Goal: Task Accomplishment & Management: Manage account settings

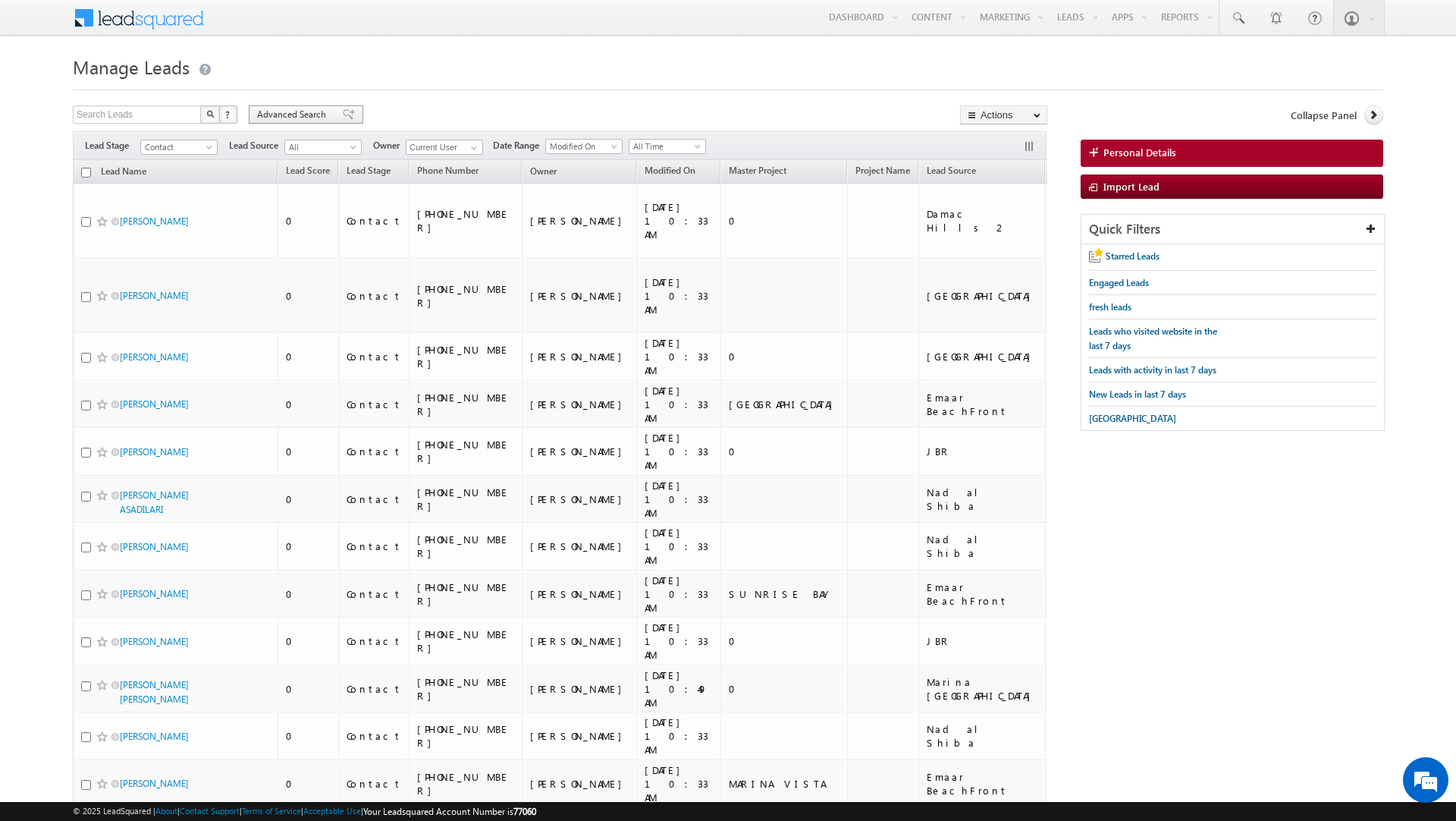
click at [312, 111] on span "Advanced Search" at bounding box center [294, 114] width 74 height 13
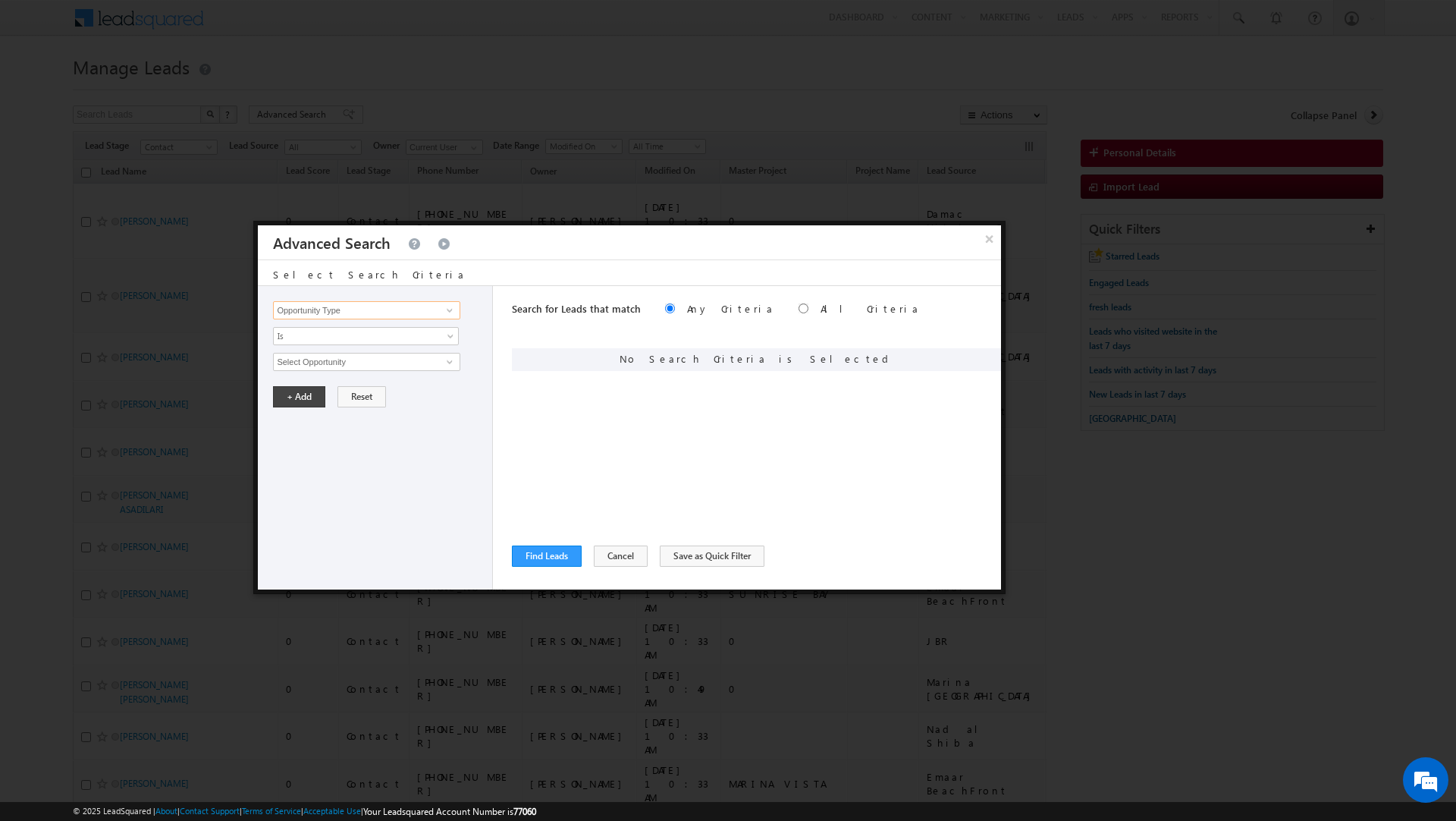
click at [337, 309] on input "Opportunity Type" at bounding box center [366, 310] width 187 height 18
click at [315, 424] on link "Lead Source" at bounding box center [366, 421] width 187 height 17
type input "Lead Source"
click at [311, 369] on span "None Selected" at bounding box center [359, 362] width 172 height 16
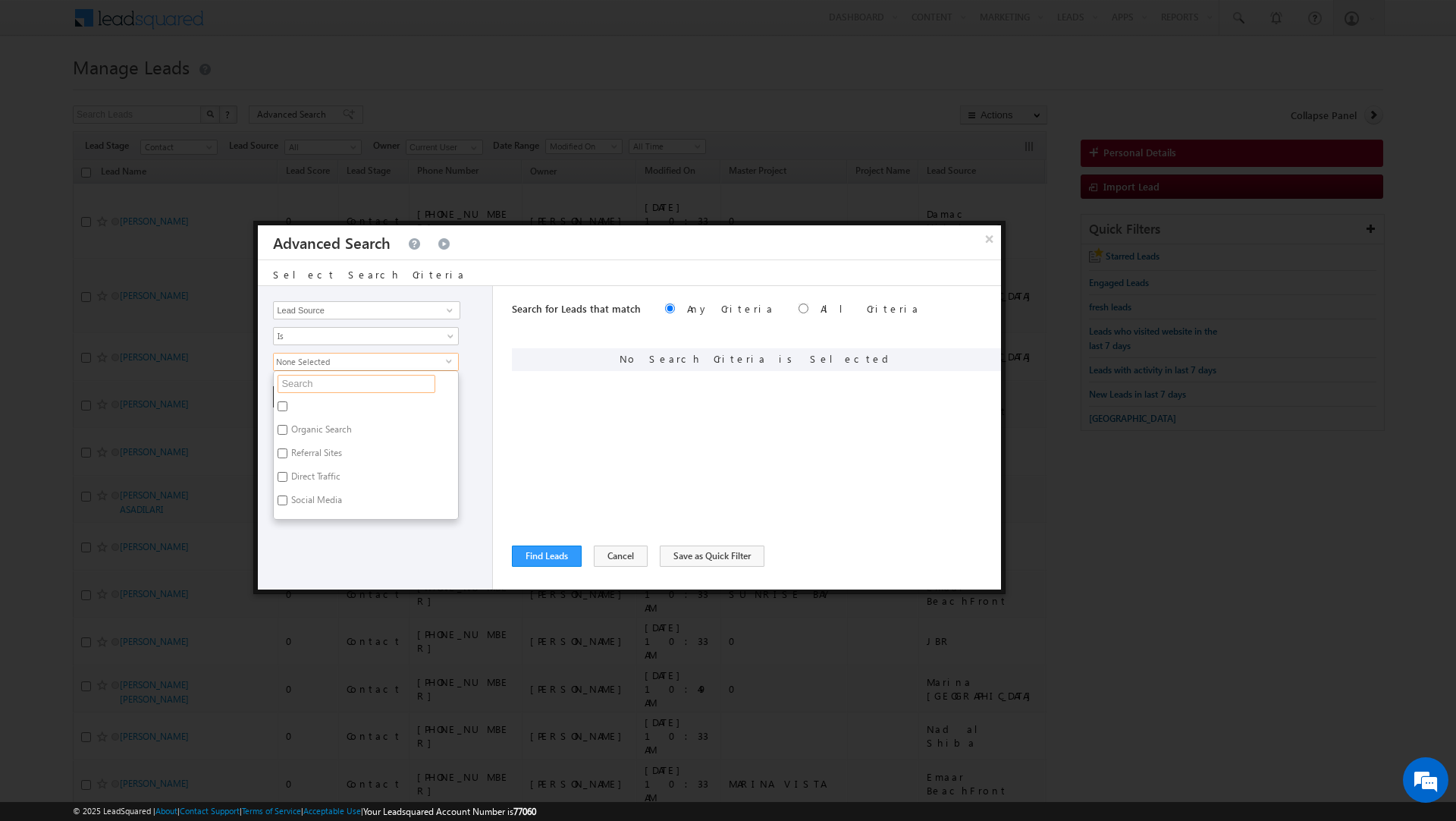
click at [307, 389] on input "text" at bounding box center [356, 384] width 158 height 18
type input "azizi"
click at [311, 413] on label "[PERSON_NAME][DATE]025.xlsx [DATE]024" at bounding box center [366, 413] width 184 height 32
click at [287, 411] on input "[PERSON_NAME][DATE]025.xlsx [DATE]024" at bounding box center [282, 406] width 10 height 10
checkbox input "true"
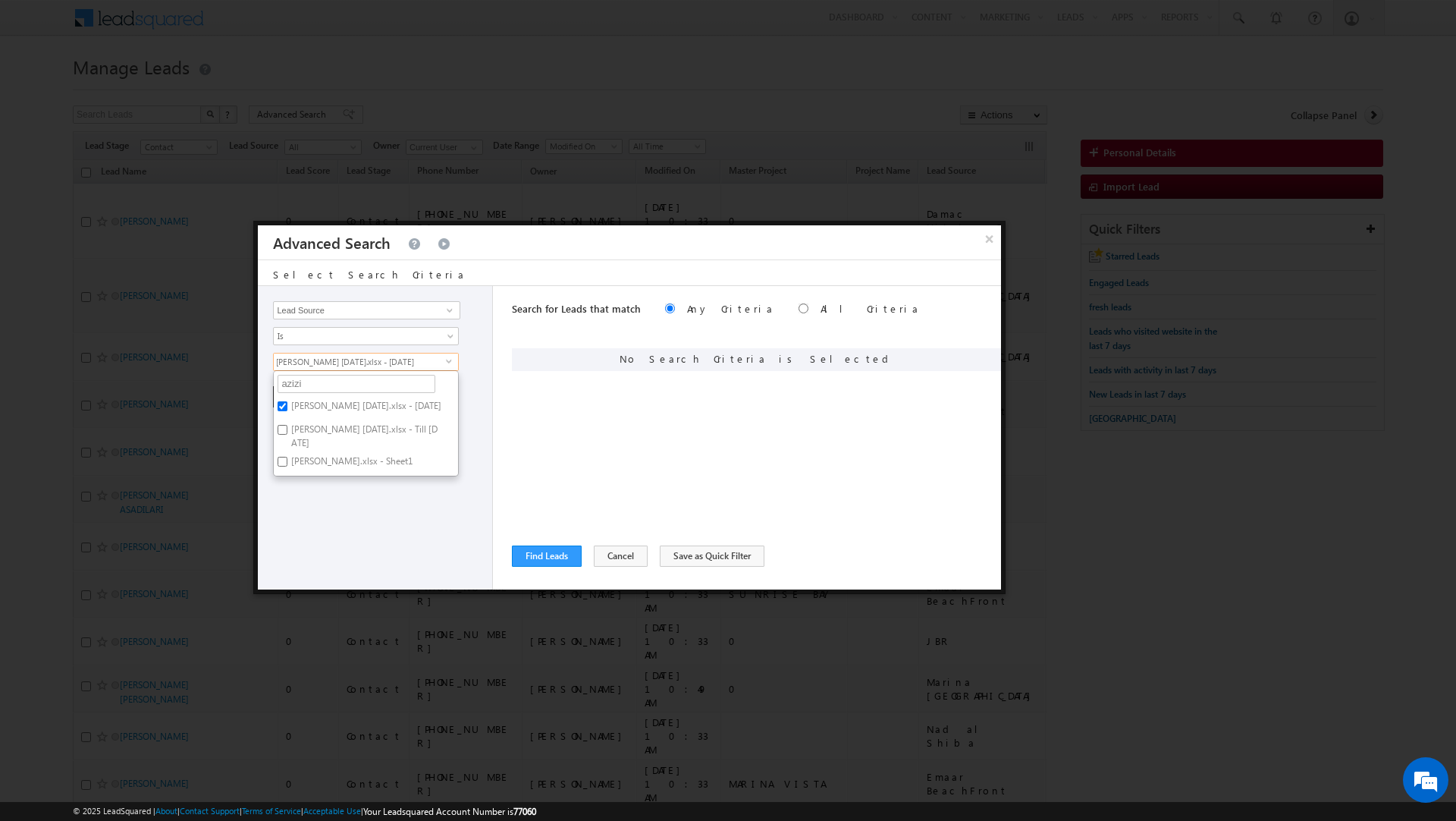
click at [317, 432] on label "[PERSON_NAME][DATE]5.xlsx - Till [DATE]5" at bounding box center [366, 444] width 184 height 32
click at [287, 433] on input "[PERSON_NAME][DATE]5.xlsx - Till [DATE]5" at bounding box center [282, 438] width 10 height 10
checkbox input "true"
click at [353, 544] on div "Opportunity Type Lead Activity Task Sales Group Prospect Id Address 1 Address 2…" at bounding box center [376, 438] width 235 height 304
click at [300, 402] on button "+ Add" at bounding box center [299, 396] width 53 height 21
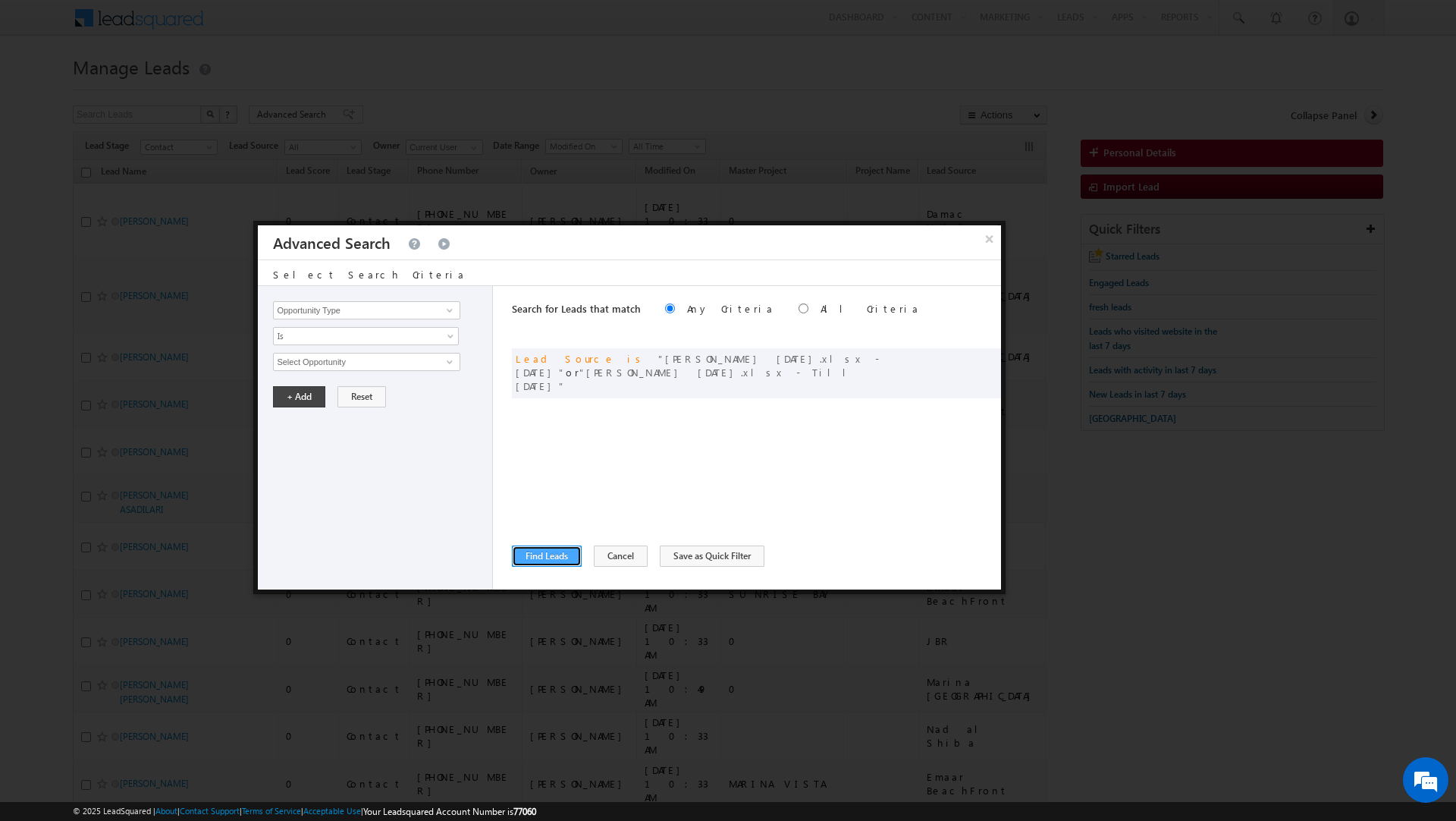
click at [559, 555] on button "Find Leads" at bounding box center [547, 556] width 70 height 21
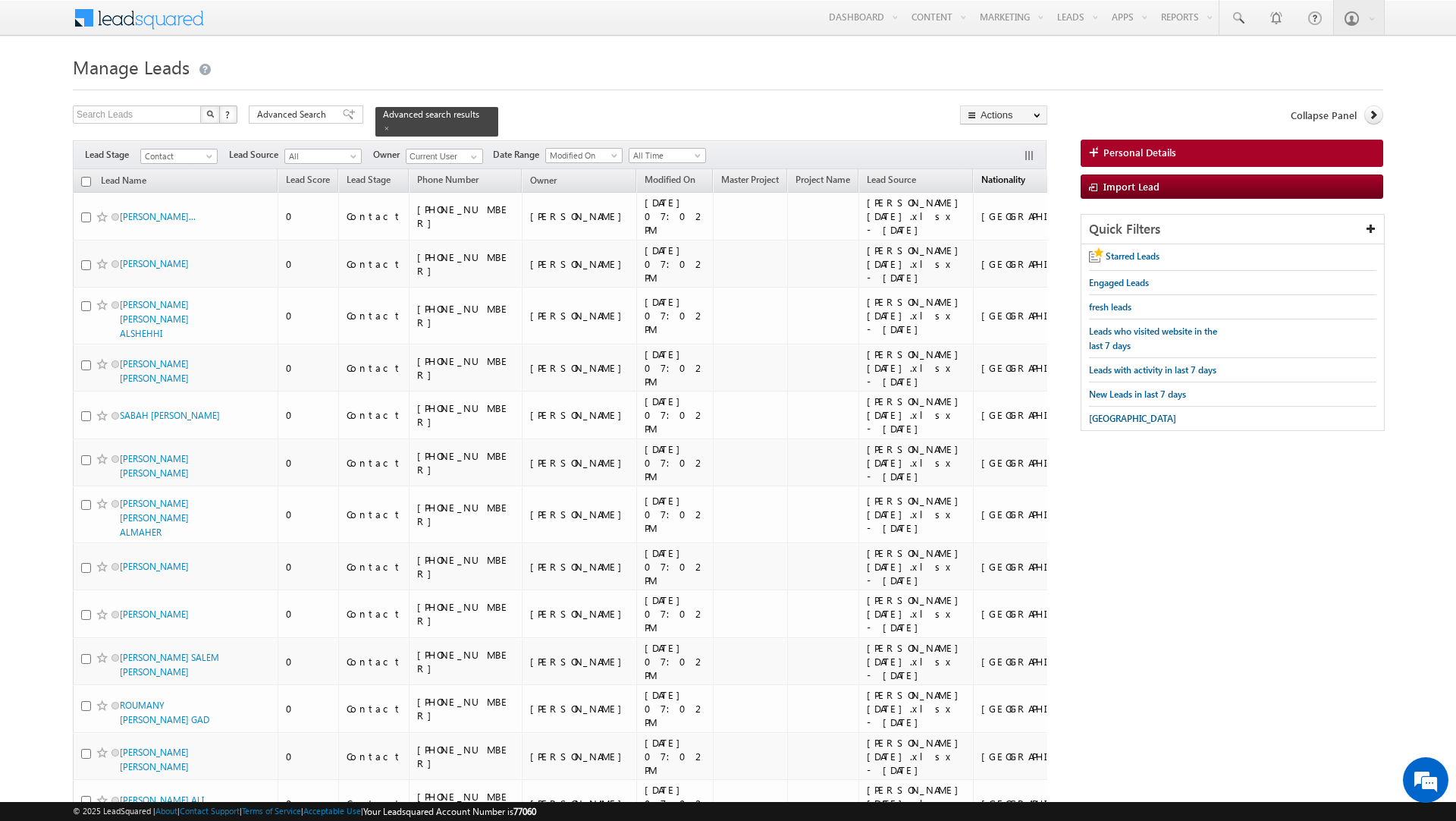
click at [999, 173] on span "Nationality" at bounding box center [1021, 179] width 44 height 12
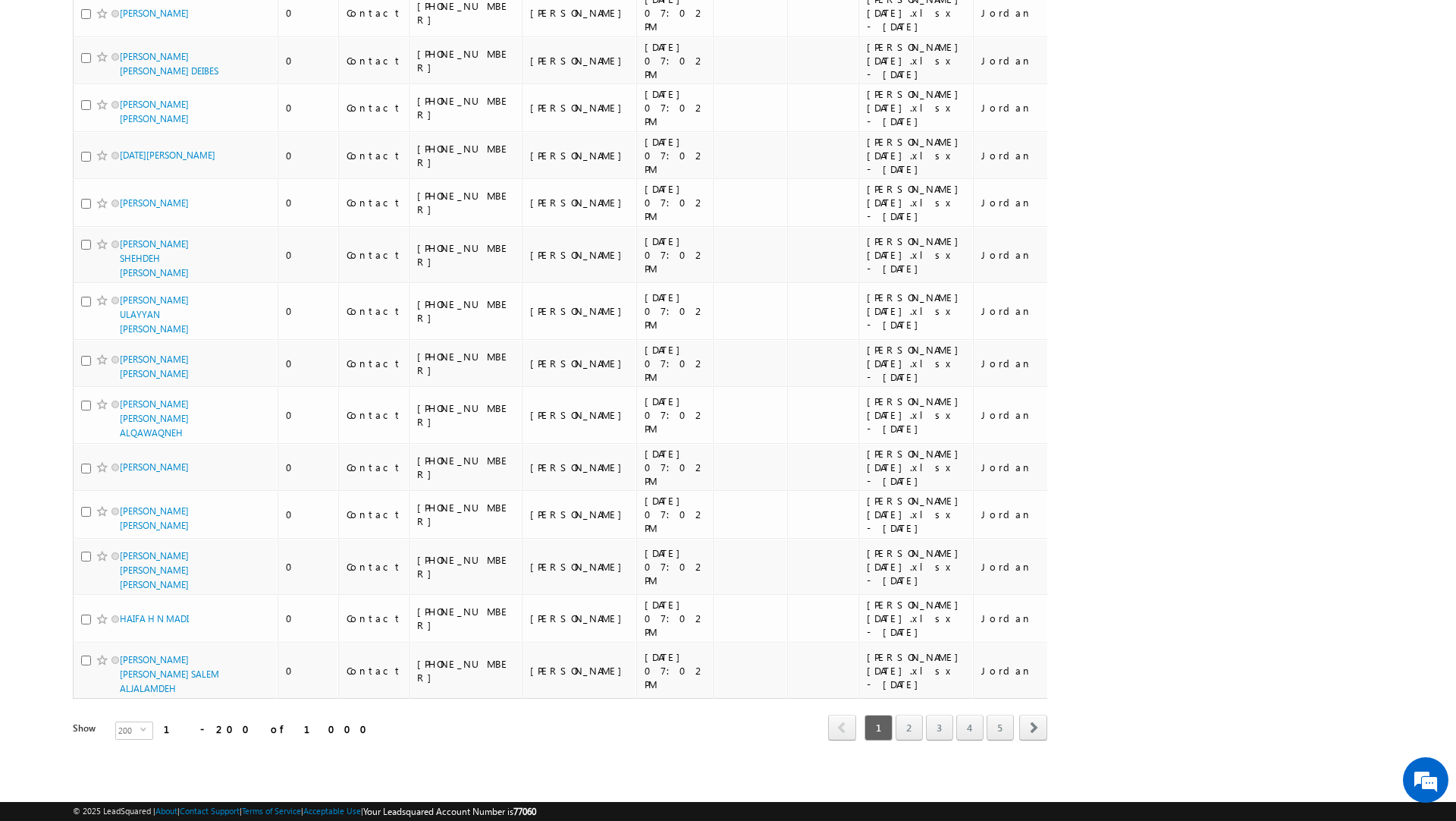
scroll to position [11806, 0]
click at [908, 732] on link "2" at bounding box center [909, 728] width 27 height 26
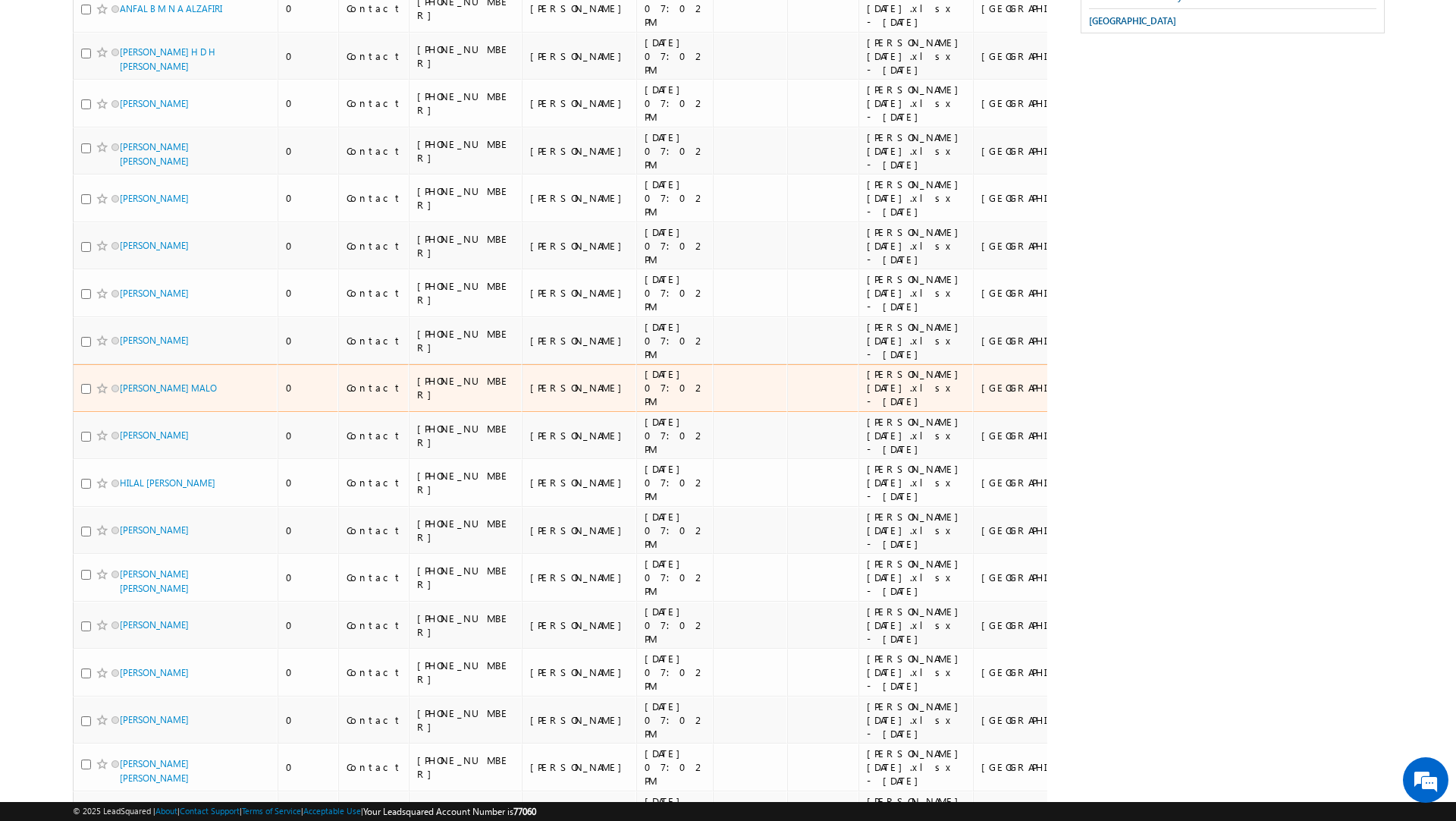
scroll to position [0, 0]
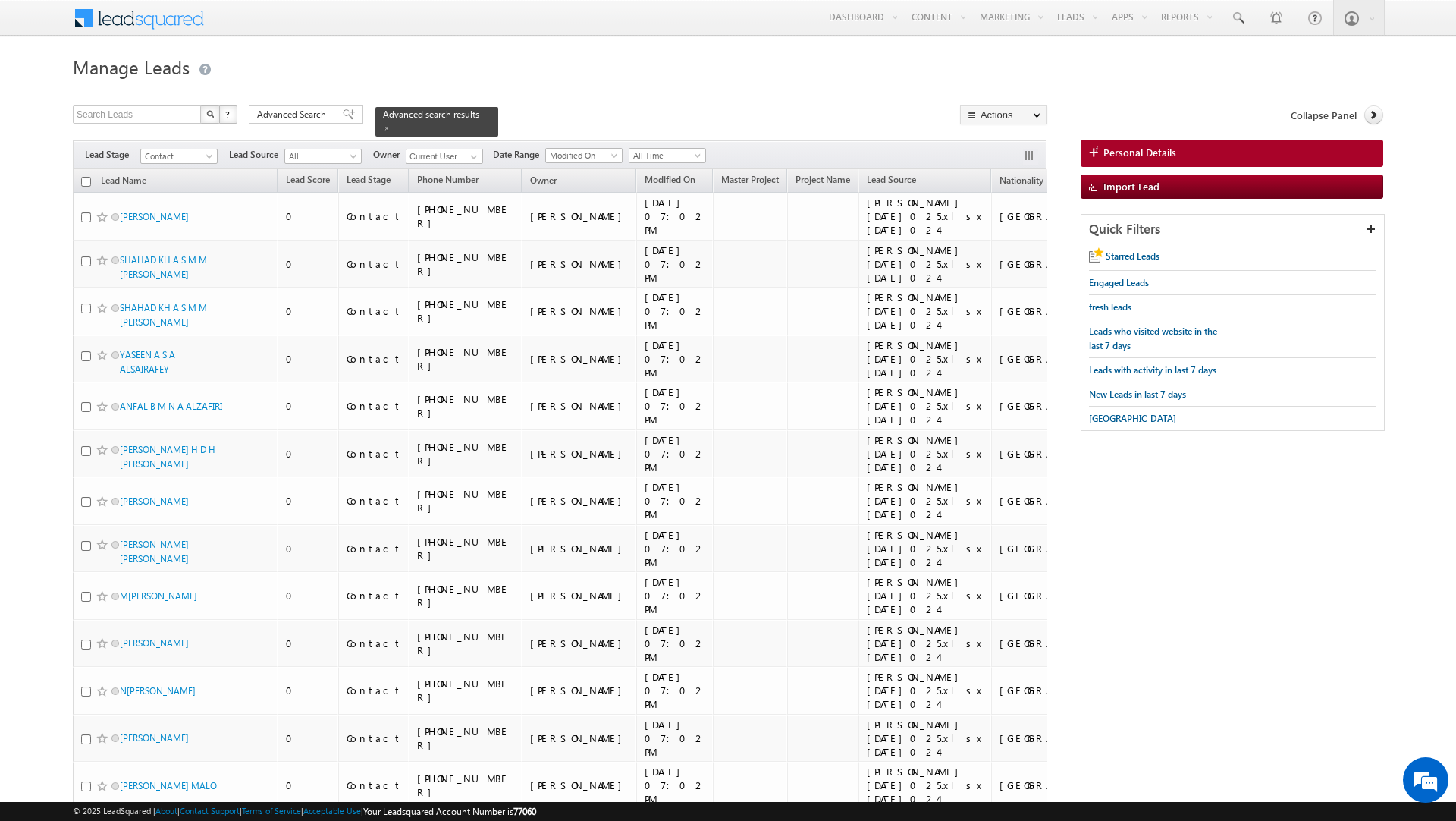
click at [84, 177] on input "checkbox" at bounding box center [86, 181] width 10 height 10
checkbox input "true"
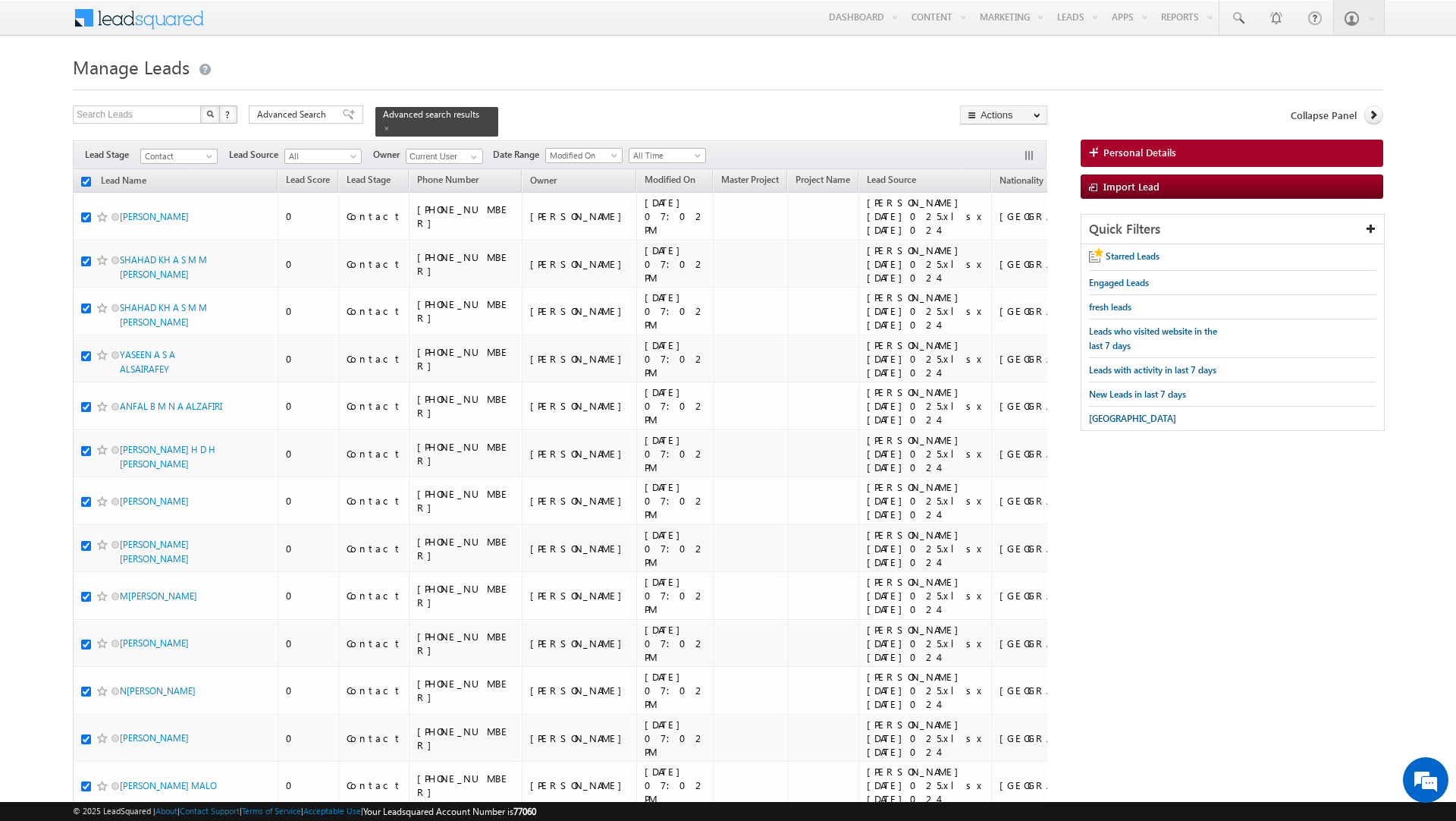
checkbox input "true"
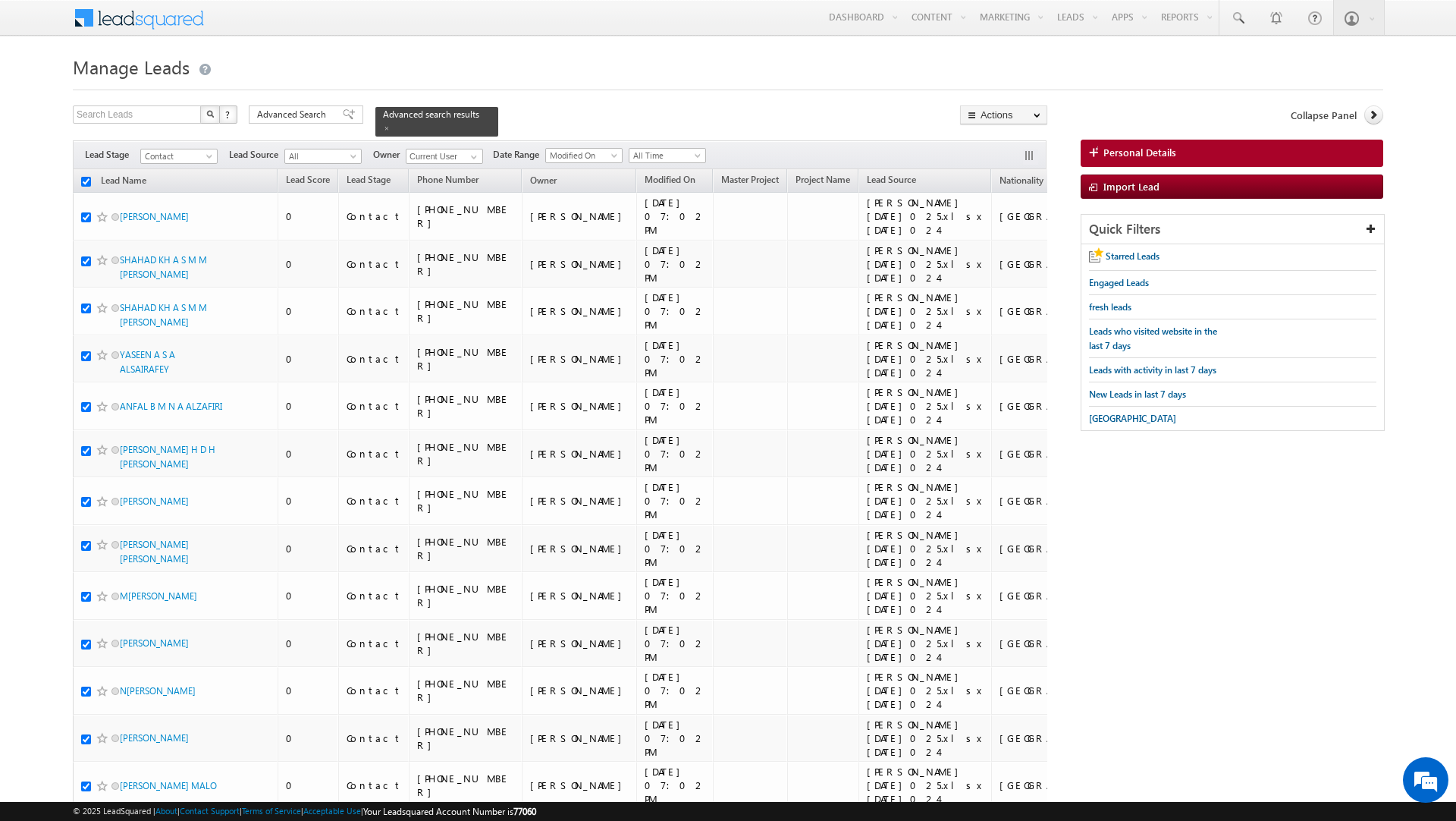
checkbox input "true"
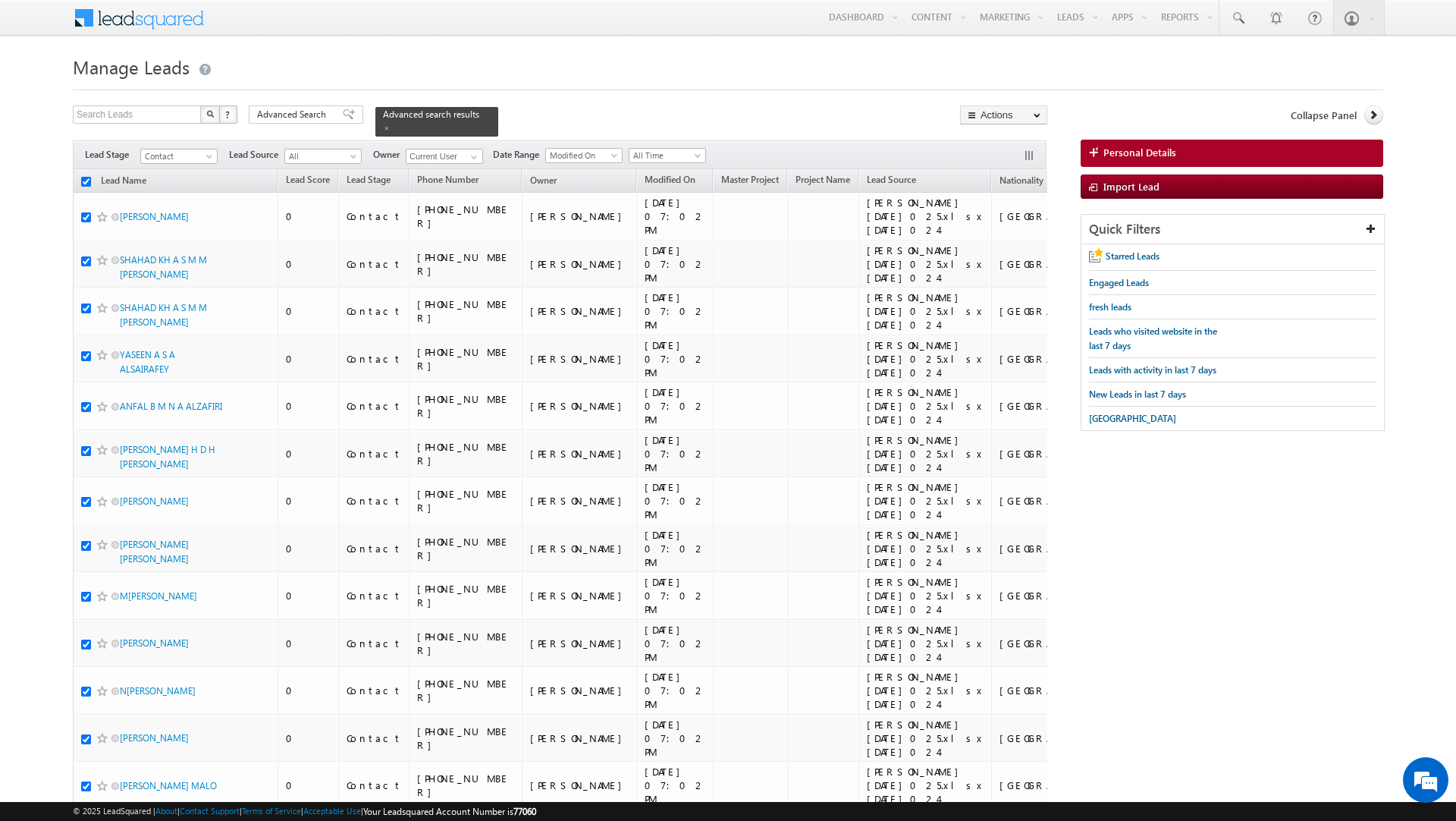
checkbox input "true"
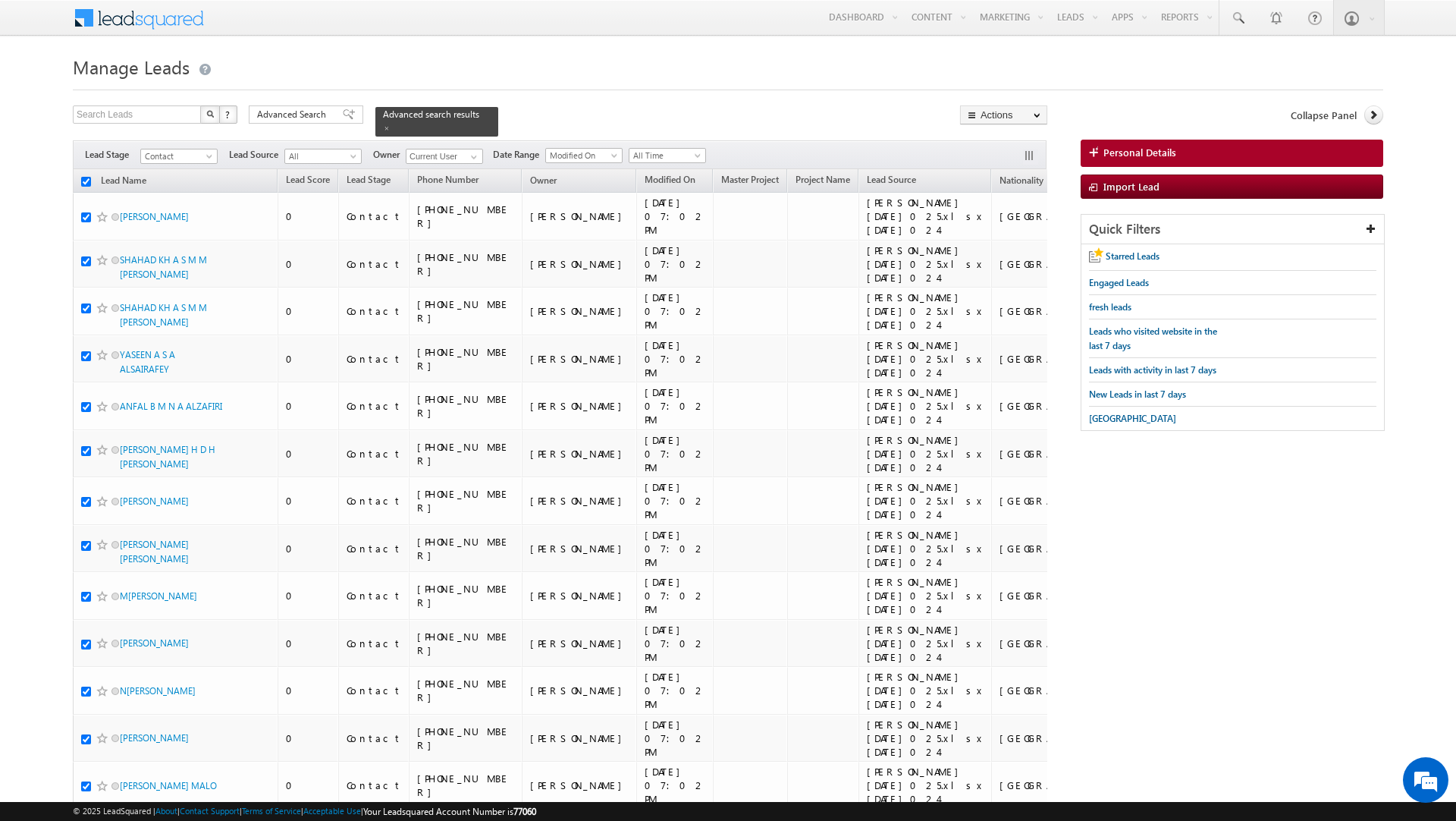
checkbox input "true"
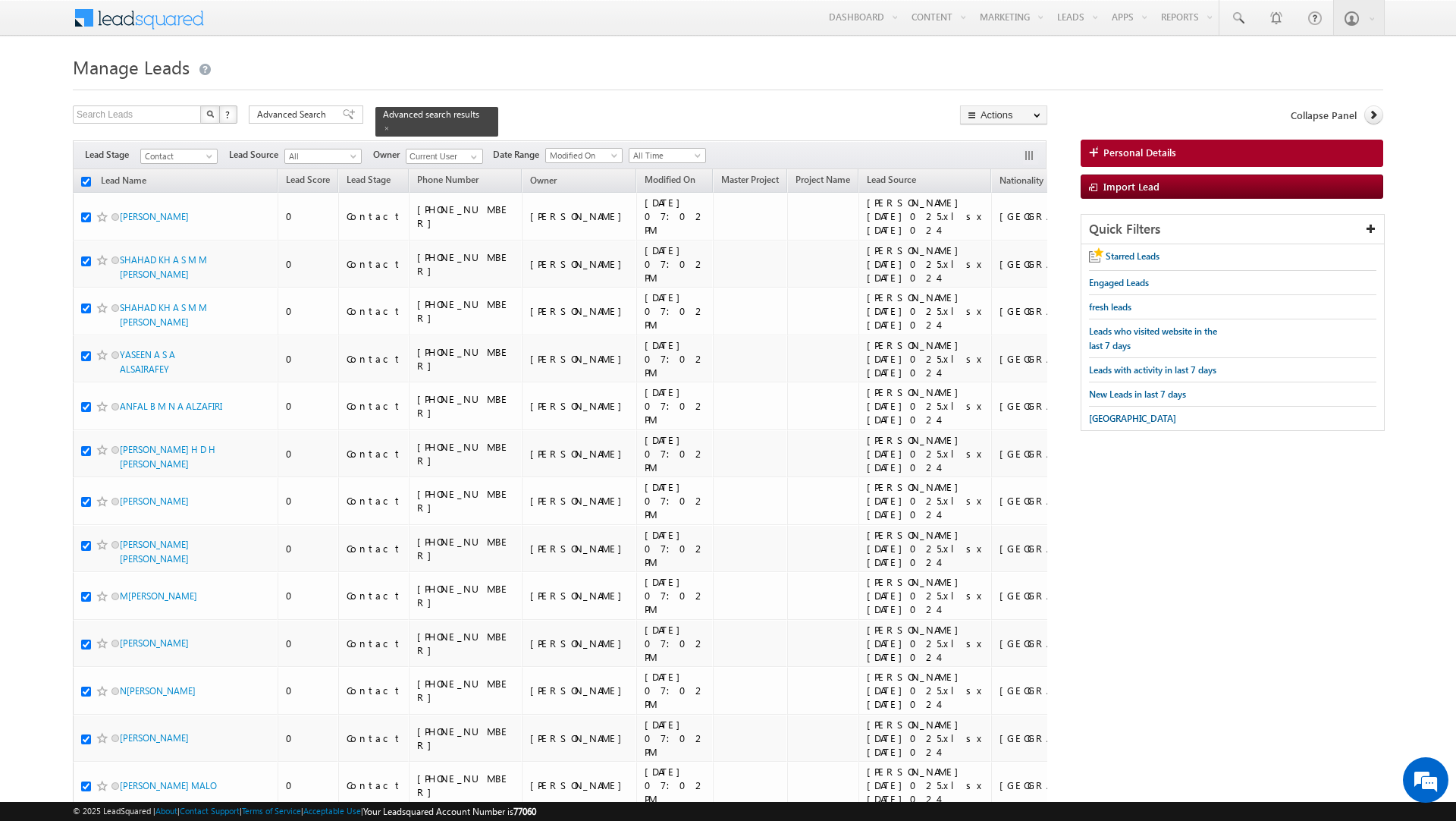
checkbox input "true"
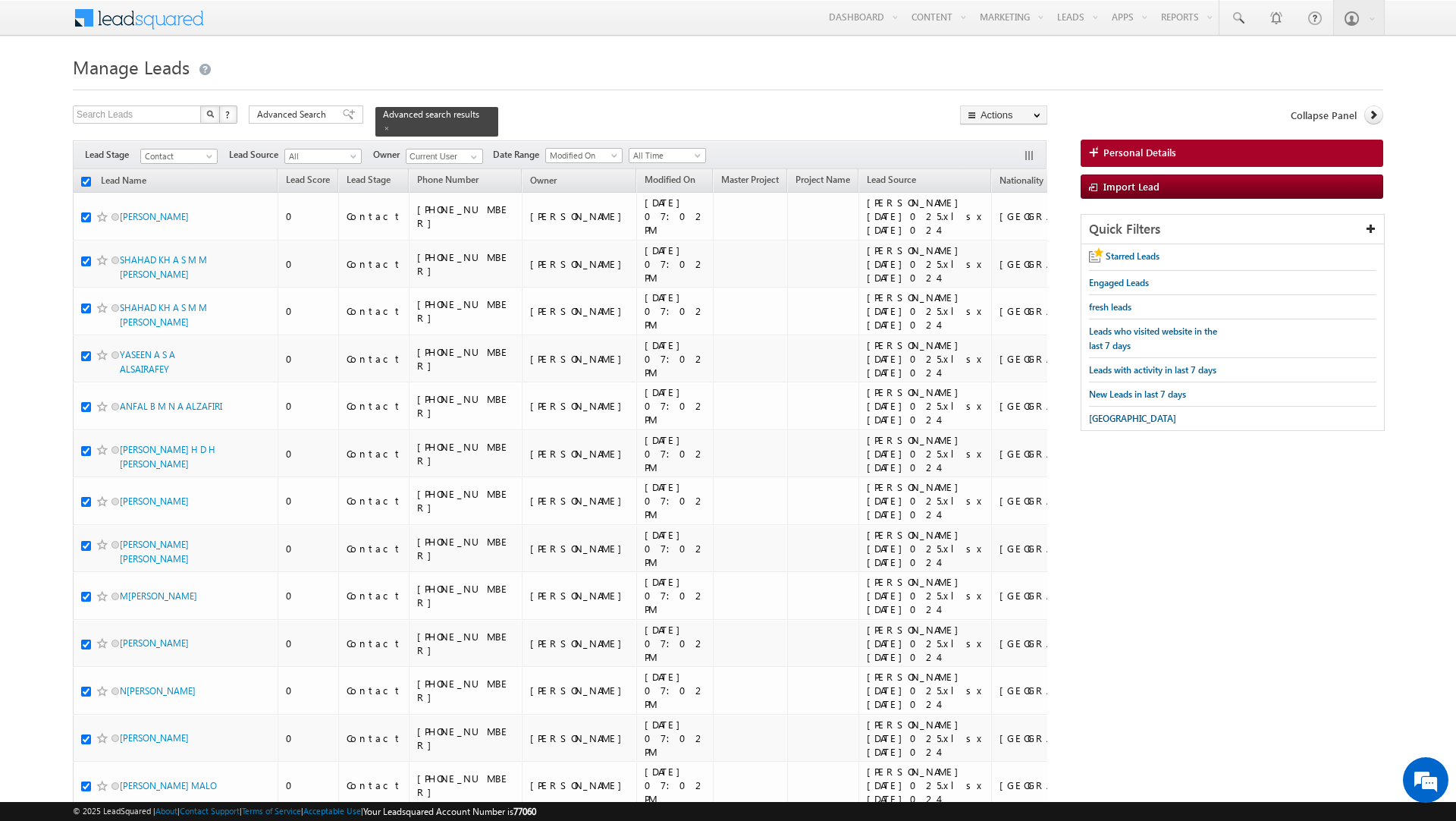
checkbox input "true"
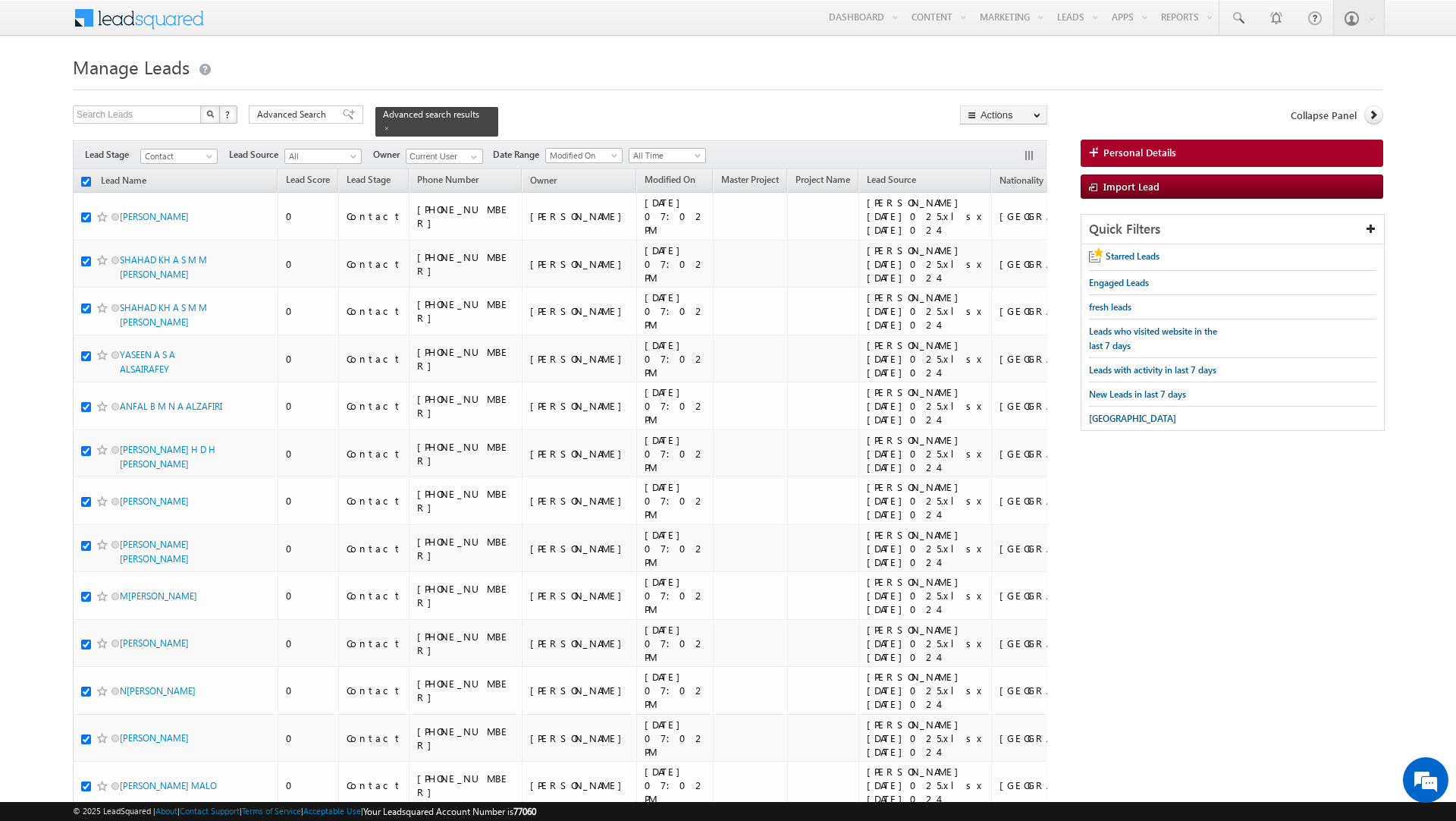
checkbox input "true"
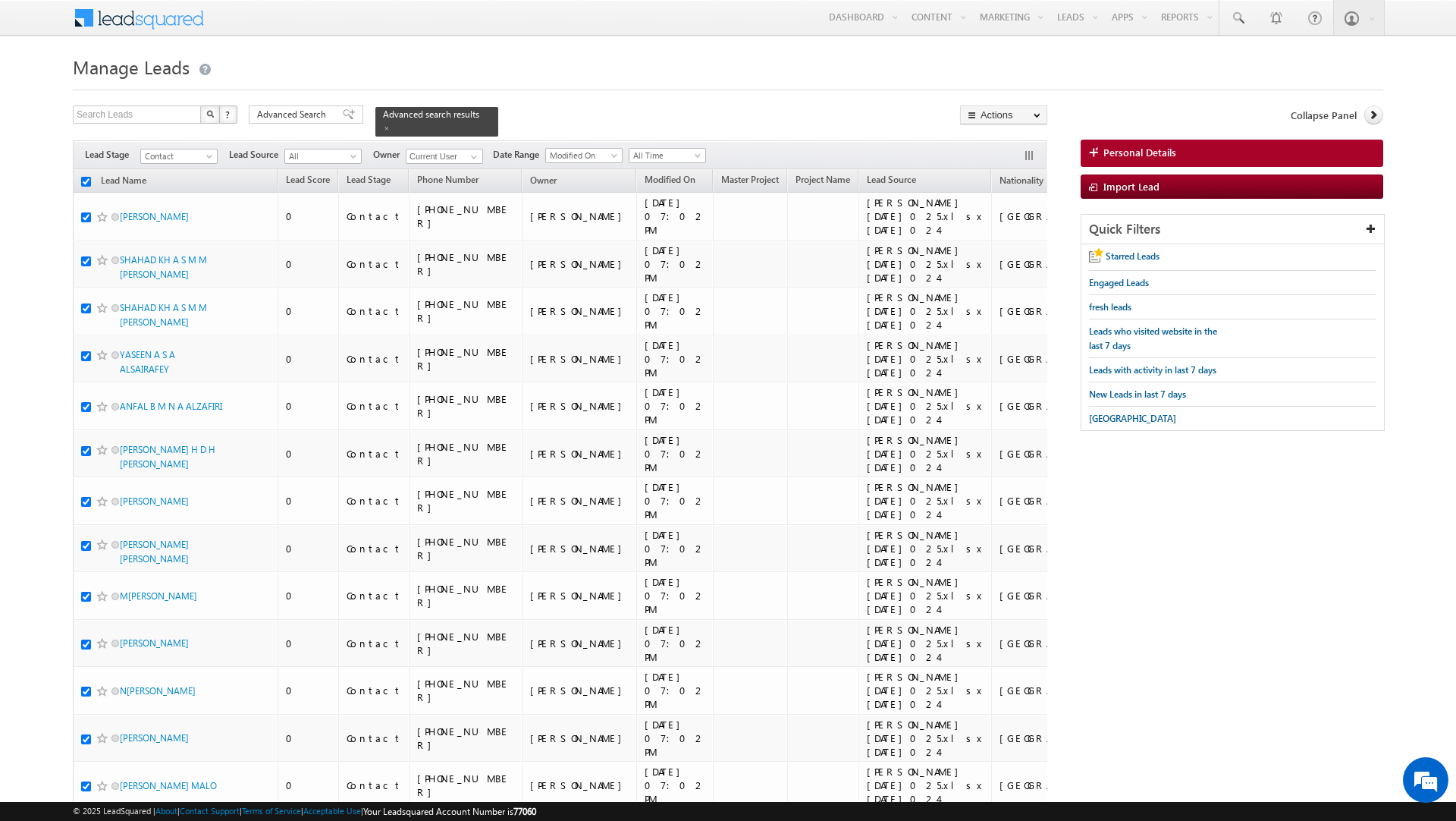
checkbox input "true"
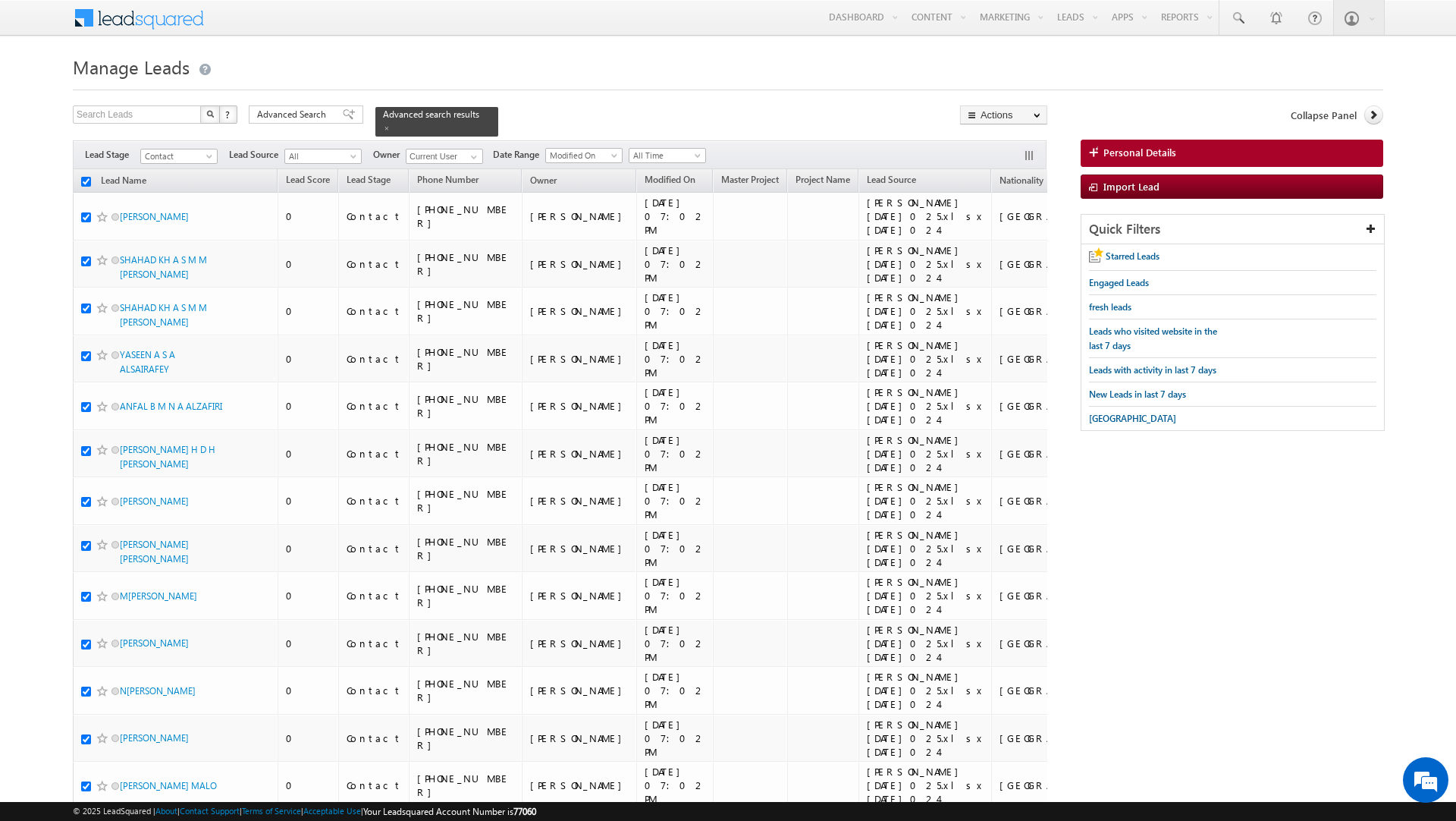
checkbox input "true"
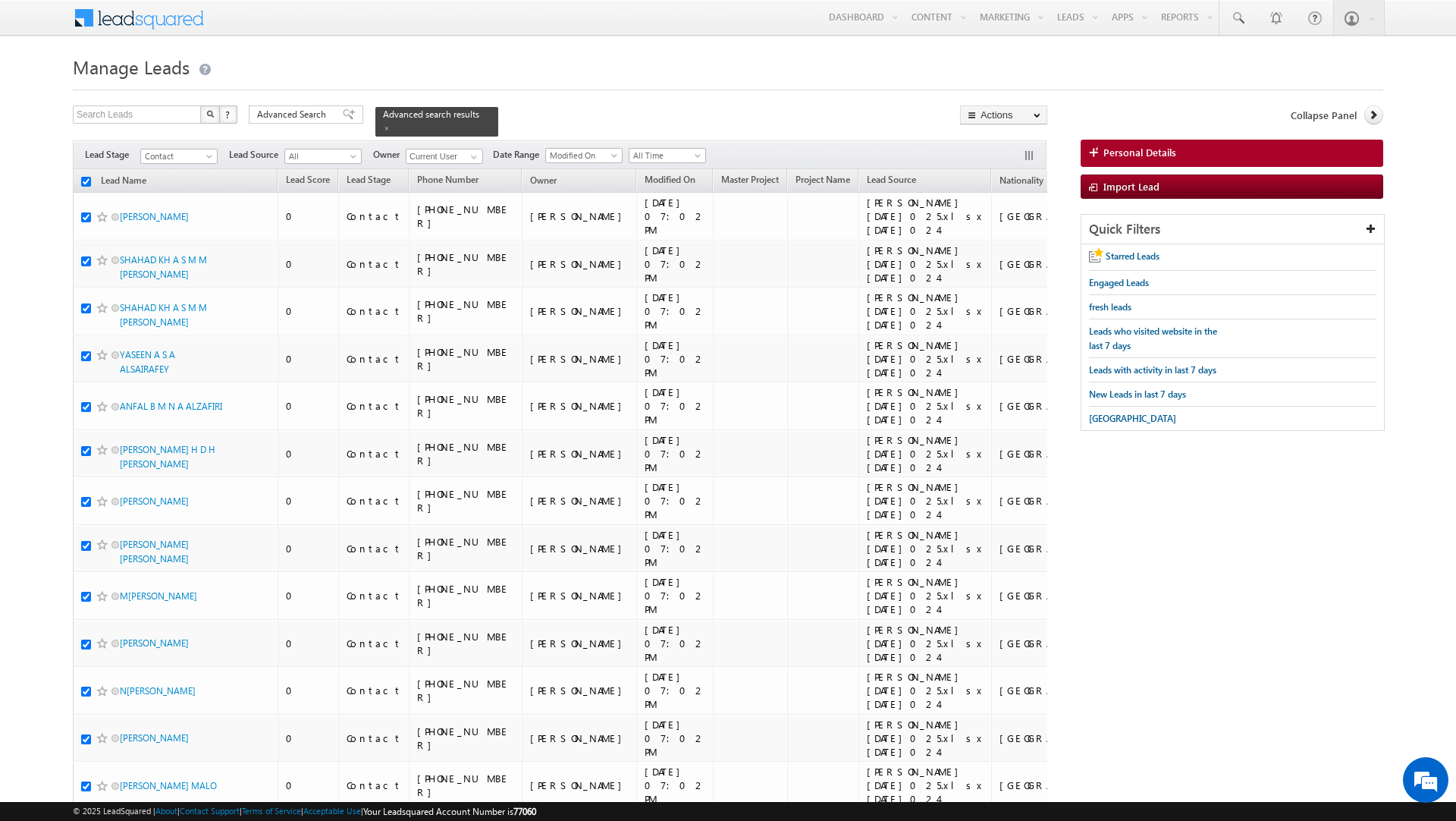
checkbox input "true"
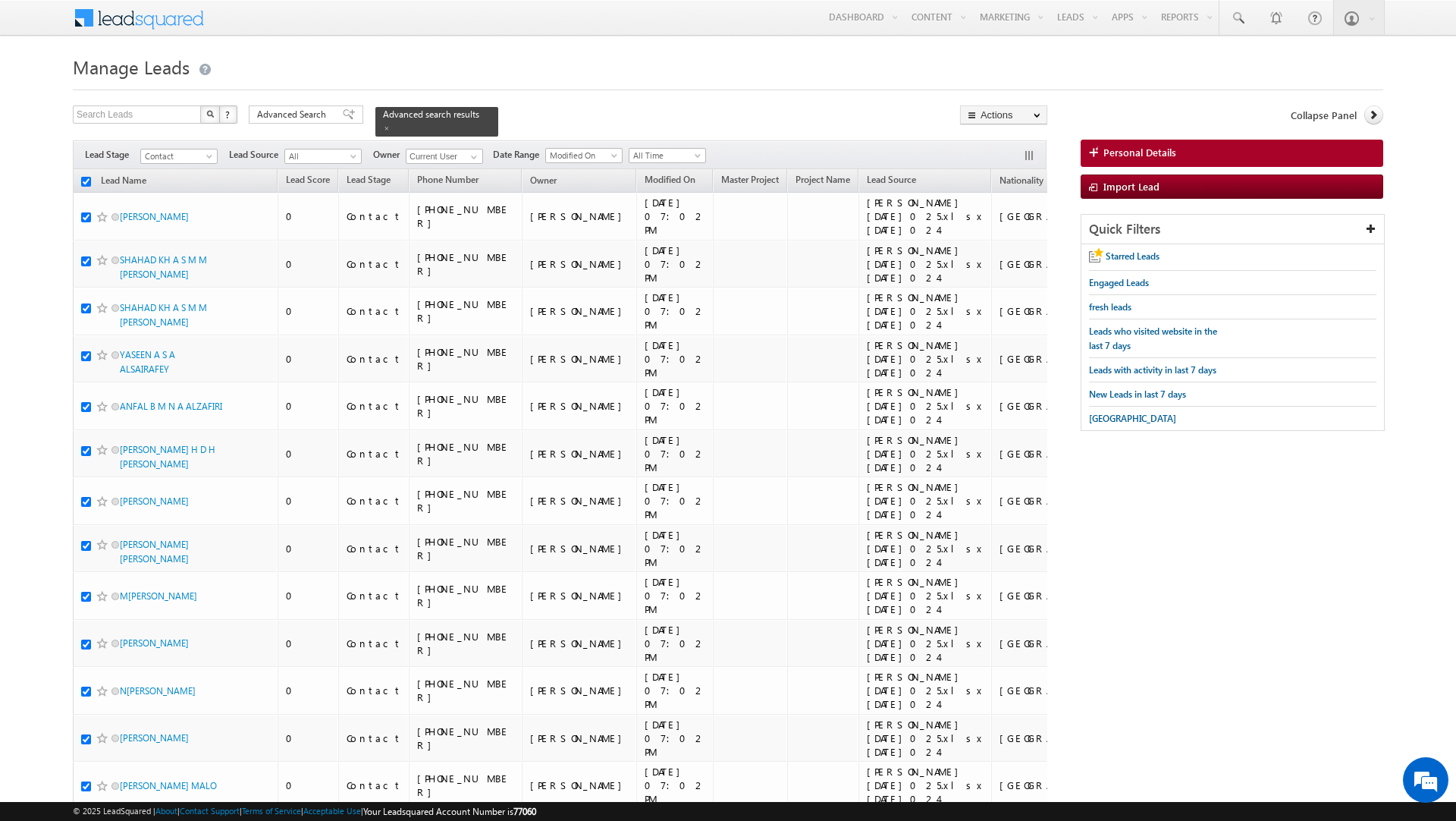
checkbox input "true"
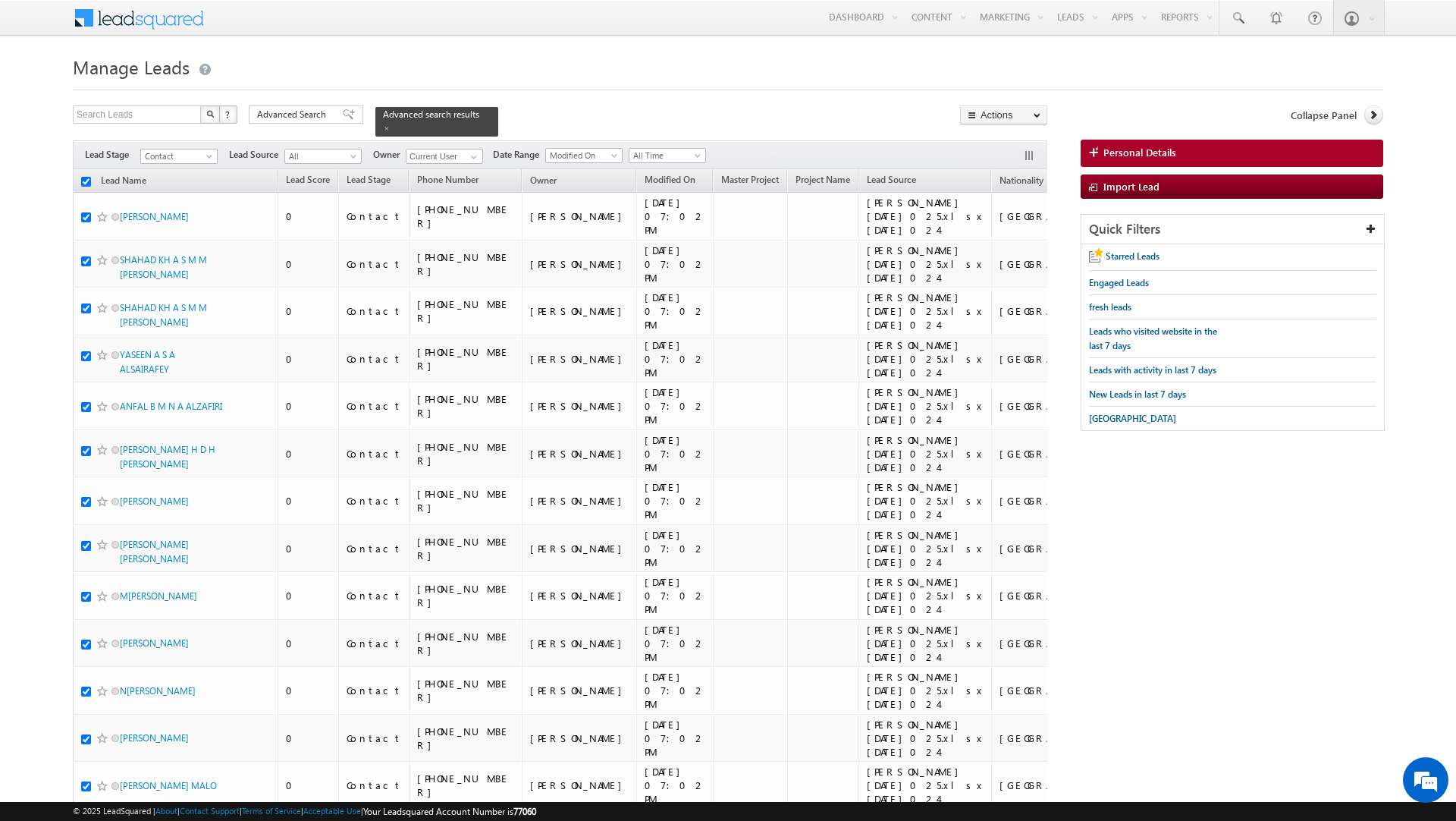
checkbox input "true"
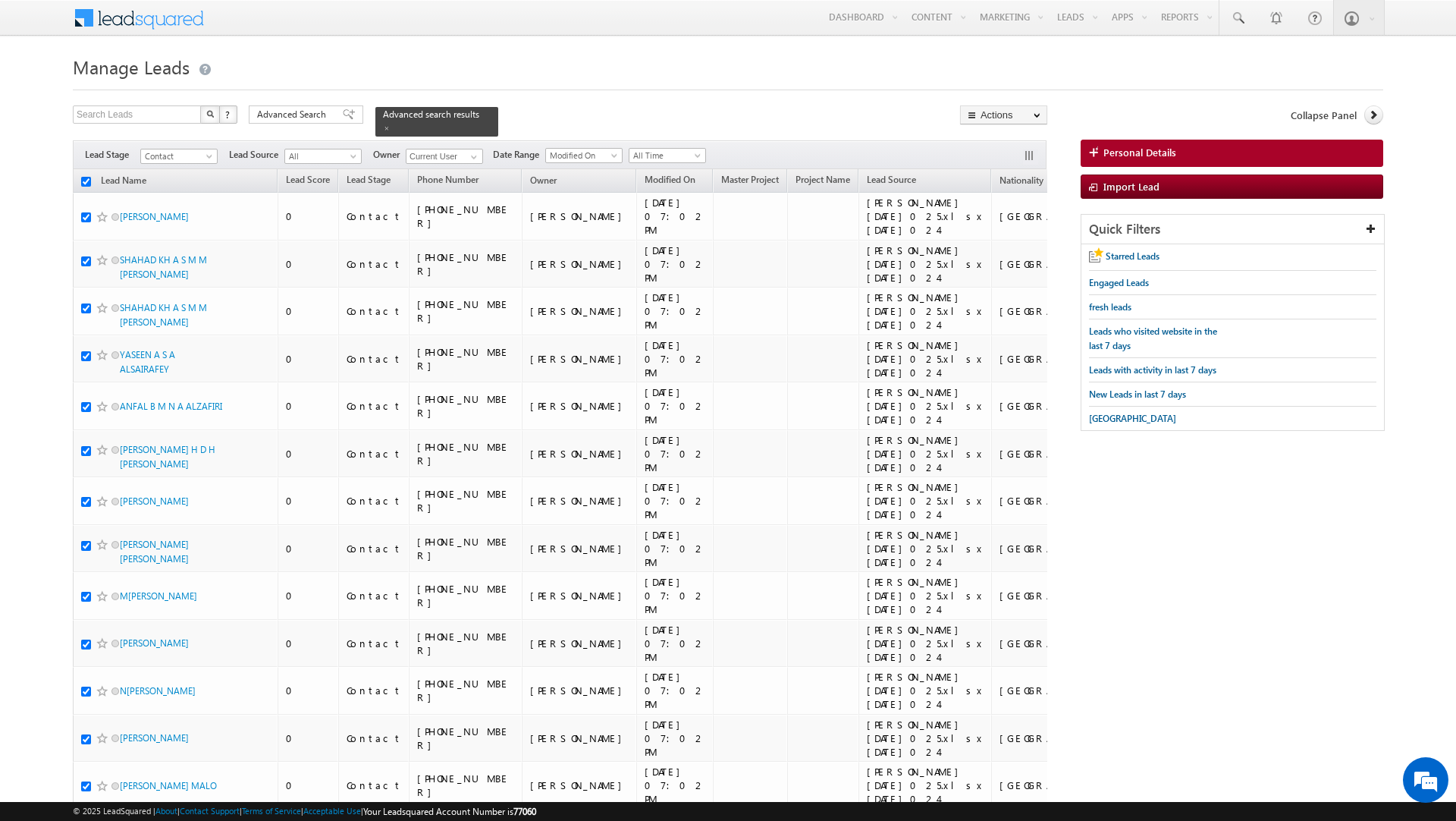
checkbox input "true"
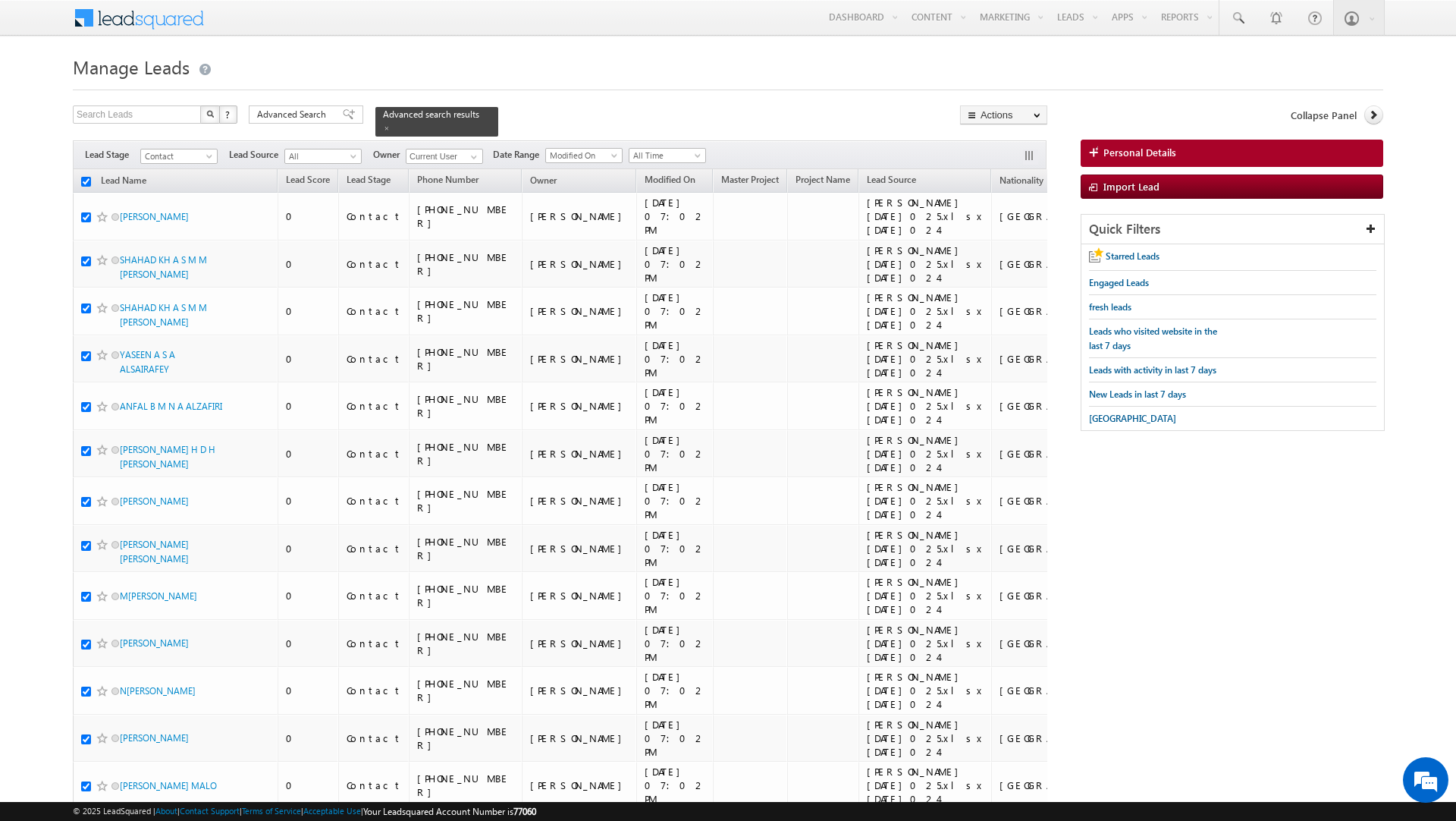
checkbox input "true"
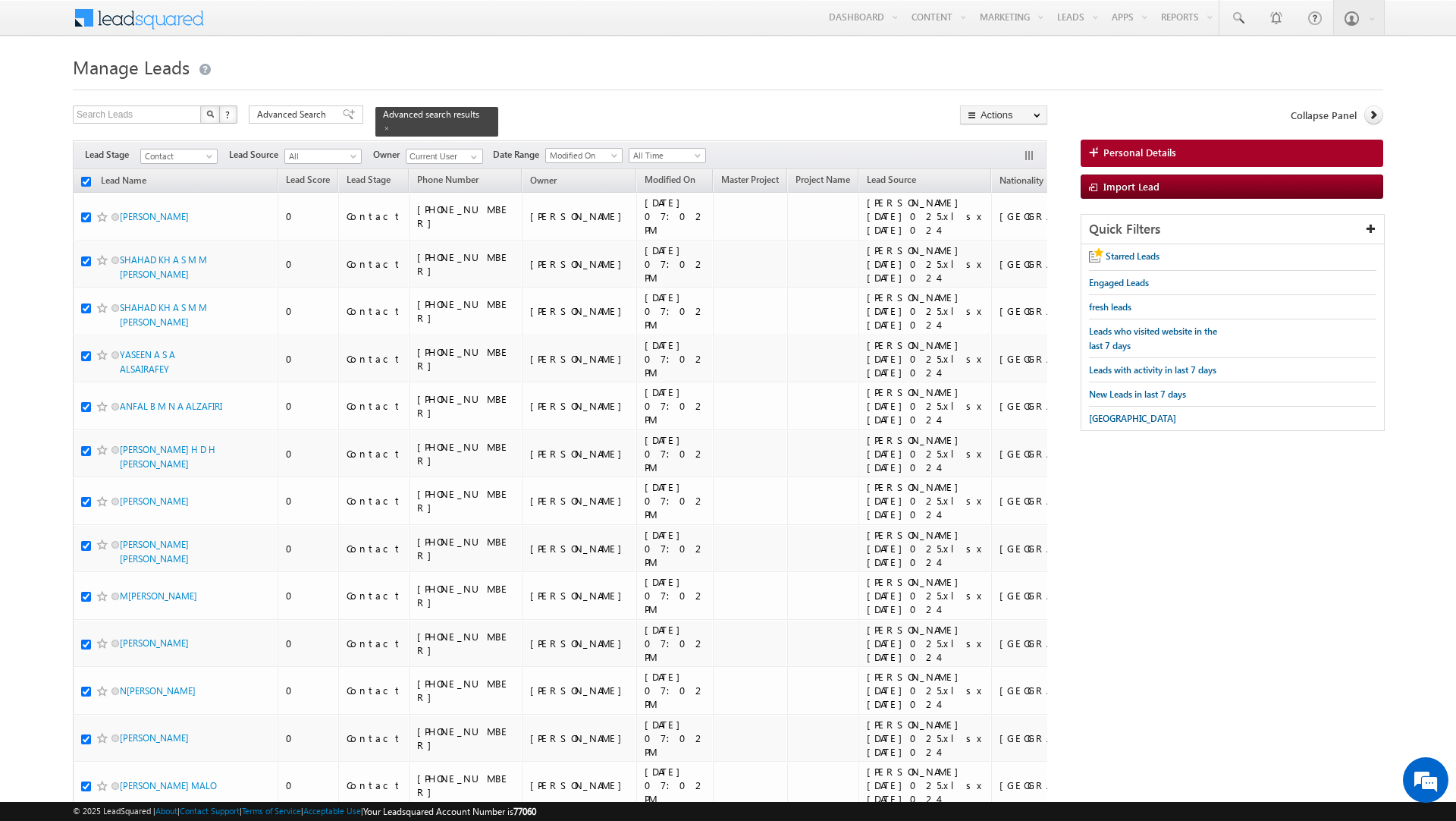
checkbox input "true"
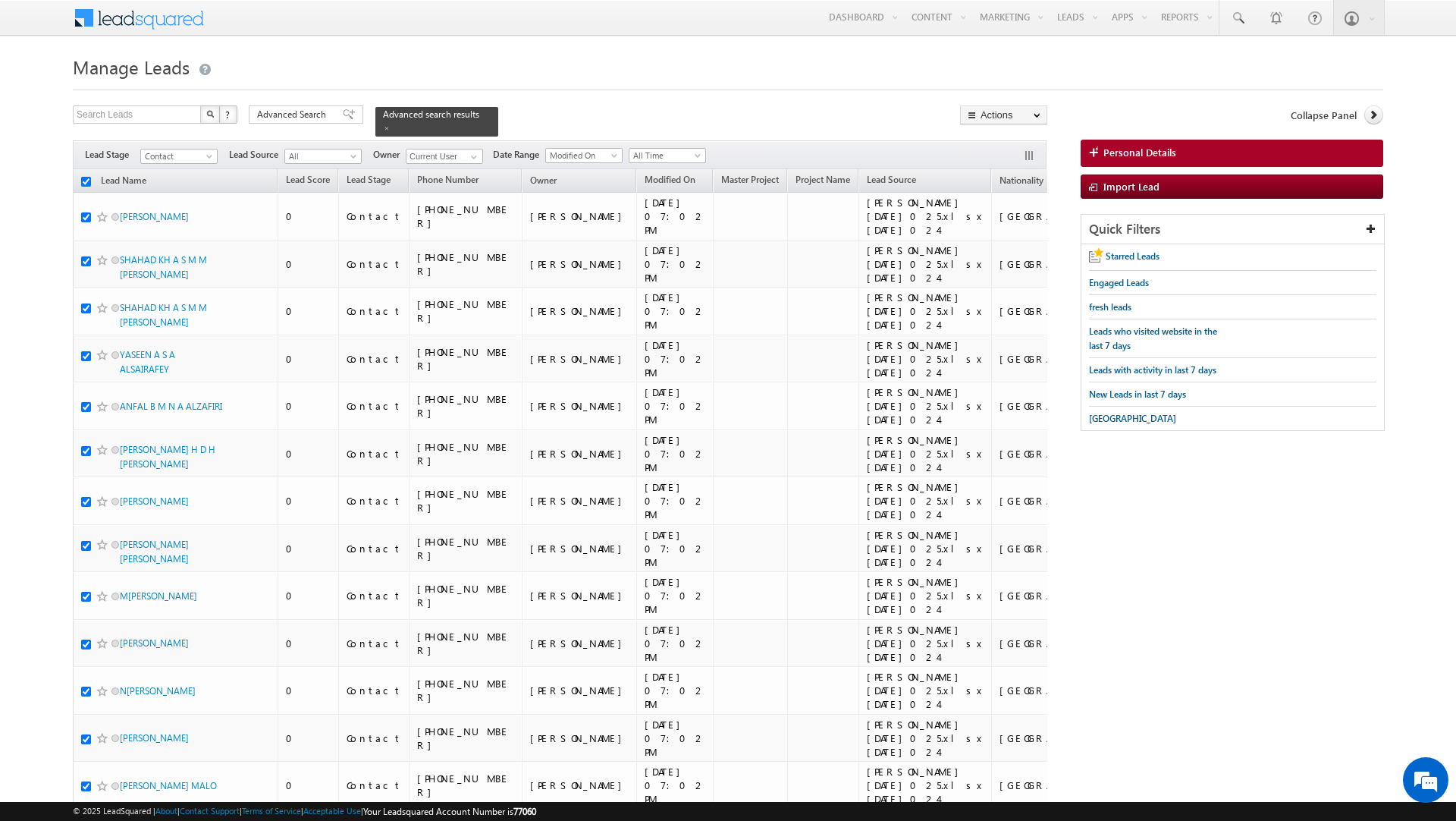
checkbox input "true"
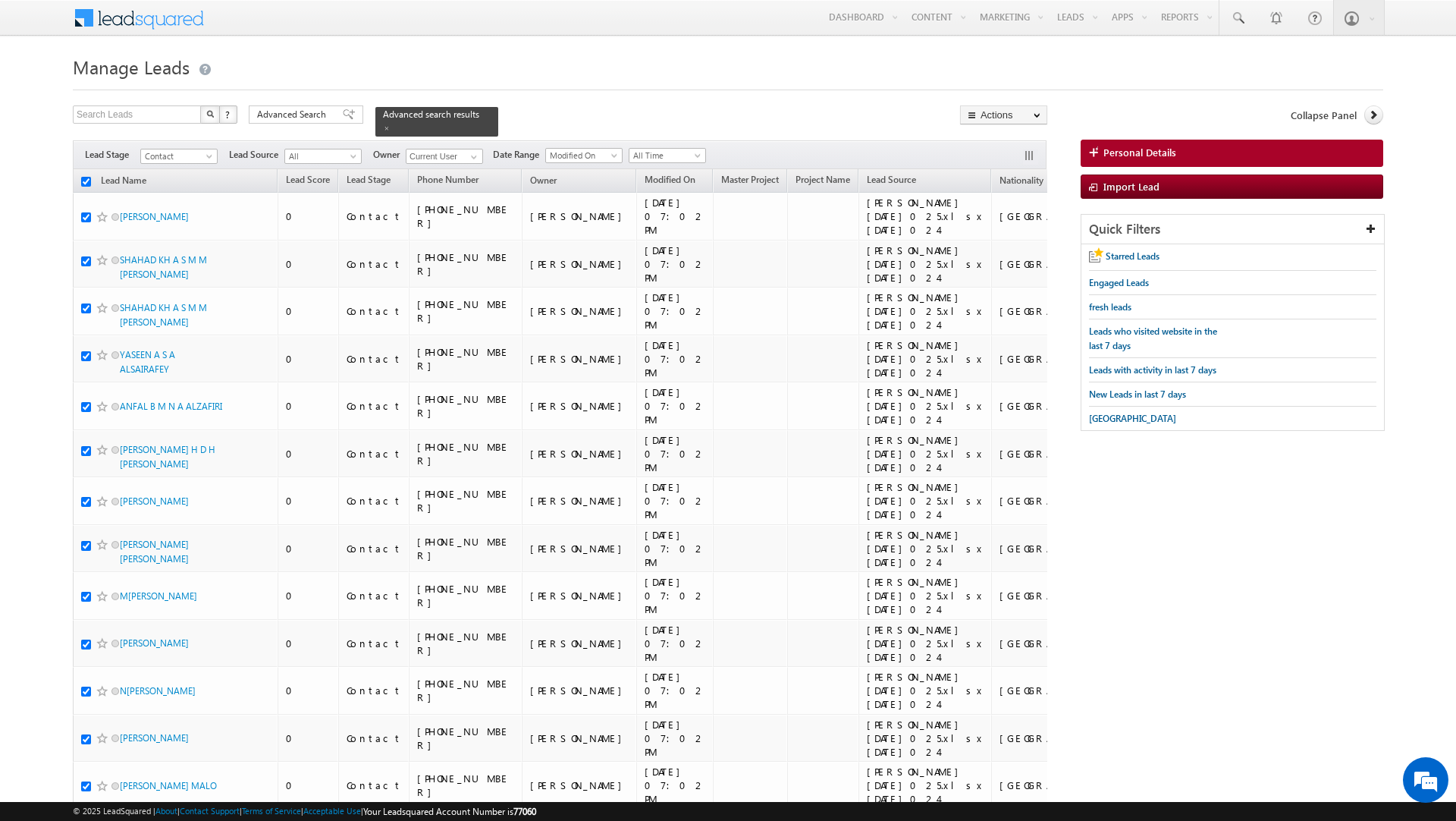
checkbox input "true"
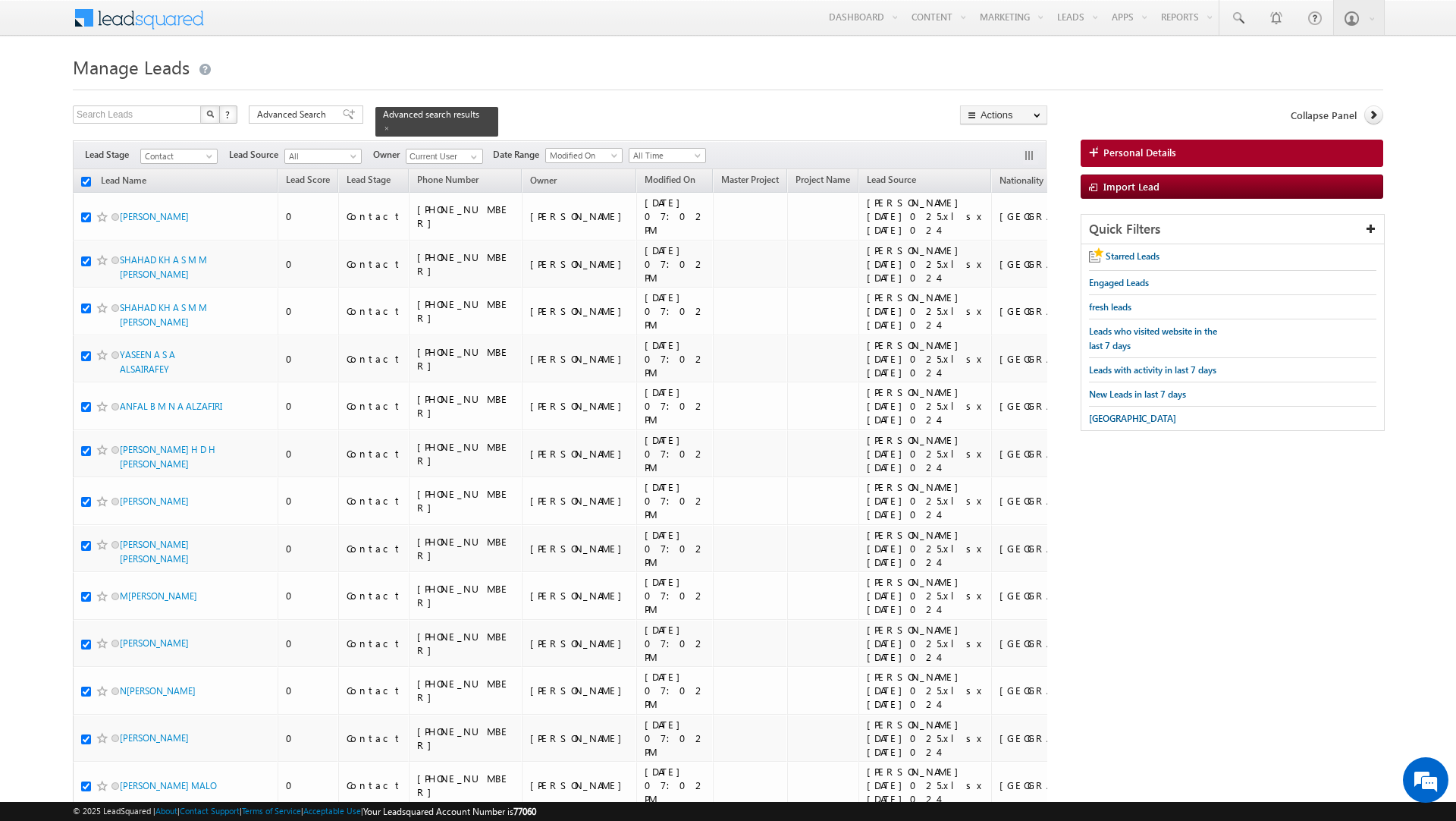
checkbox input "true"
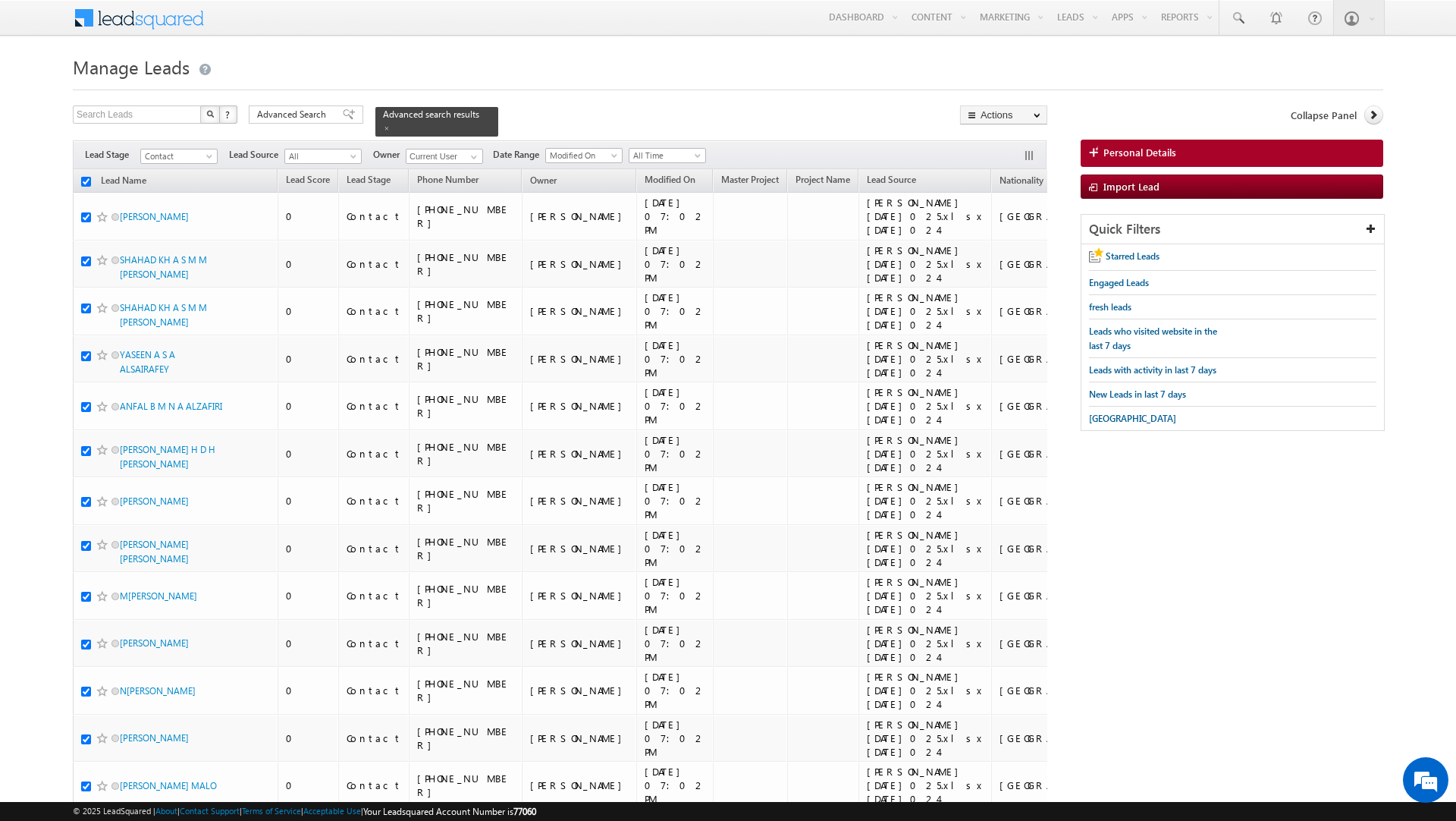
checkbox input "true"
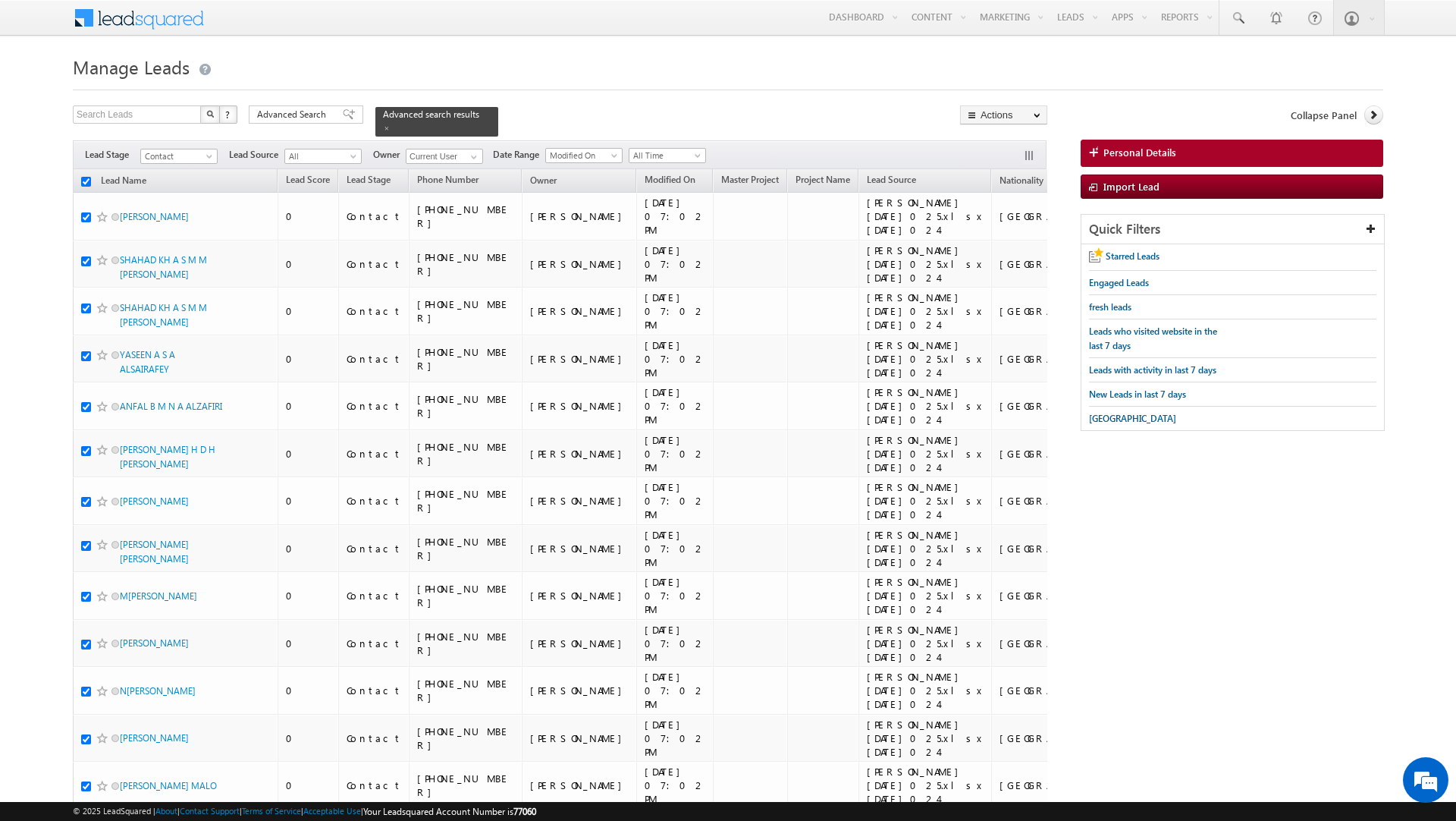
checkbox input "true"
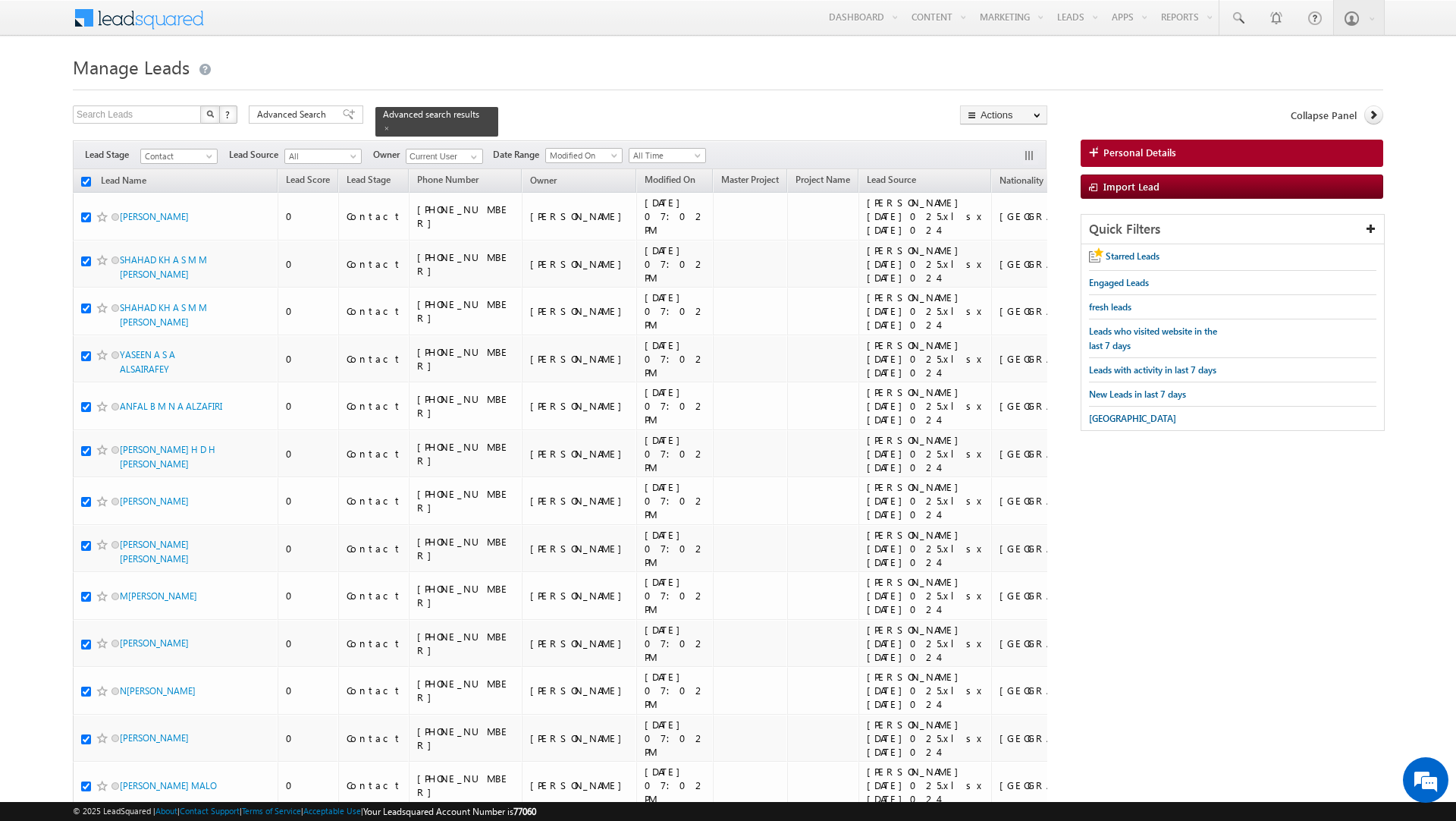
checkbox input "true"
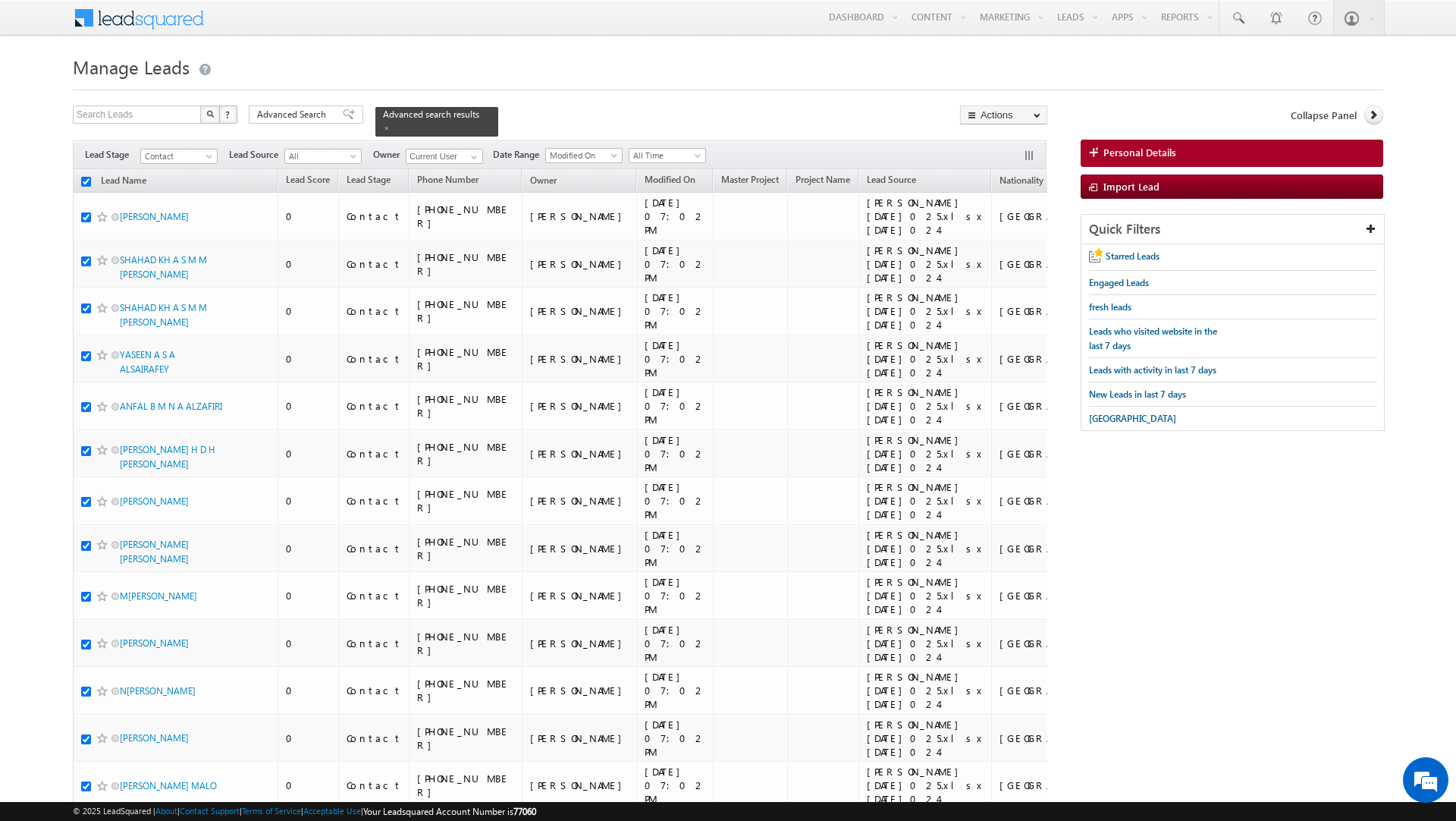
checkbox input "true"
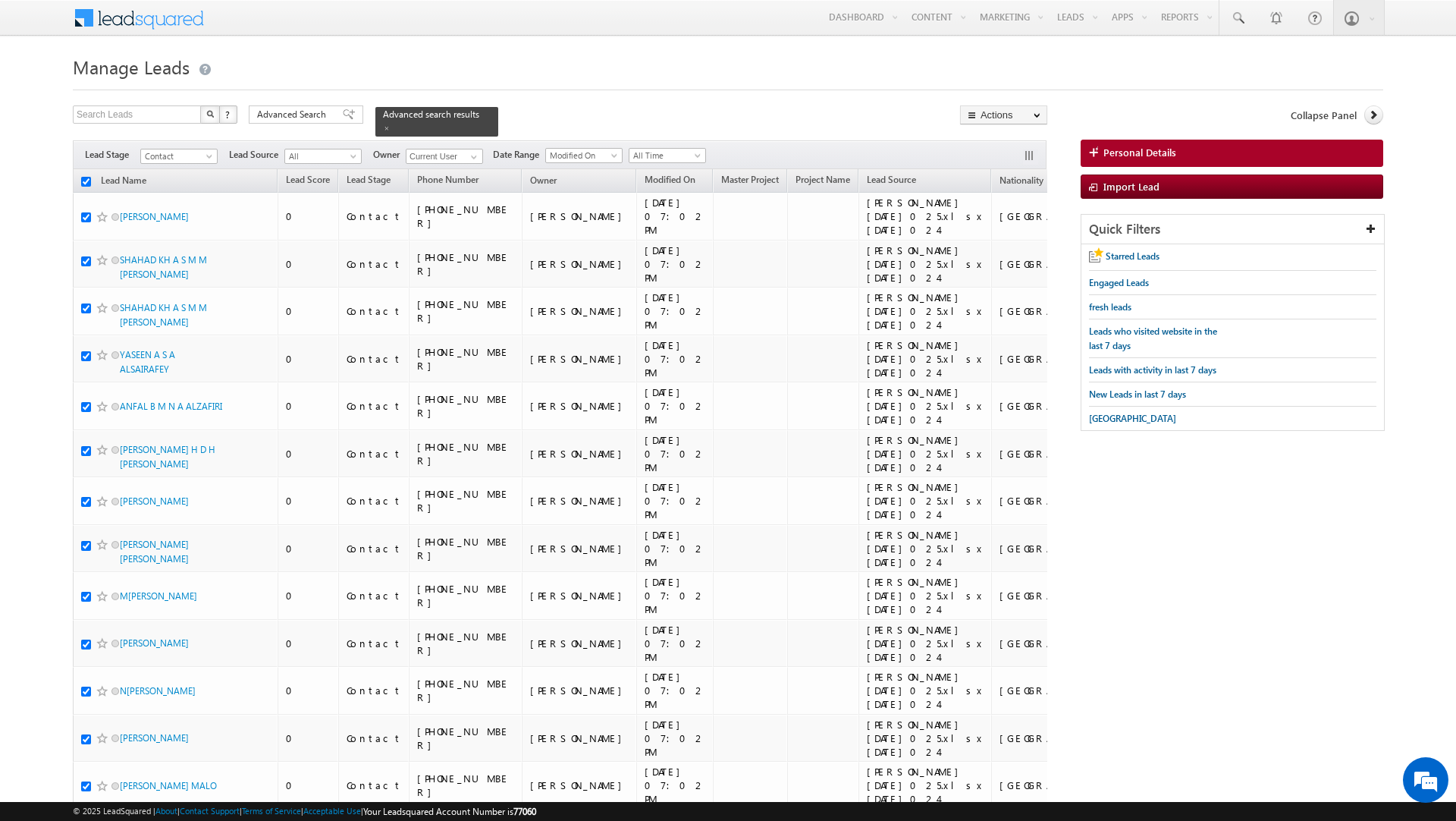
checkbox input "true"
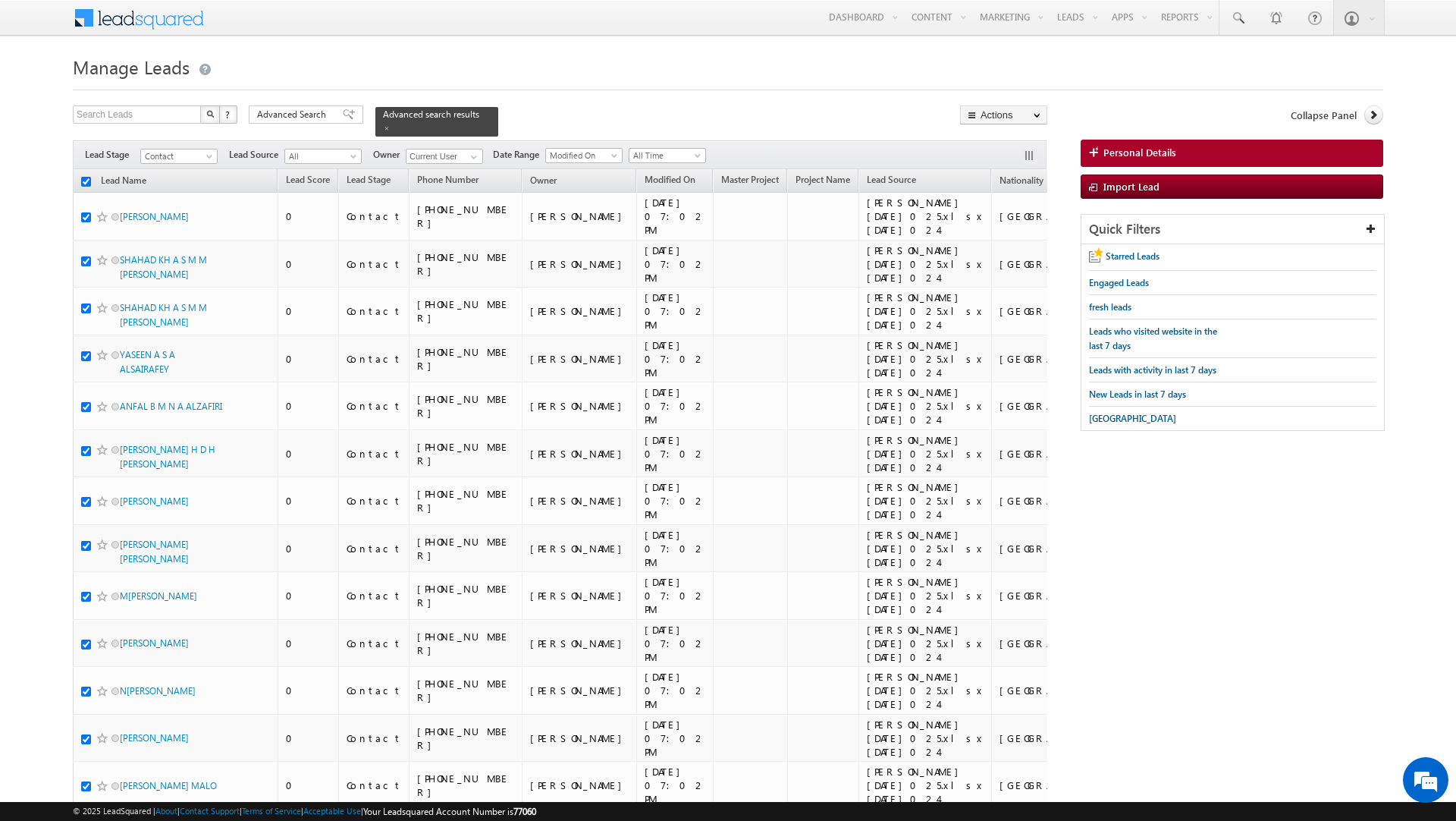
checkbox input "true"
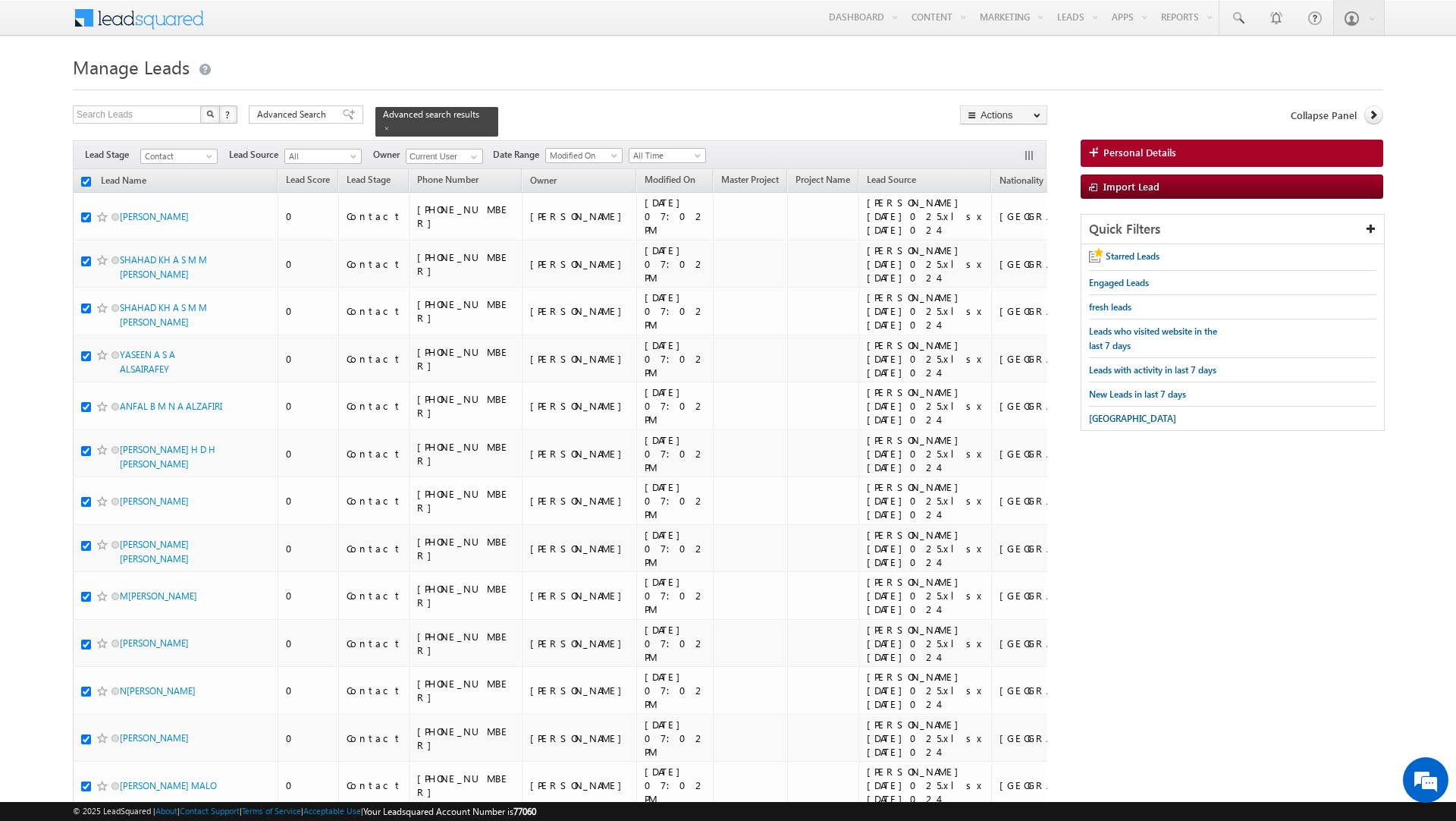
checkbox input "true"
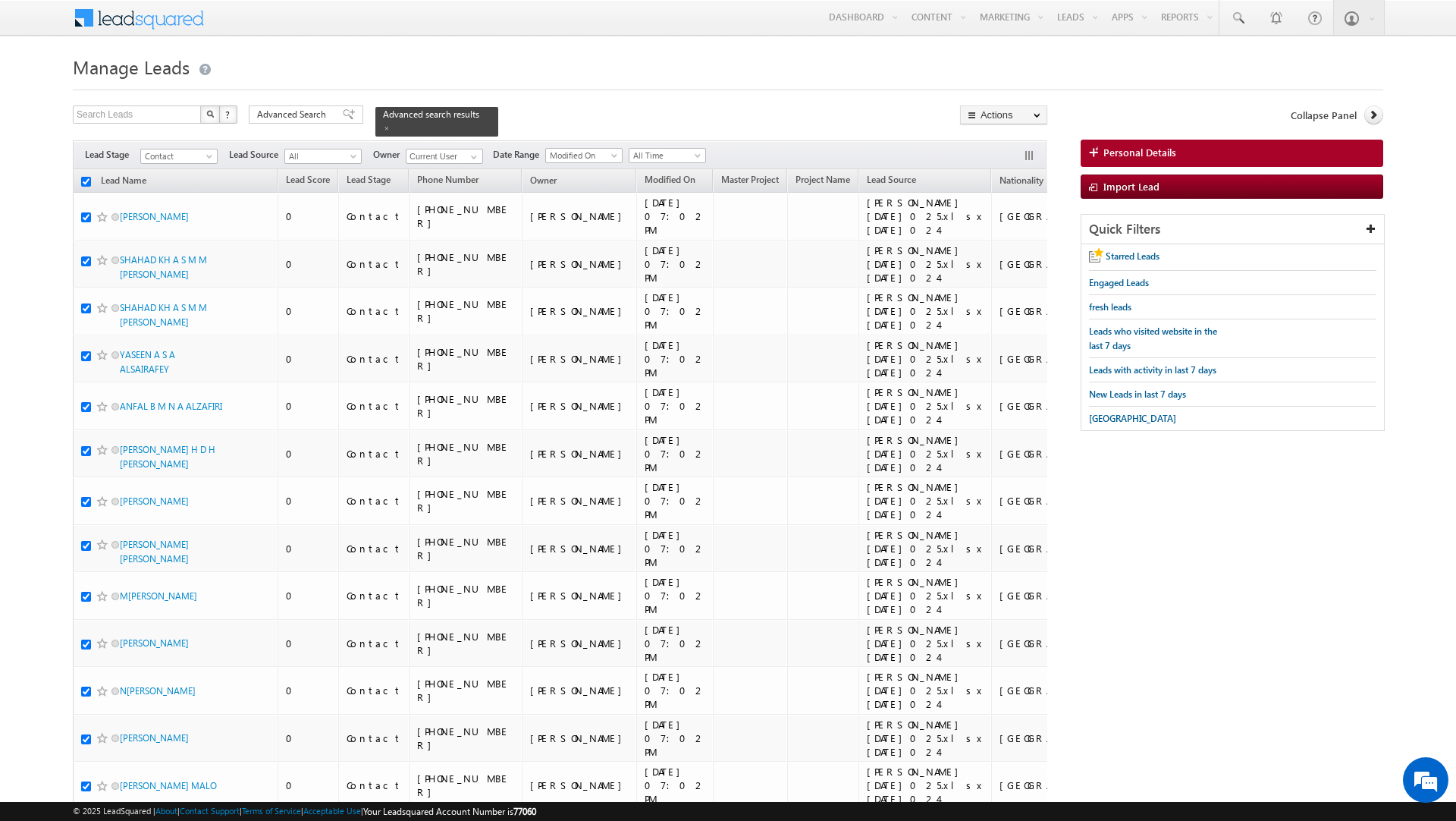
checkbox input "true"
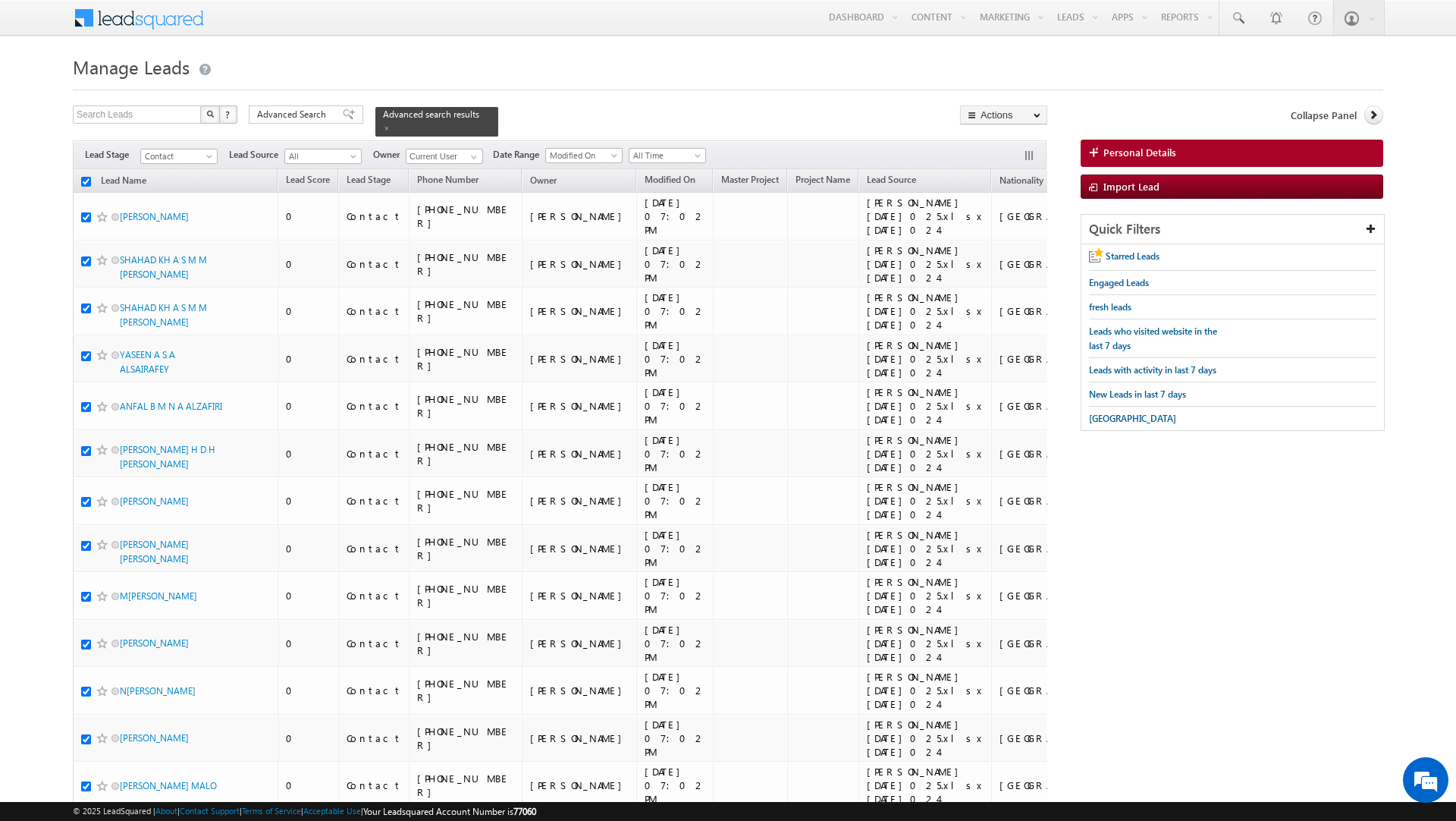
checkbox input "true"
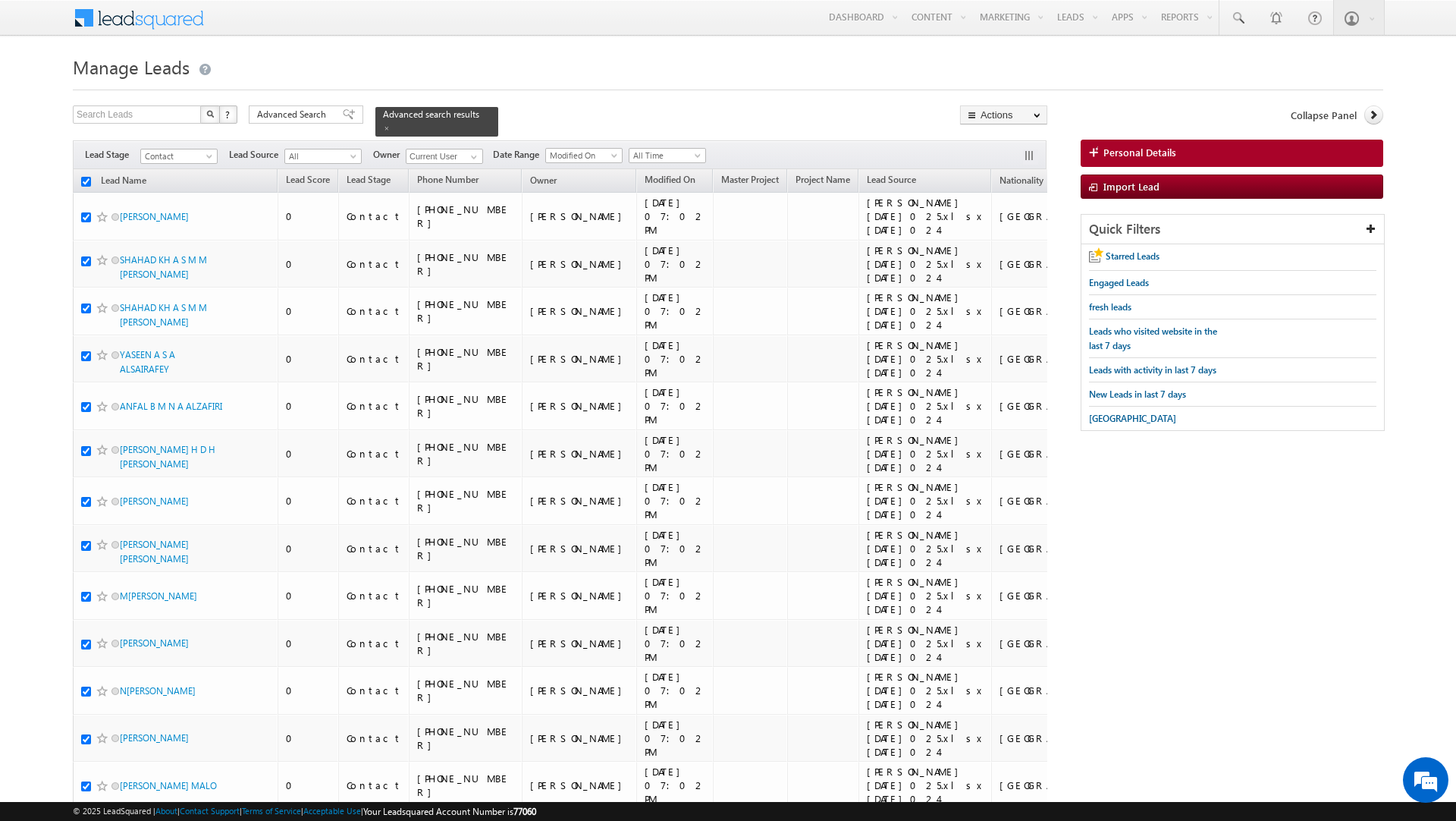
checkbox input "true"
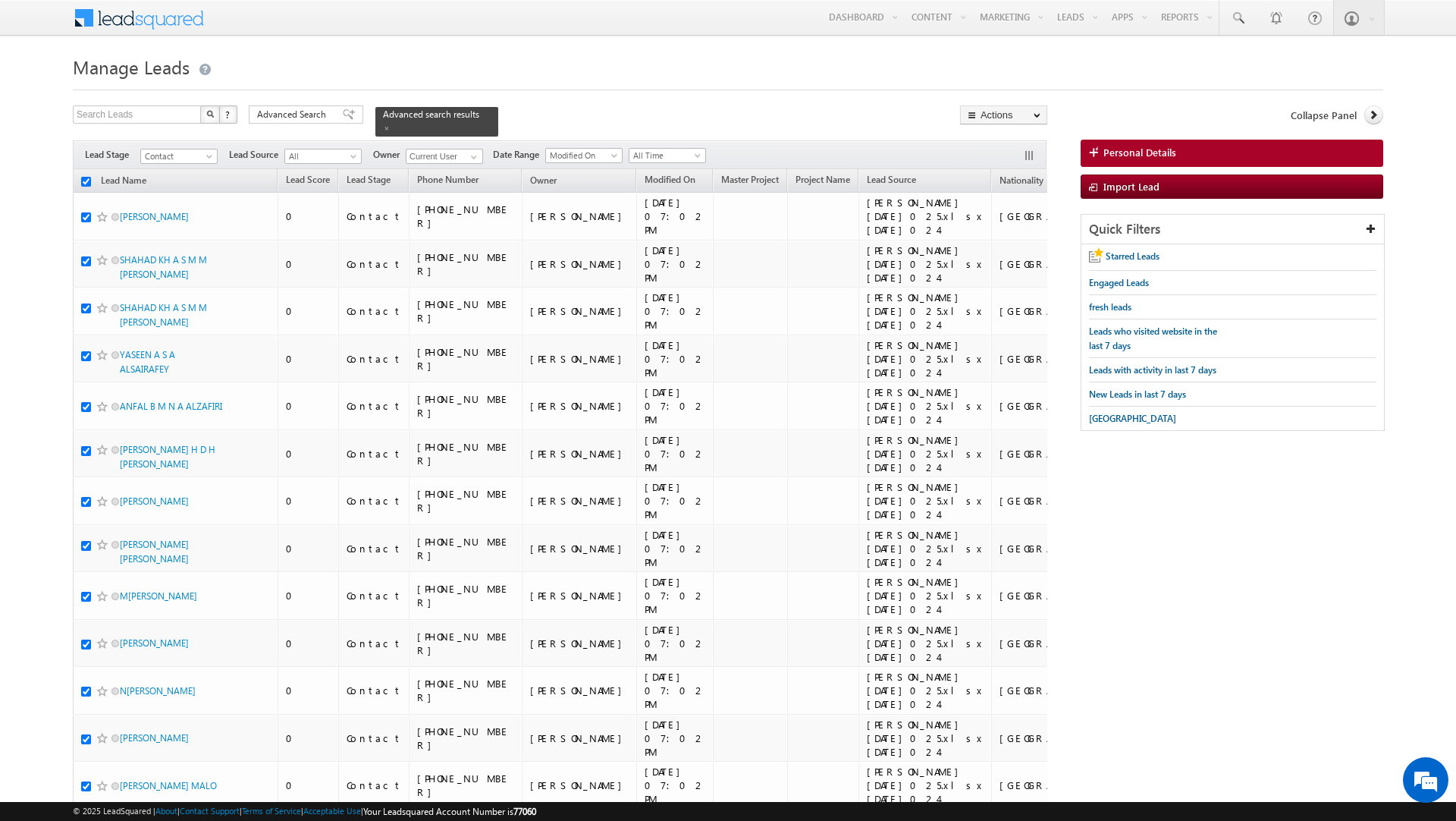
checkbox input "true"
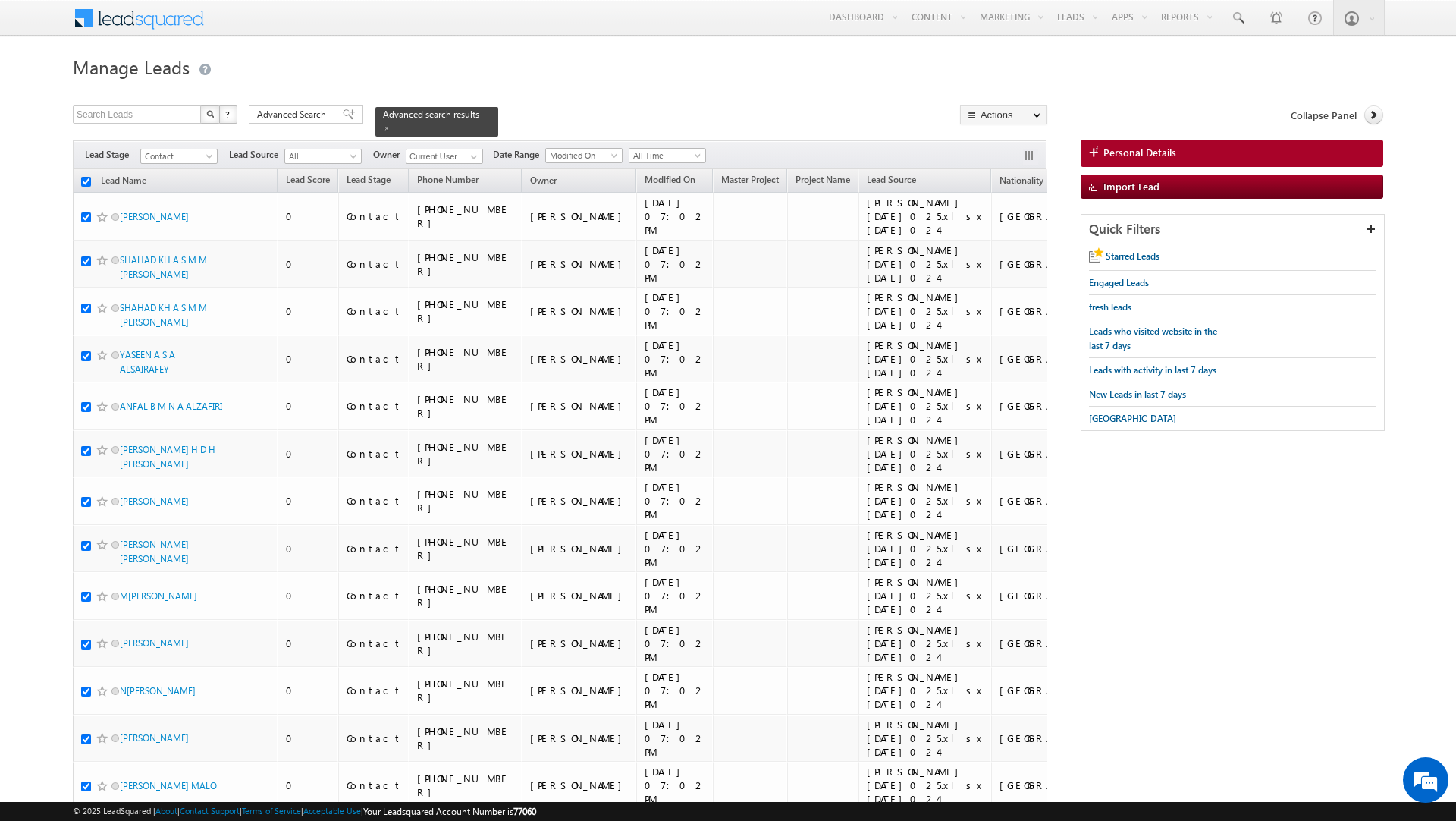
checkbox input "true"
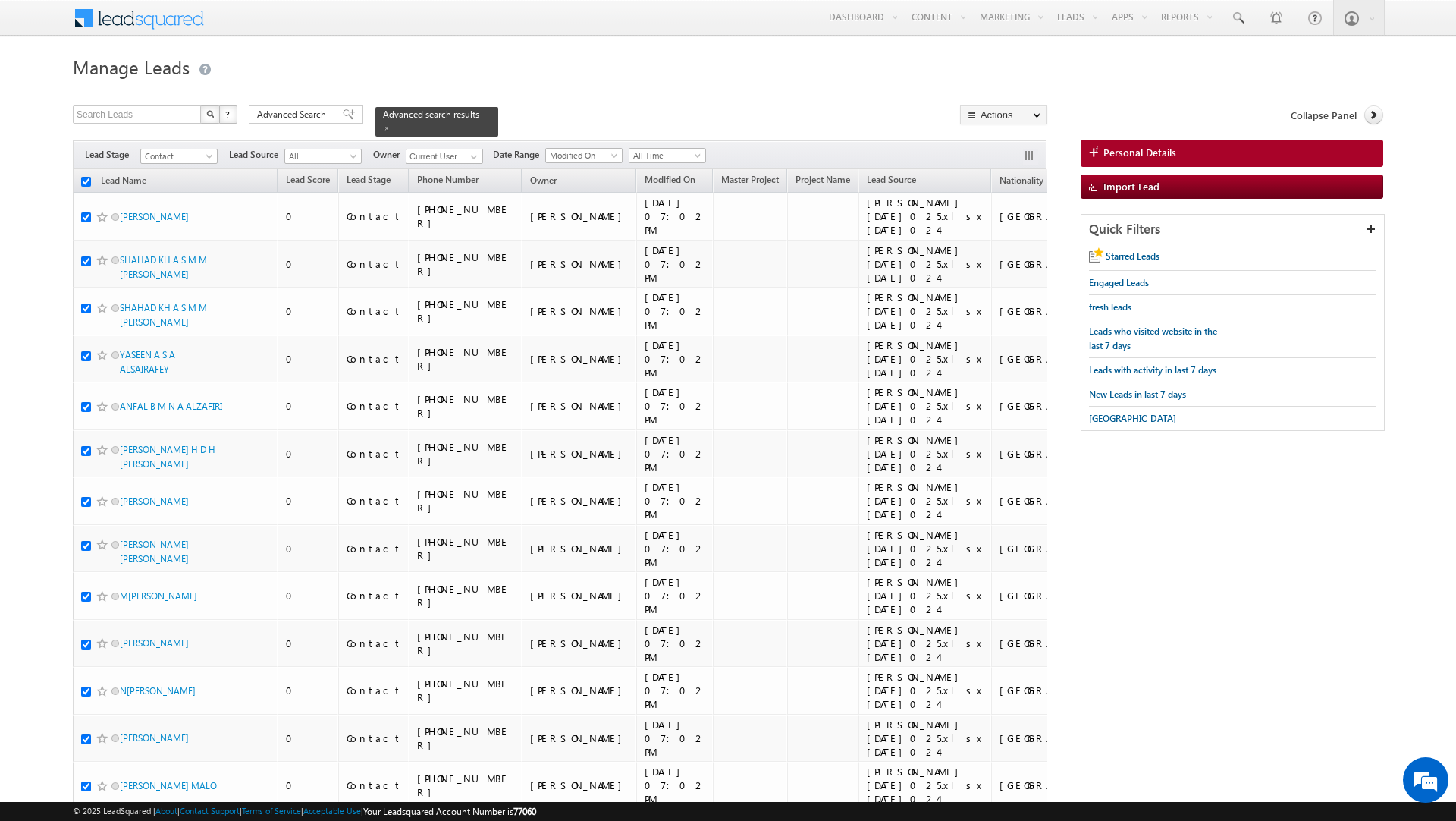
checkbox input "true"
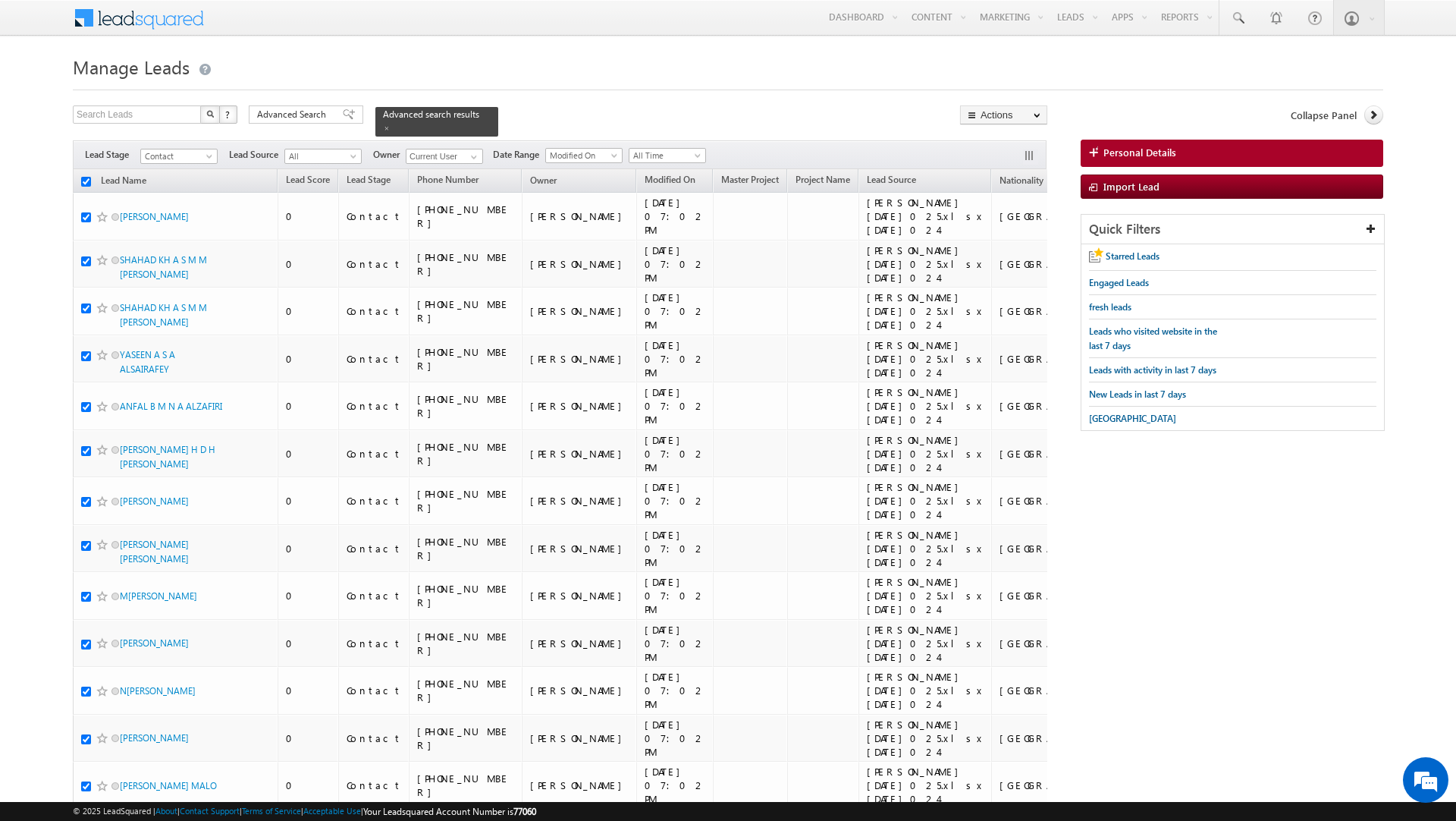
checkbox input "true"
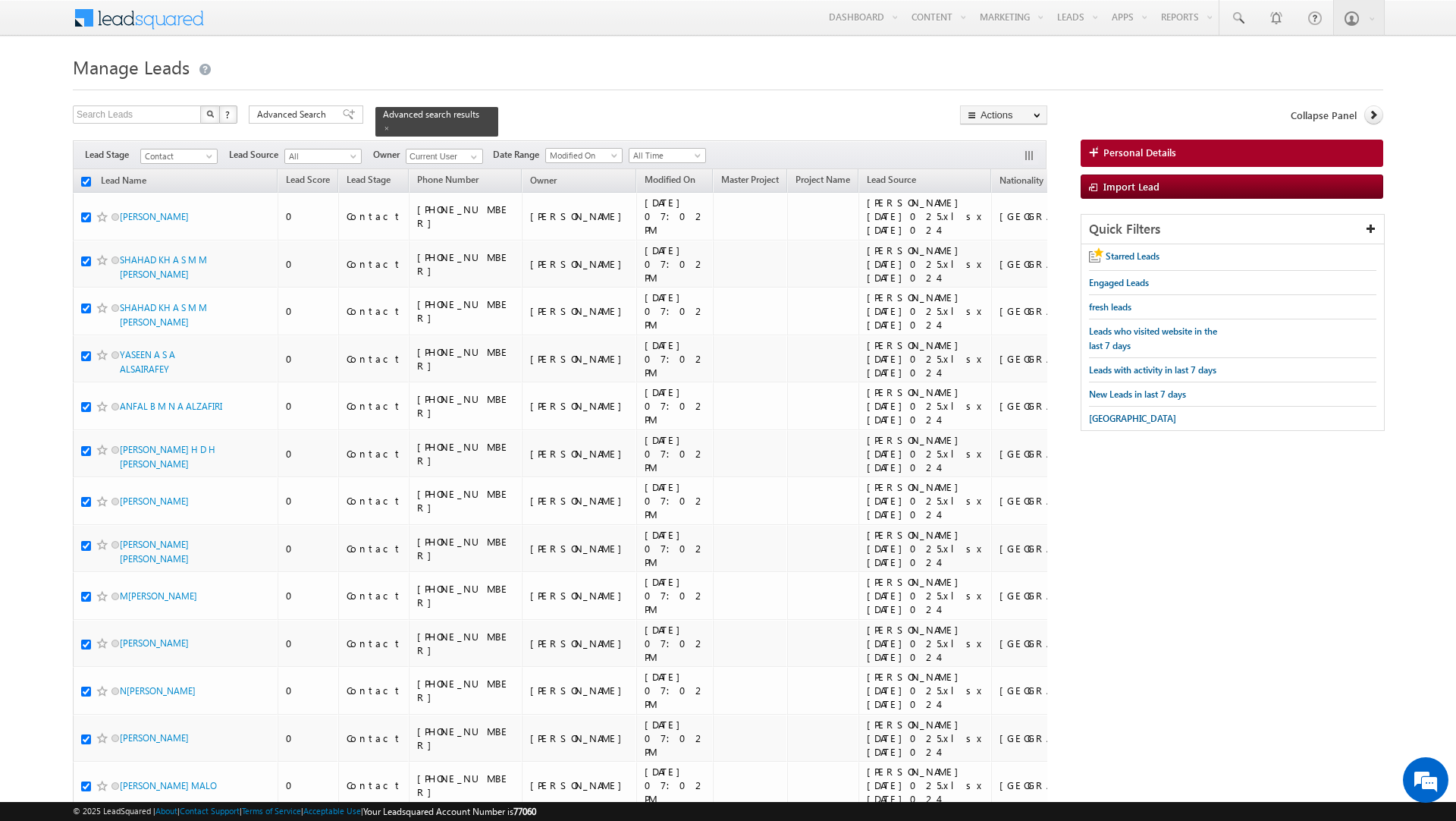
checkbox input "true"
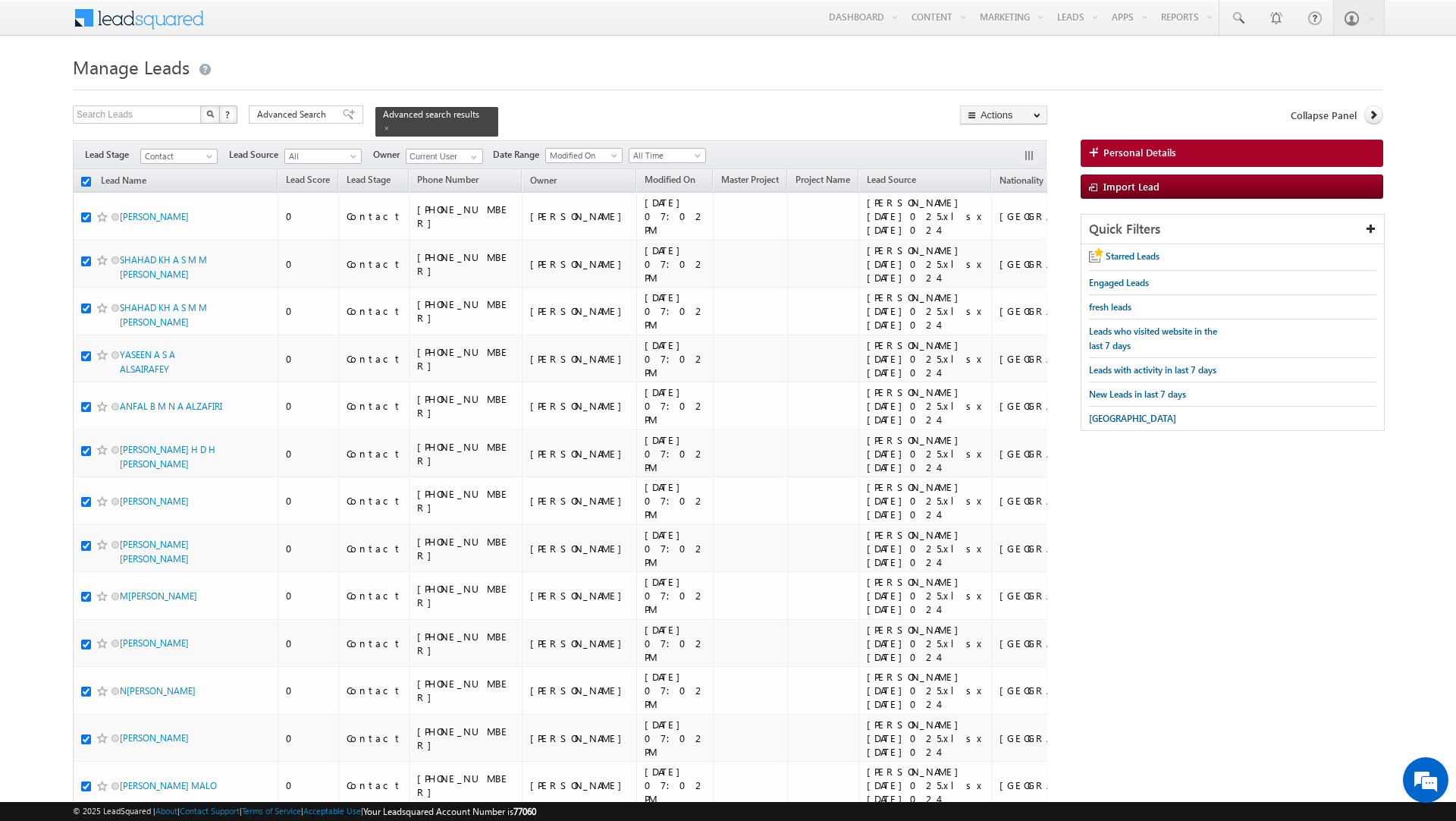
checkbox input "true"
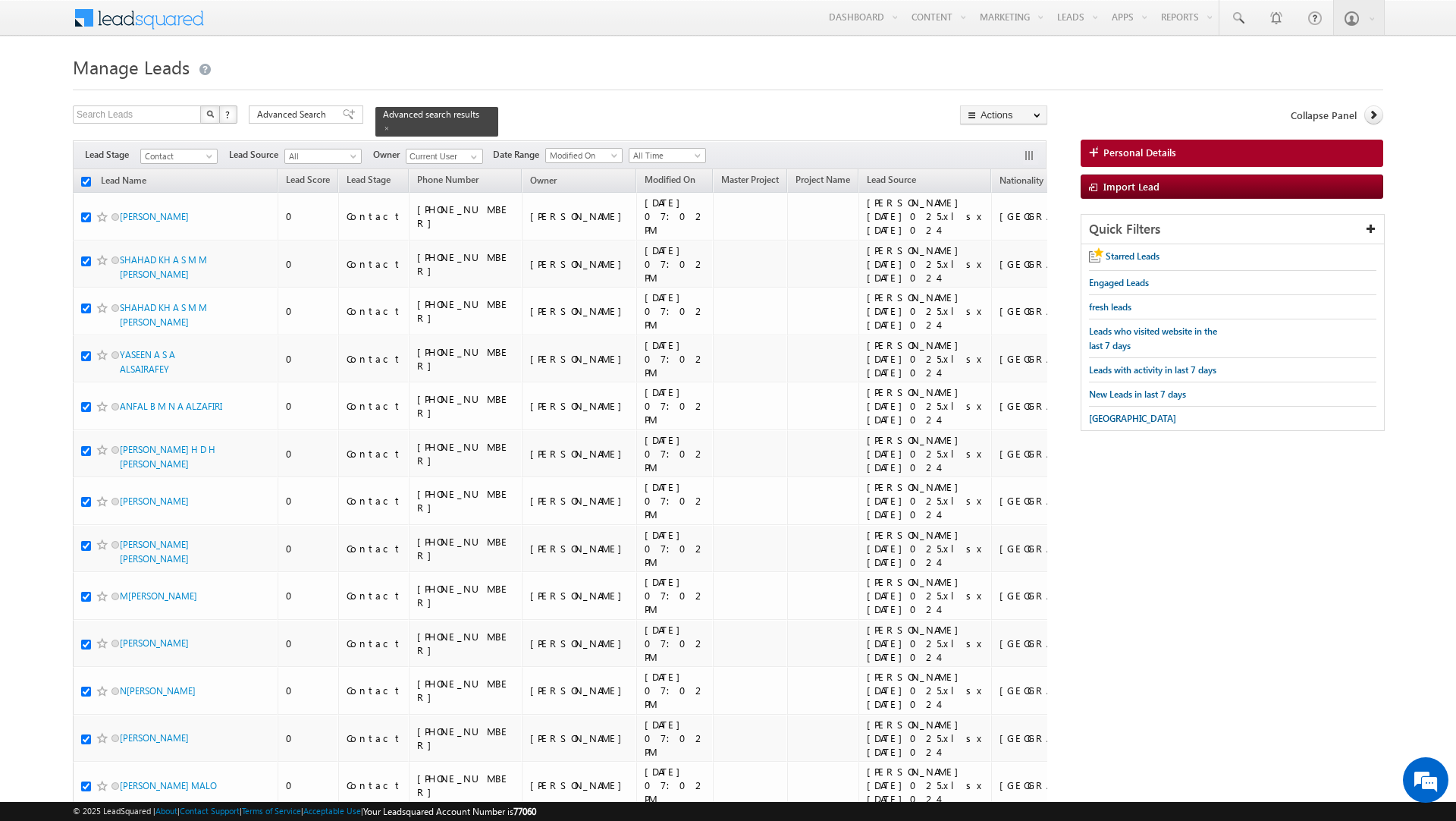
checkbox input "true"
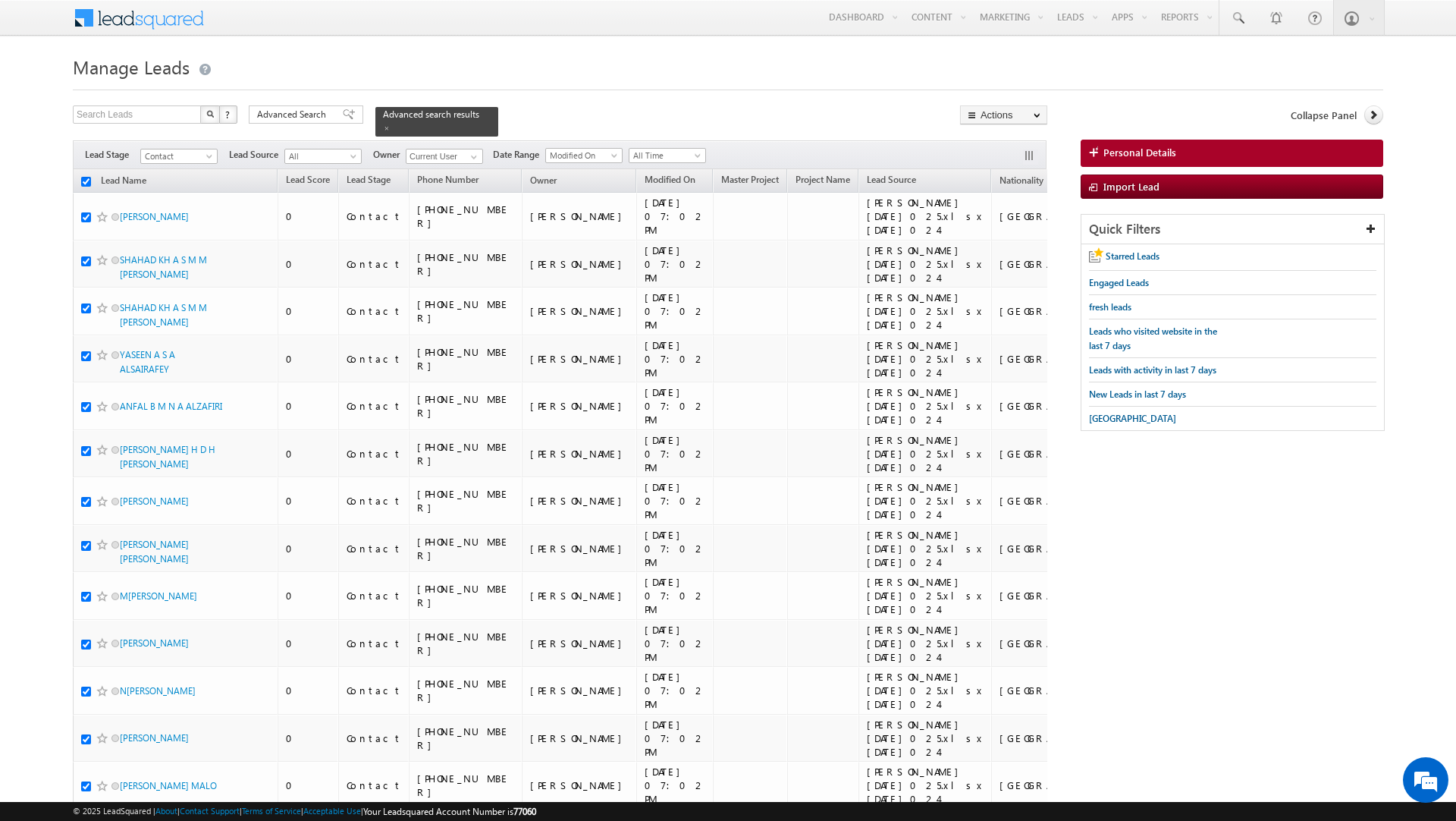
checkbox input "true"
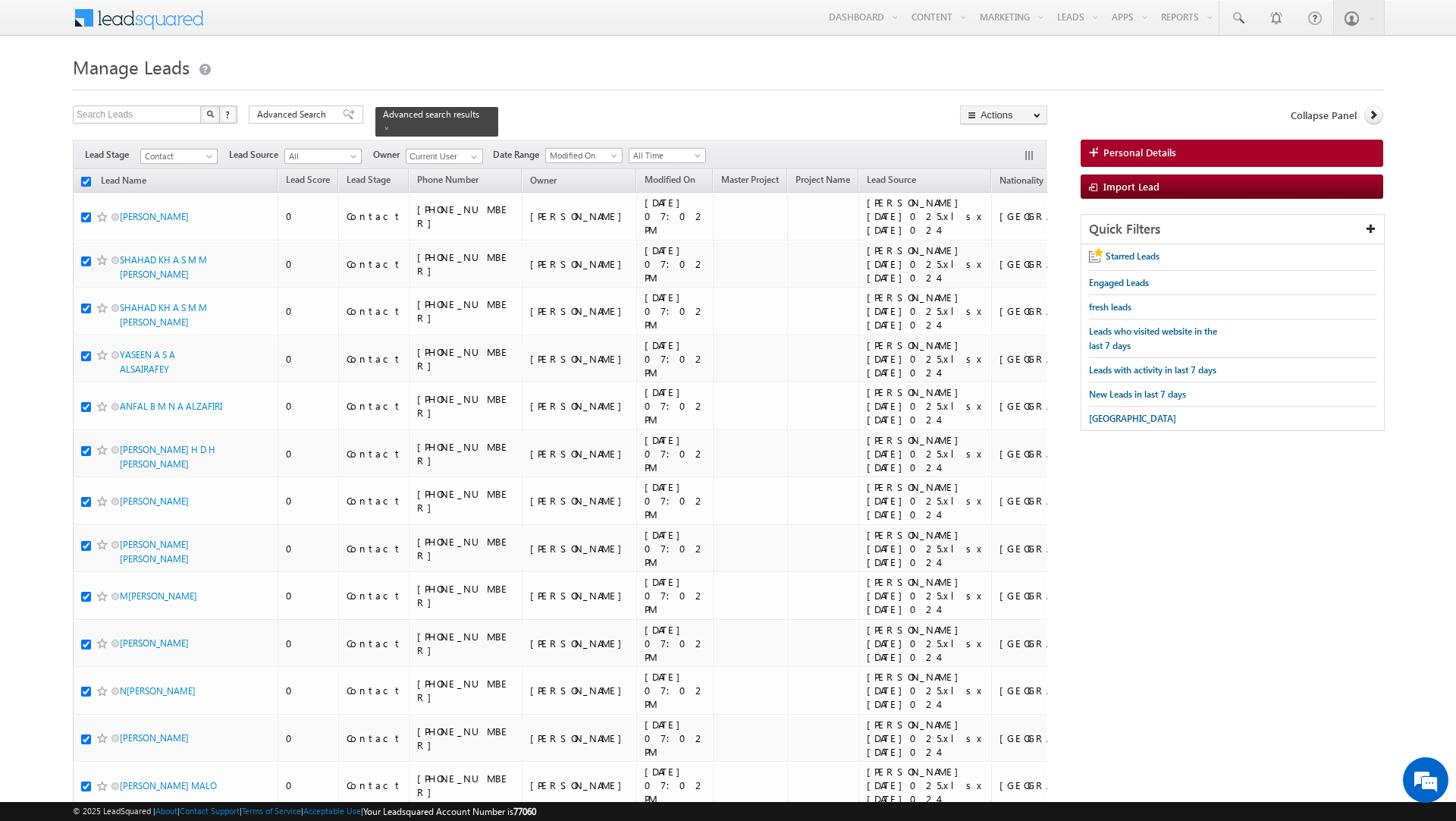
checkbox input "true"
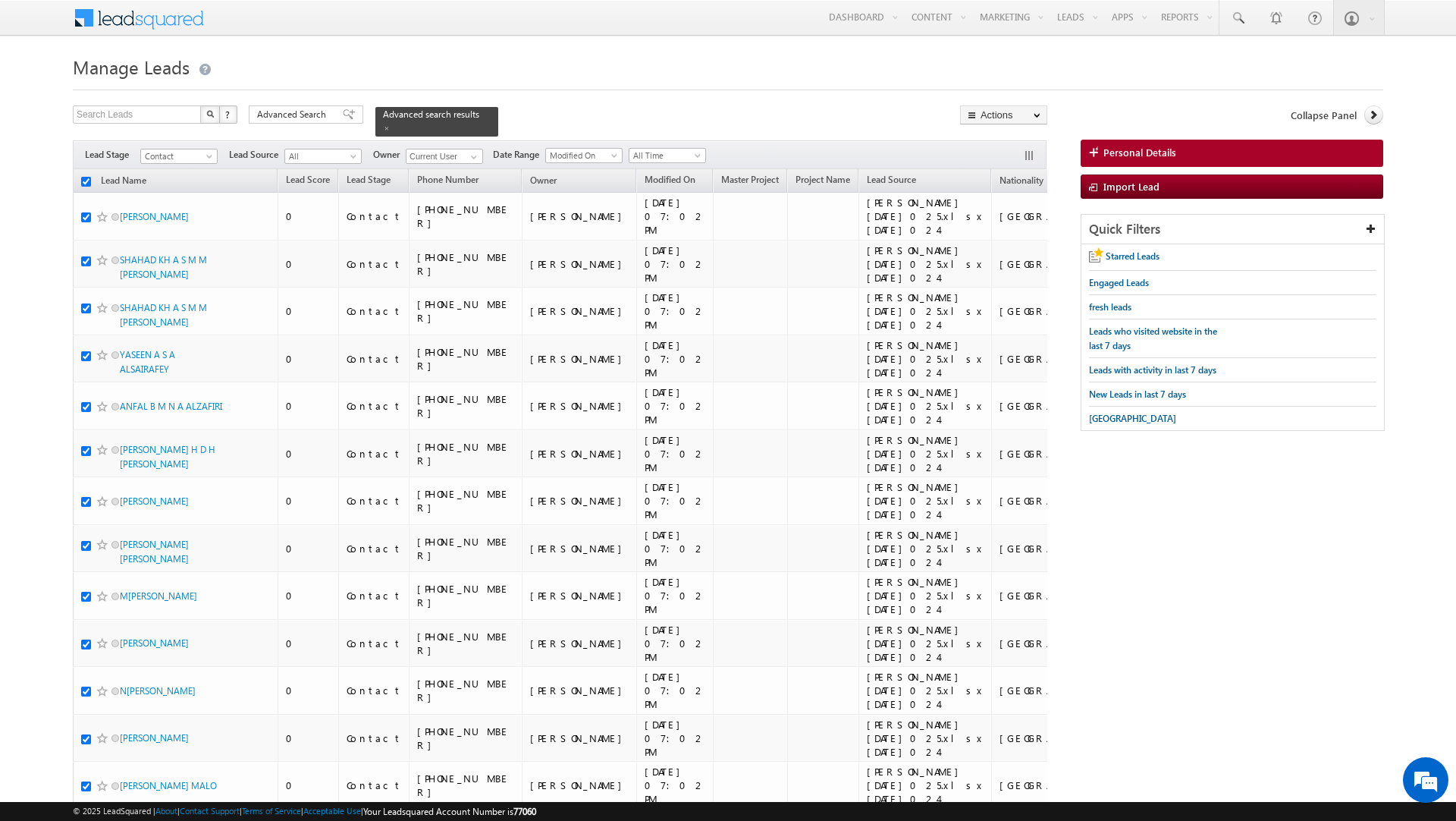
checkbox input "true"
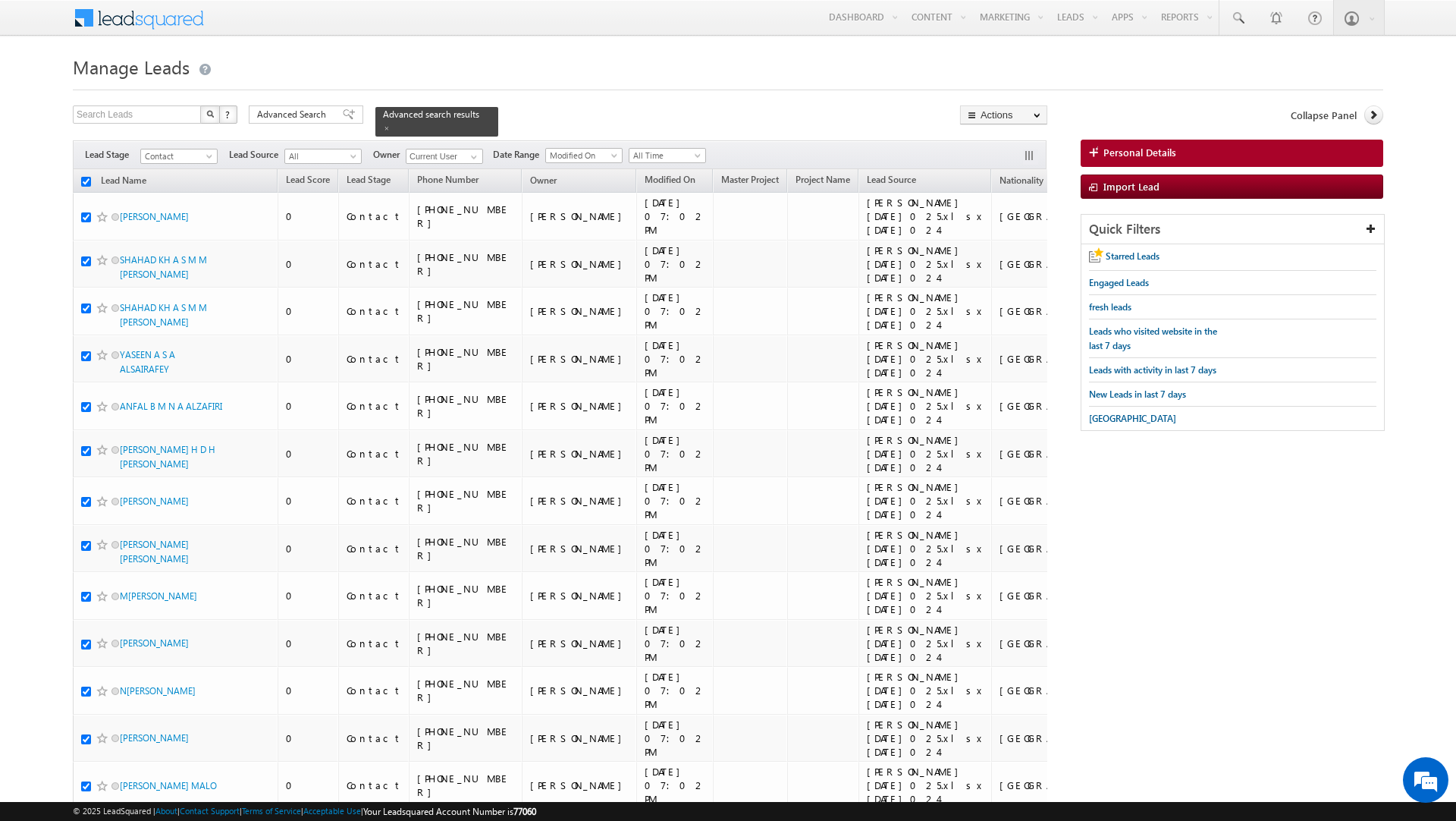
checkbox input "true"
click at [992, 244] on link "Change Owner" at bounding box center [1003, 246] width 86 height 18
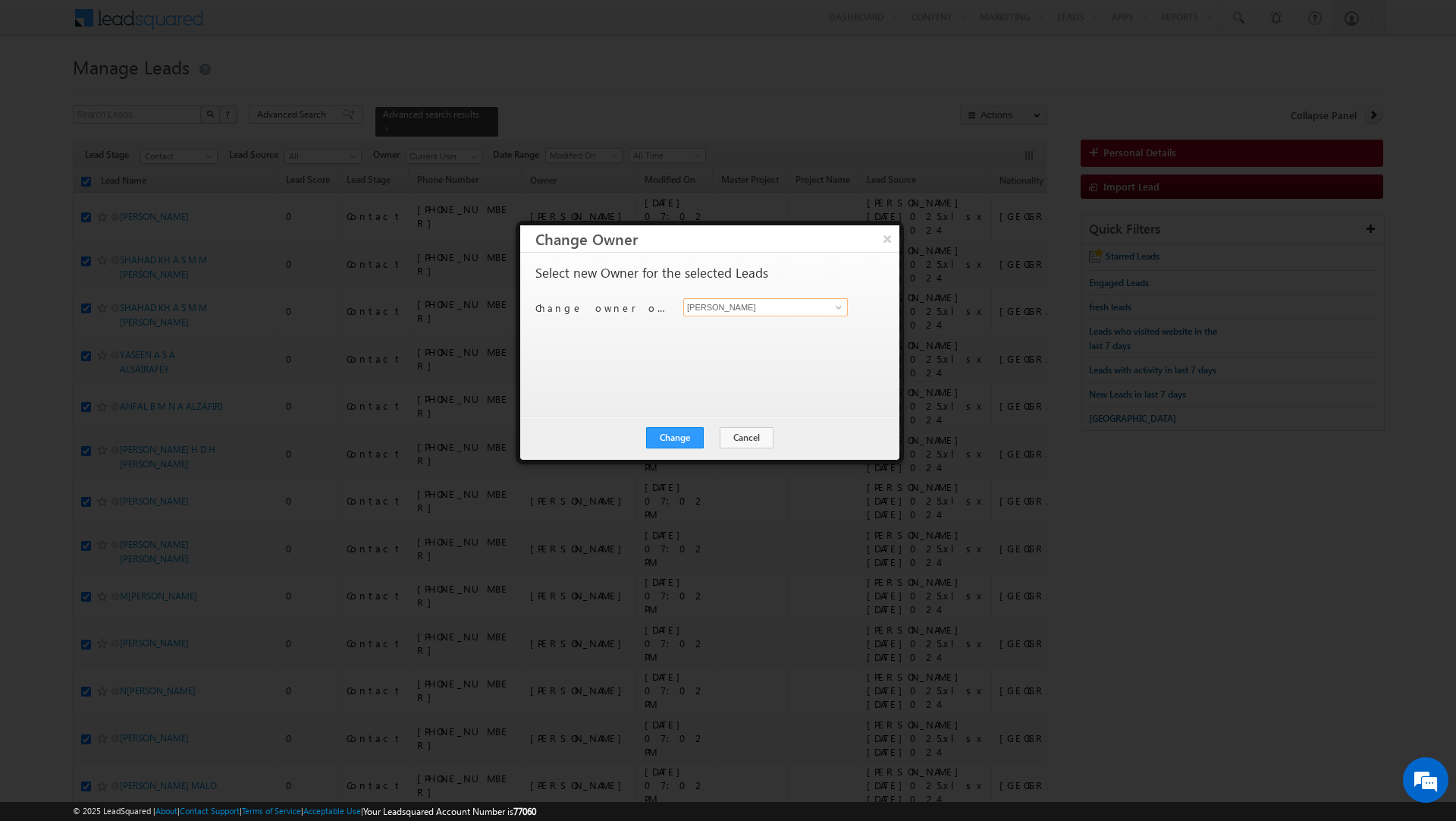
click at [749, 305] on input "[PERSON_NAME]" at bounding box center [766, 307] width 165 height 18
click at [733, 333] on span "[PERSON_NAME][EMAIL_ADDRESS][DOMAIN_NAME]" at bounding box center [758, 338] width 136 height 12
click at [676, 432] on button "Change" at bounding box center [675, 437] width 57 height 21
click at [712, 432] on button "Close" at bounding box center [712, 437] width 49 height 21
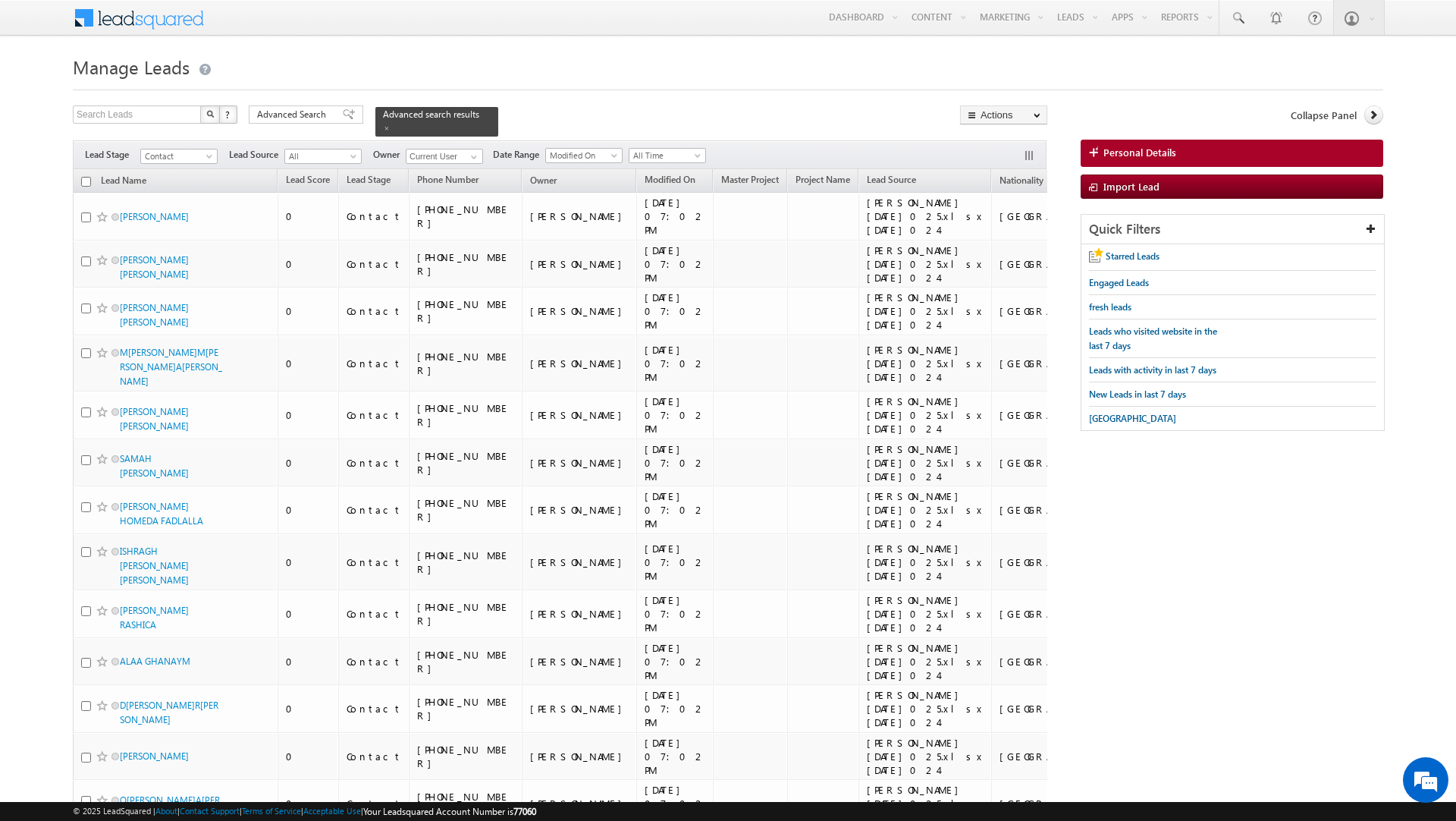
click at [86, 177] on input "checkbox" at bounding box center [86, 181] width 10 height 10
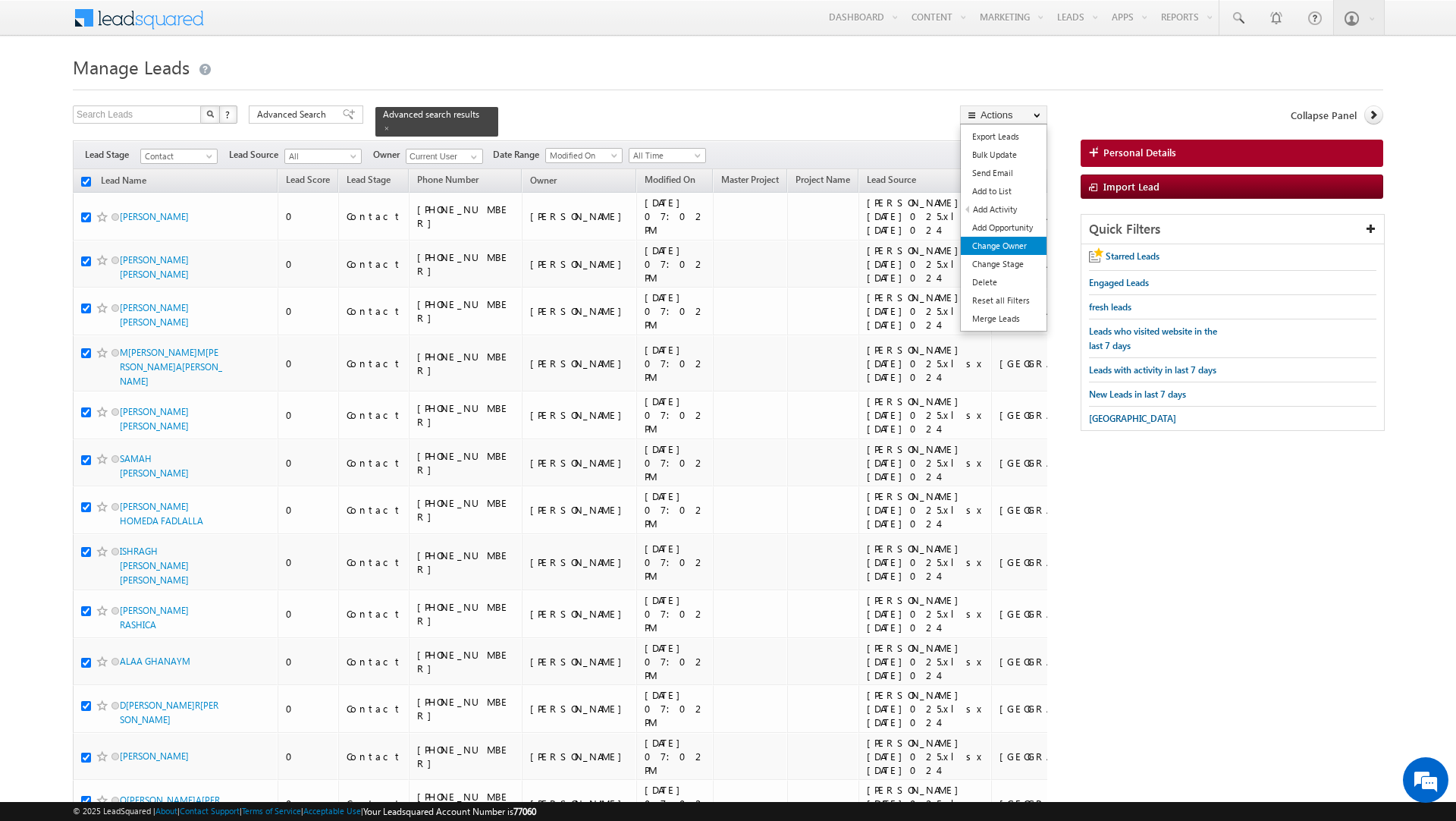
click at [1008, 250] on link "Change Owner" at bounding box center [1003, 246] width 86 height 18
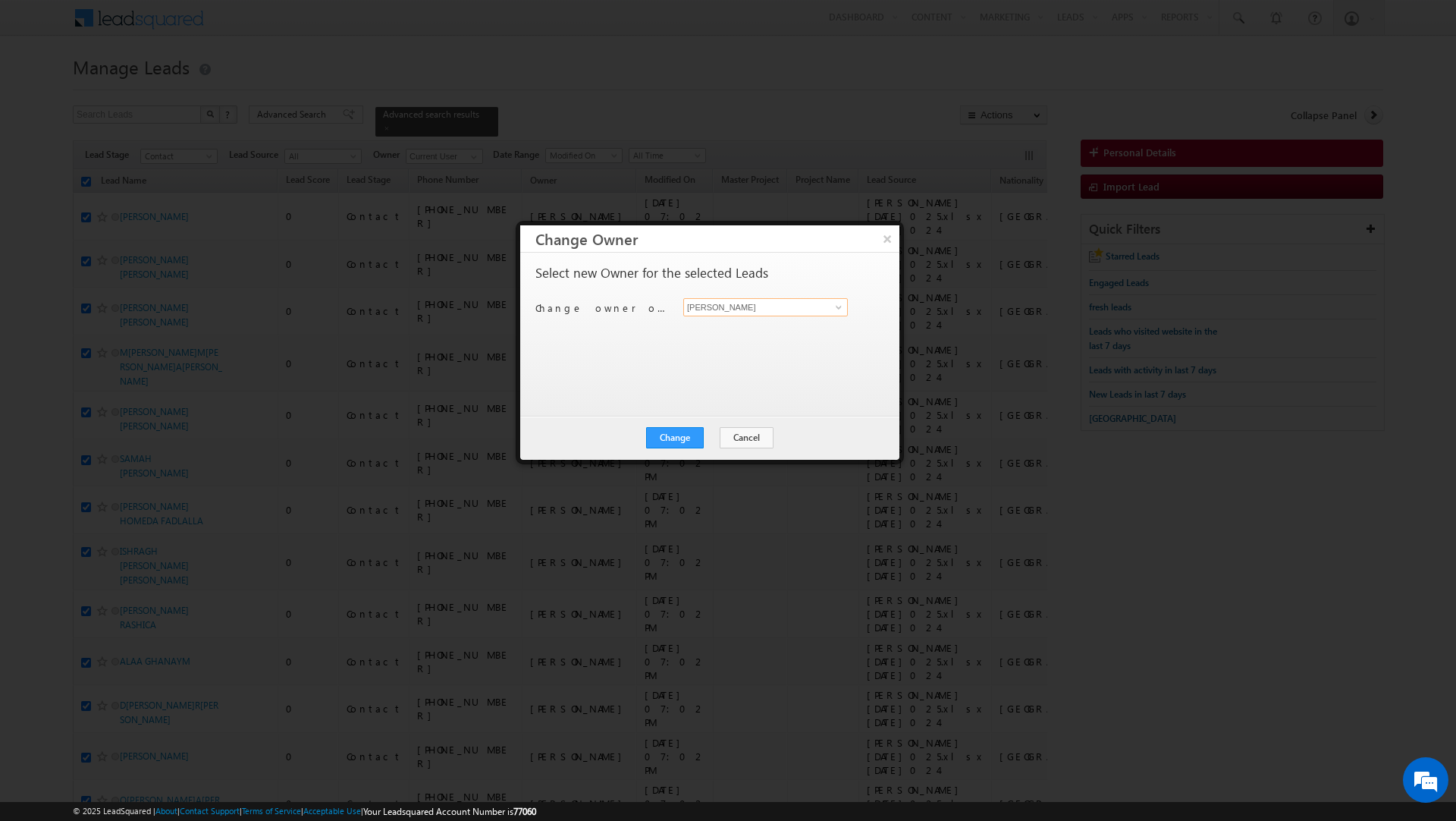
click at [738, 308] on input "[PERSON_NAME]" at bounding box center [766, 307] width 165 height 18
click at [722, 336] on span "[EMAIL_ADDRESS][PERSON_NAME][DOMAIN_NAME]" at bounding box center [758, 338] width 136 height 12
click at [672, 429] on button "Change" at bounding box center [675, 437] width 57 height 21
click at [712, 436] on button "Close" at bounding box center [712, 437] width 49 height 21
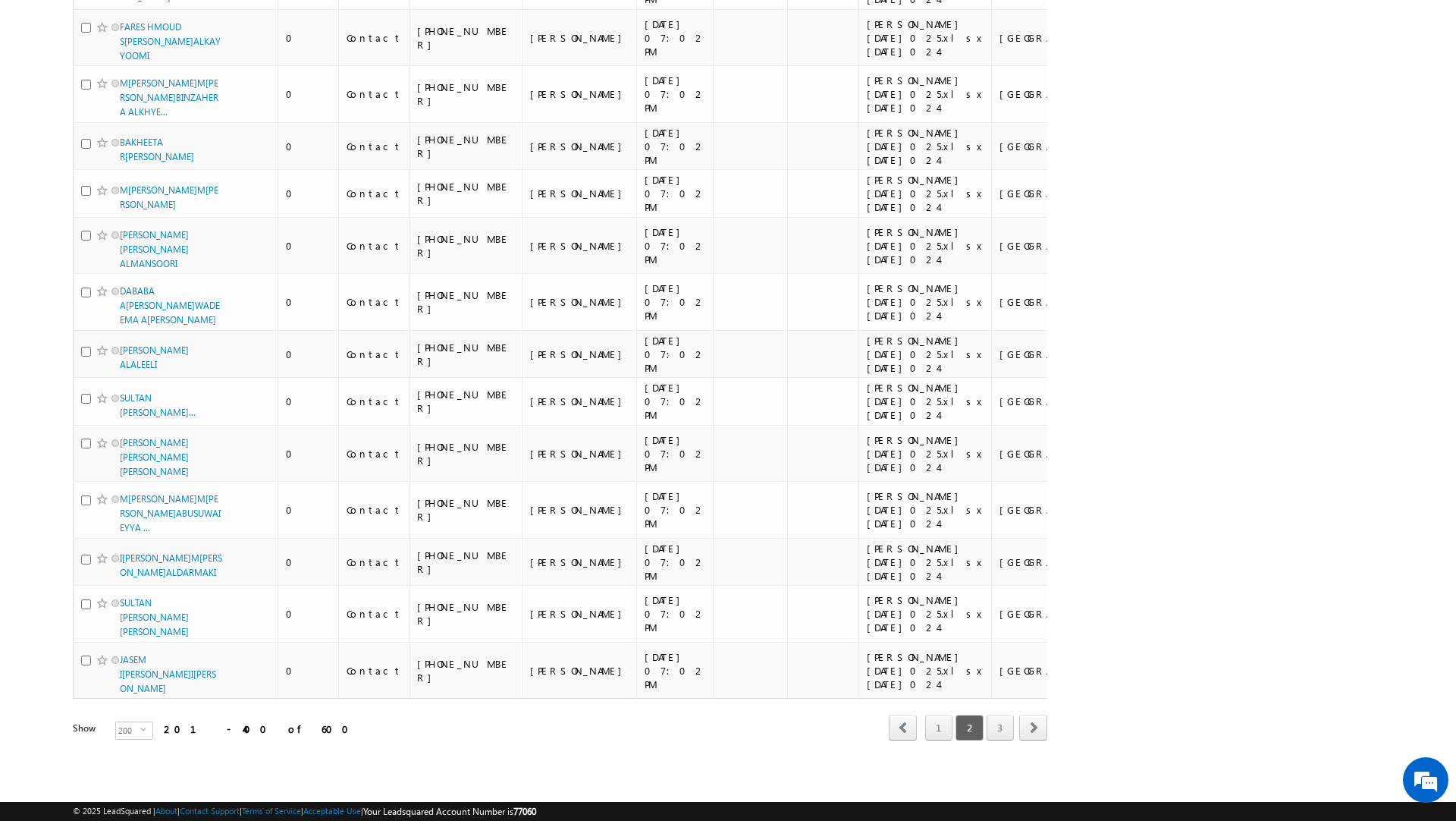
scroll to position [11806, 0]
click at [140, 735] on span "select" at bounding box center [146, 735] width 12 height 26
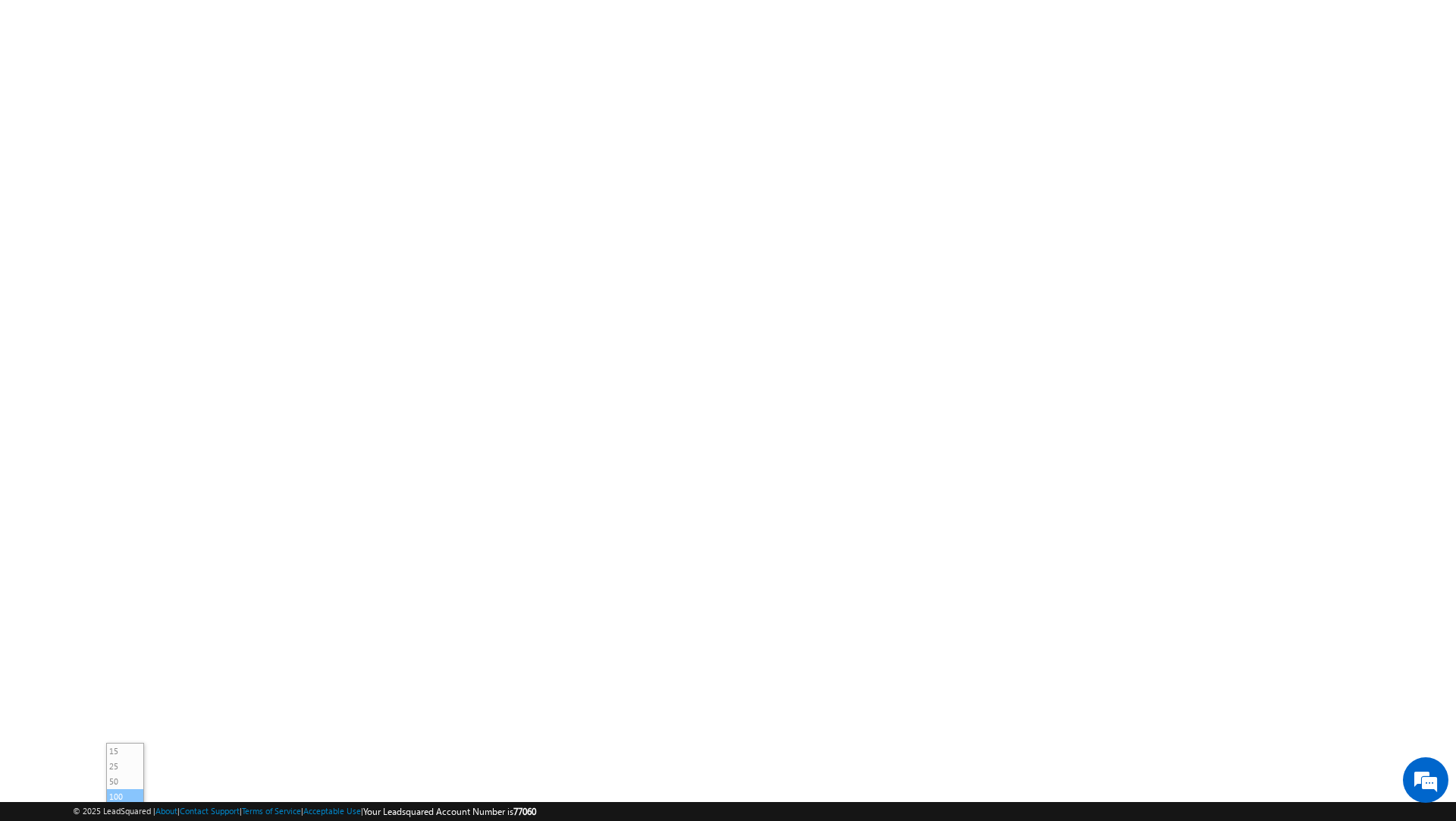
click at [127, 791] on li "100" at bounding box center [125, 797] width 36 height 15
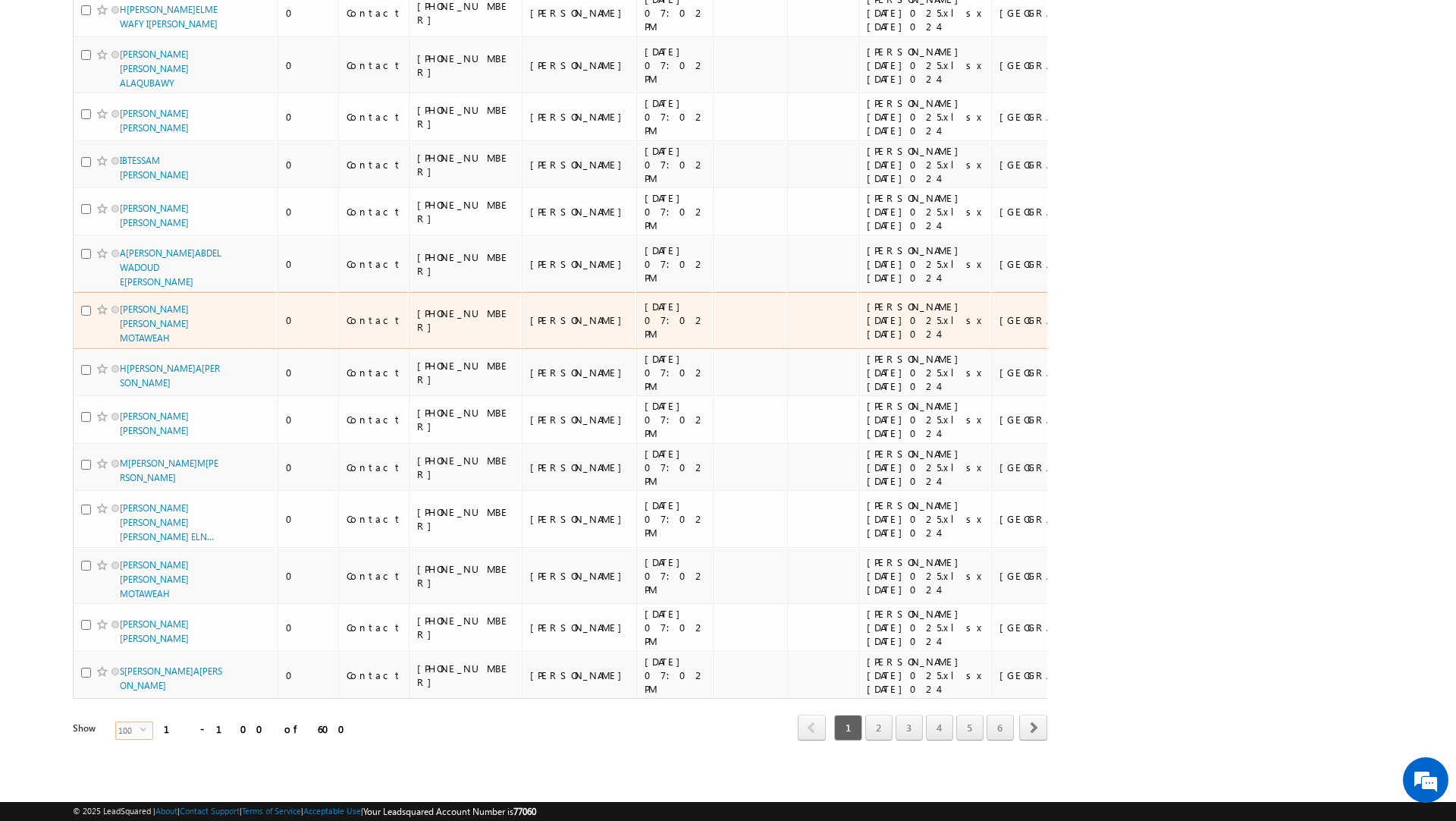
scroll to position [0, 0]
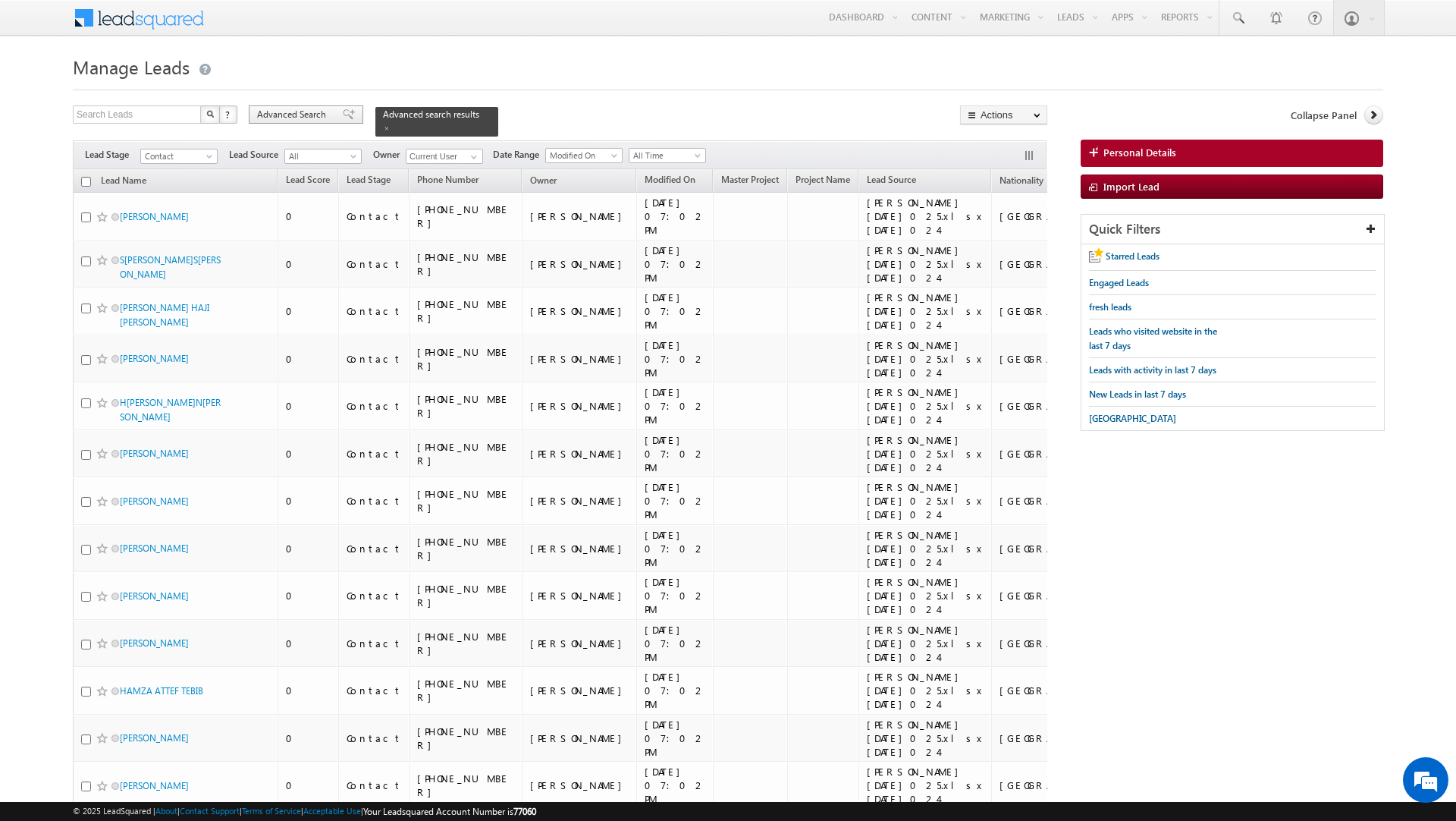
click at [331, 111] on div "Advanced Search" at bounding box center [306, 114] width 115 height 18
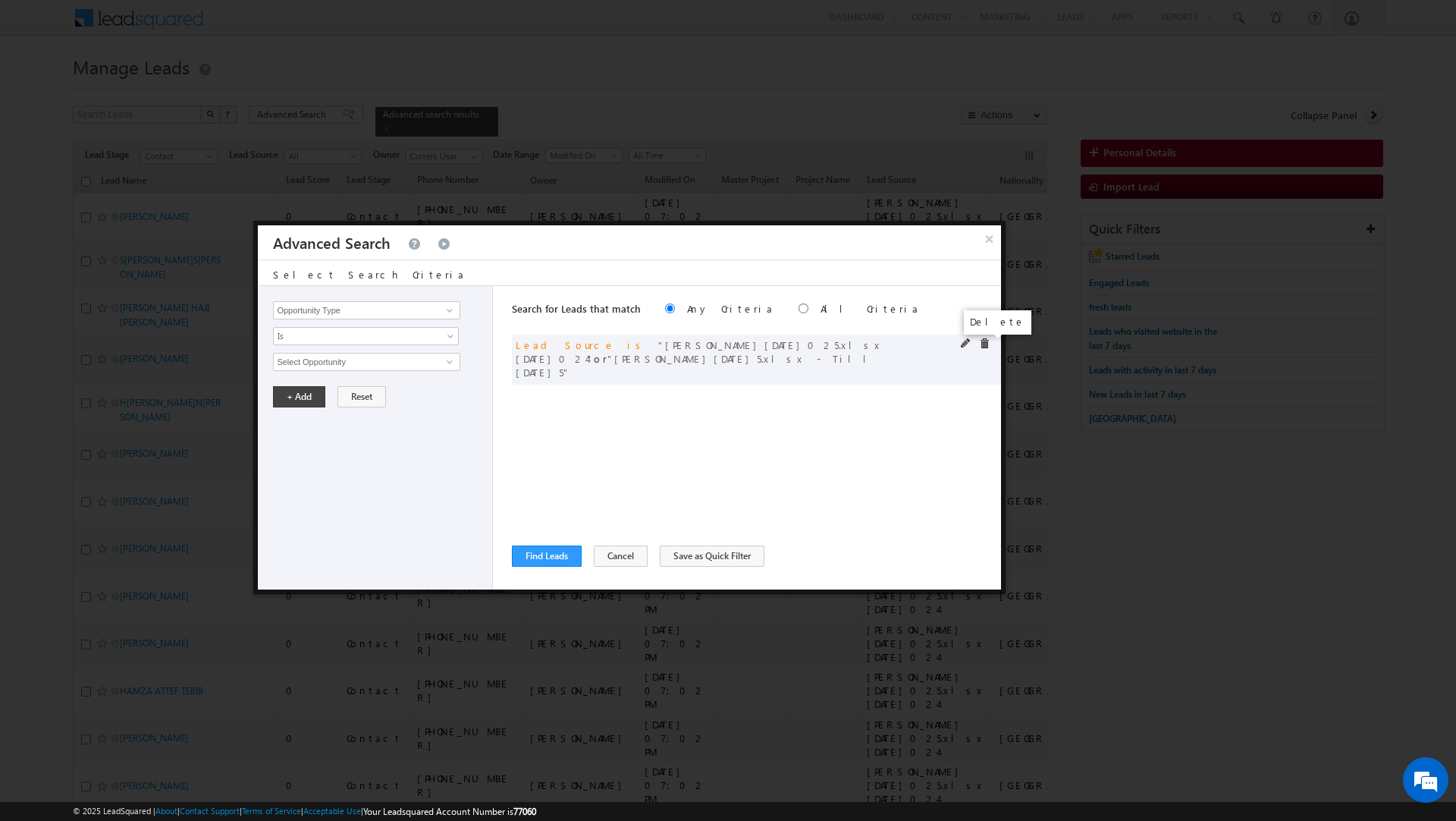
click at [988, 345] on span at bounding box center [985, 344] width 11 height 11
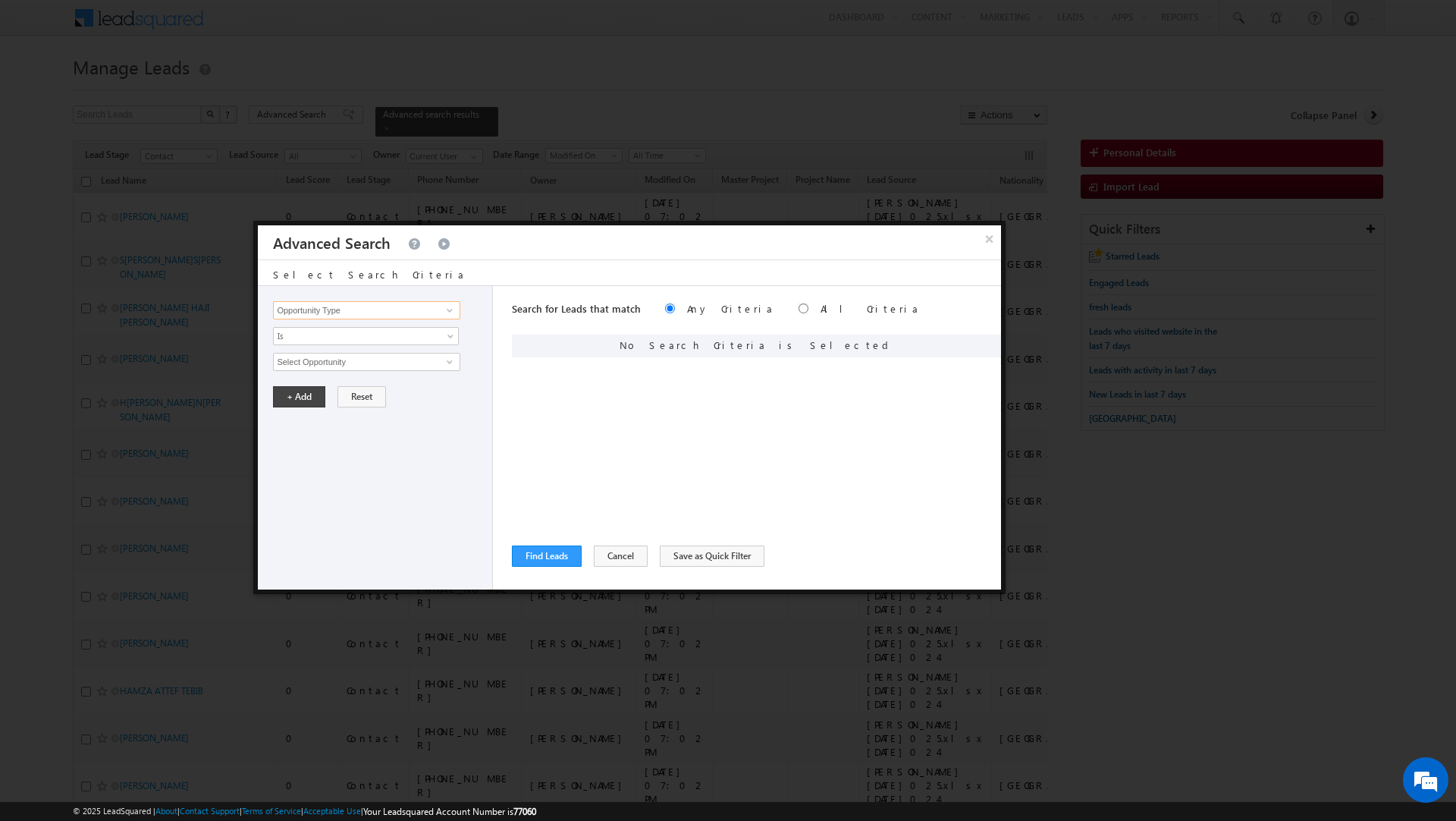
click at [334, 316] on input "Opportunity Type" at bounding box center [366, 310] width 187 height 18
click at [324, 344] on link "Nationality" at bounding box center [366, 342] width 187 height 17
click at [315, 361] on input "text" at bounding box center [366, 362] width 187 height 18
click at [294, 407] on button "+ Add" at bounding box center [299, 396] width 53 height 21
click at [322, 315] on input "Opportunity Type" at bounding box center [366, 310] width 187 height 18
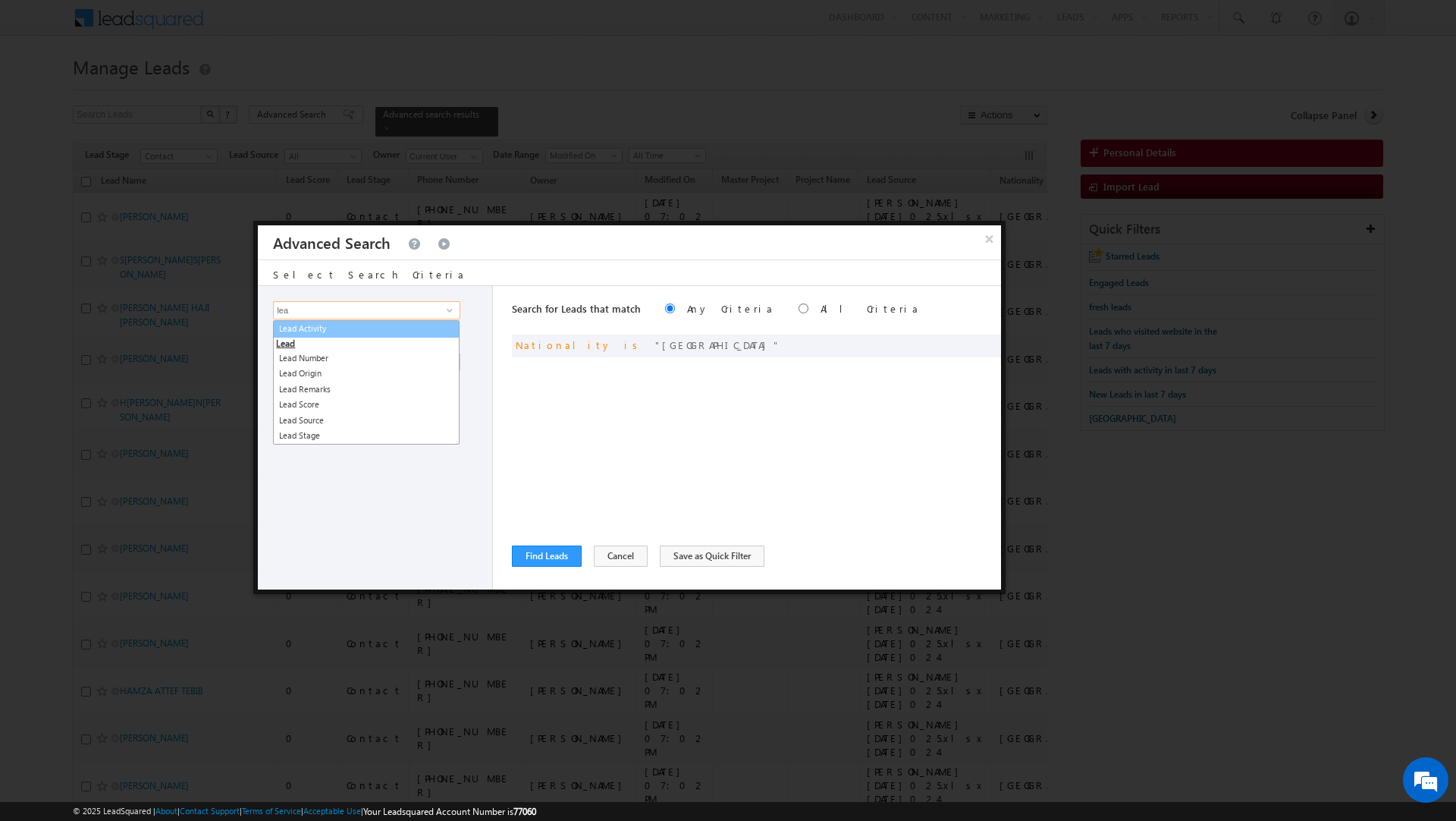
click at [314, 327] on link "Lead Activity" at bounding box center [366, 329] width 187 height 17
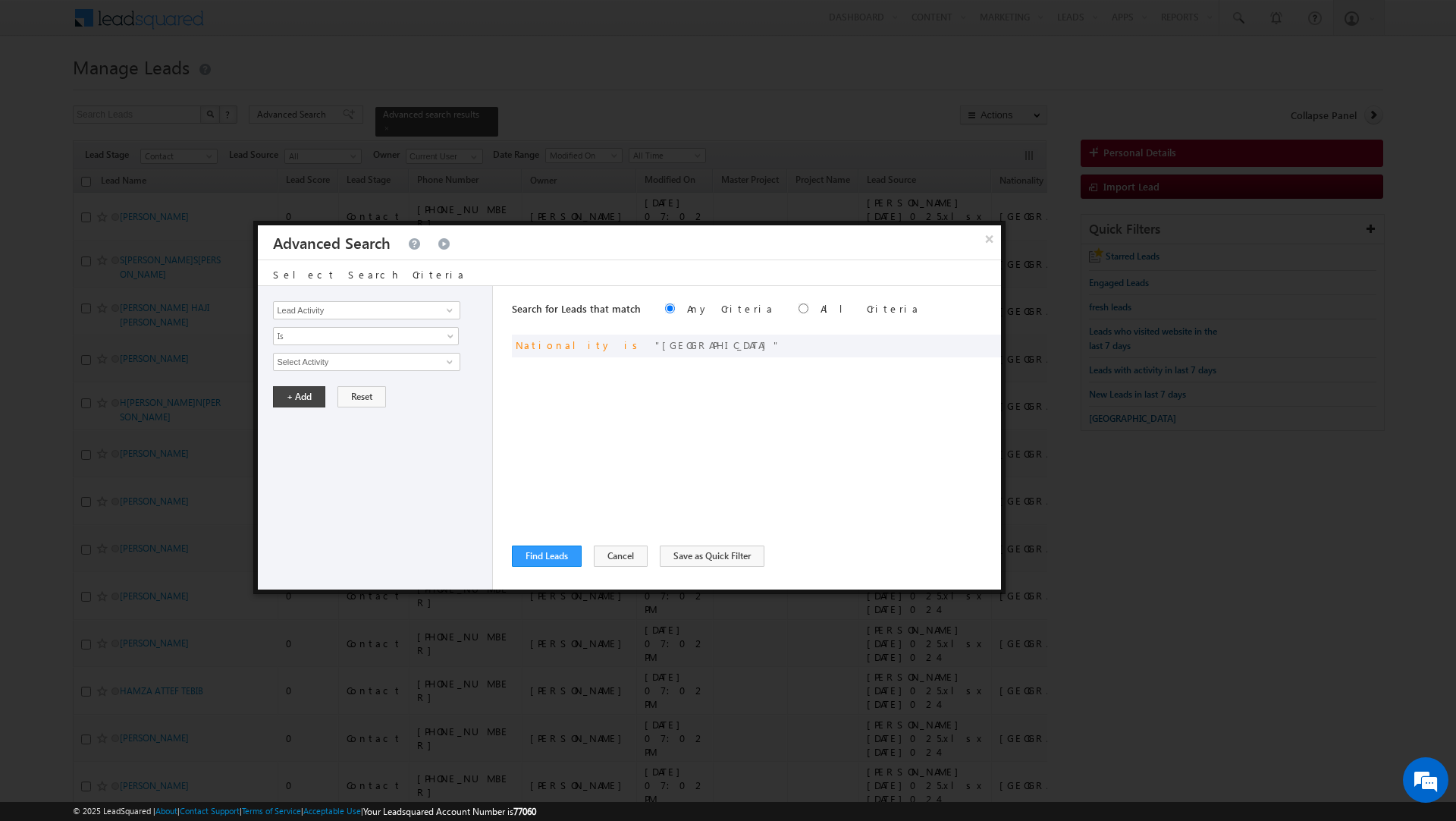
click at [314, 327] on div "Opportunity Type Lead Activity Task Sales Group Prospect Id Address 1 Address 2…" at bounding box center [376, 438] width 235 height 304
click at [313, 336] on span "Is" at bounding box center [356, 336] width 165 height 13
click at [300, 363] on li "Is Not" at bounding box center [366, 370] width 185 height 15
click at [304, 363] on input "Select Activity" at bounding box center [366, 362] width 187 height 18
click at [329, 390] on link "Outbound Phone Call Activity" at bounding box center [366, 394] width 187 height 17
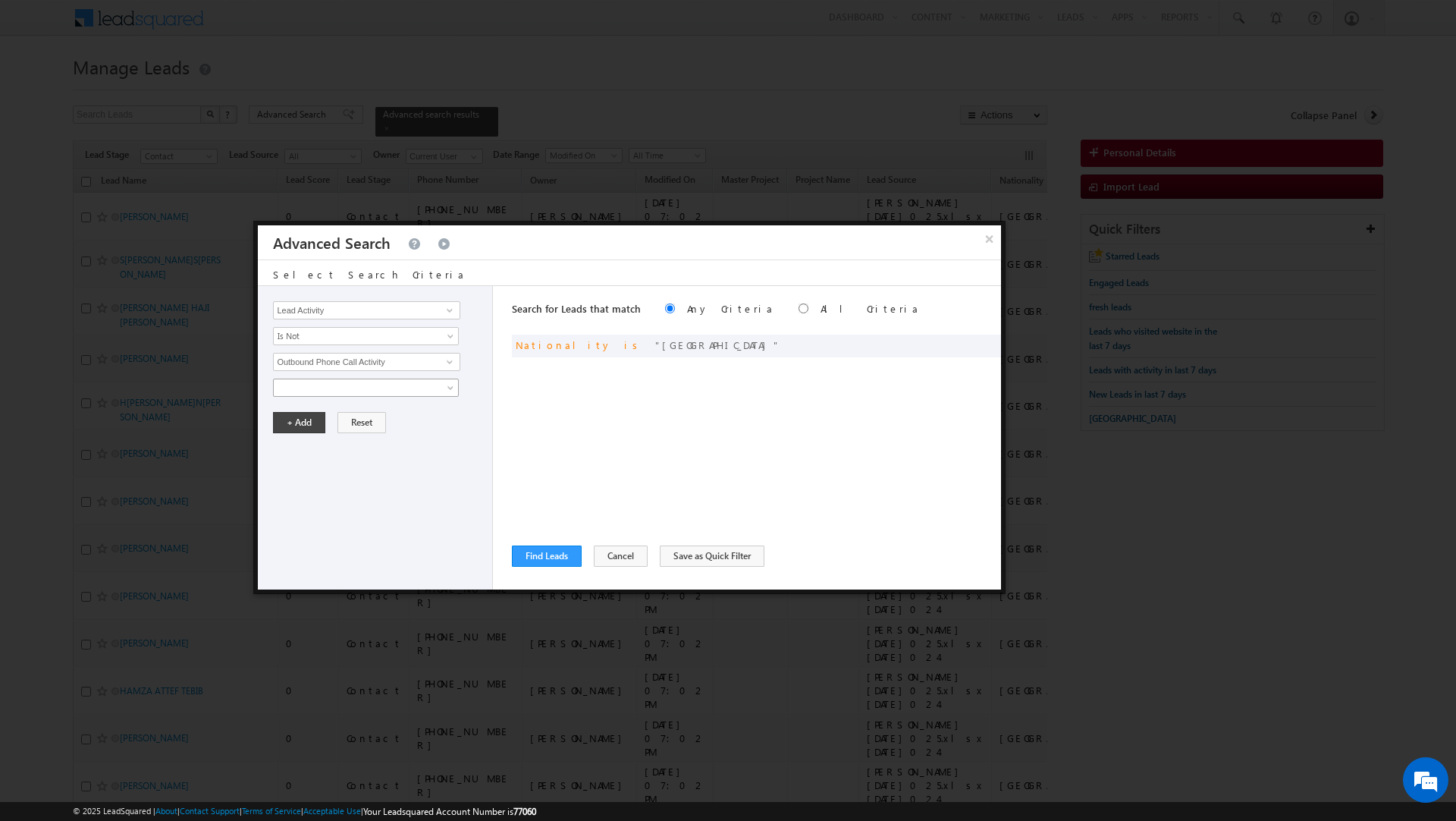
click at [329, 390] on span at bounding box center [356, 387] width 165 height 13
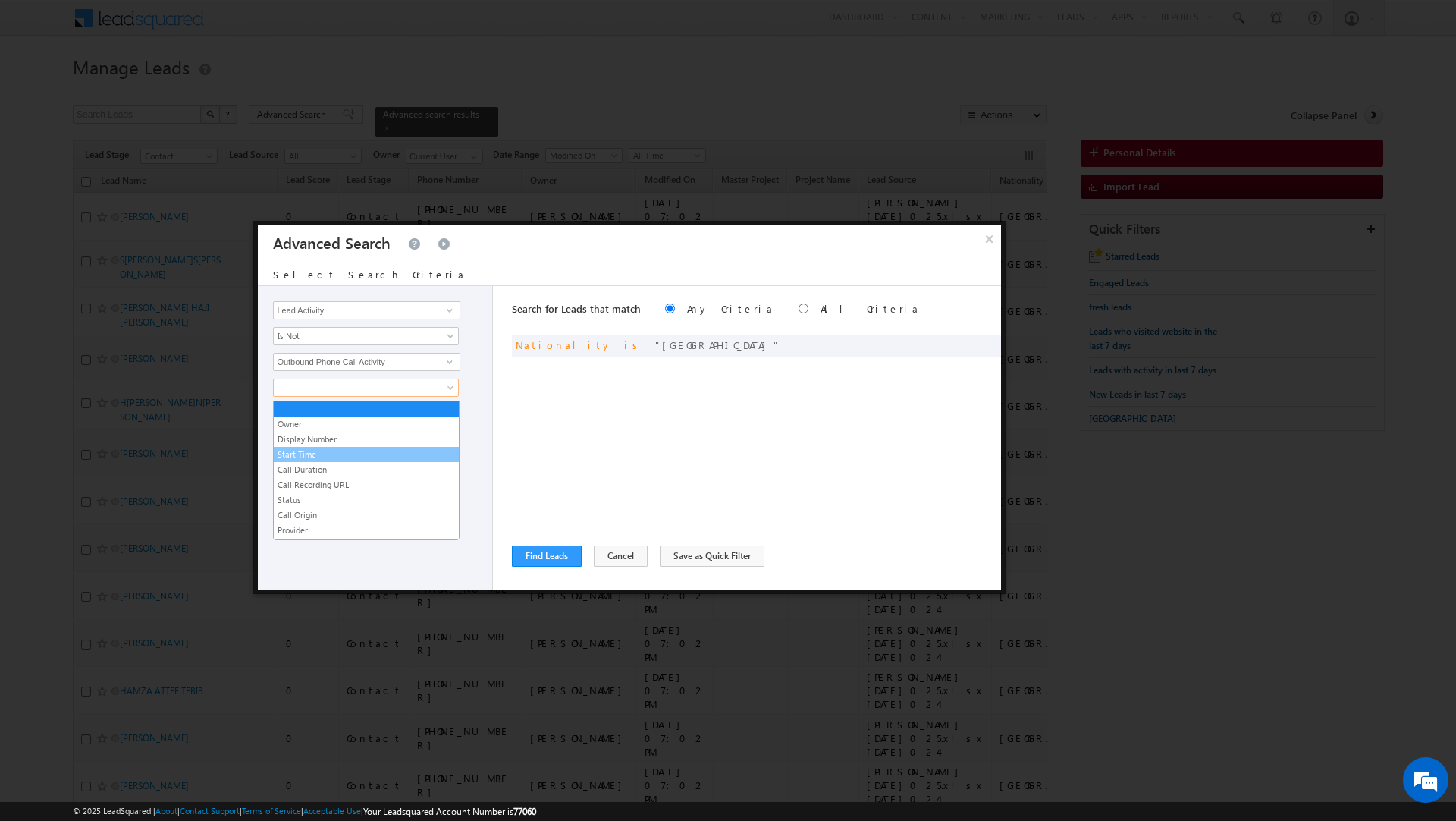
click at [316, 447] on li "Start Time" at bounding box center [366, 454] width 185 height 15
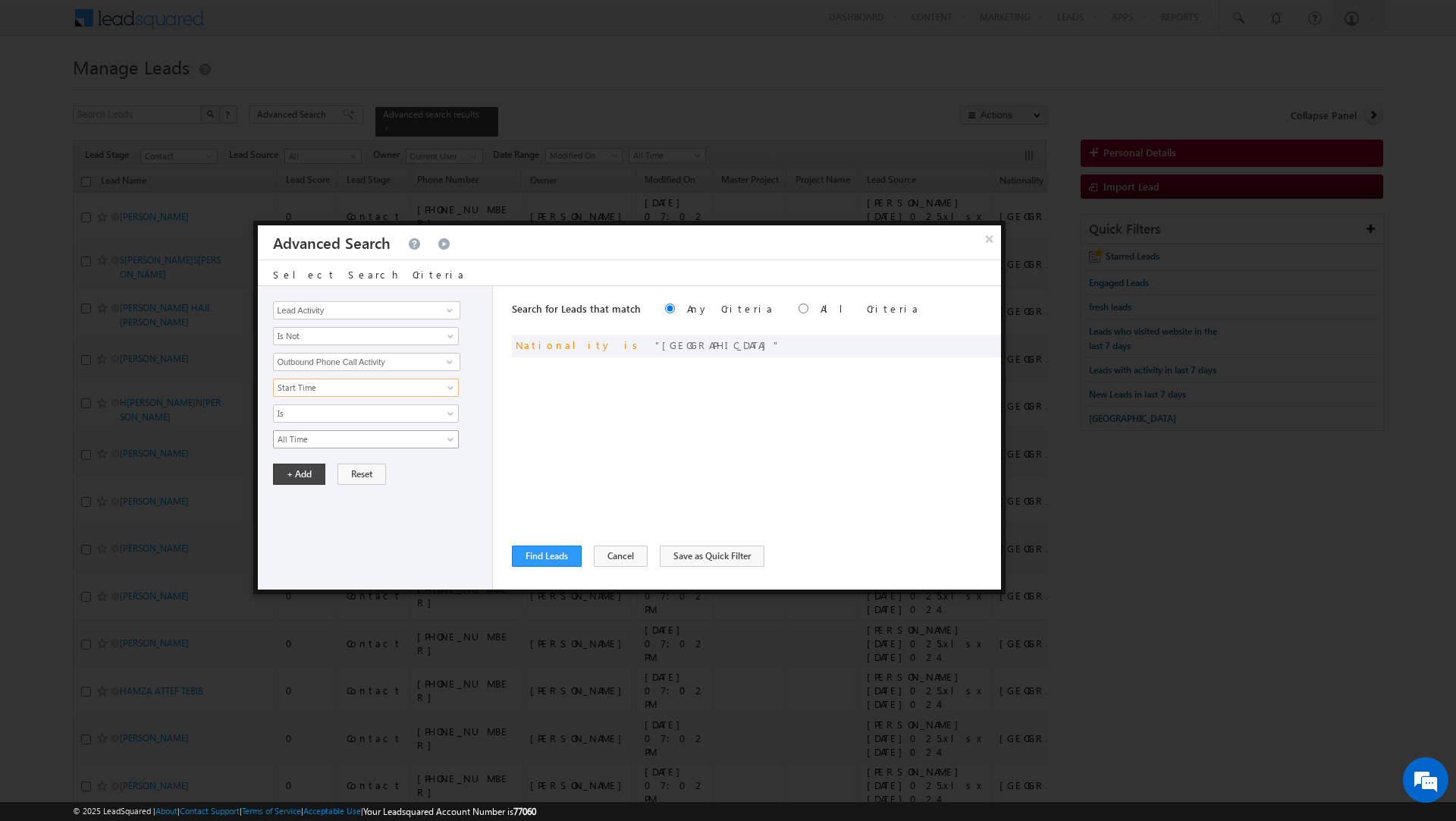
click at [316, 447] on span "All Time" at bounding box center [356, 439] width 165 height 13
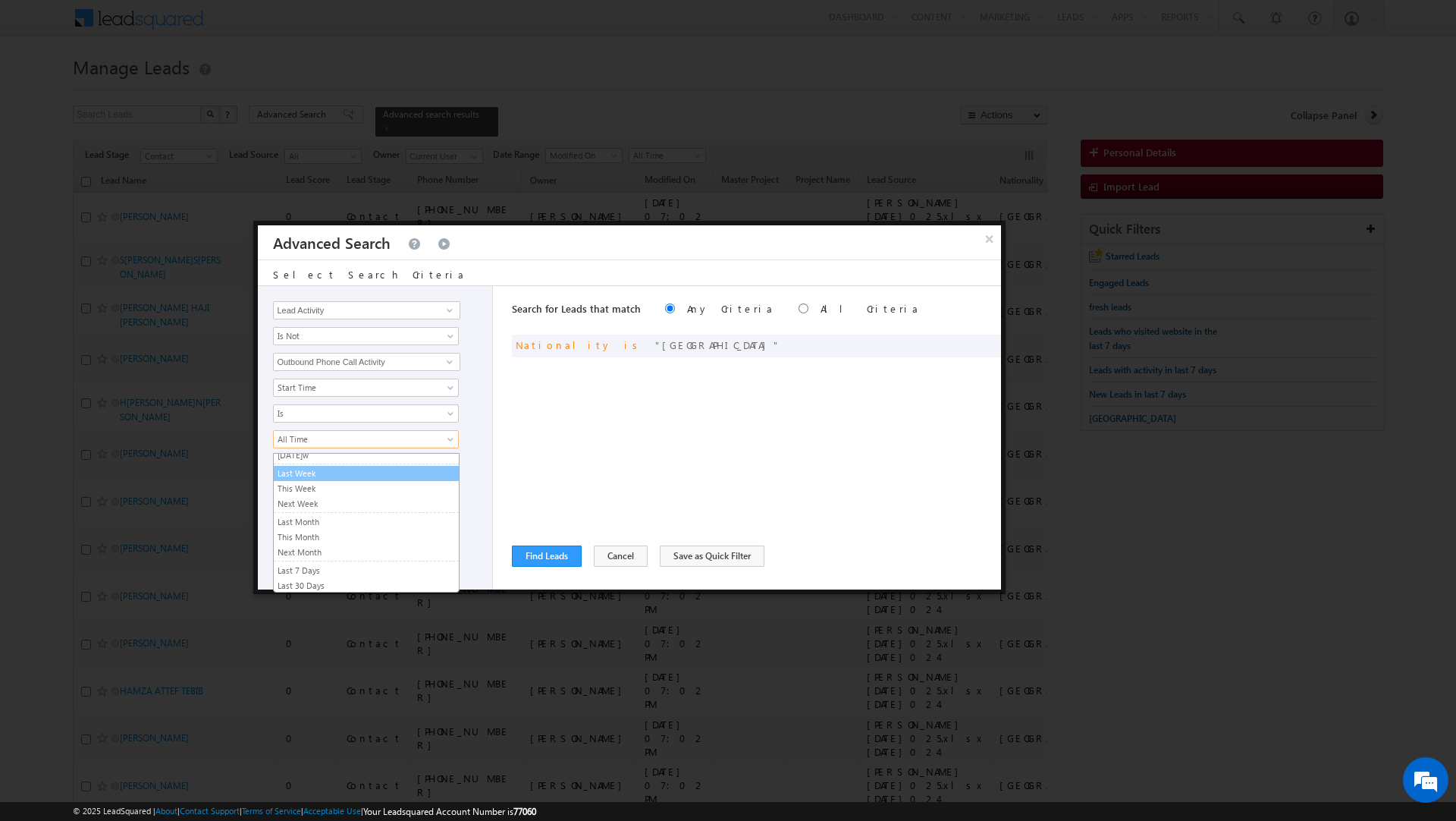
scroll to position [76, 0]
click at [306, 535] on link "This Month" at bounding box center [366, 531] width 185 height 13
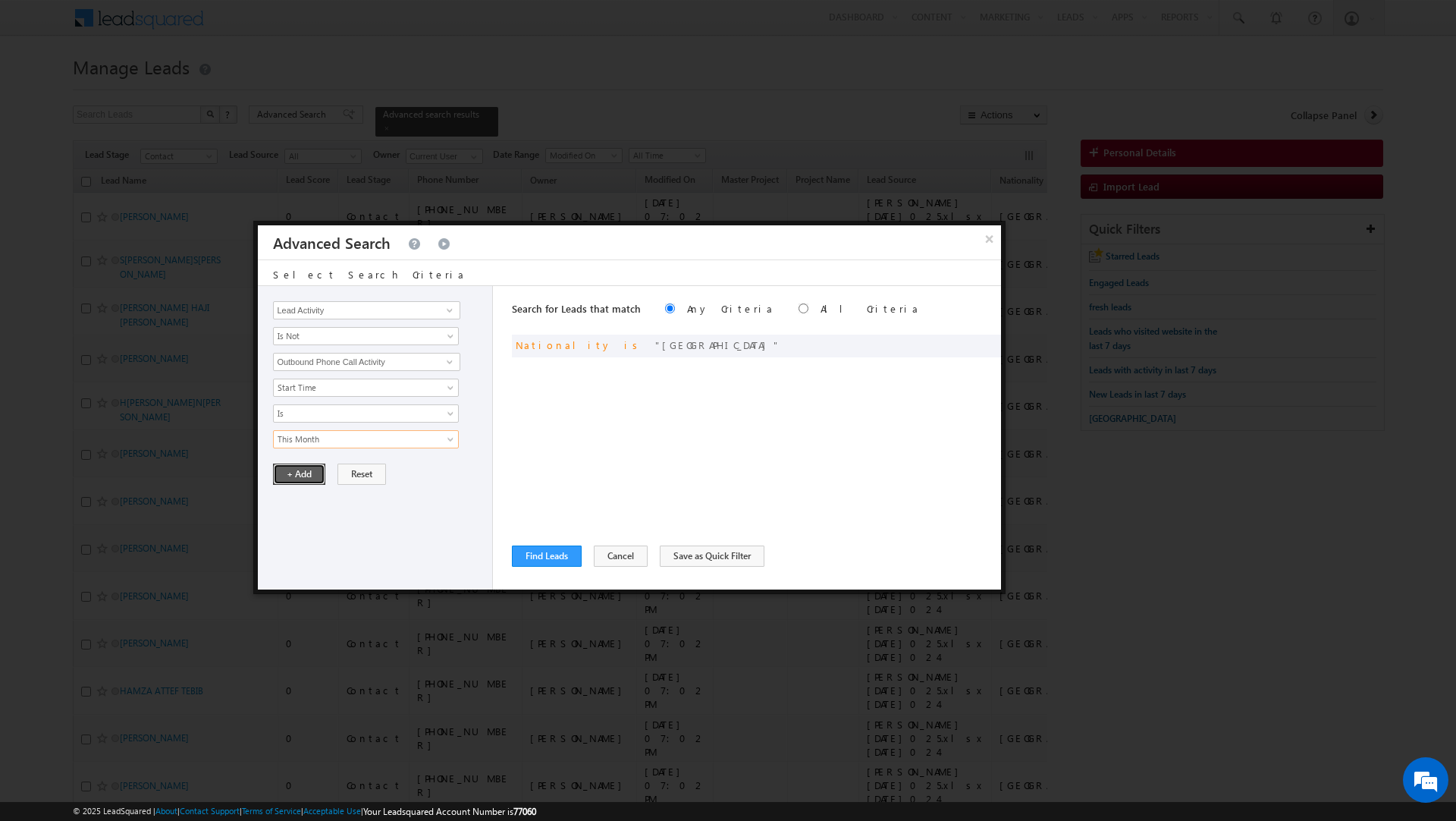
click at [301, 482] on button "+ Add" at bounding box center [299, 474] width 53 height 21
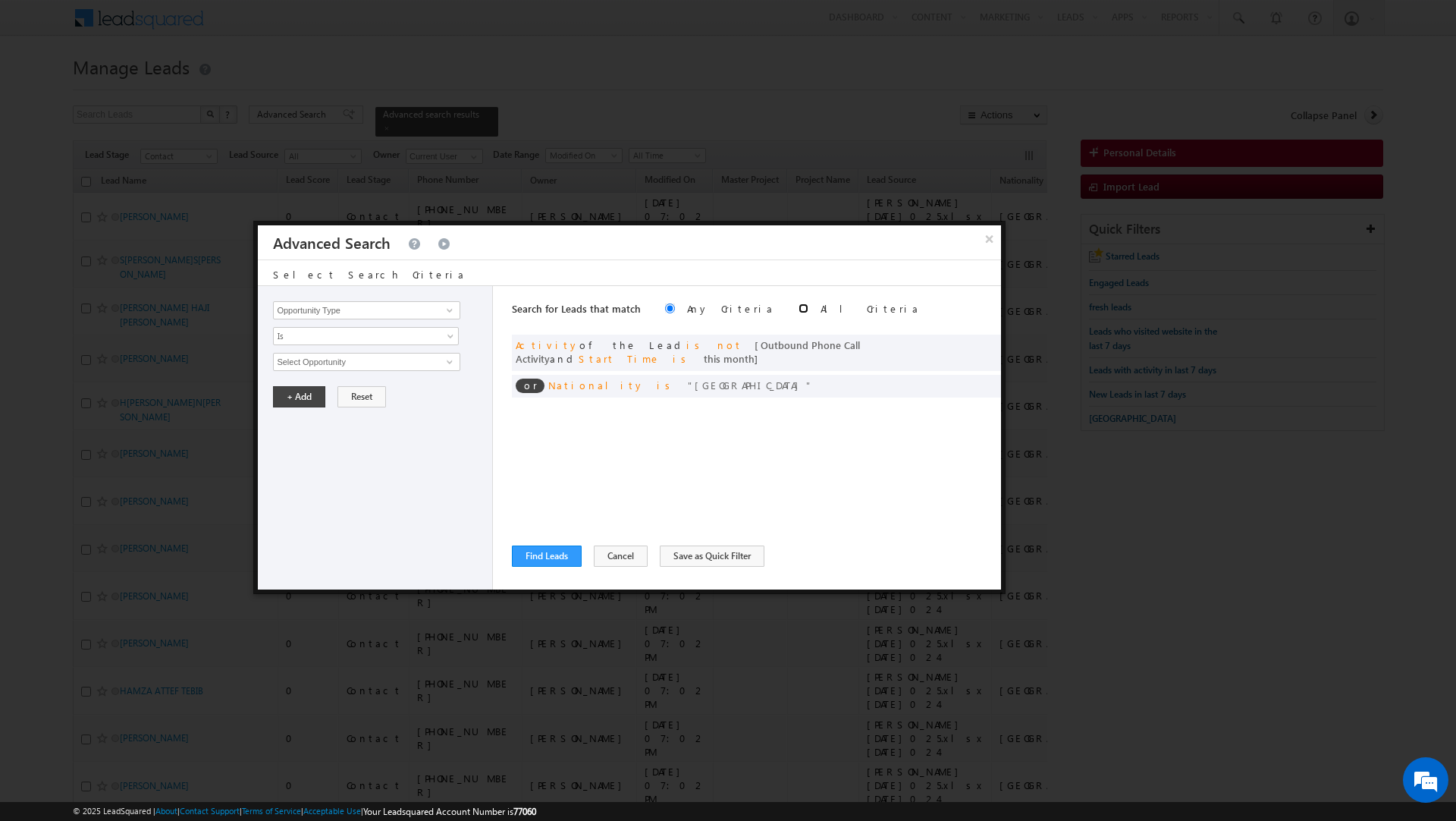
click at [799, 307] on input "radio" at bounding box center [803, 308] width 10 height 10
click at [557, 552] on button "Find Leads" at bounding box center [547, 556] width 70 height 21
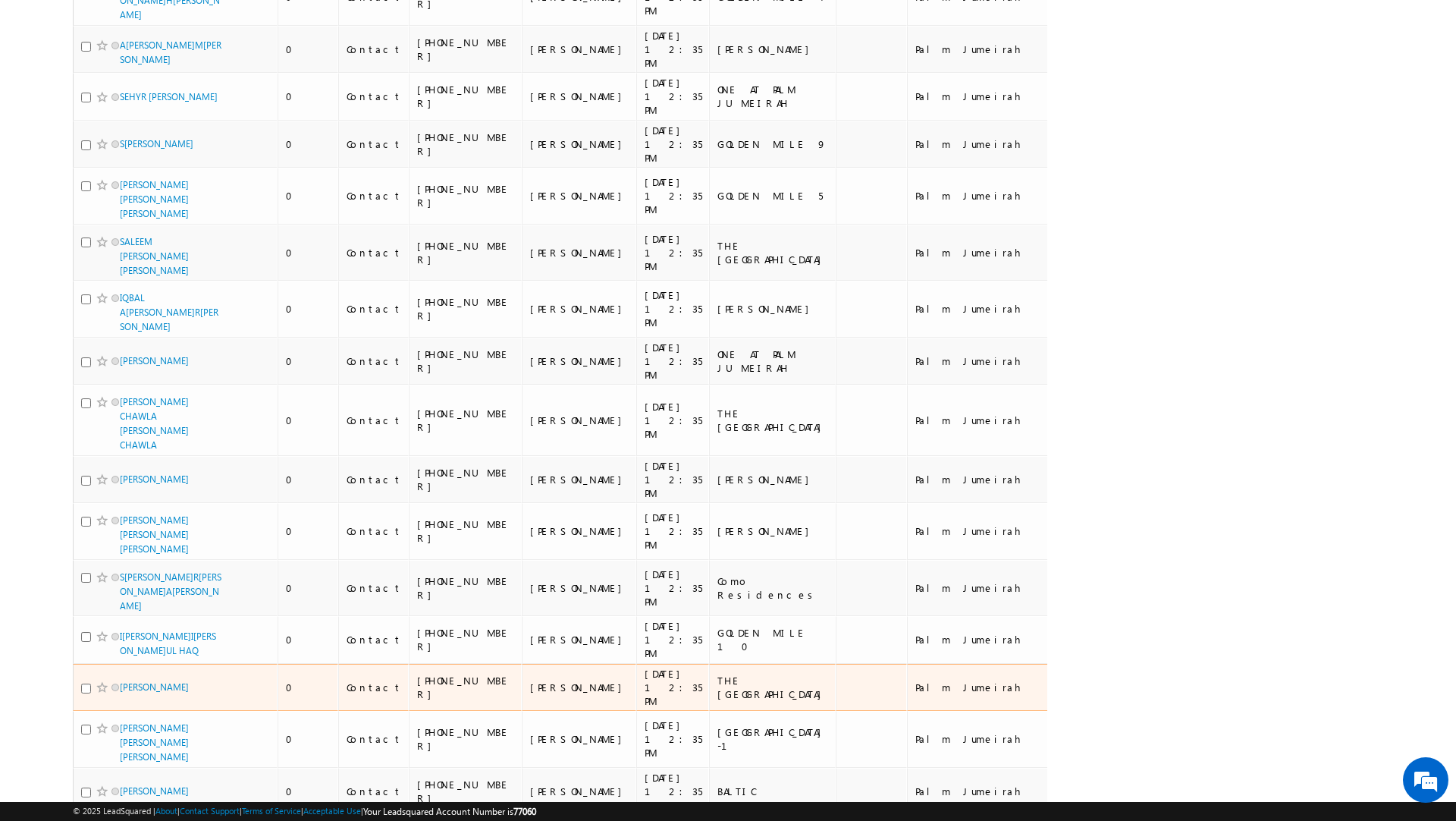
scroll to position [0, 0]
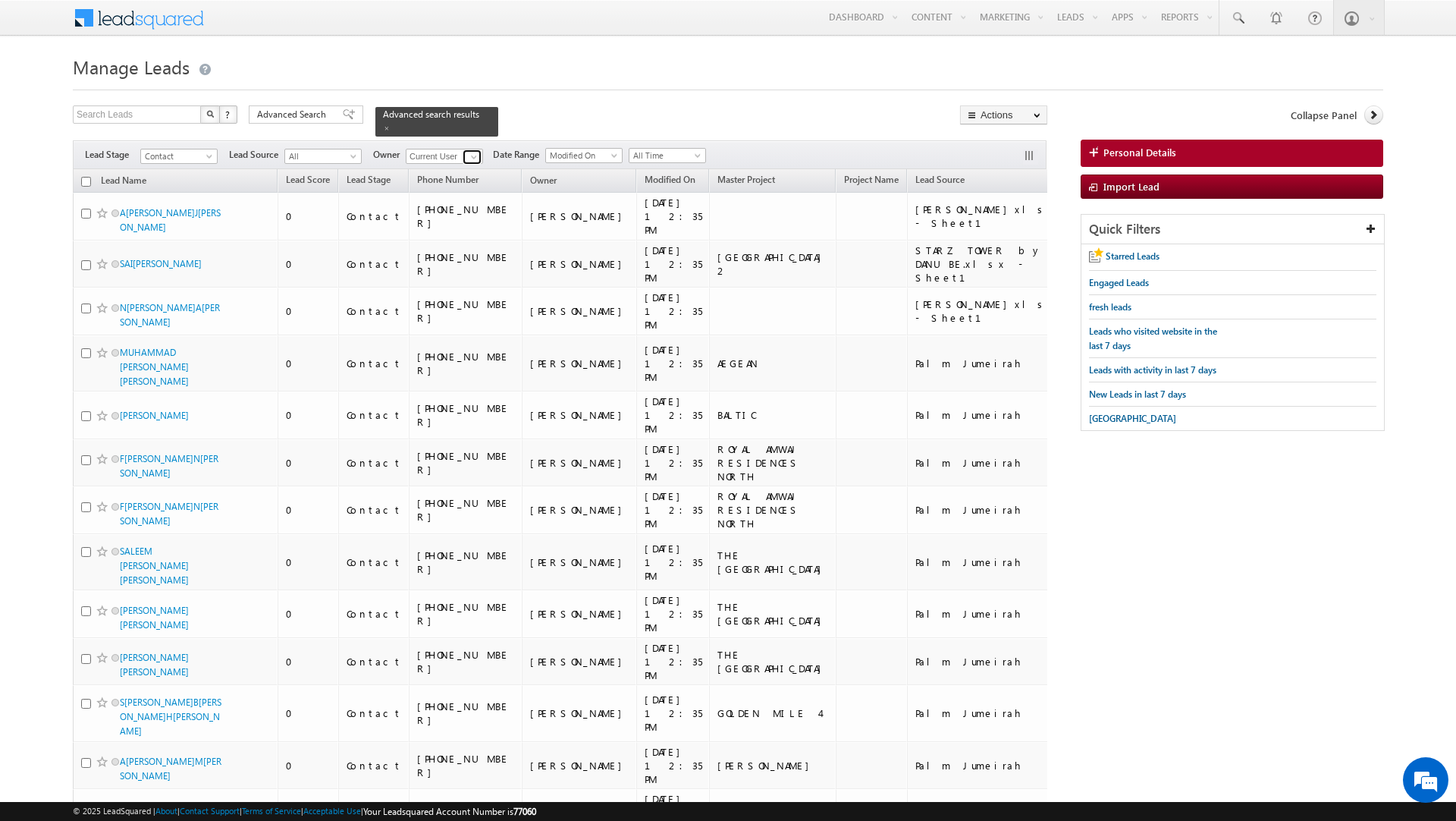
click at [472, 151] on span at bounding box center [474, 156] width 12 height 12
click at [463, 165] on link "Any" at bounding box center [481, 173] width 151 height 17
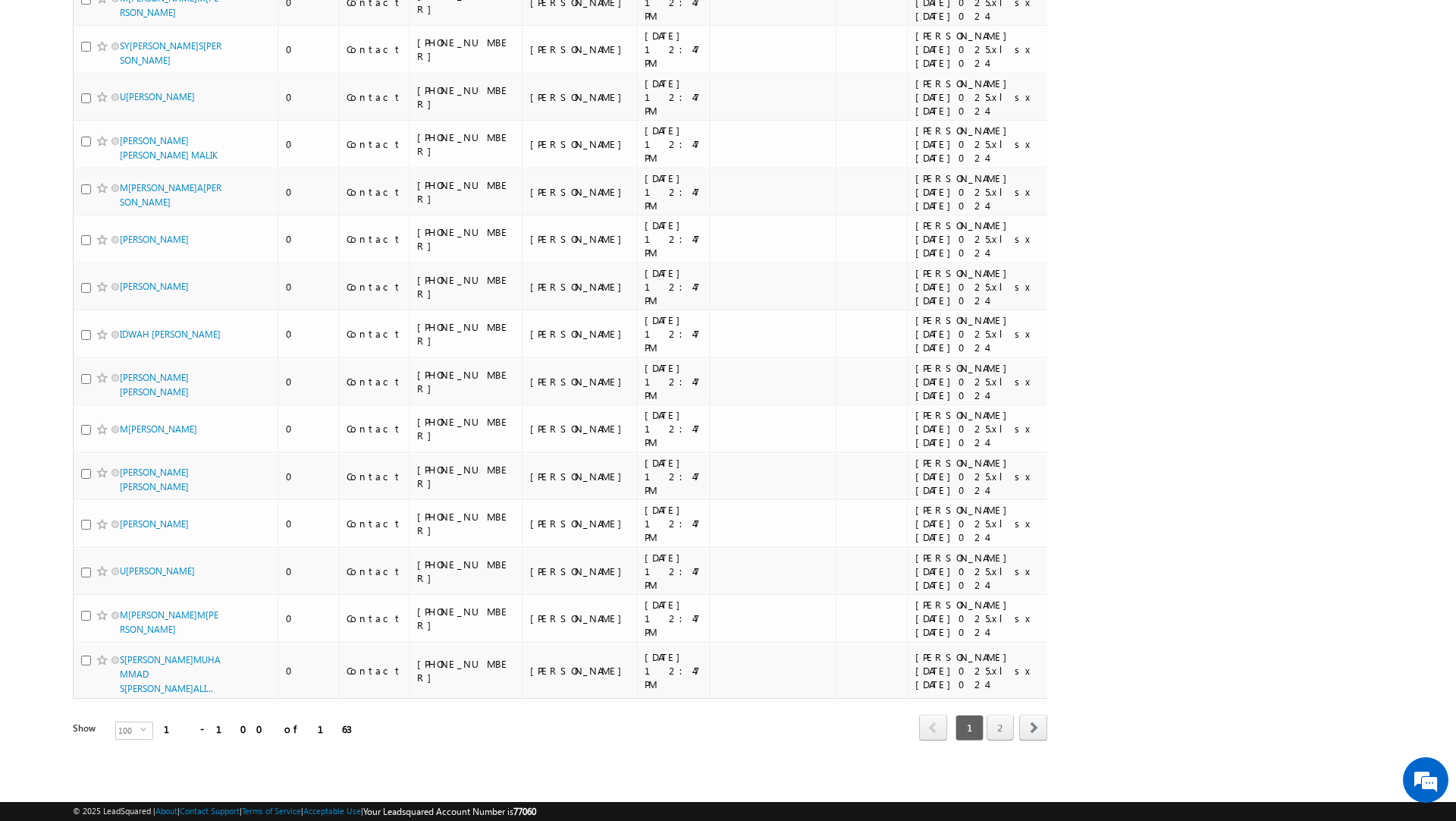
scroll to position [5213, 0]
click at [140, 735] on span "select" at bounding box center [146, 735] width 12 height 26
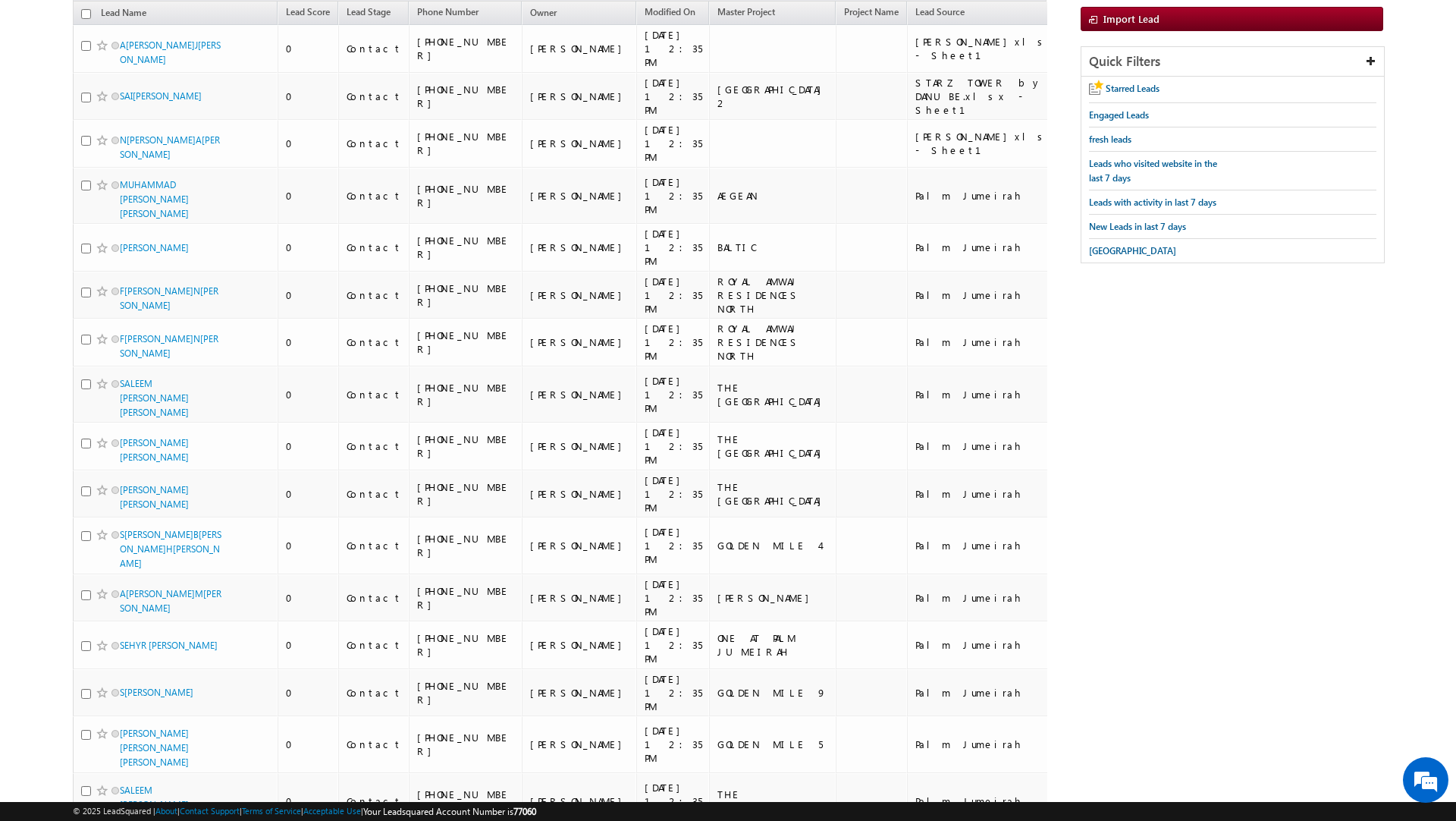
scroll to position [0, 0]
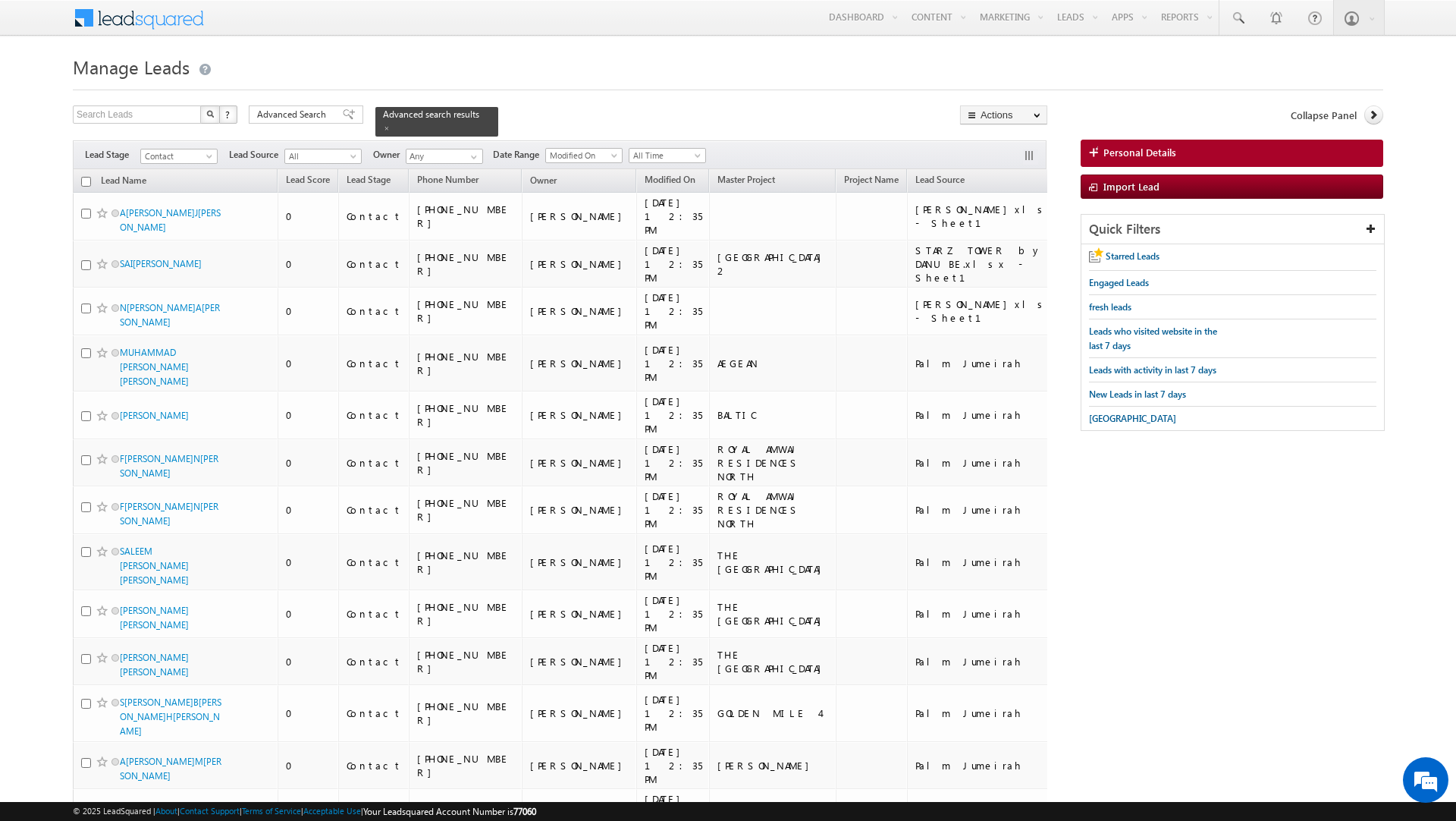
click at [86, 177] on input "checkbox" at bounding box center [86, 181] width 10 height 10
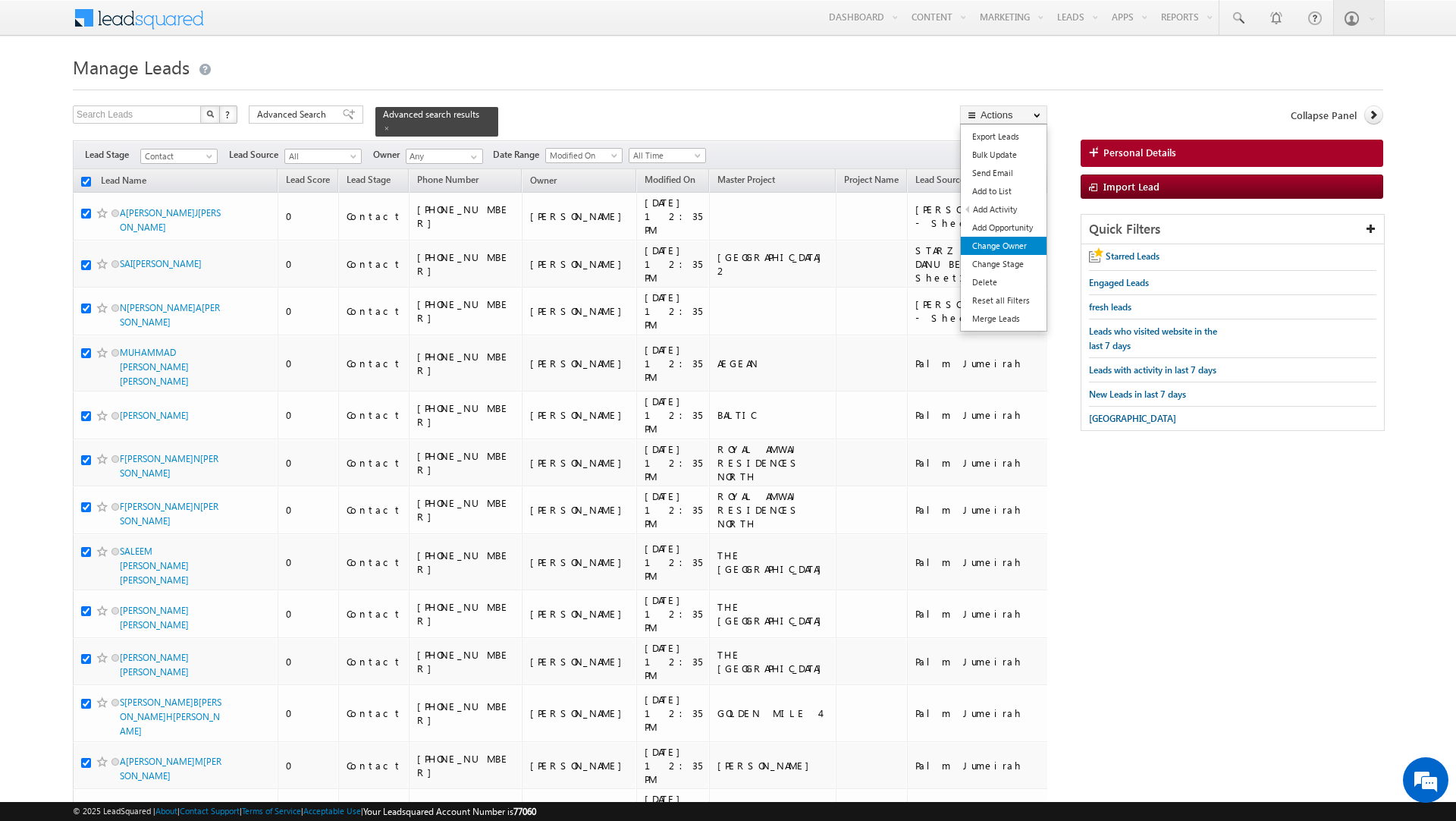
click at [996, 244] on link "Change Owner" at bounding box center [1003, 246] width 86 height 18
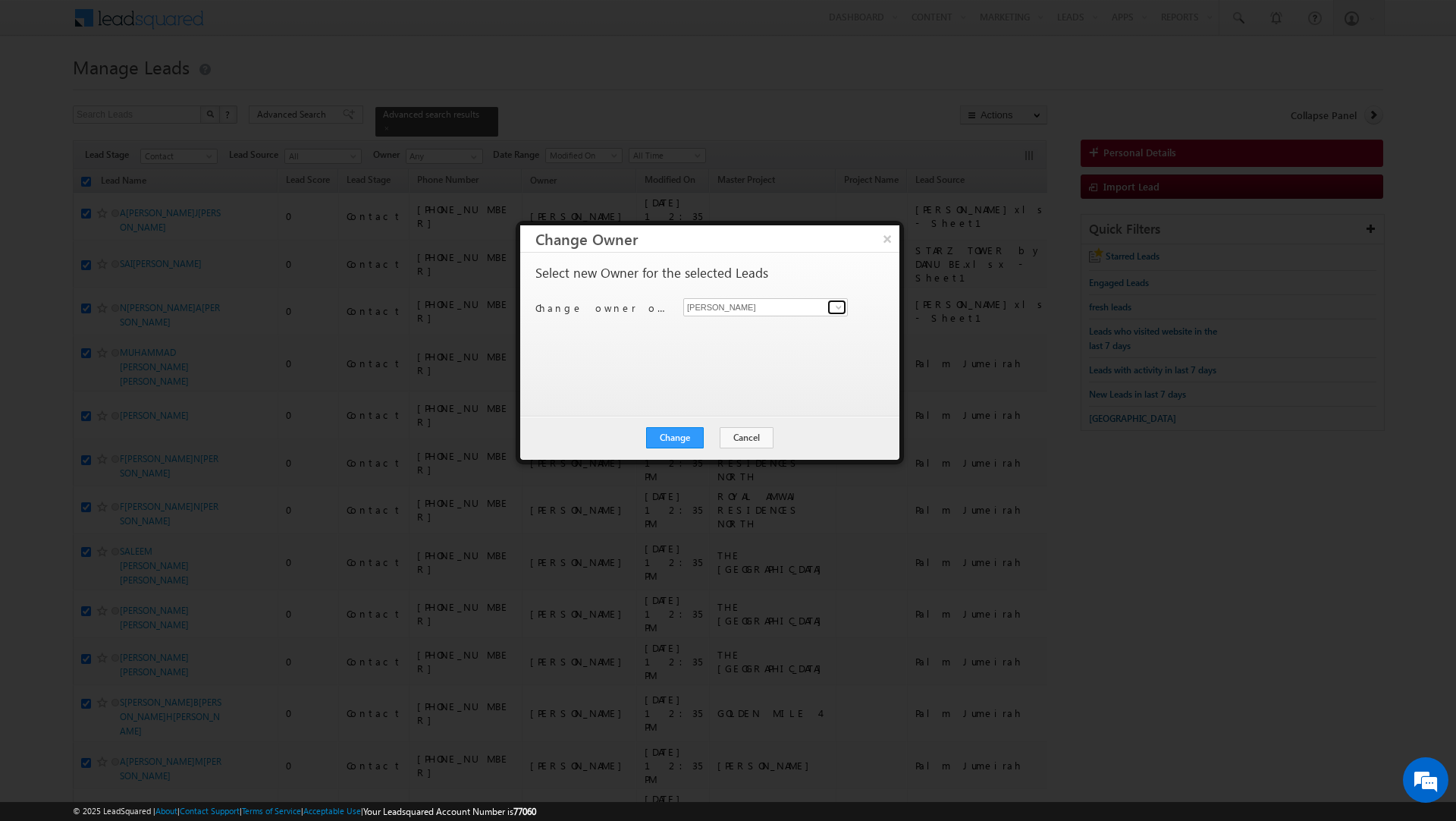
click at [836, 309] on span at bounding box center [839, 307] width 12 height 12
click at [761, 440] on span "[PERSON_NAME][EMAIL_ADDRESS][DOMAIN_NAME]" at bounding box center [758, 443] width 136 height 12
click at [683, 431] on button "Change" at bounding box center [675, 437] width 57 height 21
click at [711, 436] on button "Close" at bounding box center [712, 437] width 49 height 21
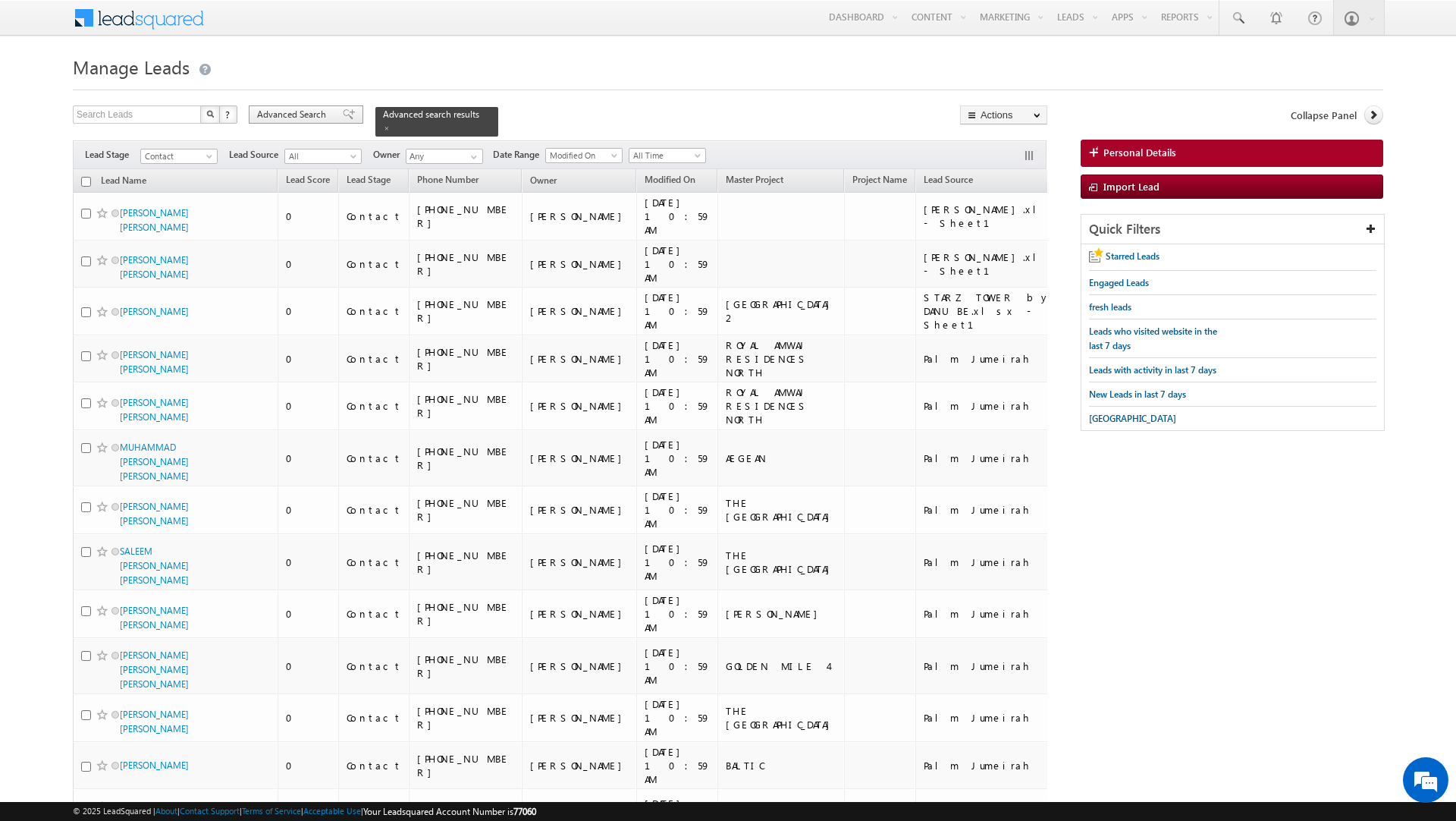
click at [317, 114] on span "Advanced Search" at bounding box center [294, 114] width 74 height 13
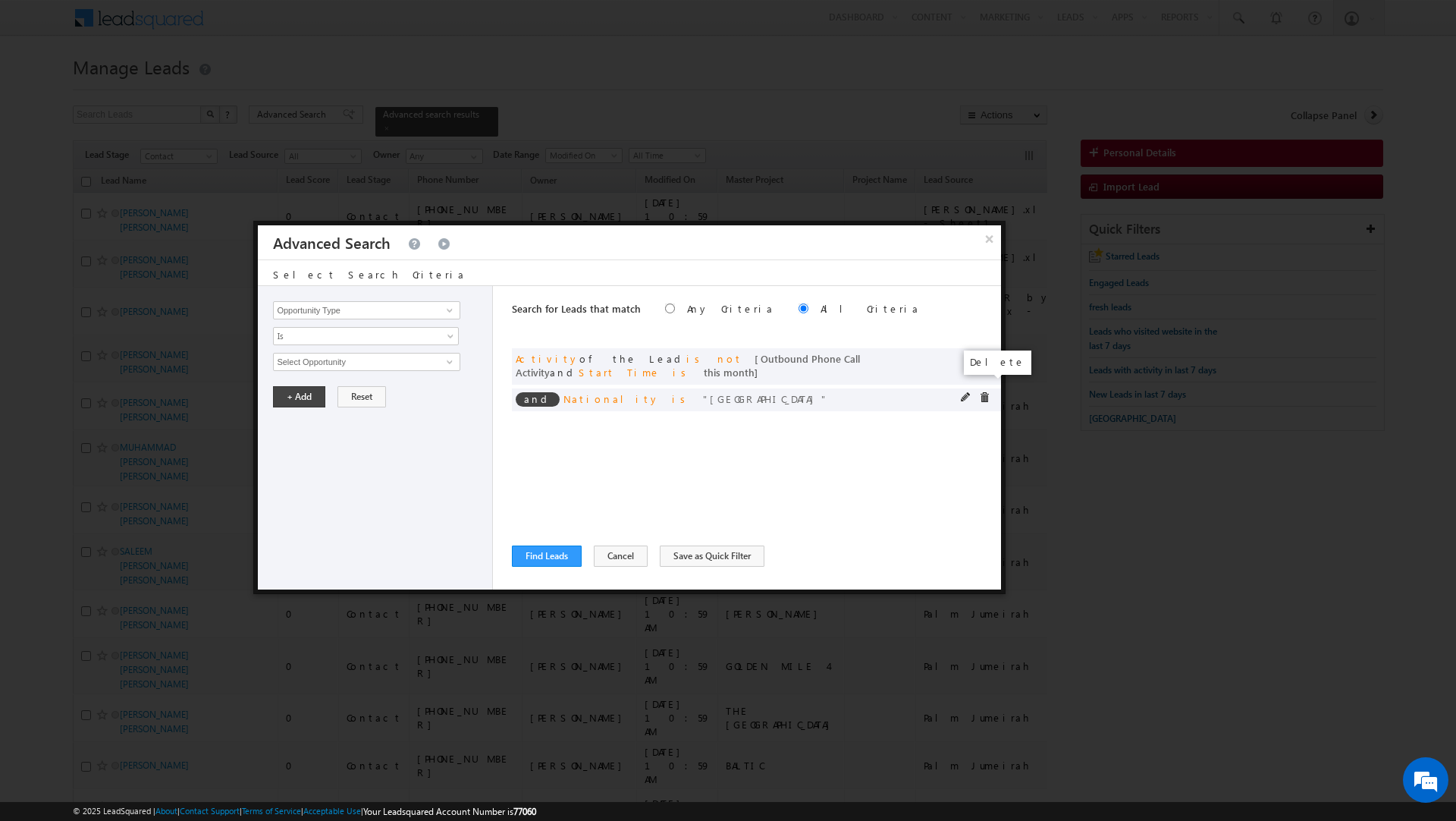
click at [982, 392] on span at bounding box center [985, 398] width 11 height 11
click at [538, 553] on button "Find Leads" at bounding box center [547, 556] width 70 height 21
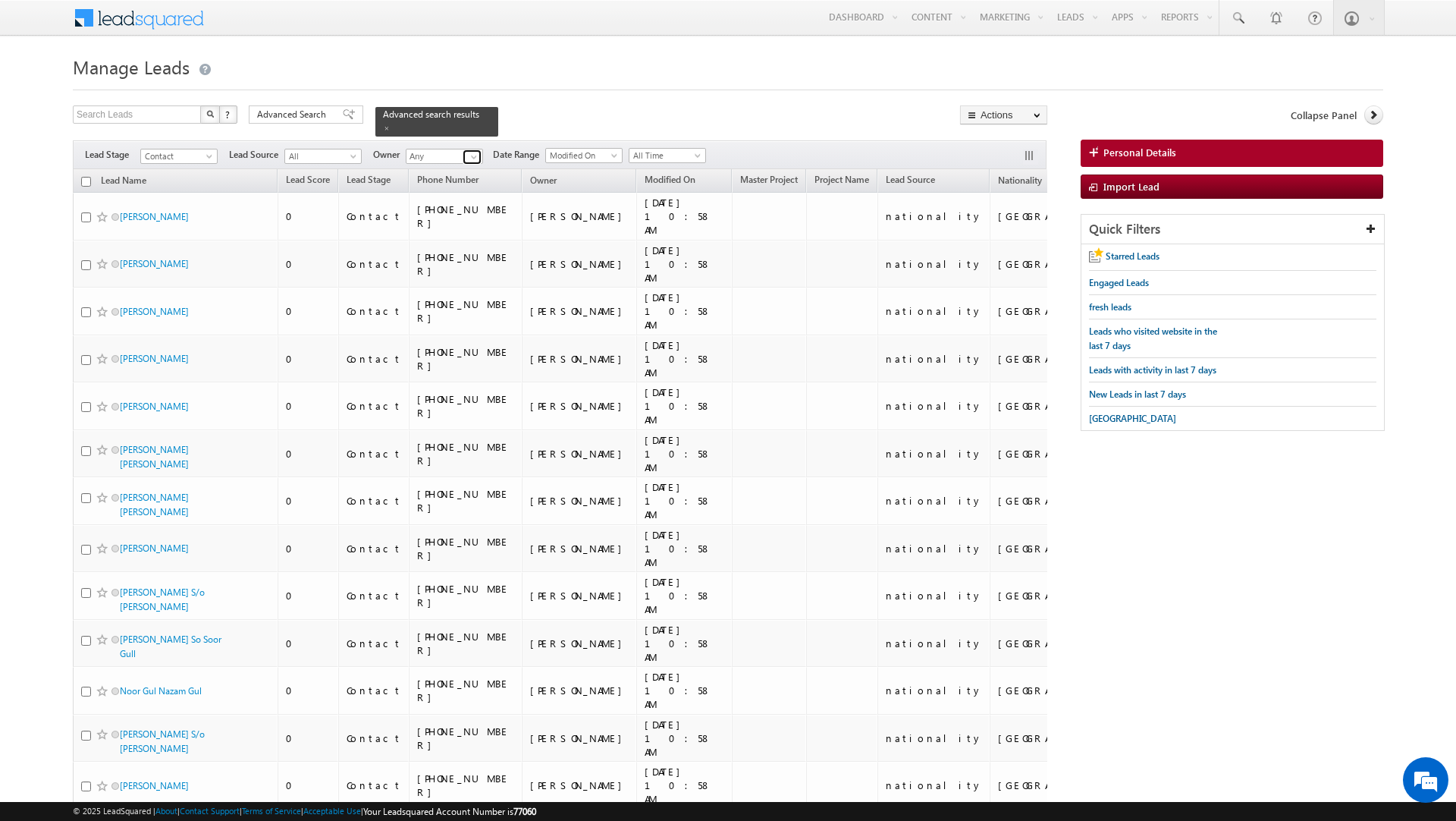
click at [475, 151] on span at bounding box center [474, 156] width 12 height 12
click at [457, 260] on span "[EMAIL_ADDRESS][PERSON_NAME][DOMAIN_NAME]" at bounding box center [480, 265] width 136 height 12
type input "[PERSON_NAME]"
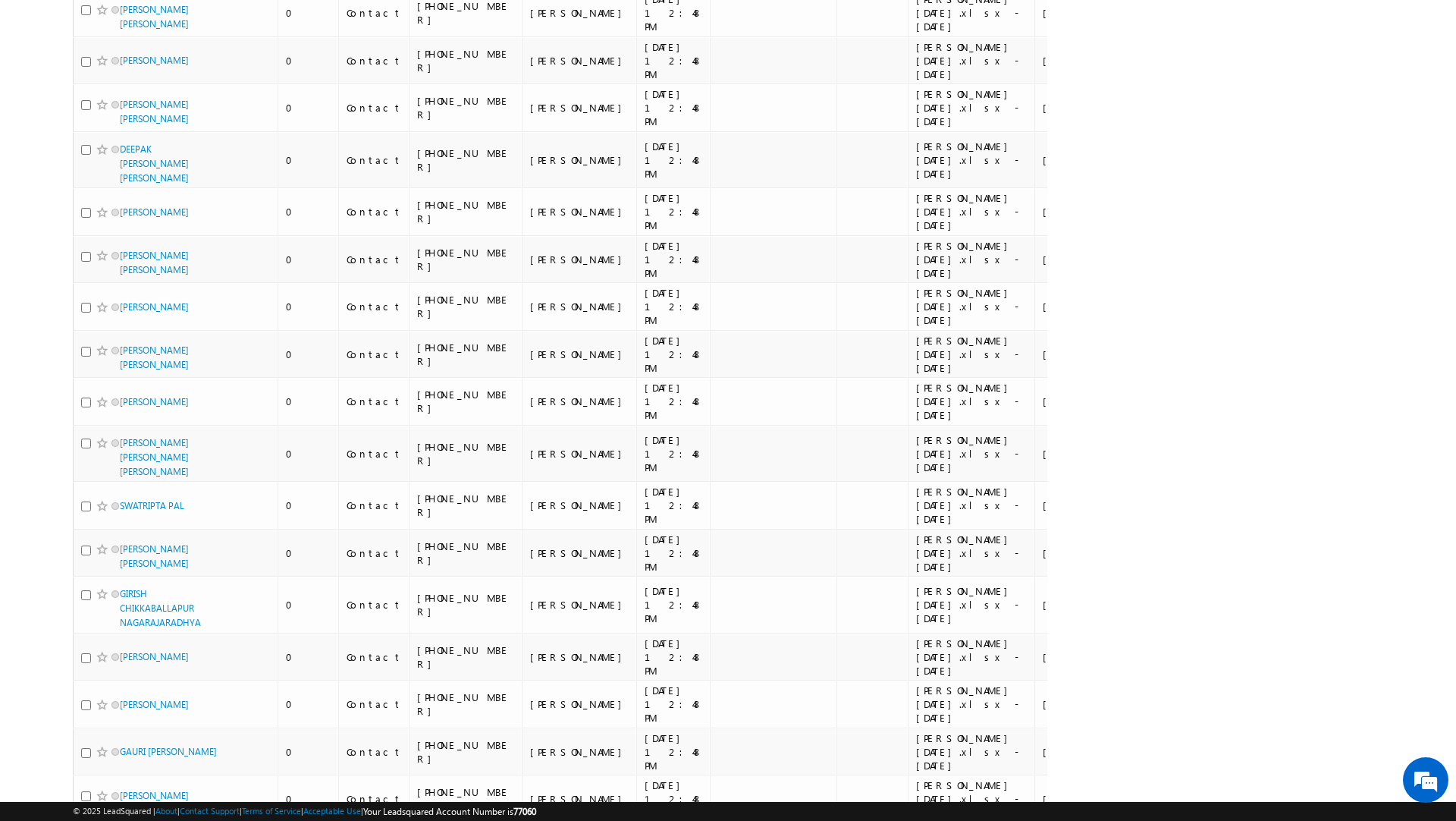
scroll to position [0, 0]
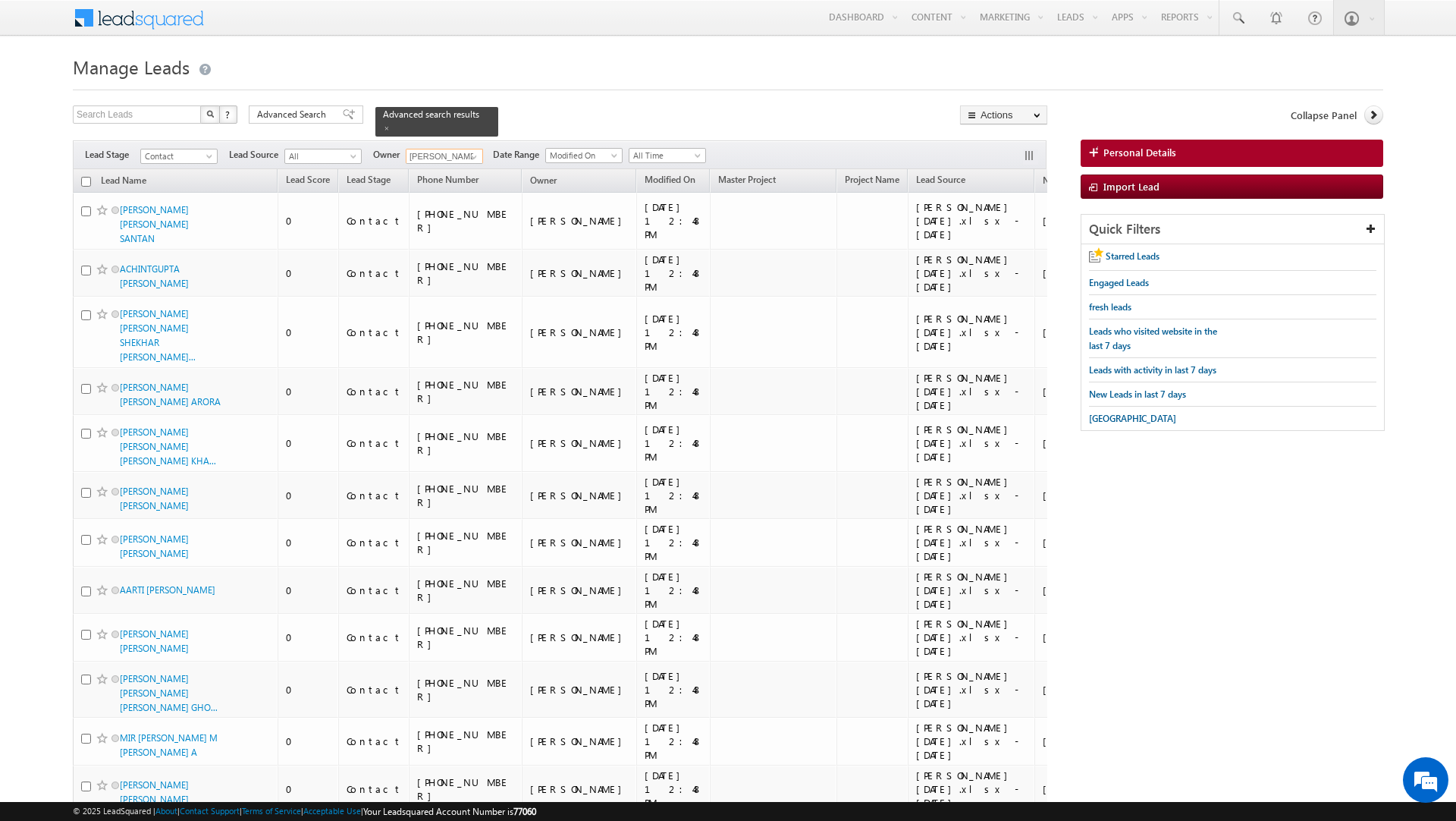
click at [87, 177] on input "checkbox" at bounding box center [86, 181] width 10 height 10
checkbox input "true"
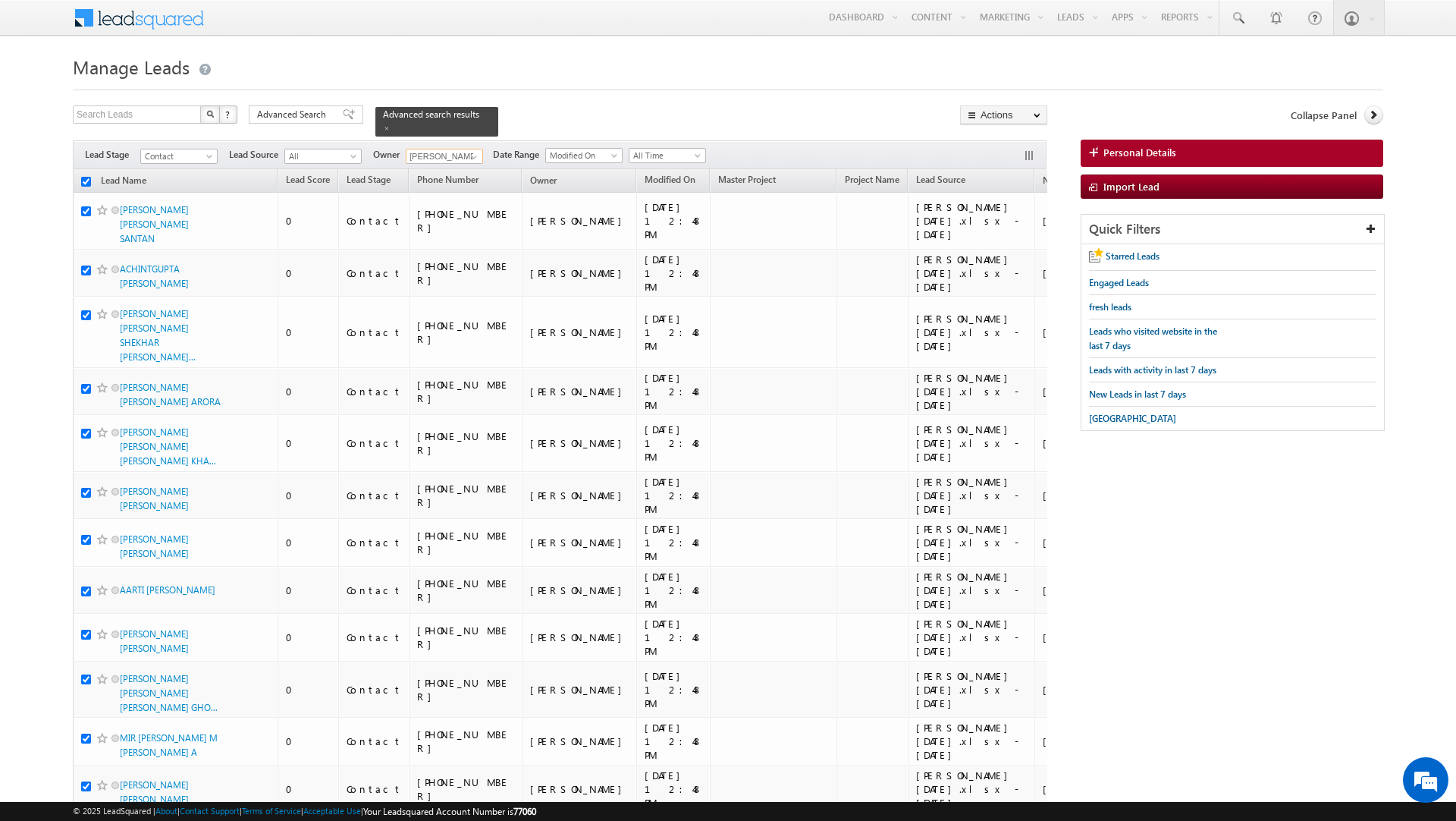
checkbox input "true"
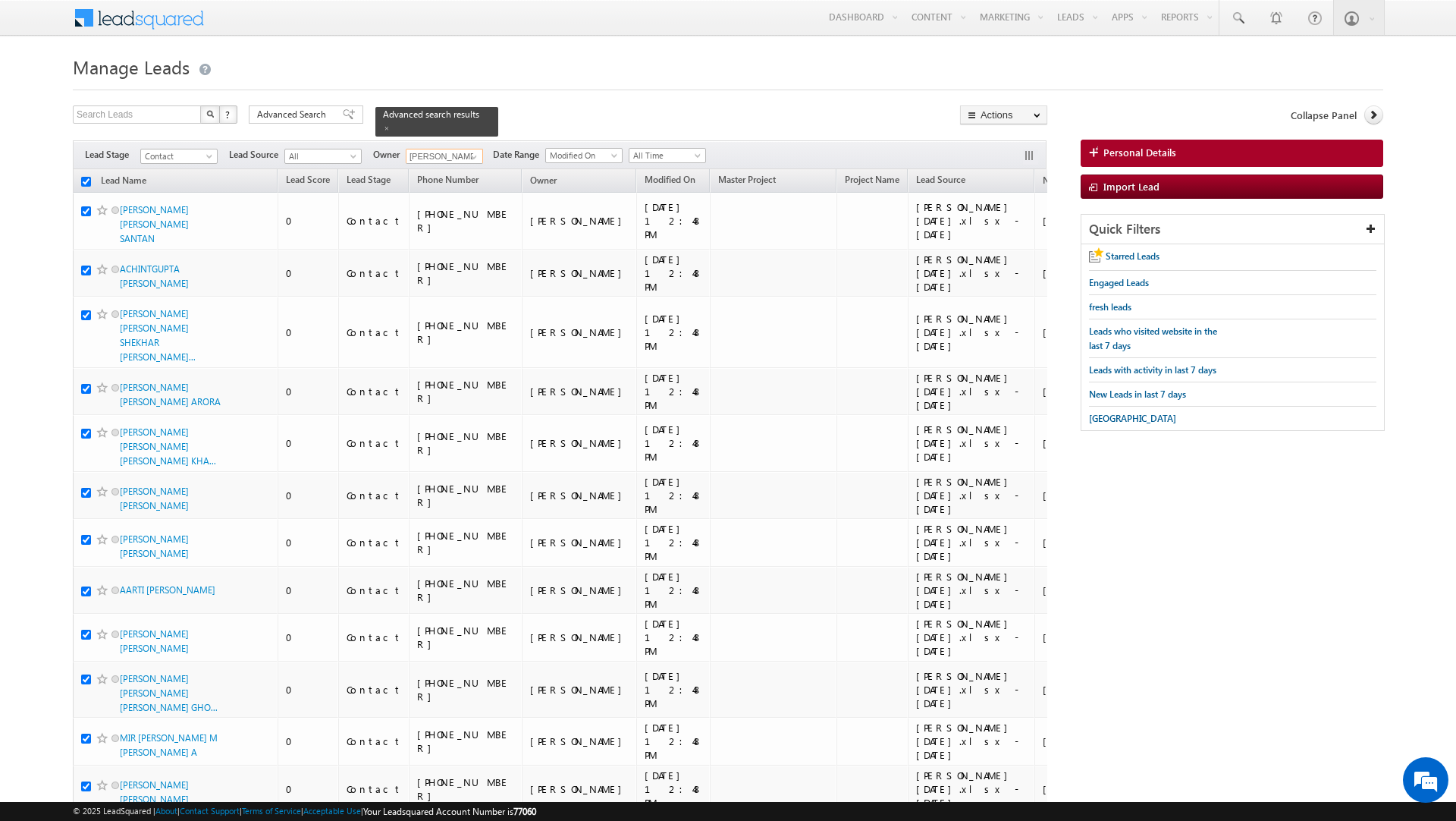
checkbox input "true"
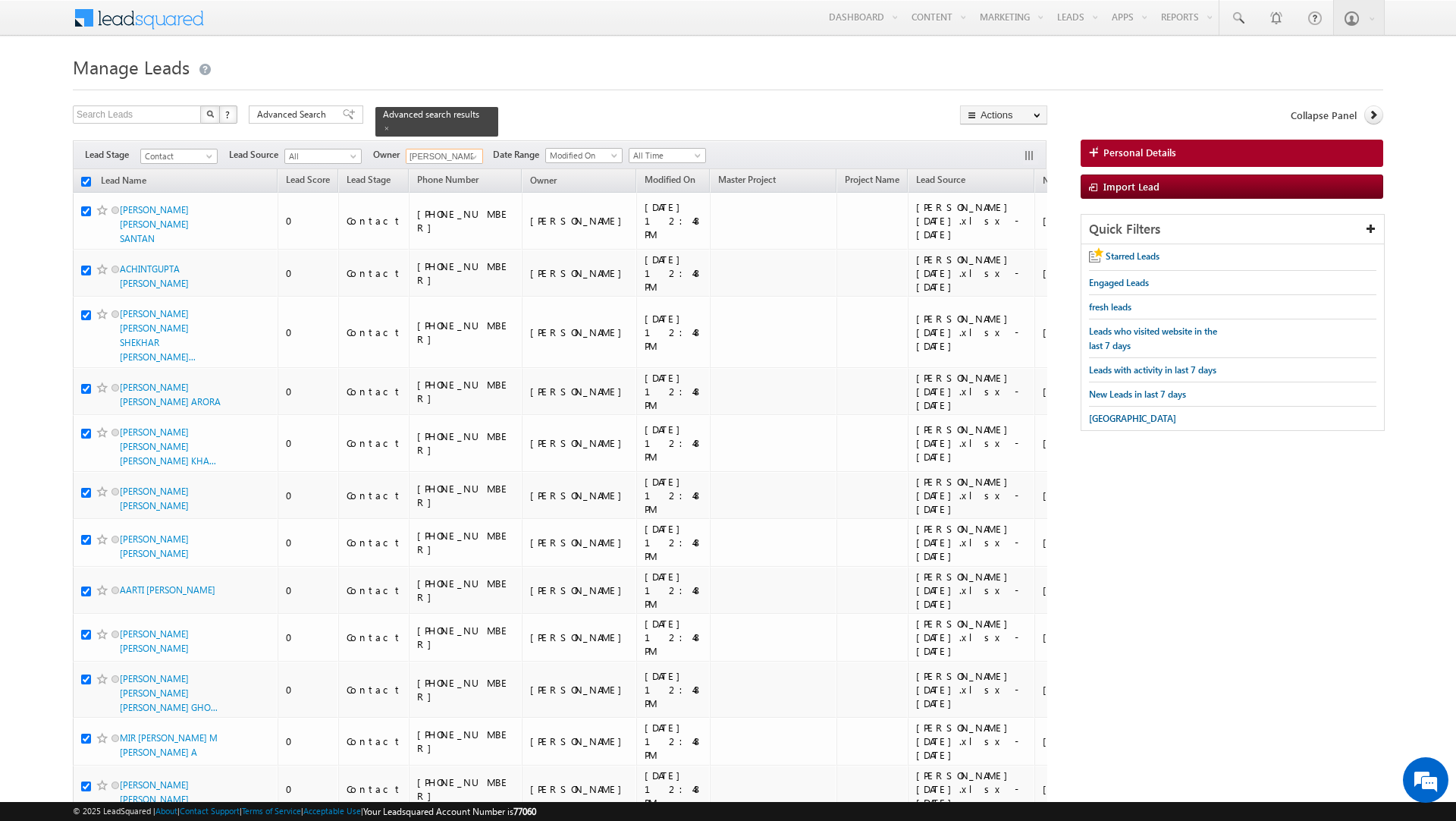
checkbox input "true"
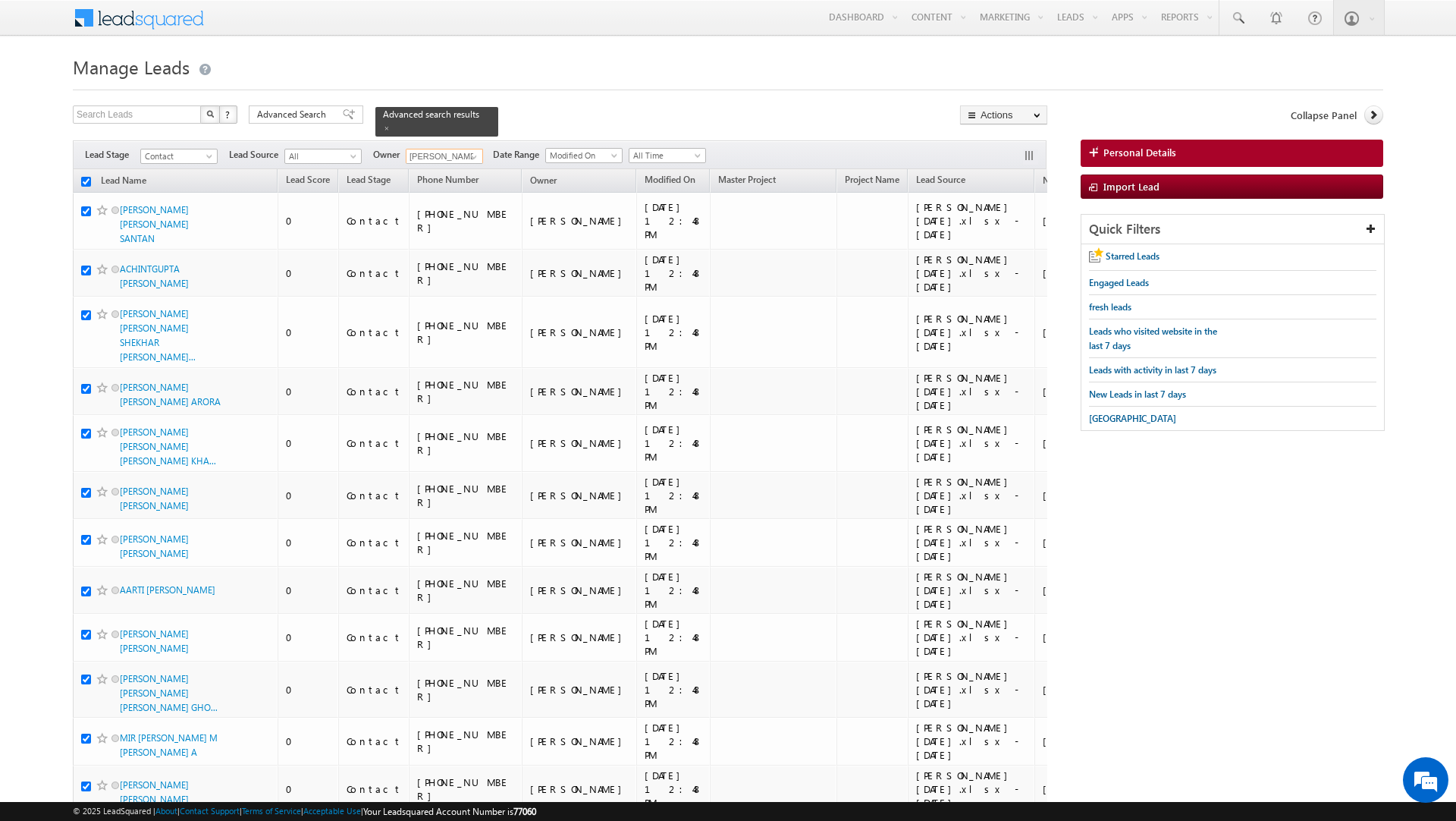
checkbox input "true"
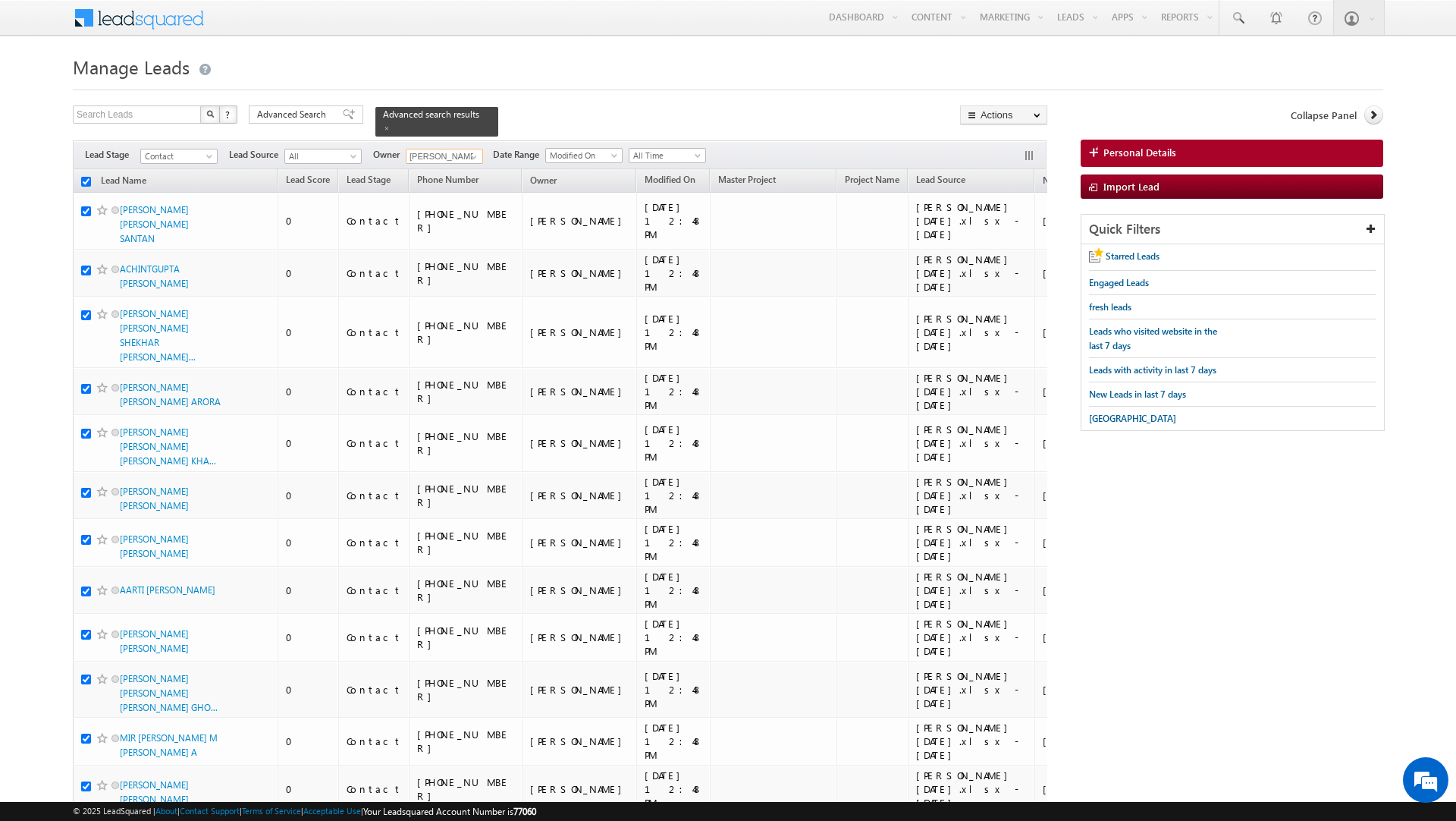
checkbox input "true"
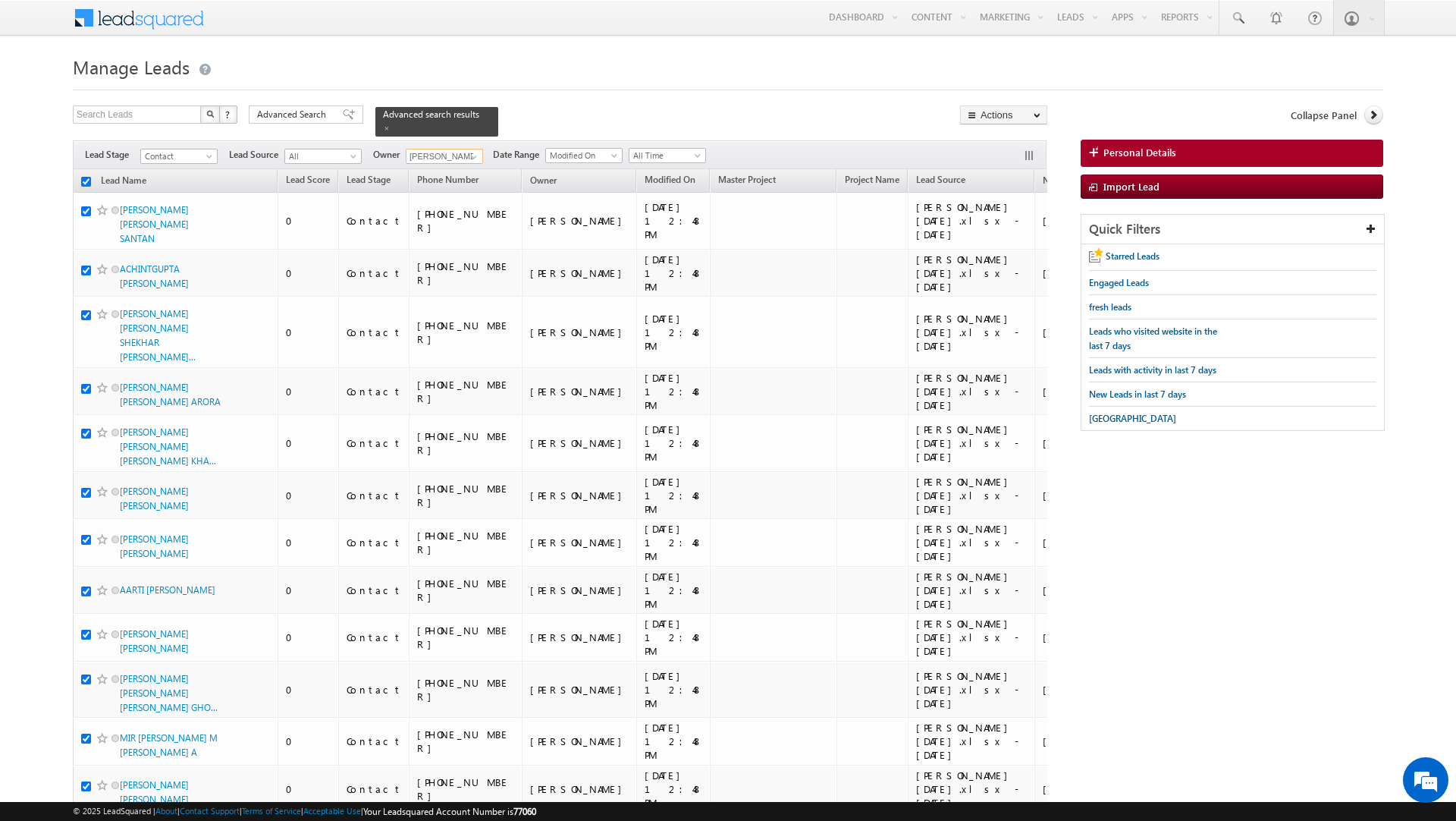
checkbox input "true"
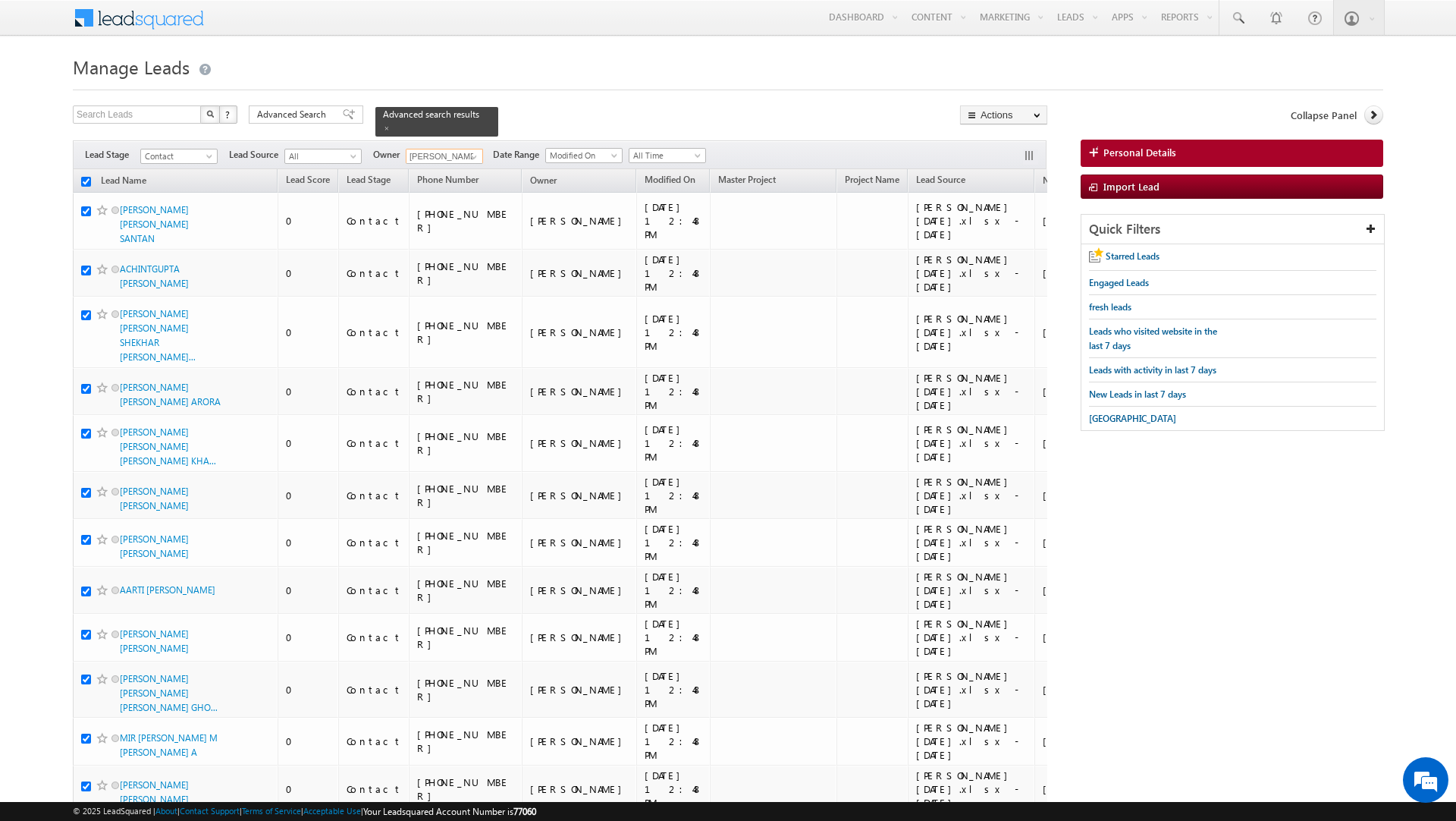
checkbox input "true"
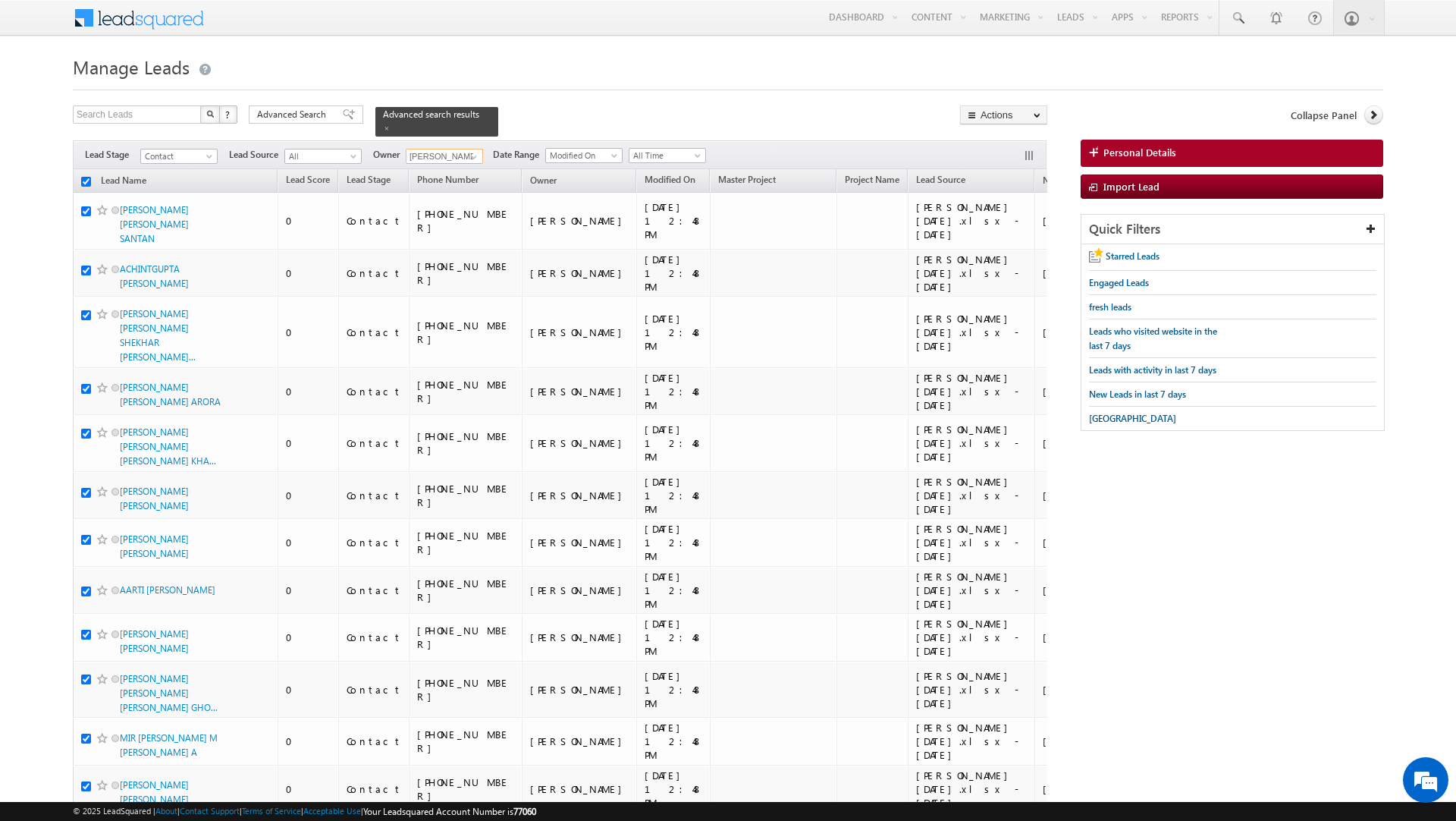
checkbox input "true"
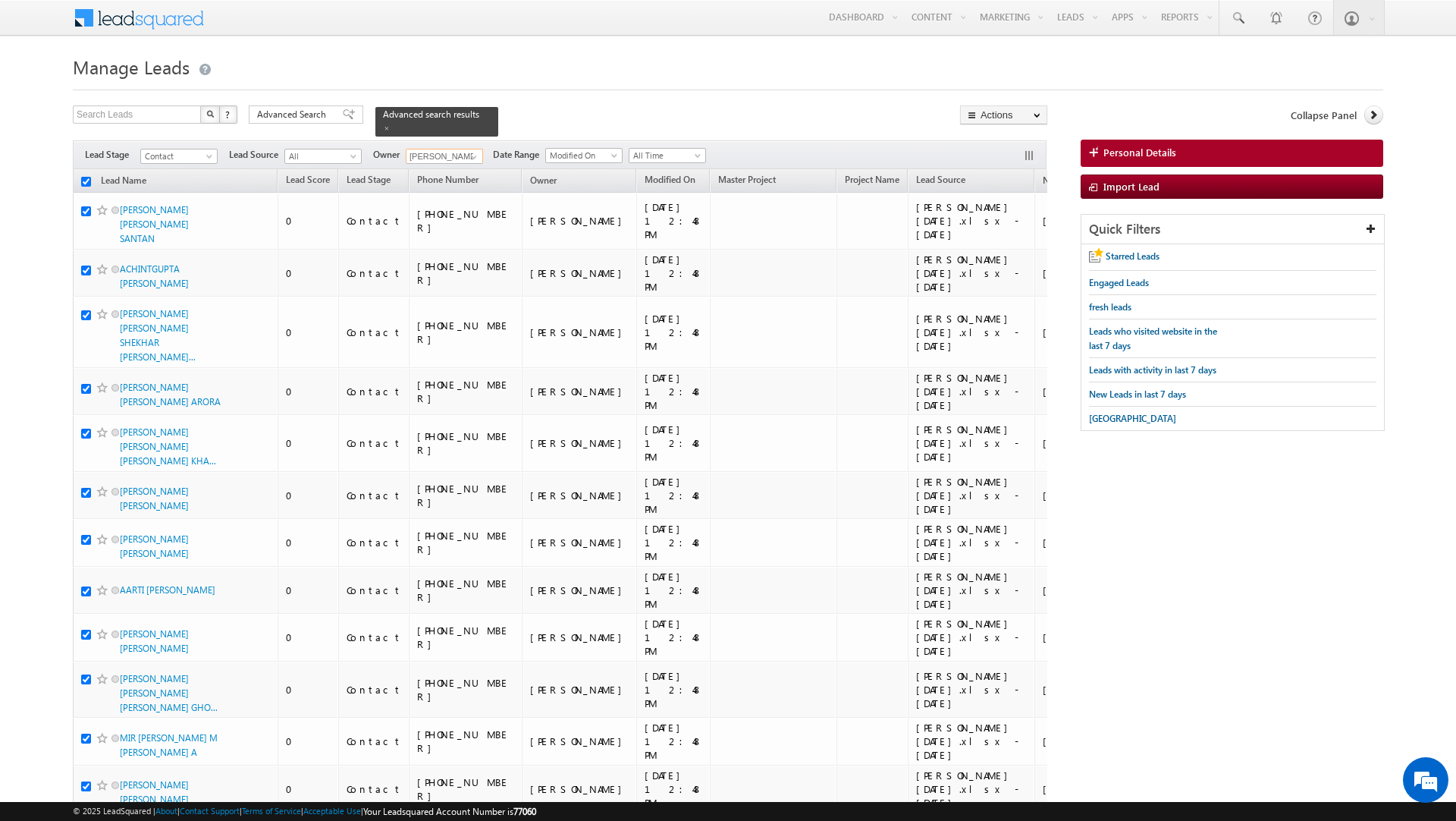
checkbox input "true"
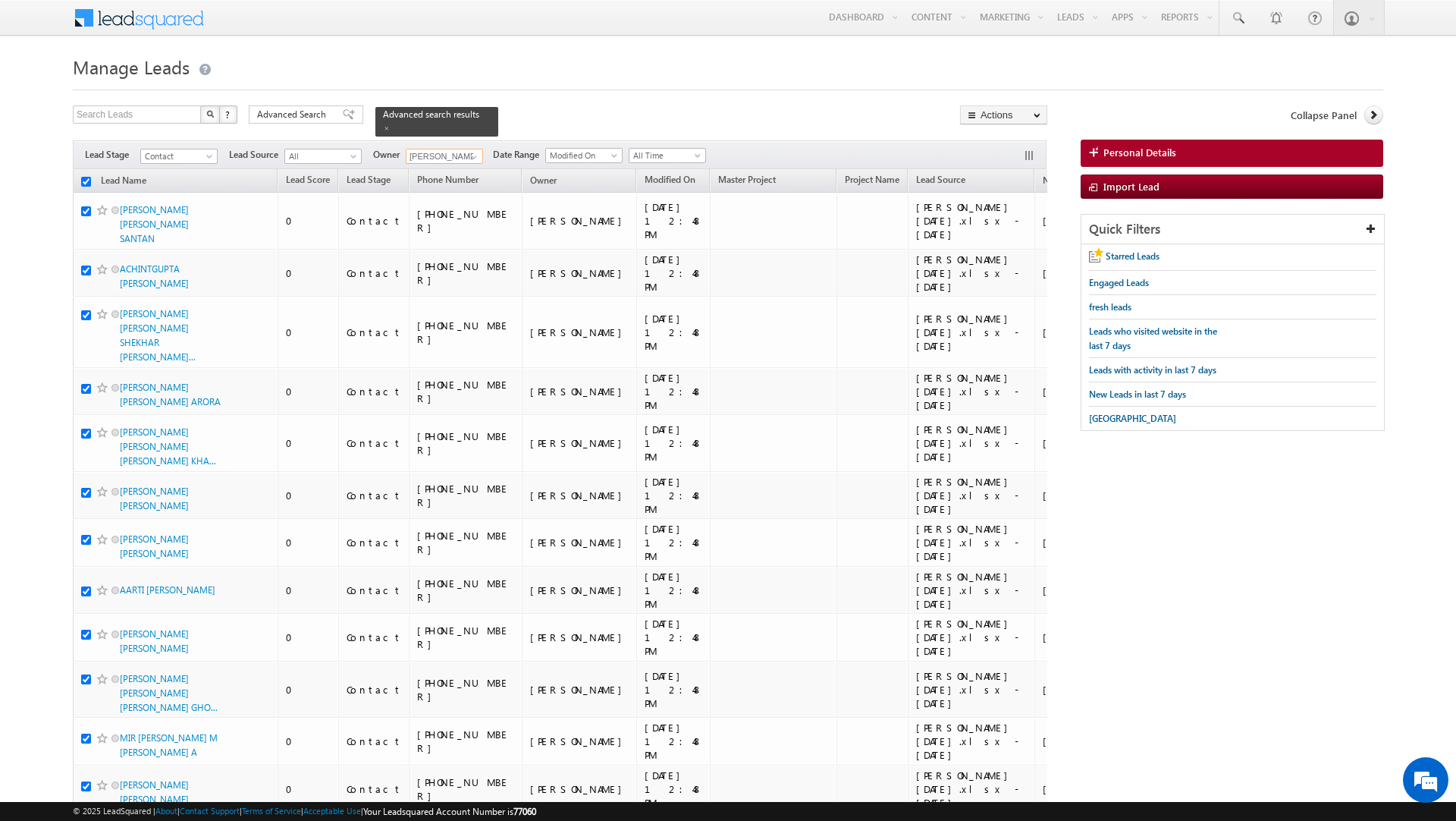
checkbox input "true"
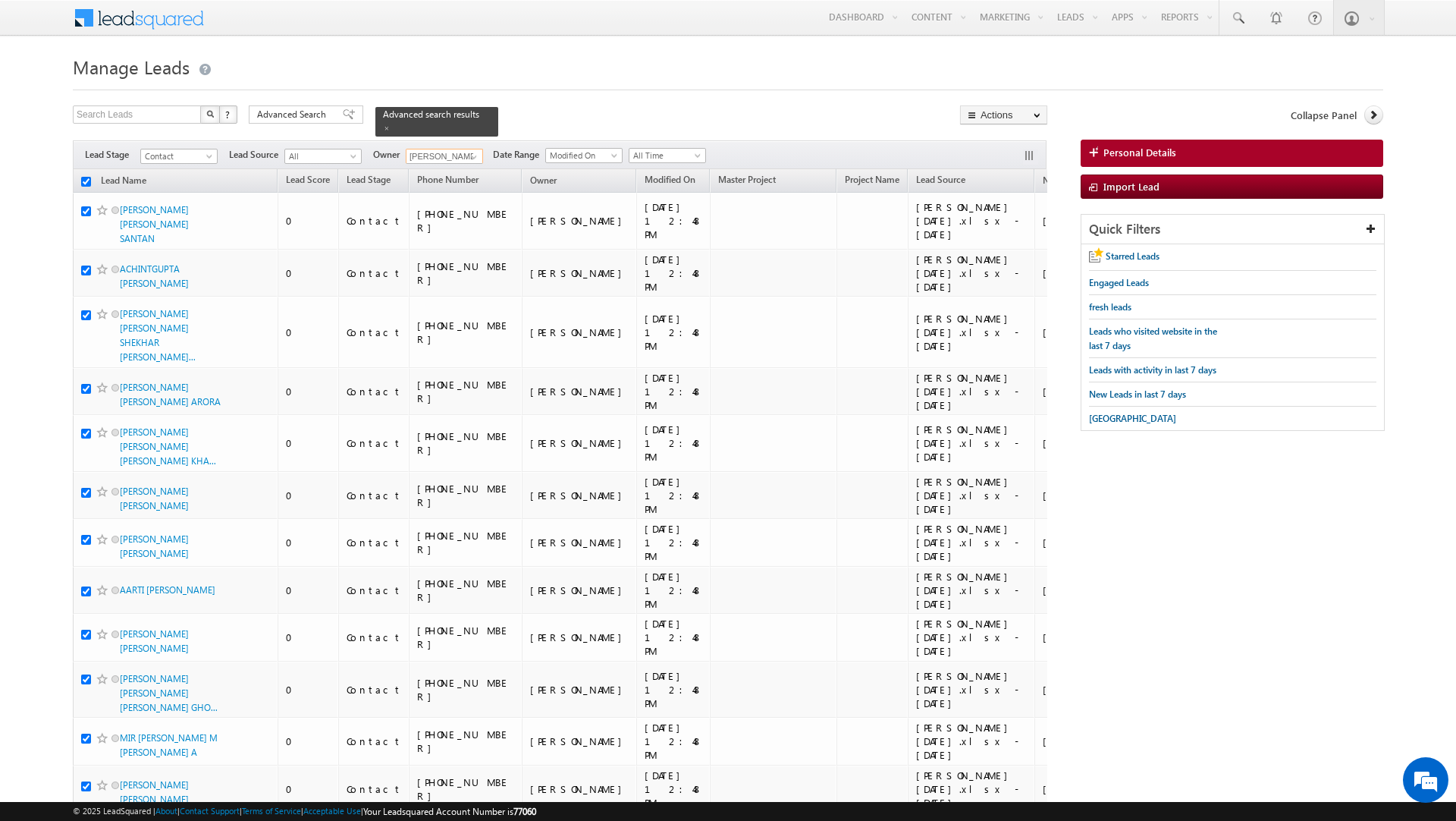
checkbox input "true"
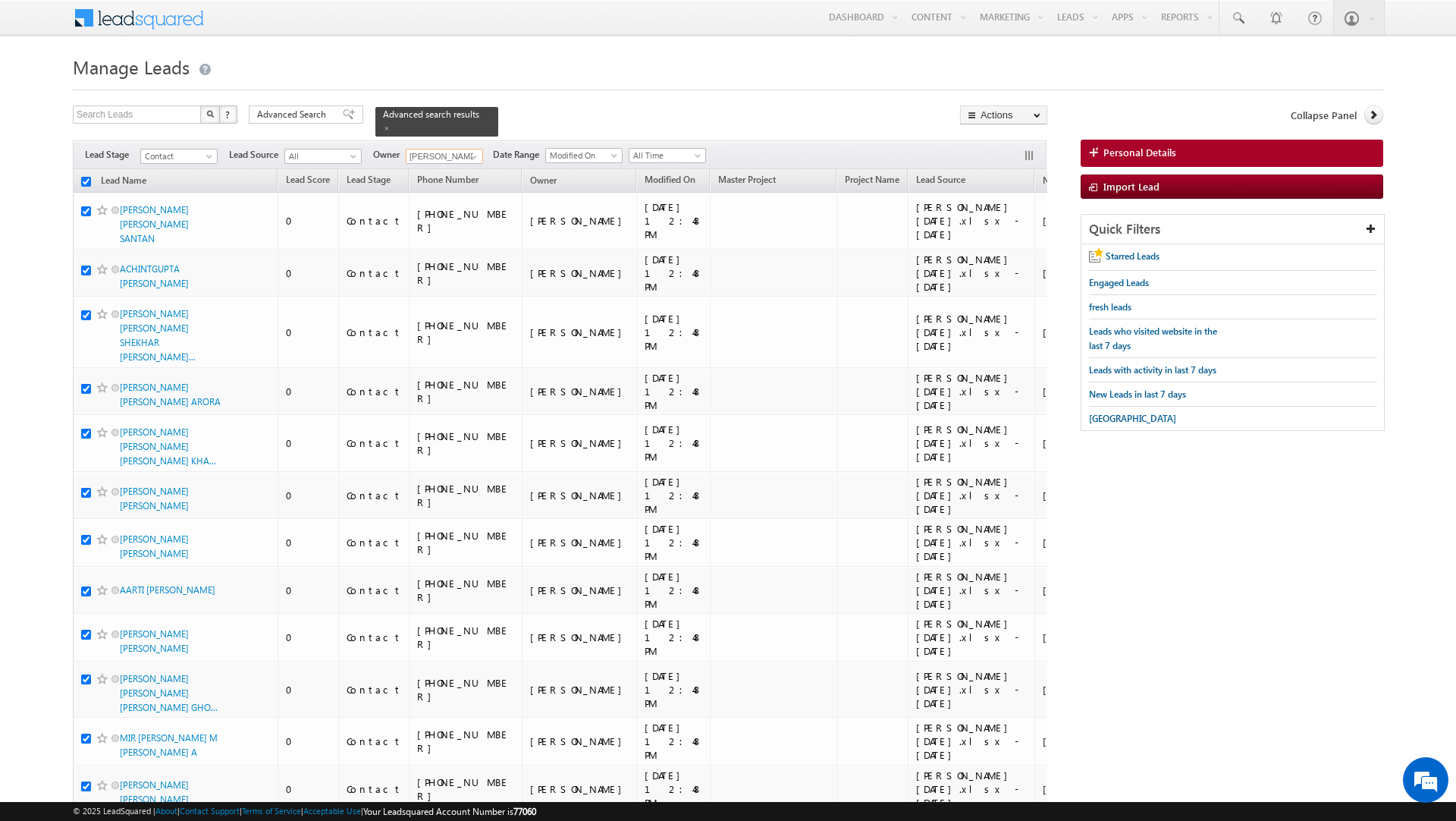
checkbox input "true"
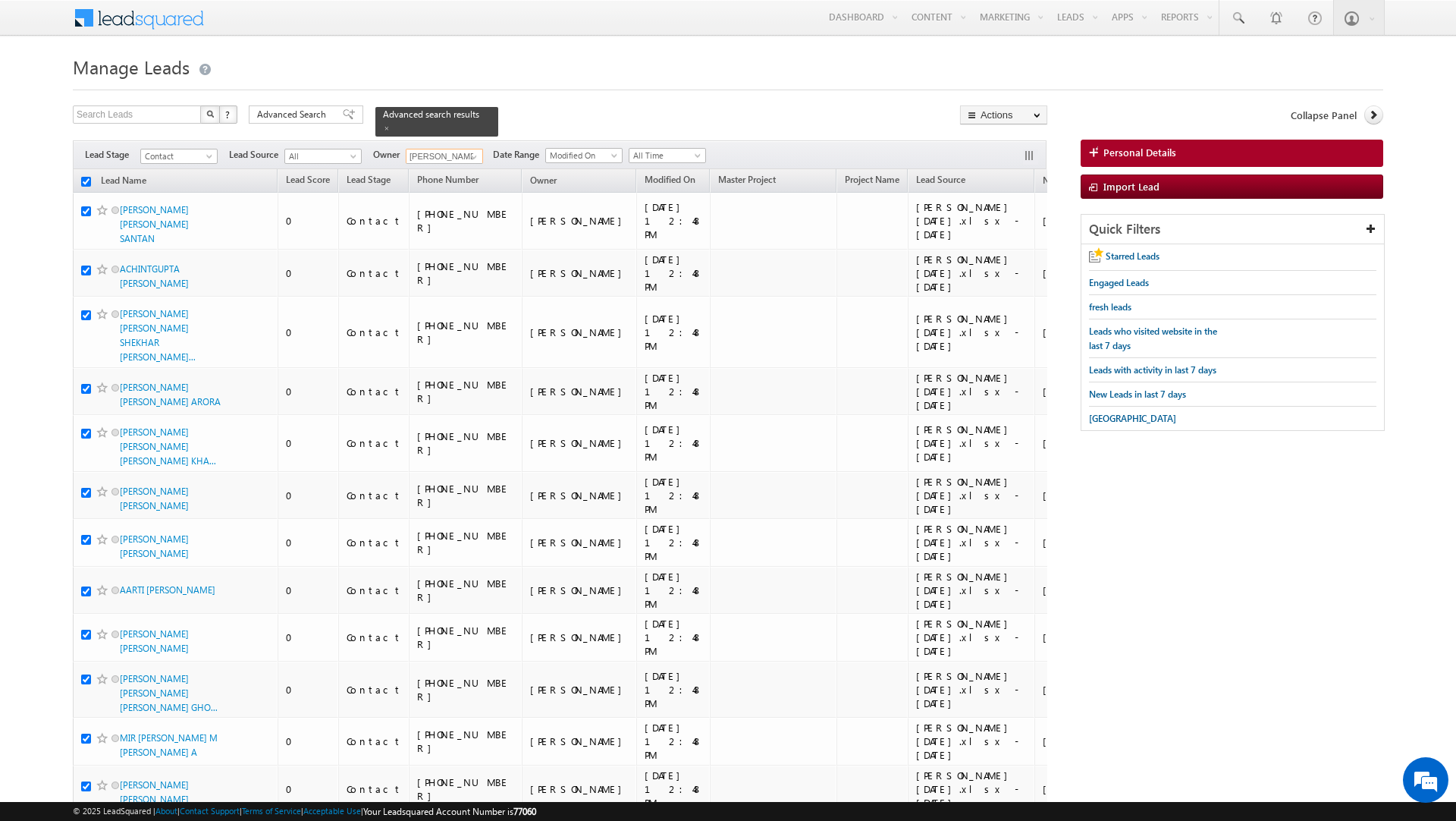
checkbox input "true"
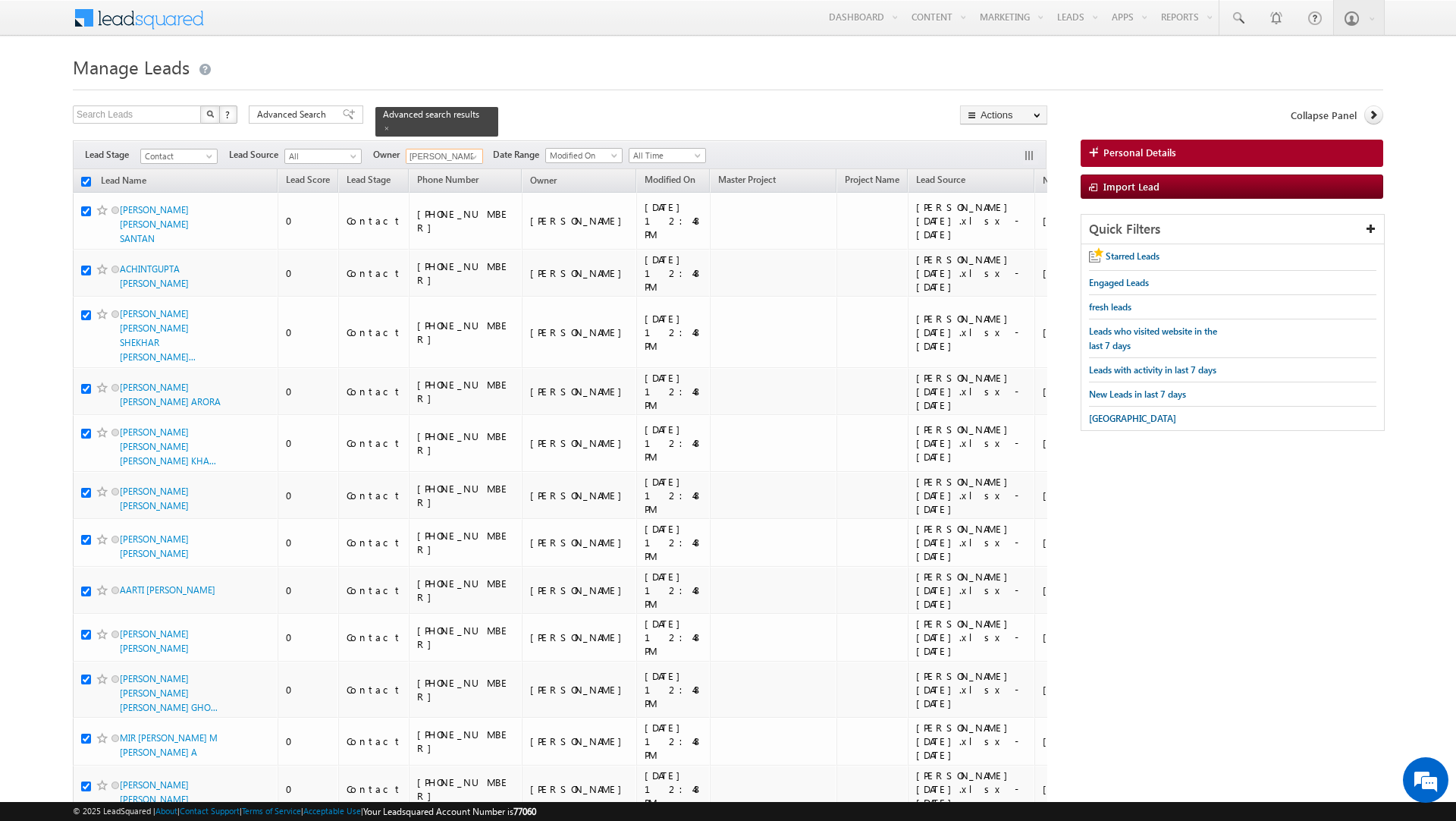
checkbox input "true"
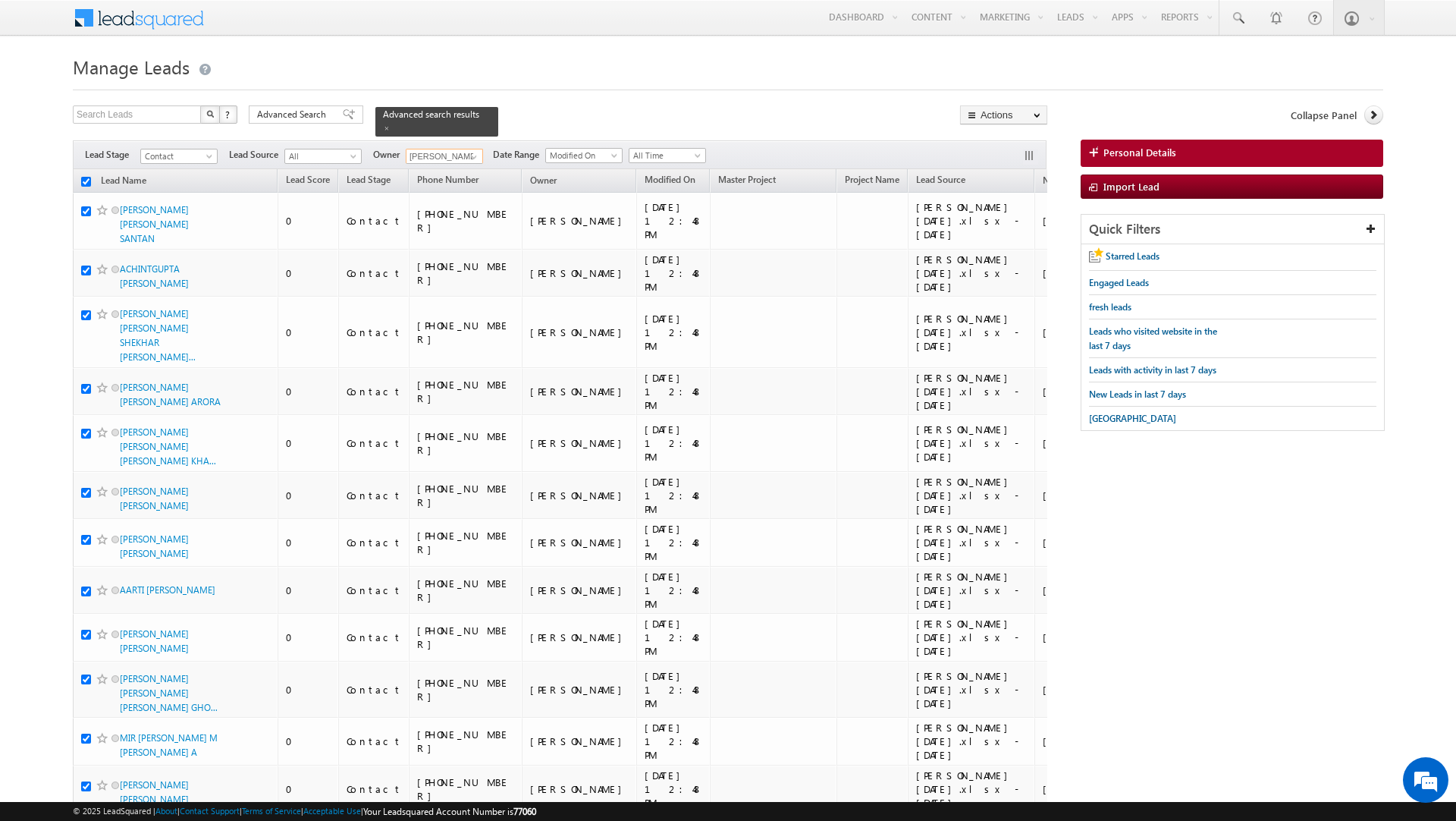
checkbox input "true"
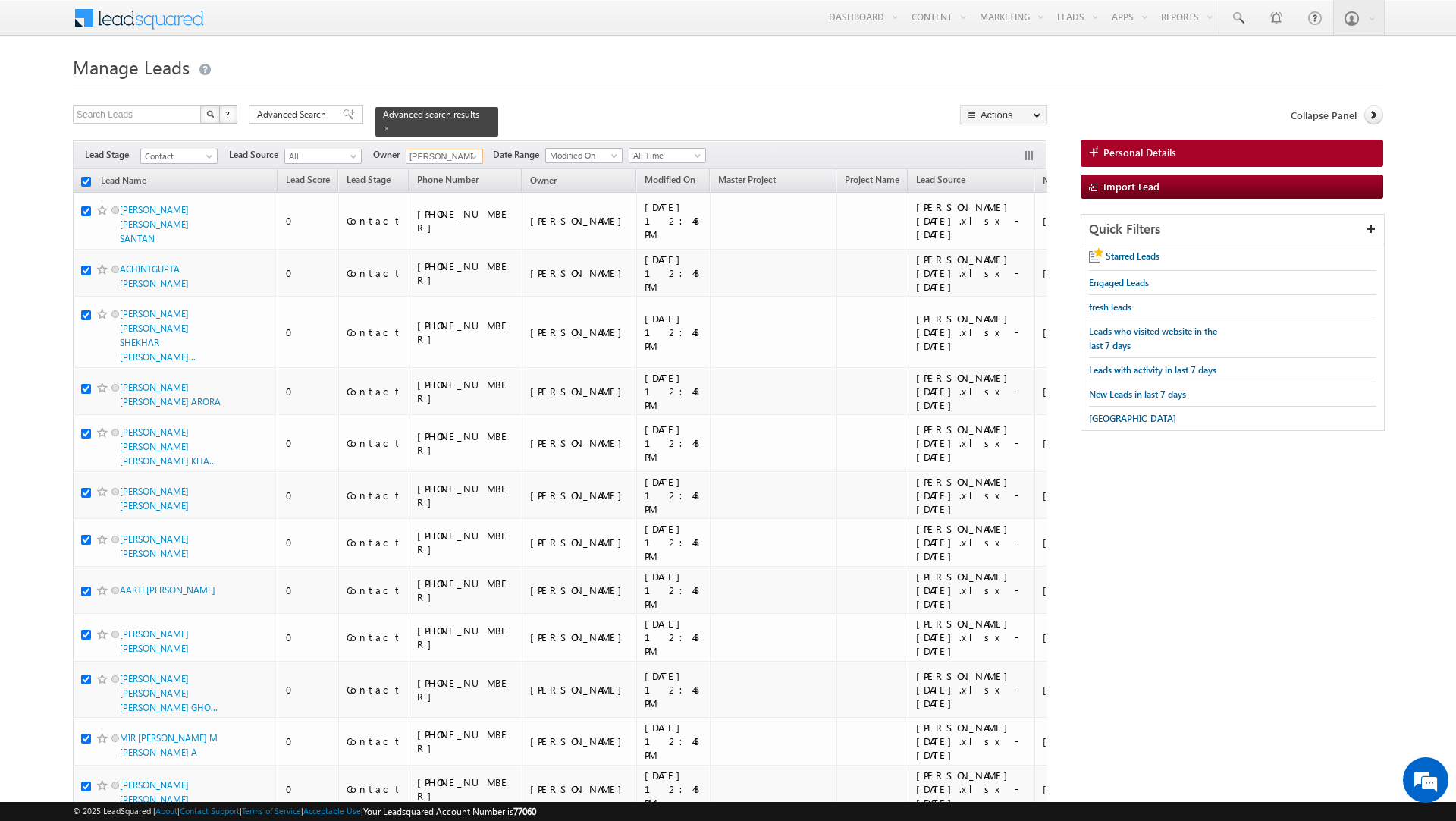
checkbox input "true"
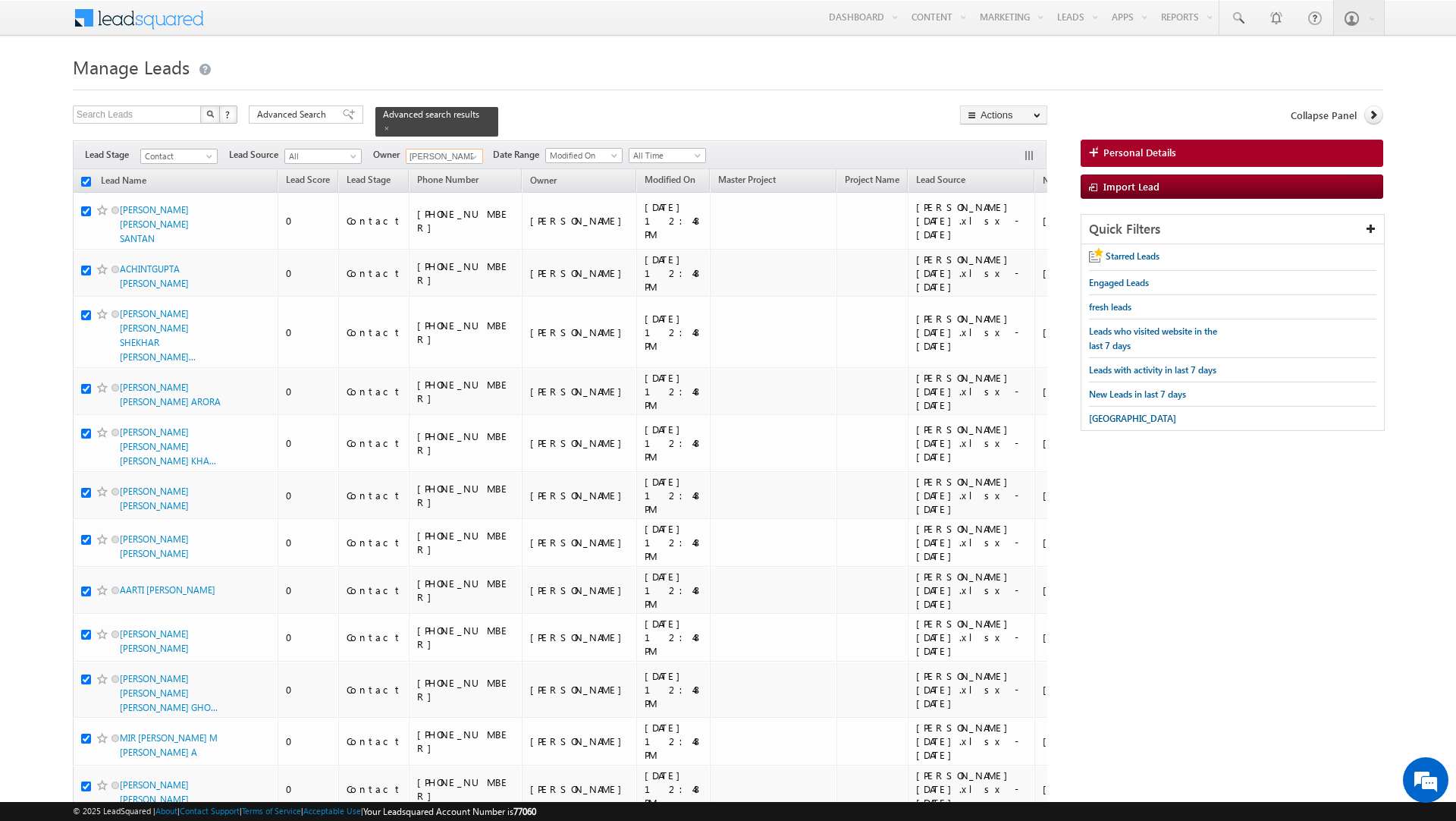
checkbox input "true"
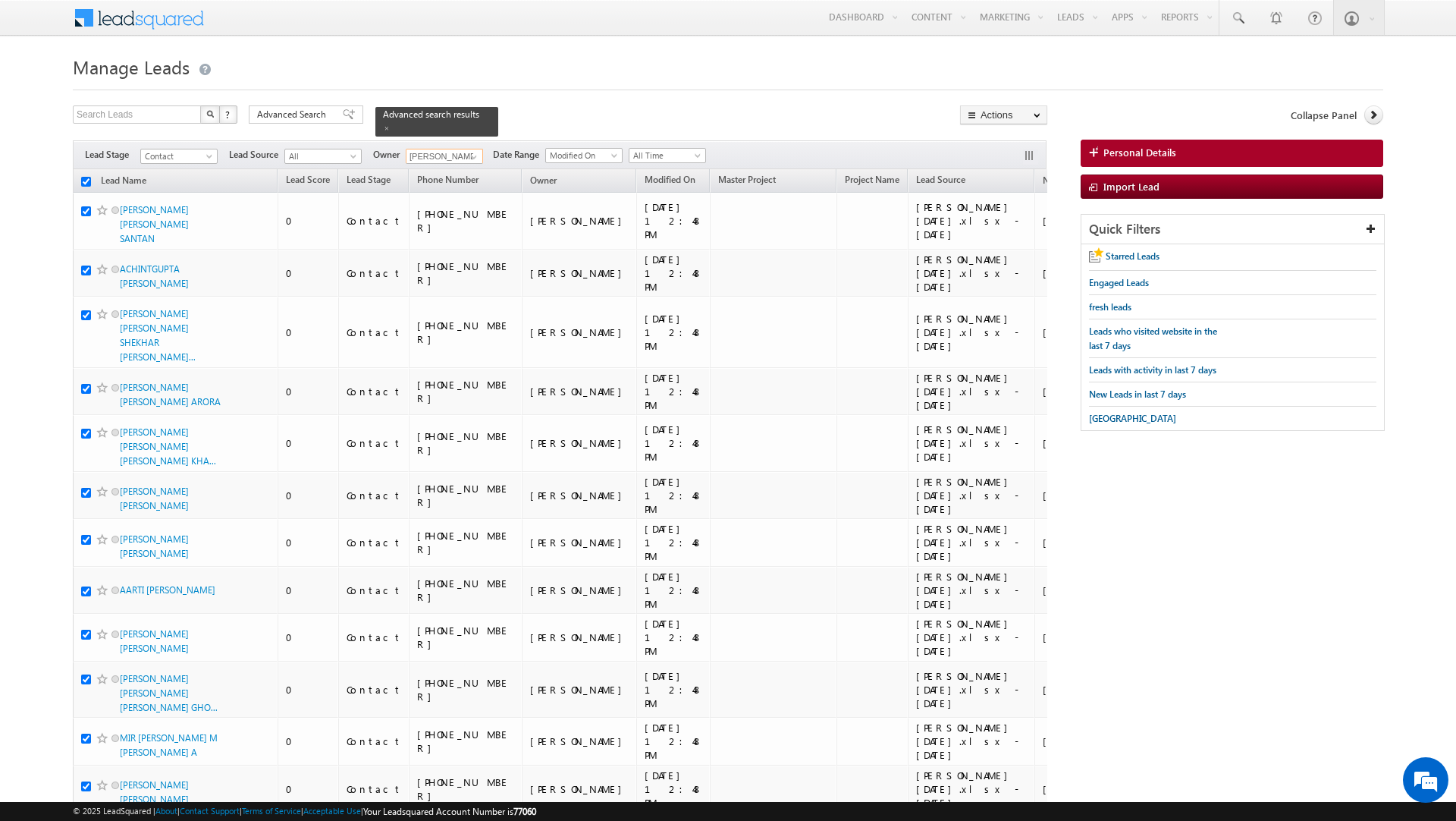
checkbox input "true"
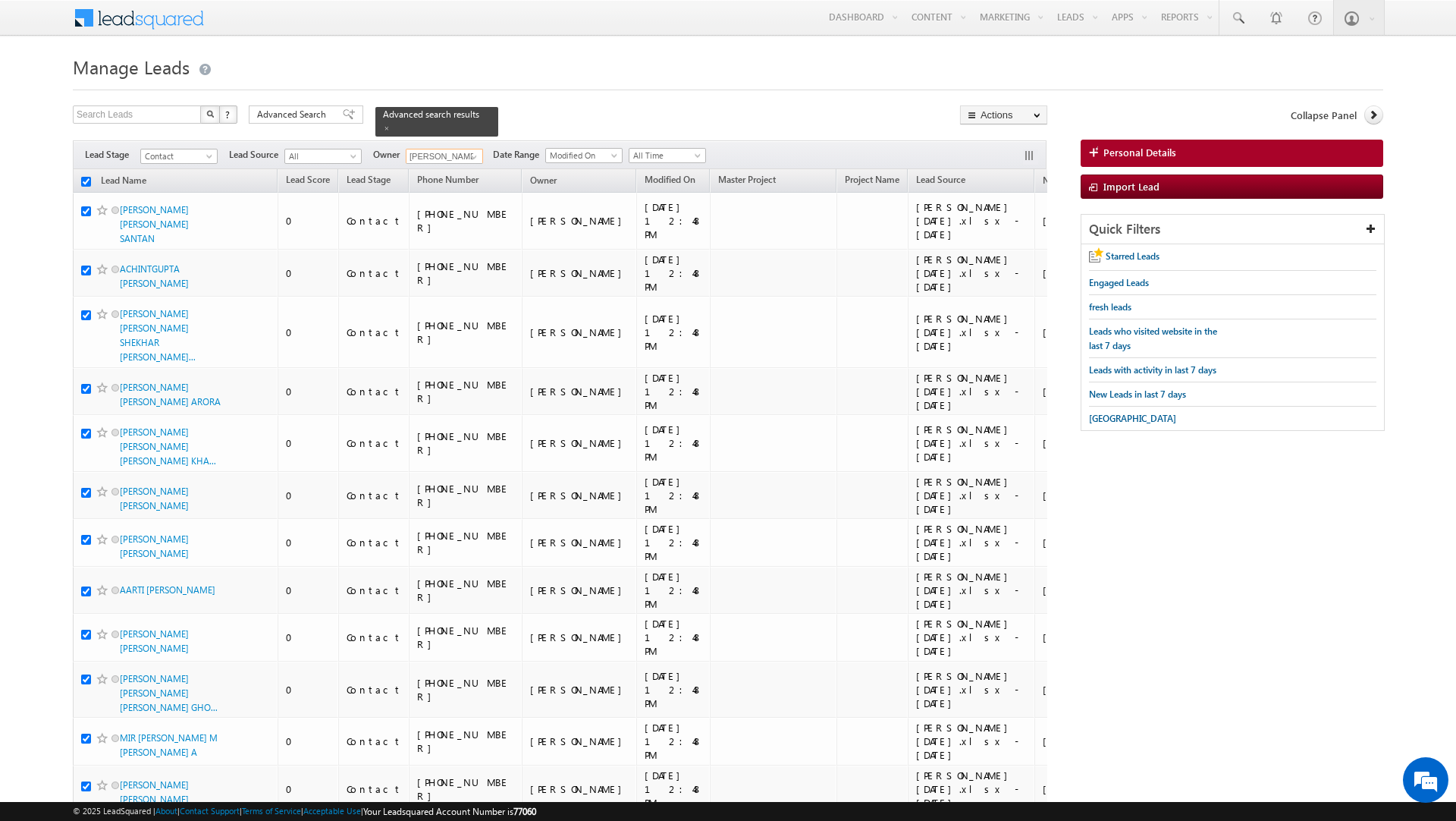
checkbox input "true"
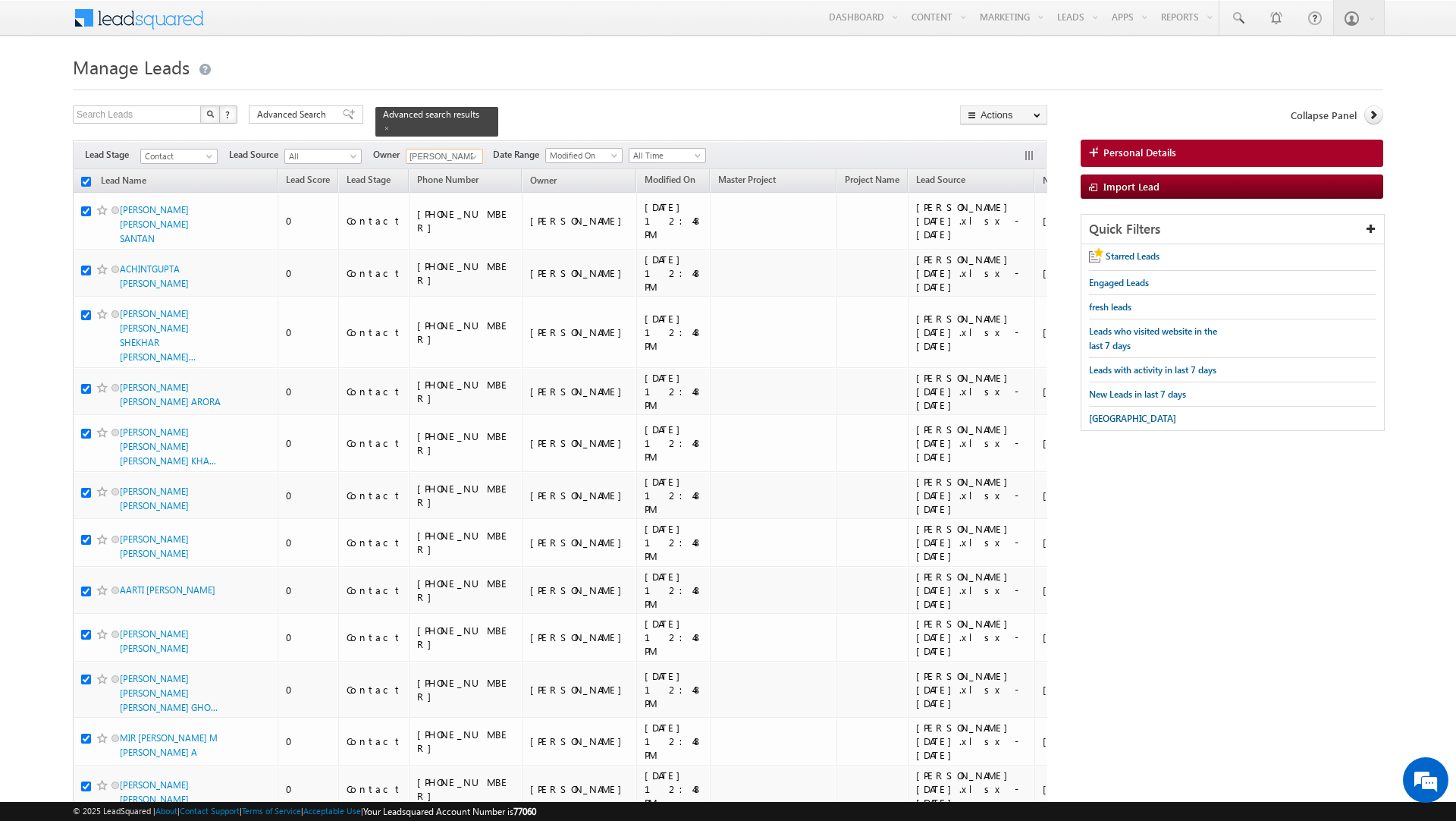
checkbox input "true"
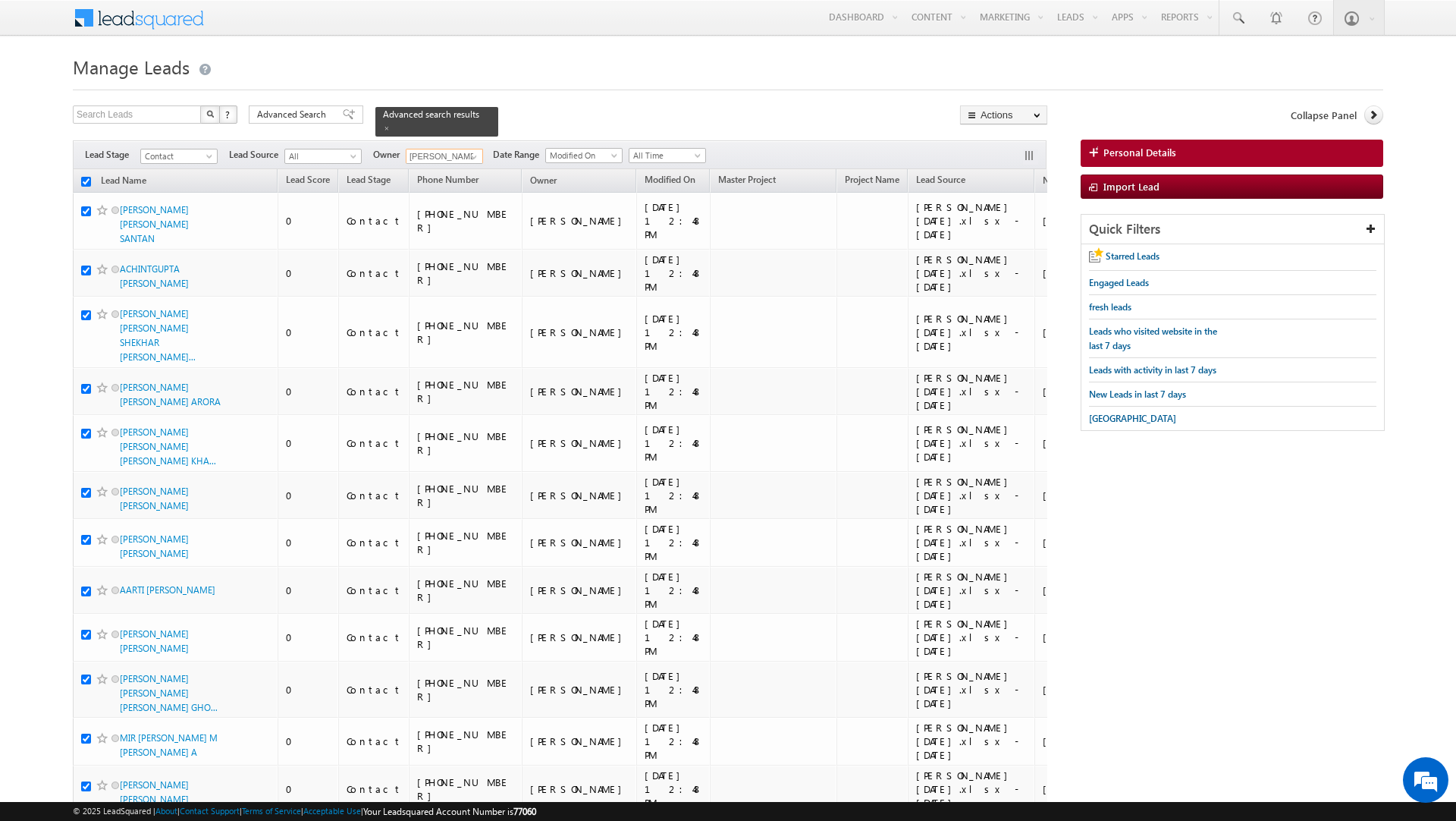
checkbox input "true"
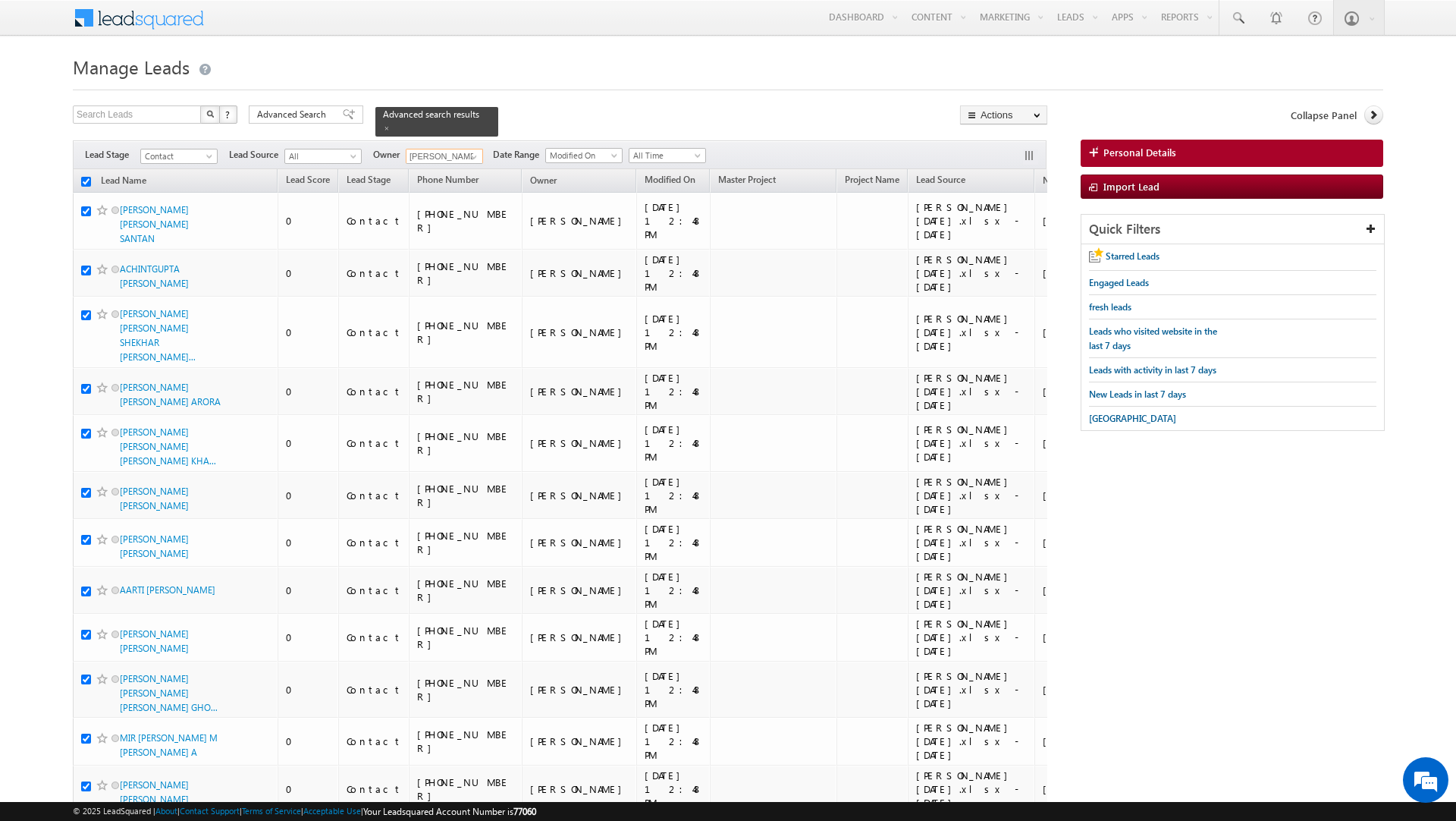
checkbox input "true"
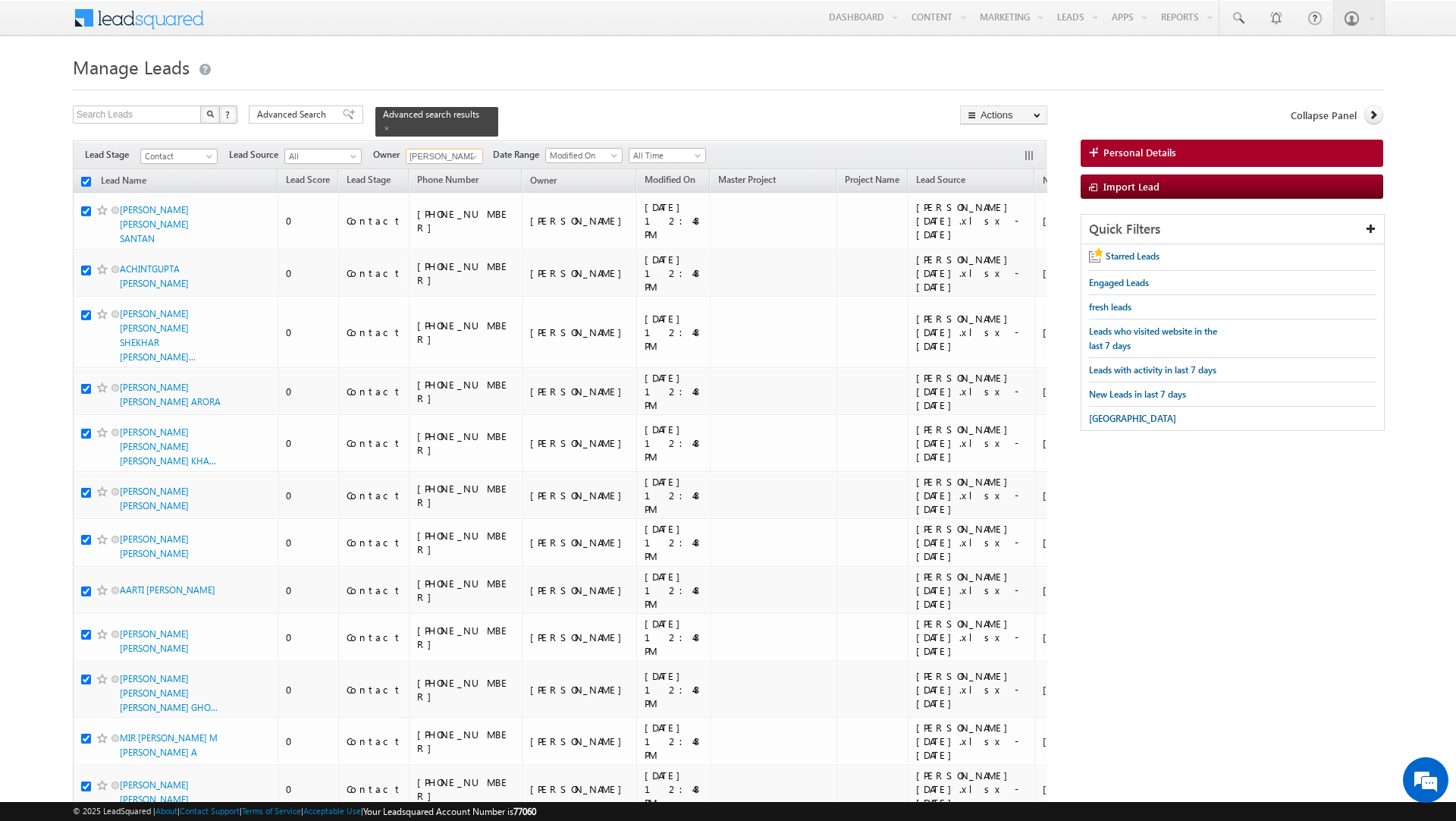
checkbox input "true"
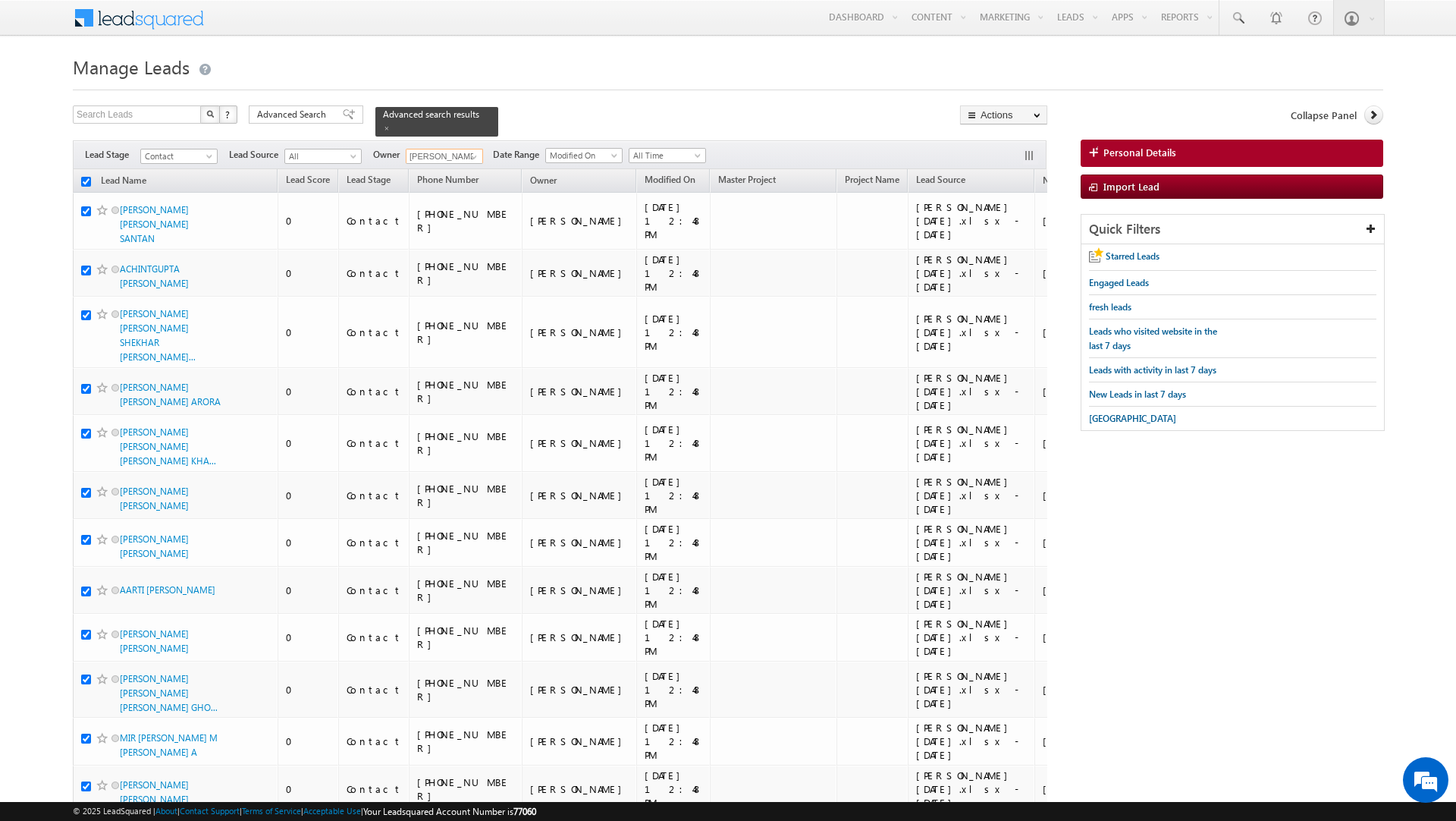
checkbox input "true"
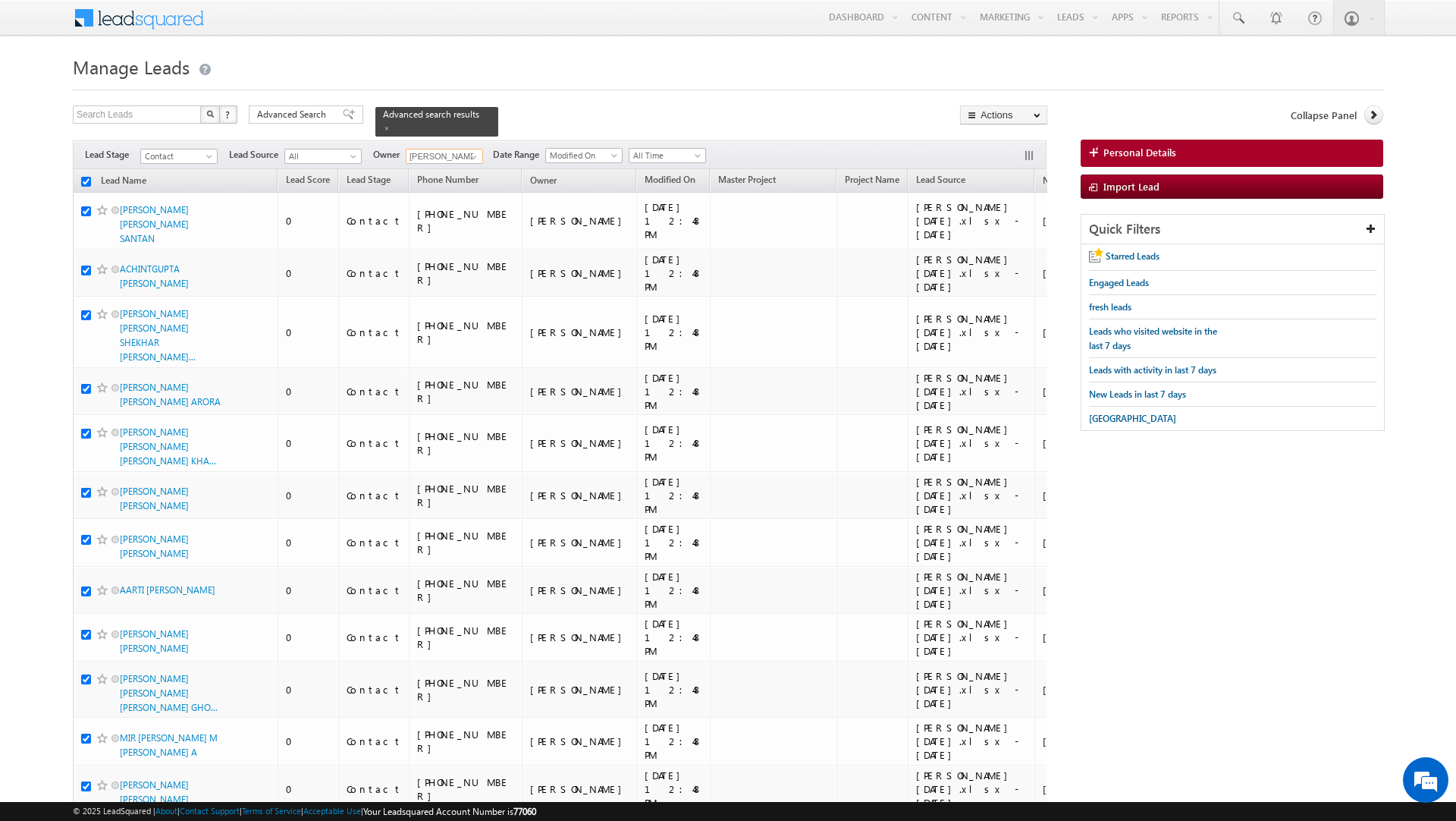
checkbox input "true"
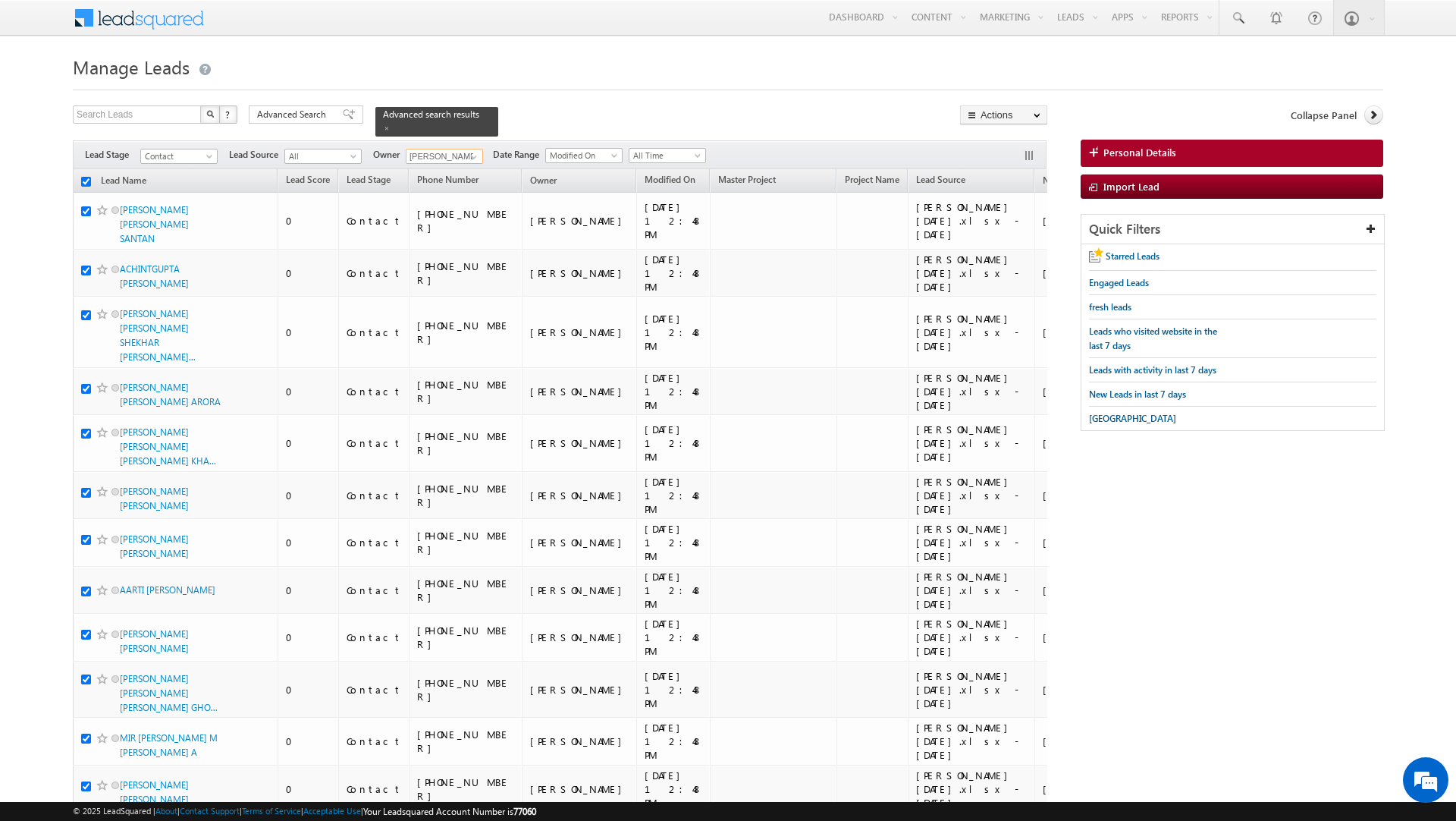
checkbox input "true"
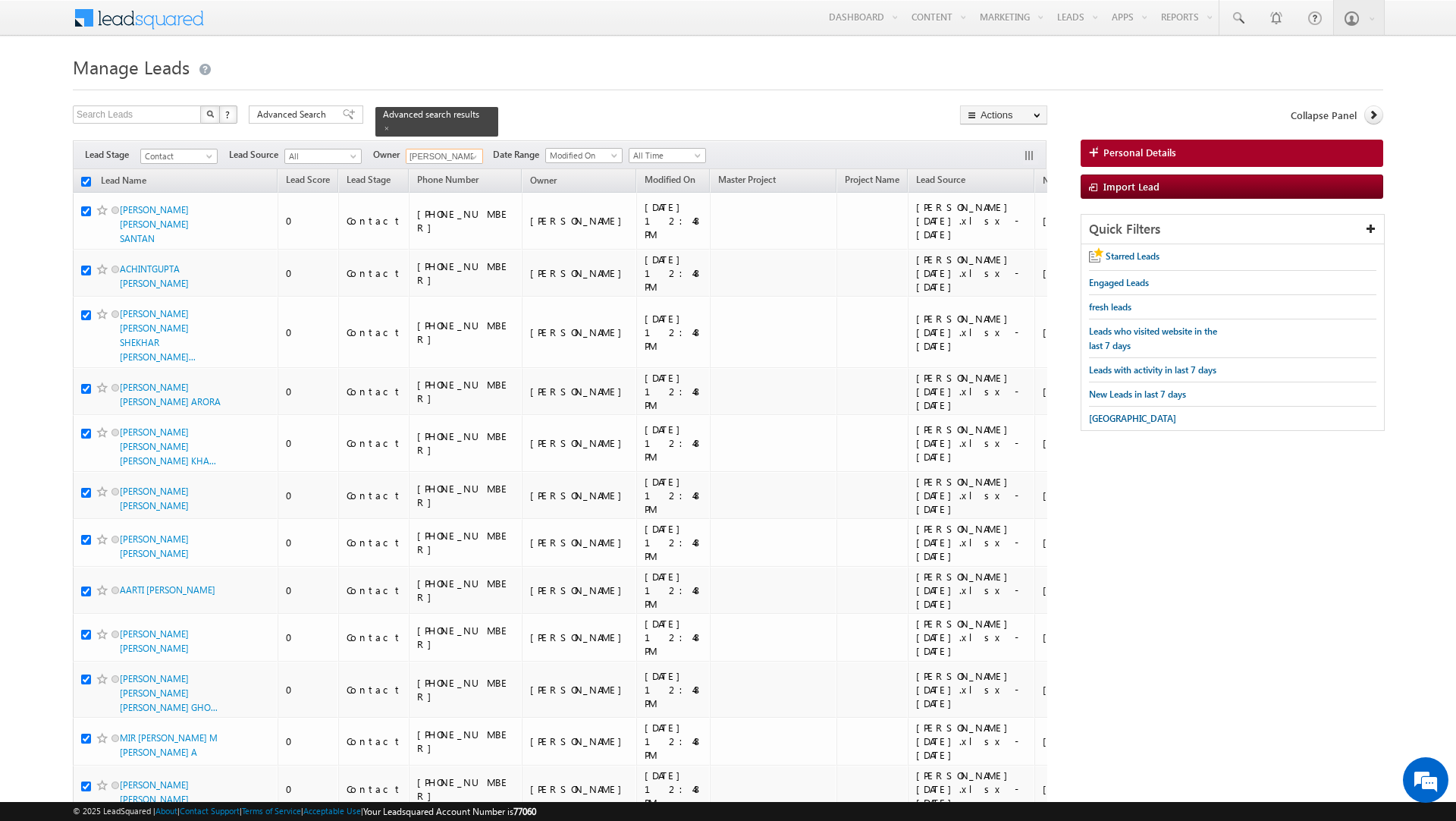
checkbox input "true"
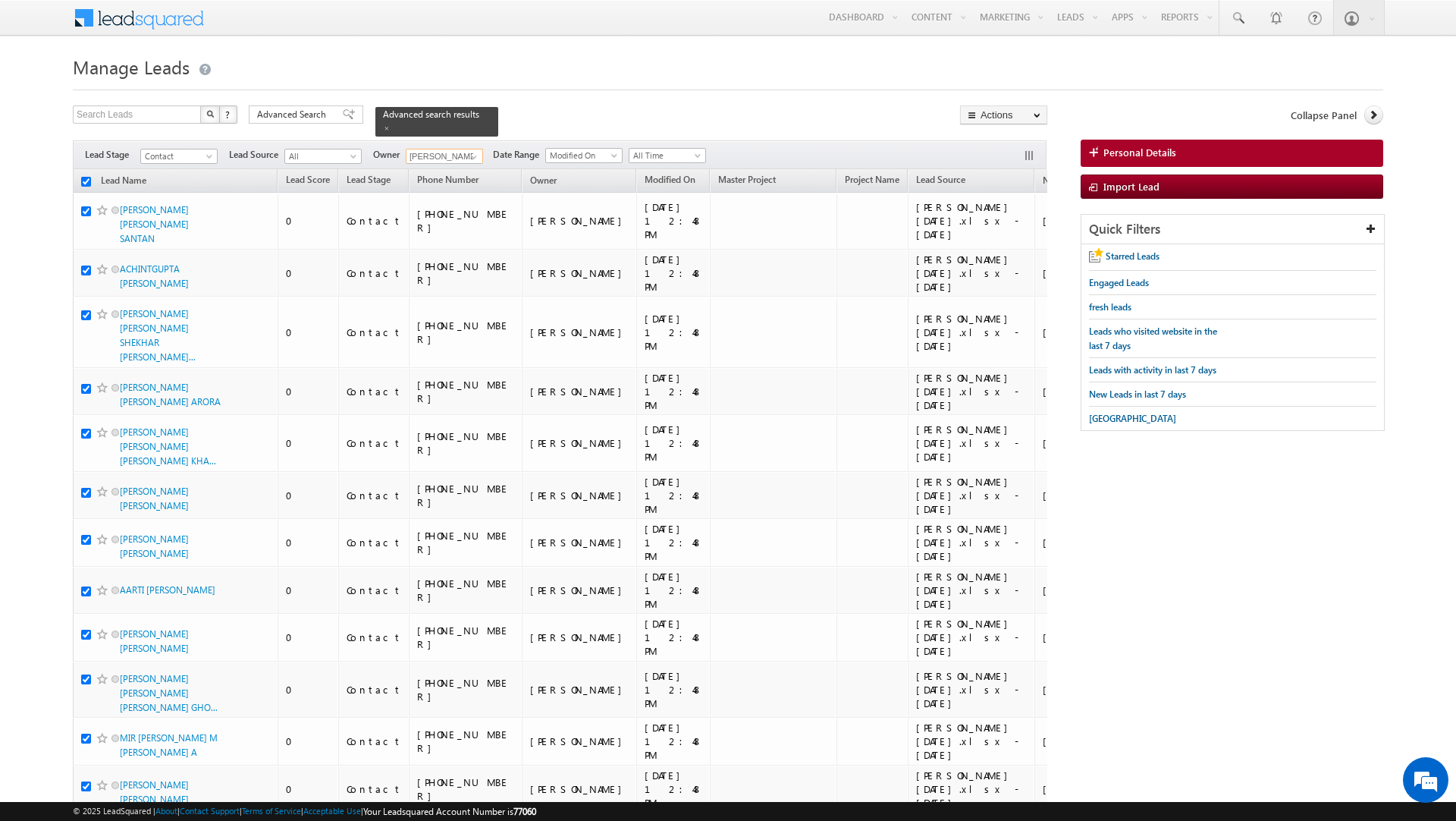
checkbox input "true"
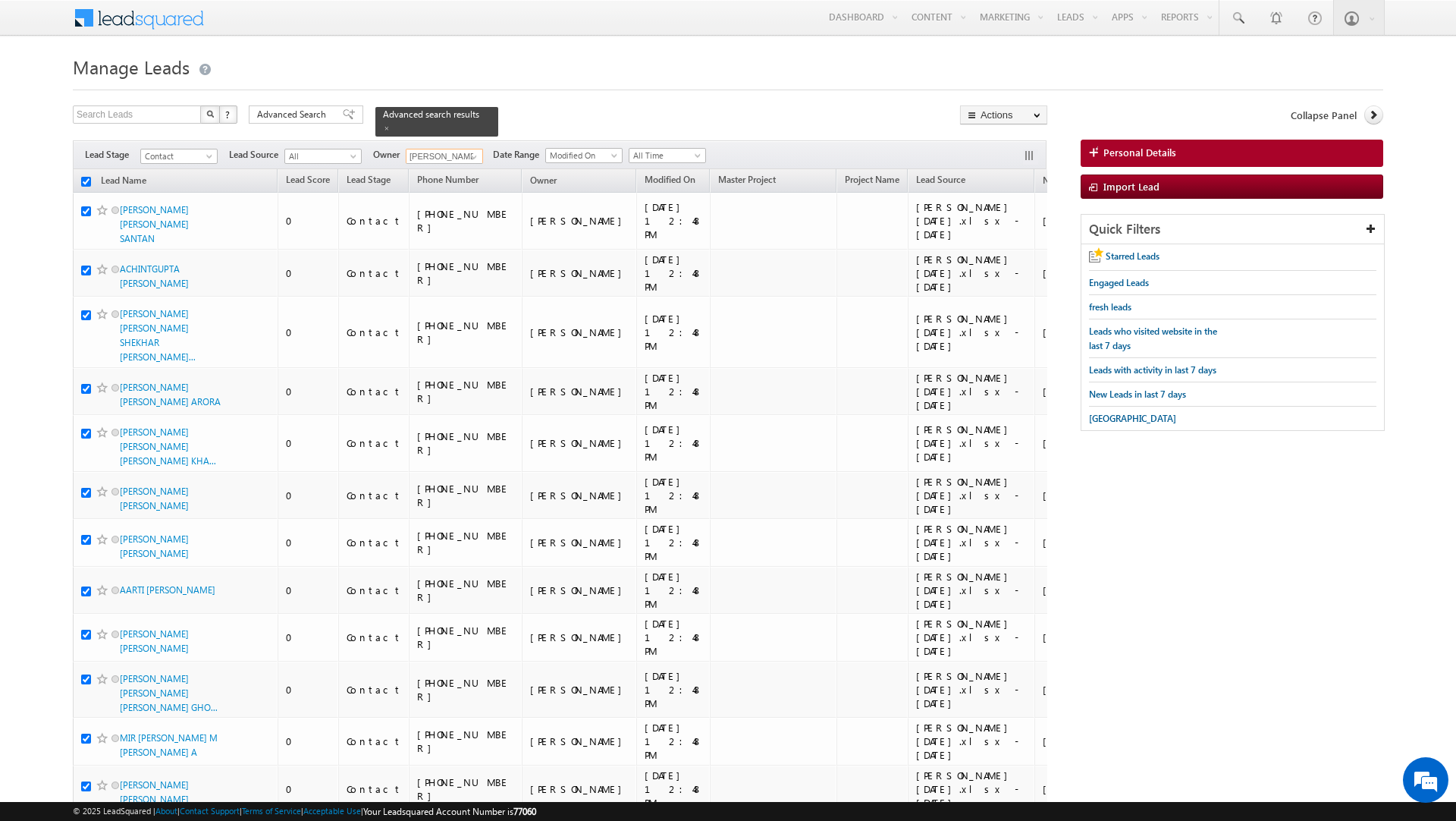
checkbox input "true"
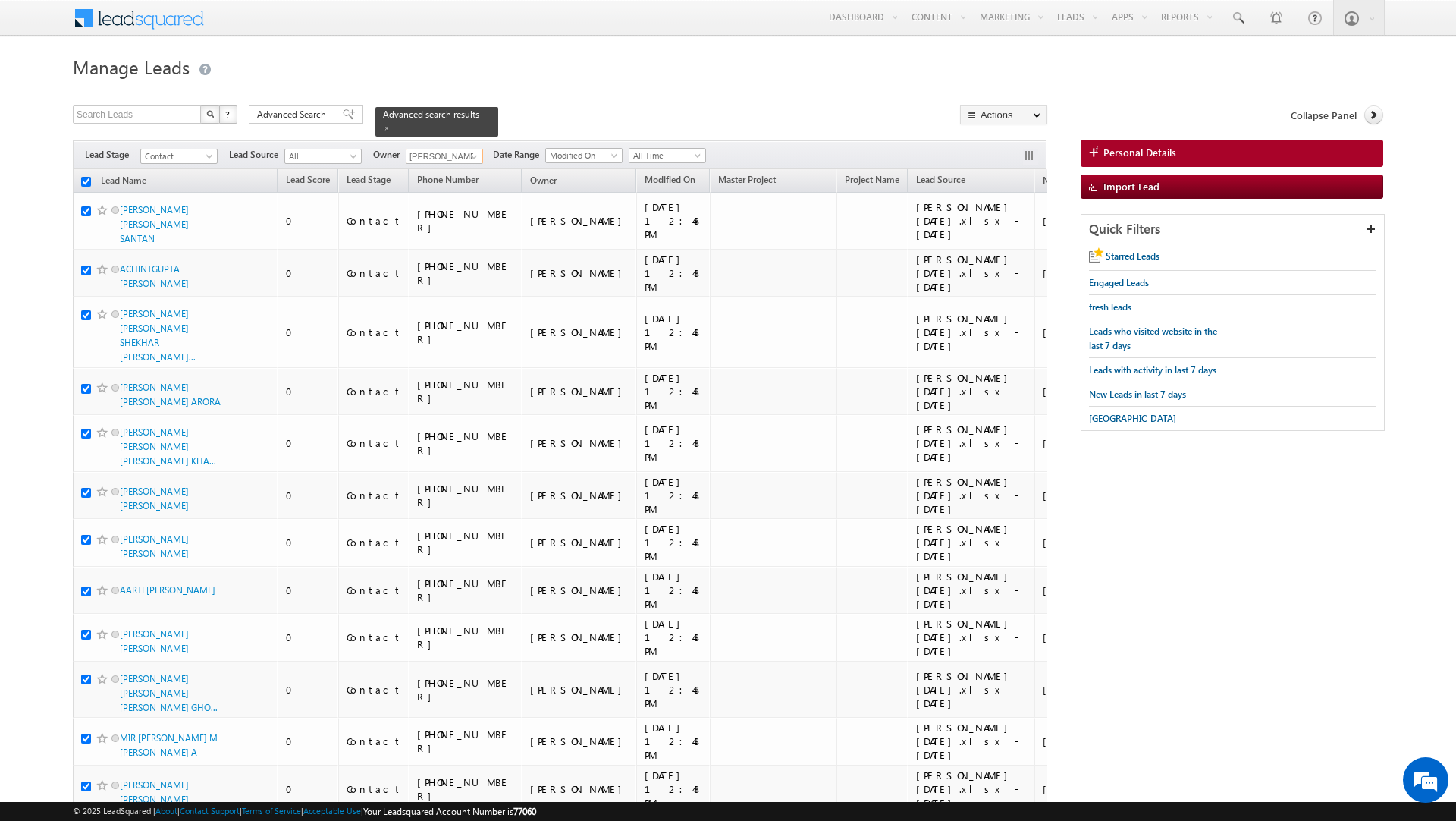
checkbox input "true"
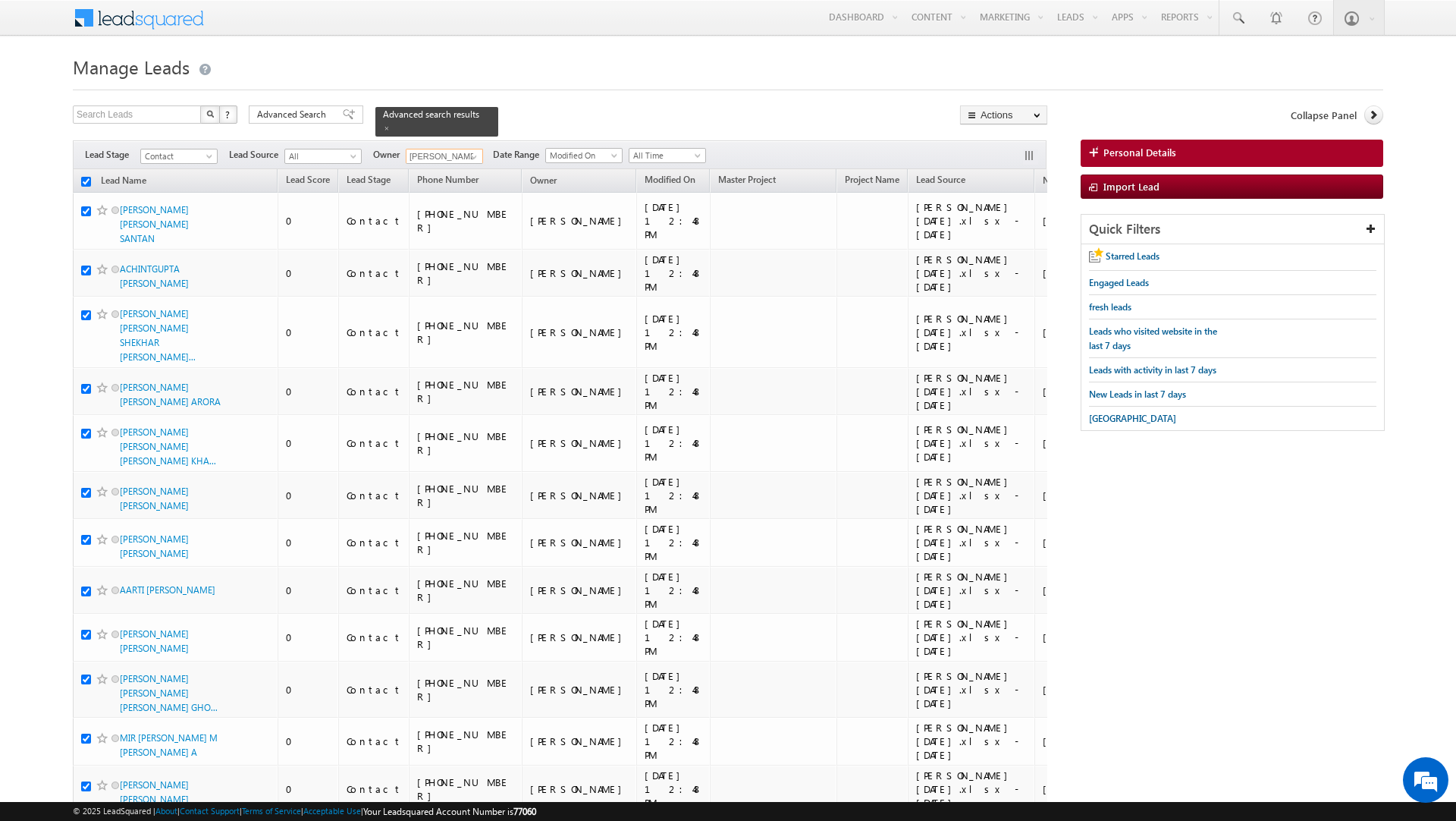
checkbox input "true"
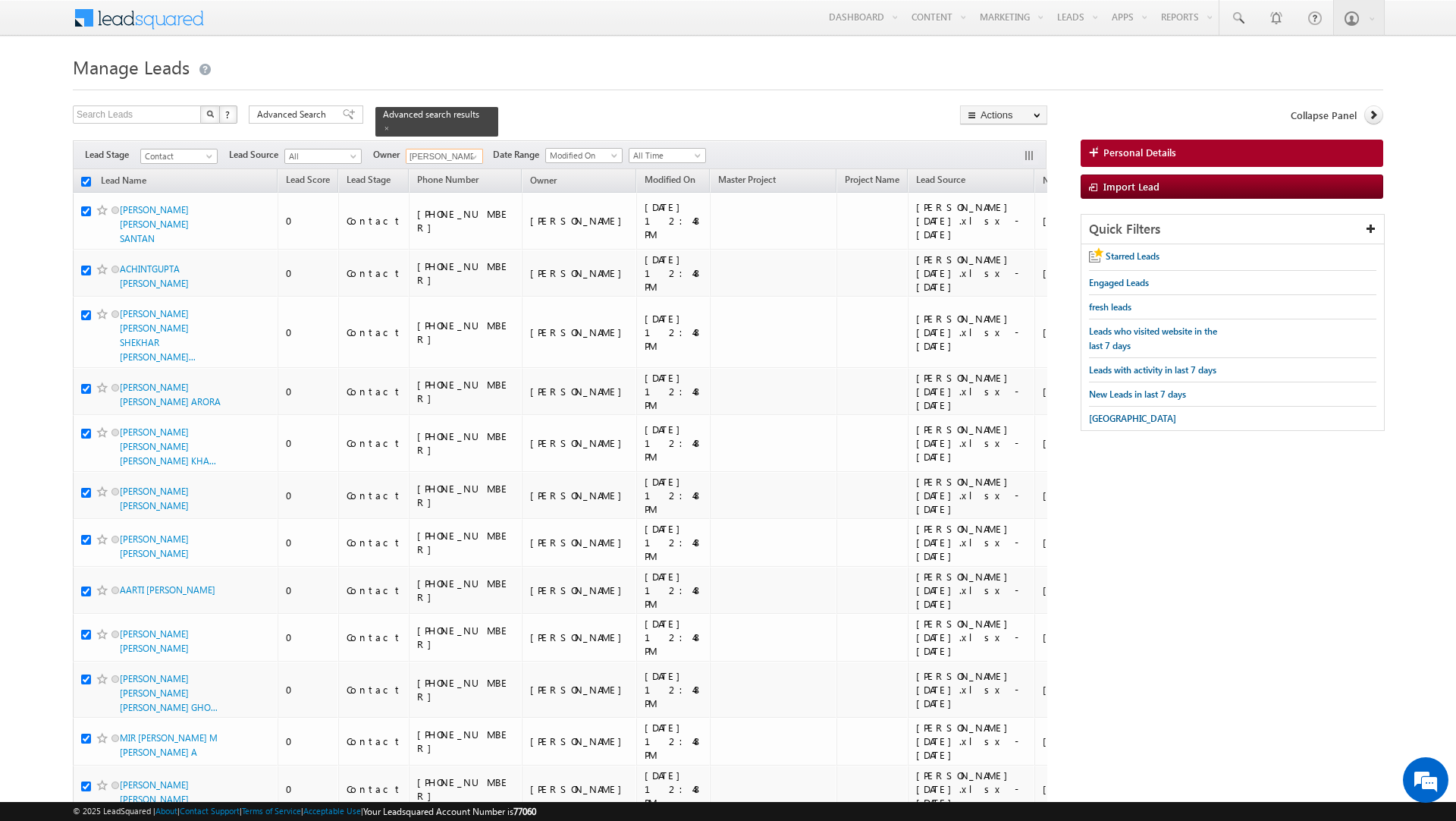
checkbox input "true"
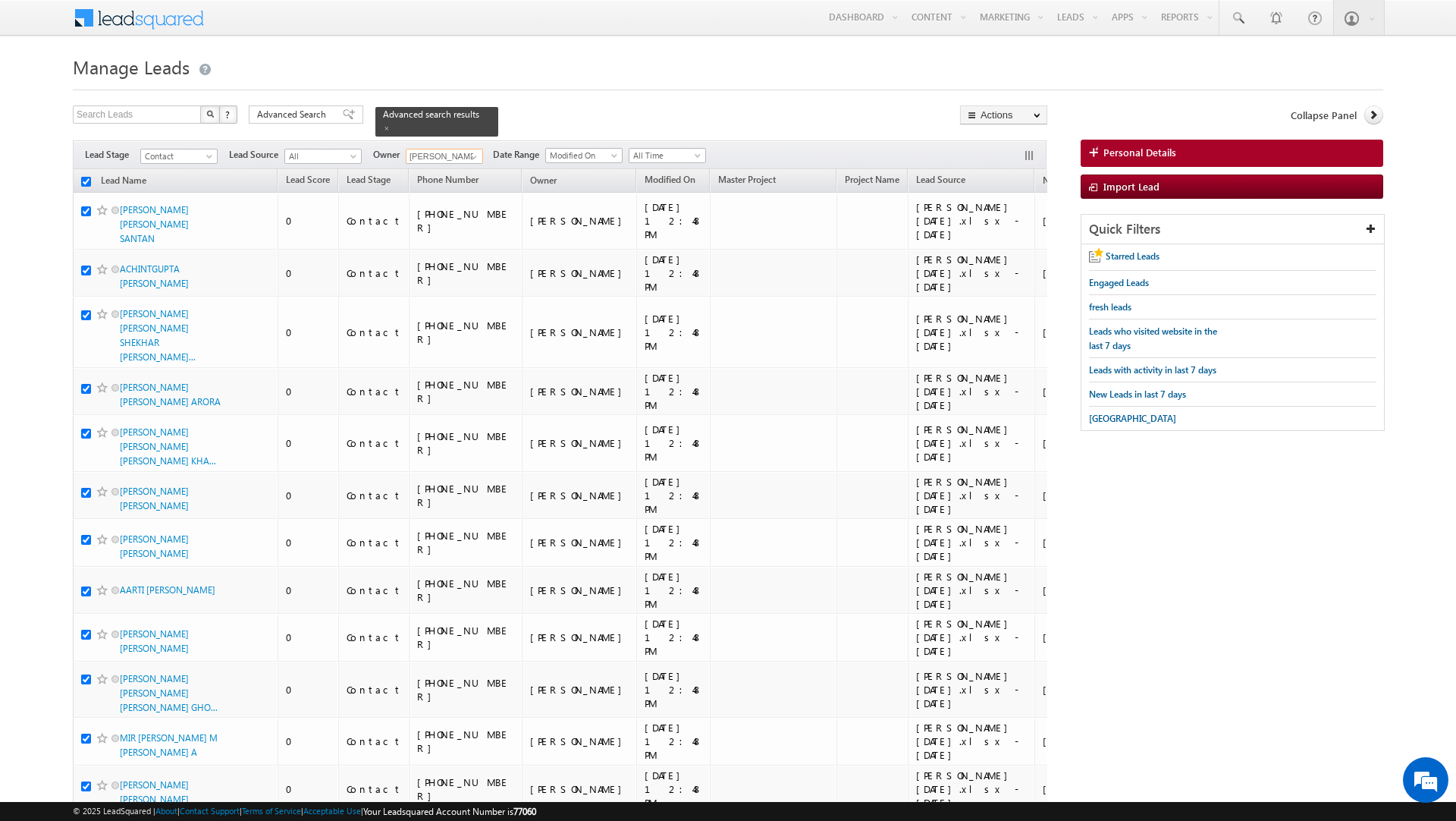
checkbox input "true"
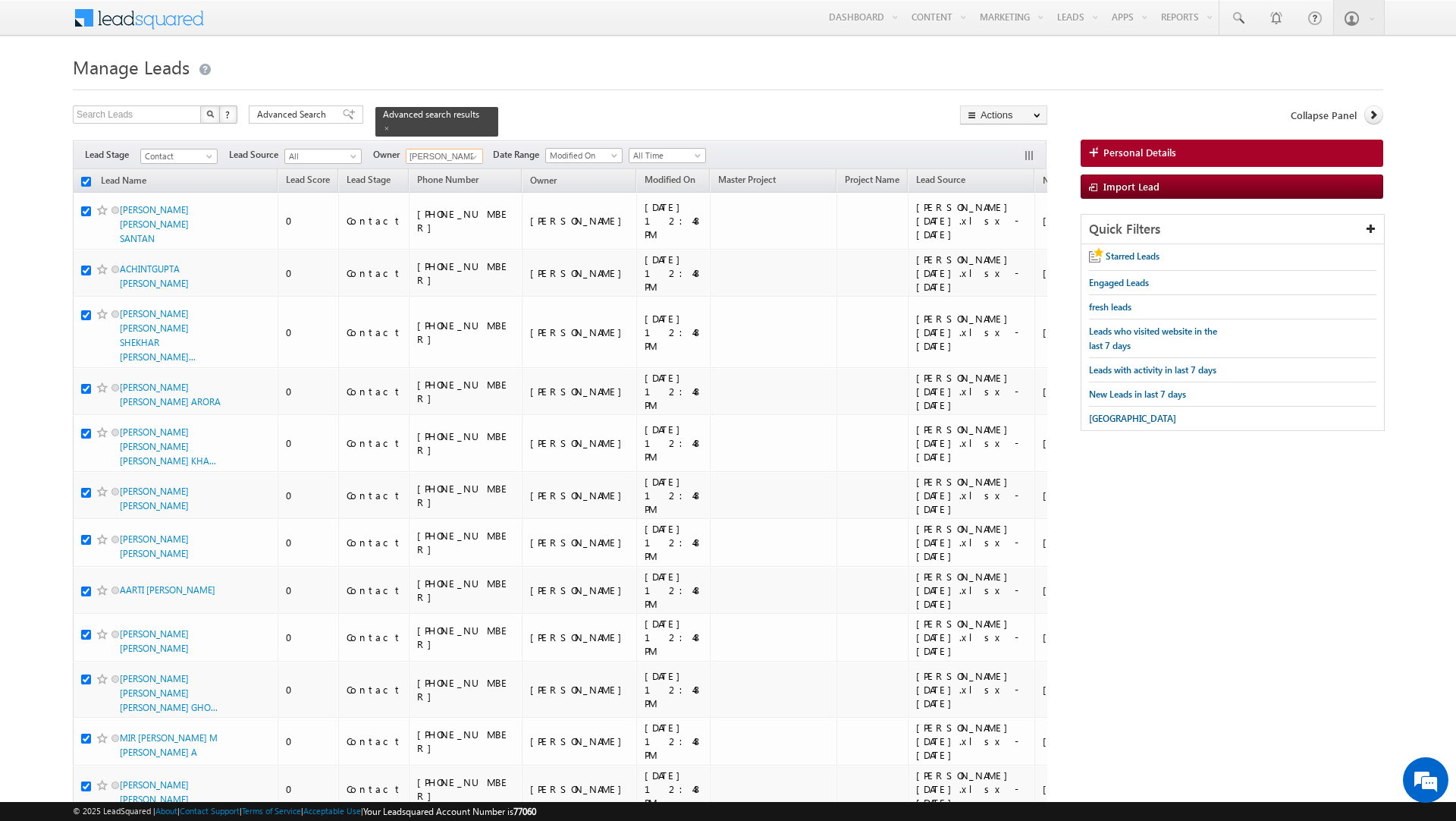
checkbox input "true"
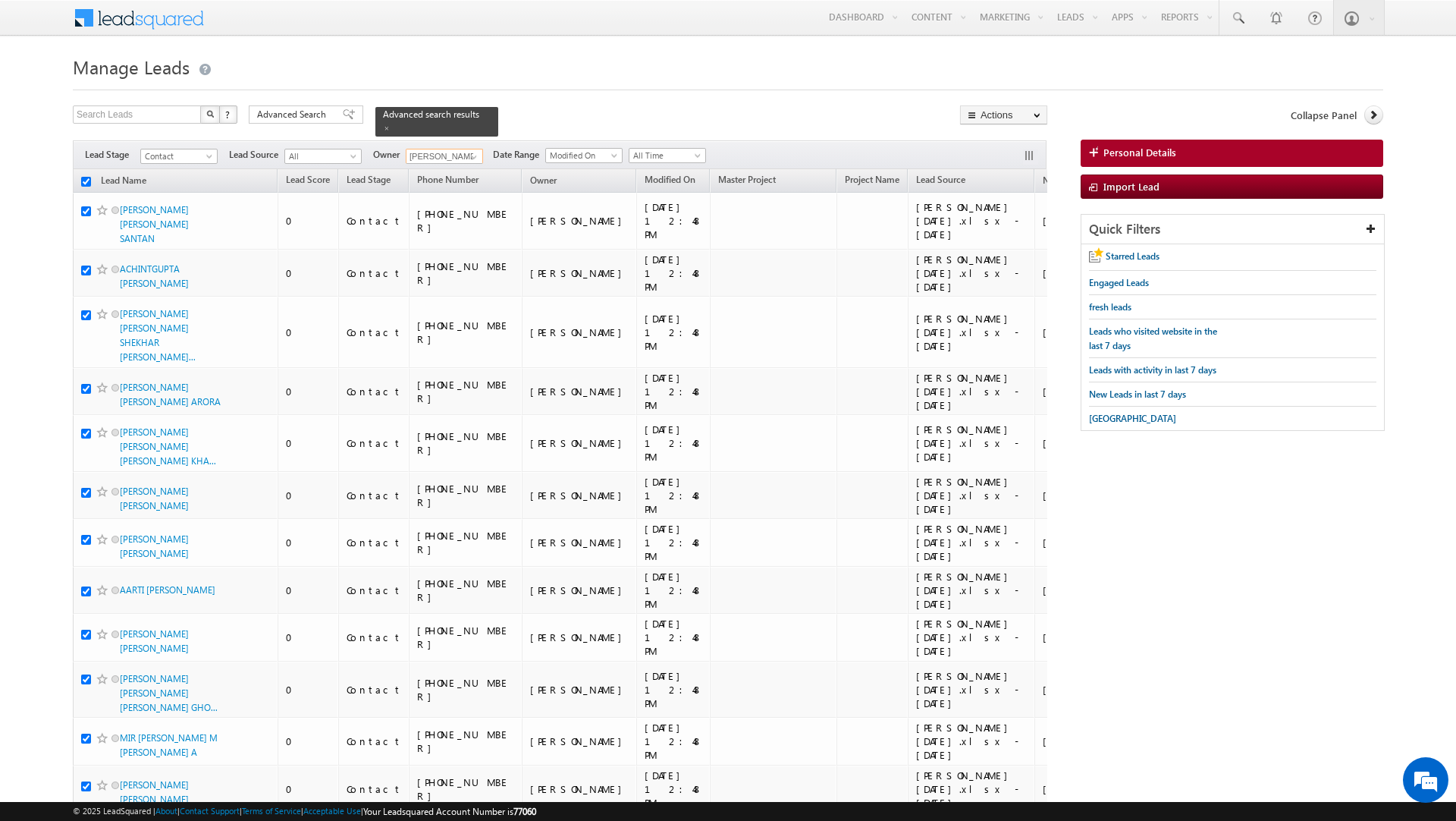
checkbox input "true"
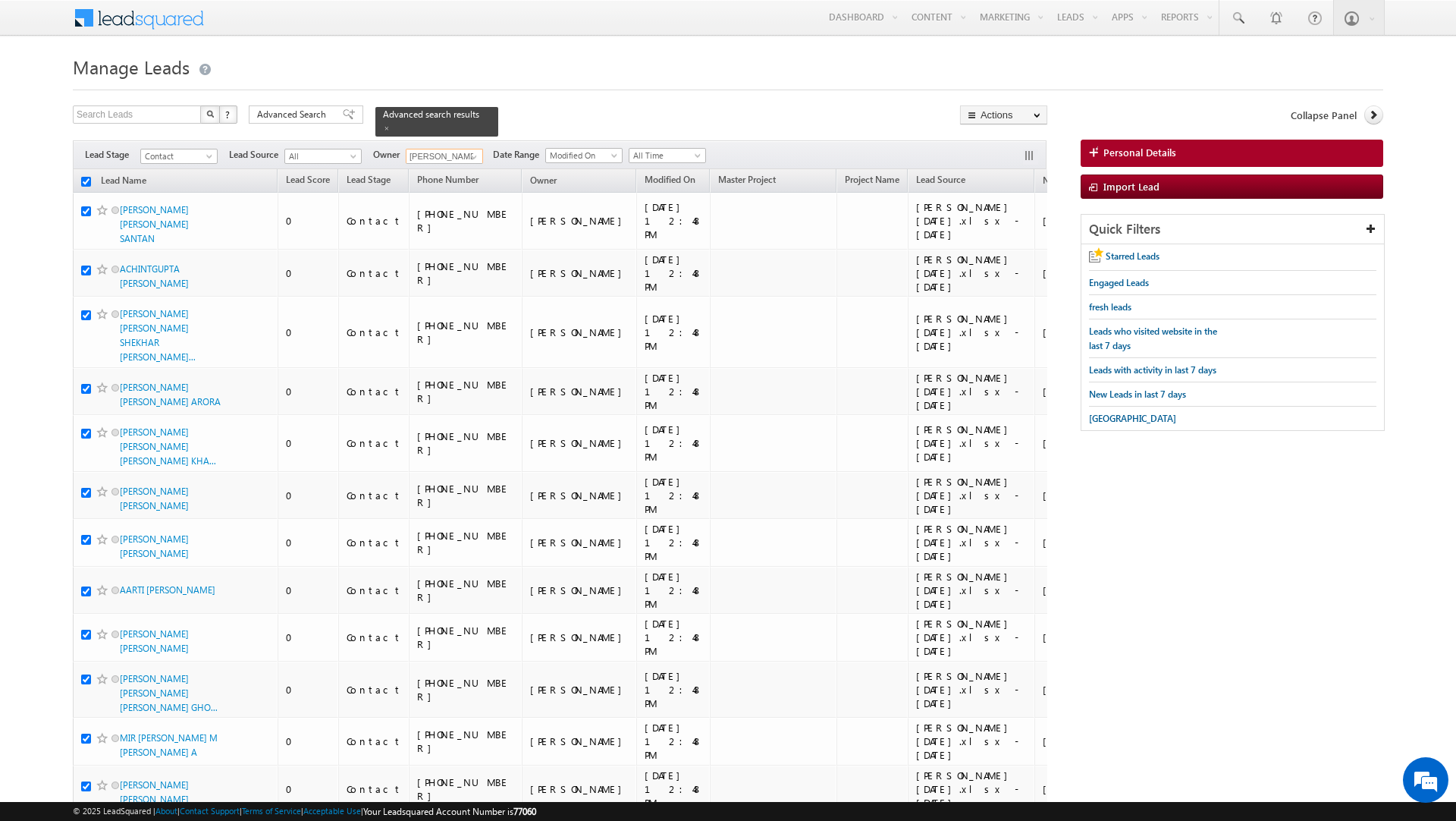
checkbox input "true"
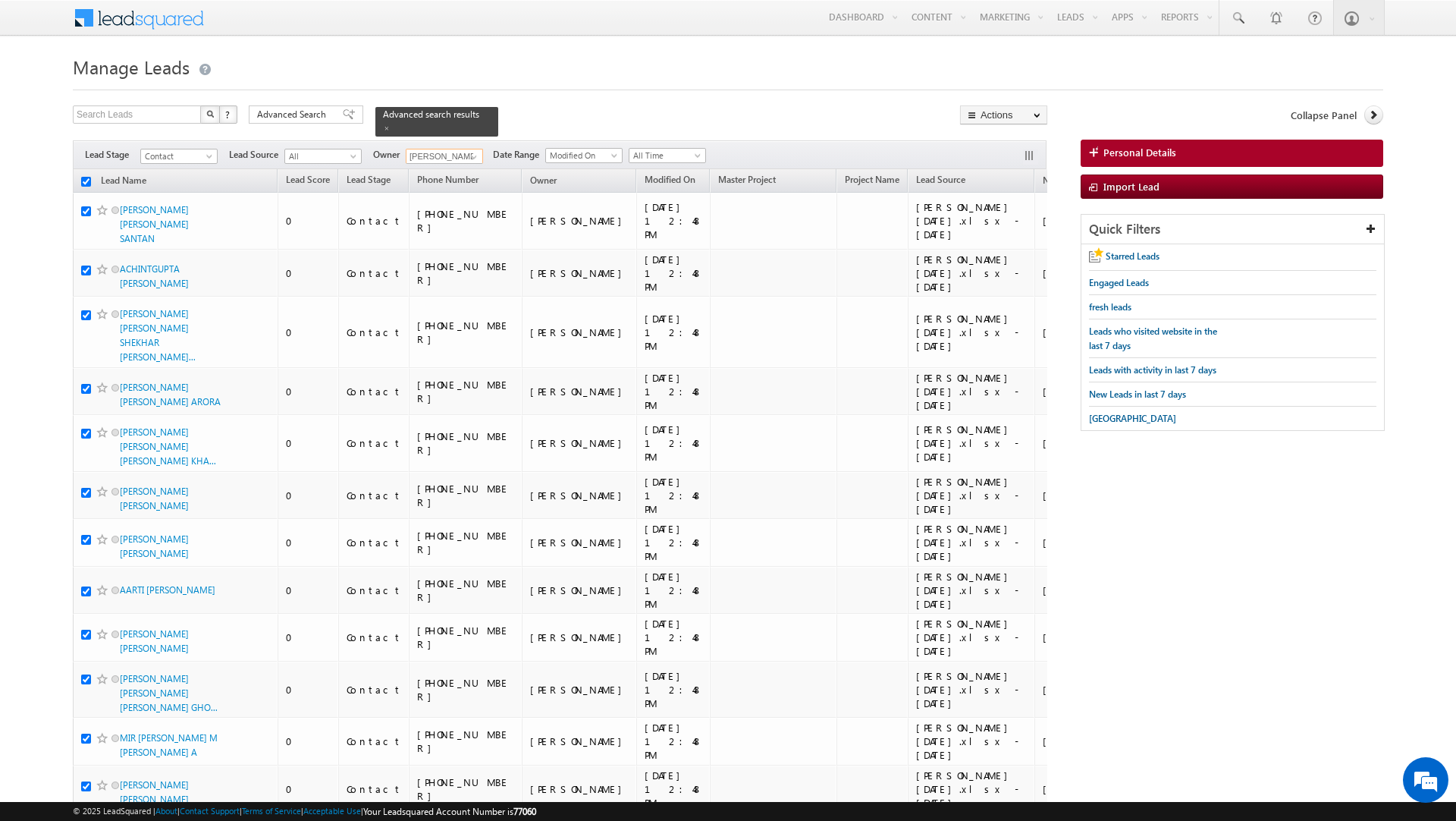
checkbox input "true"
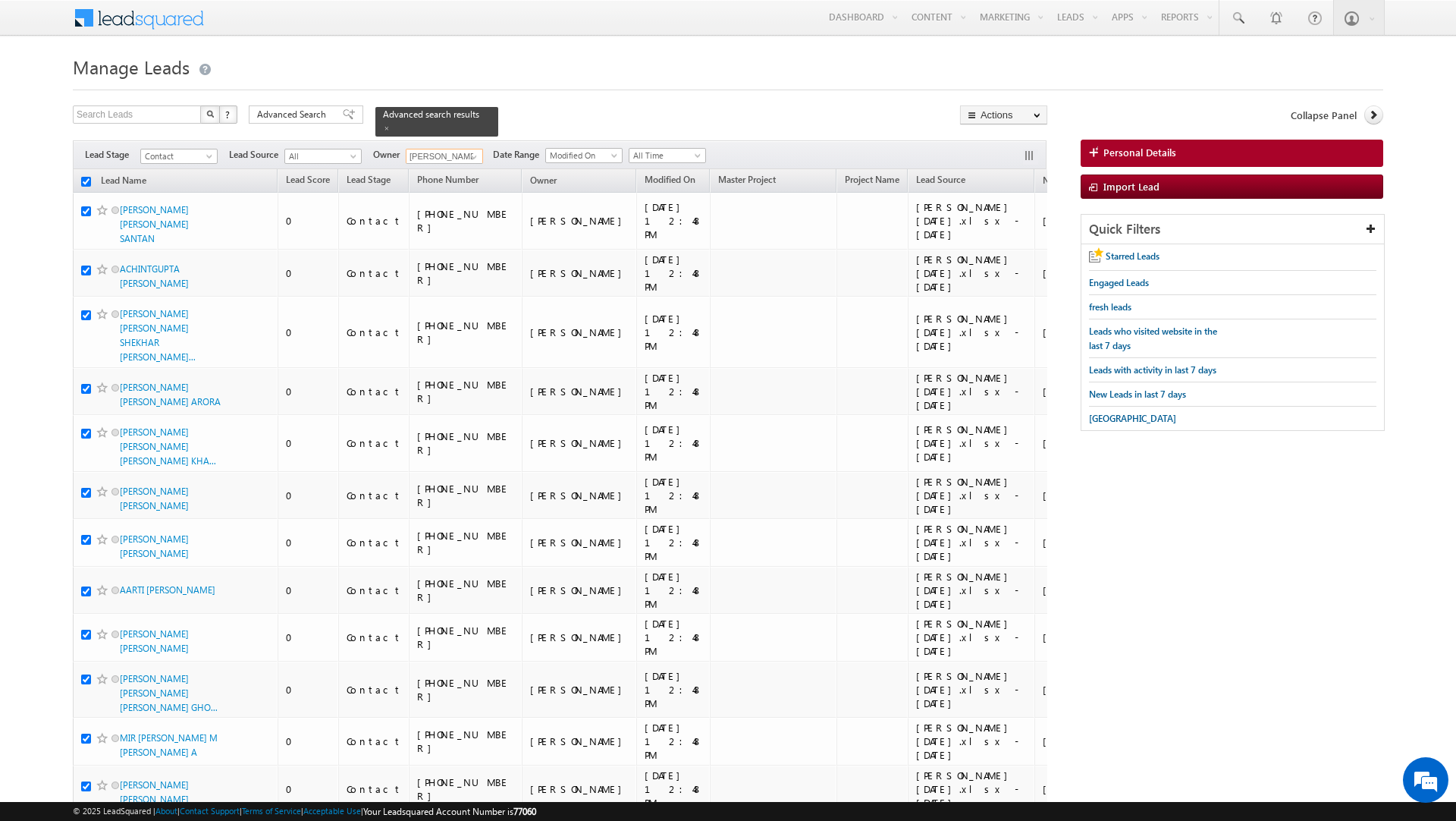
checkbox input "true"
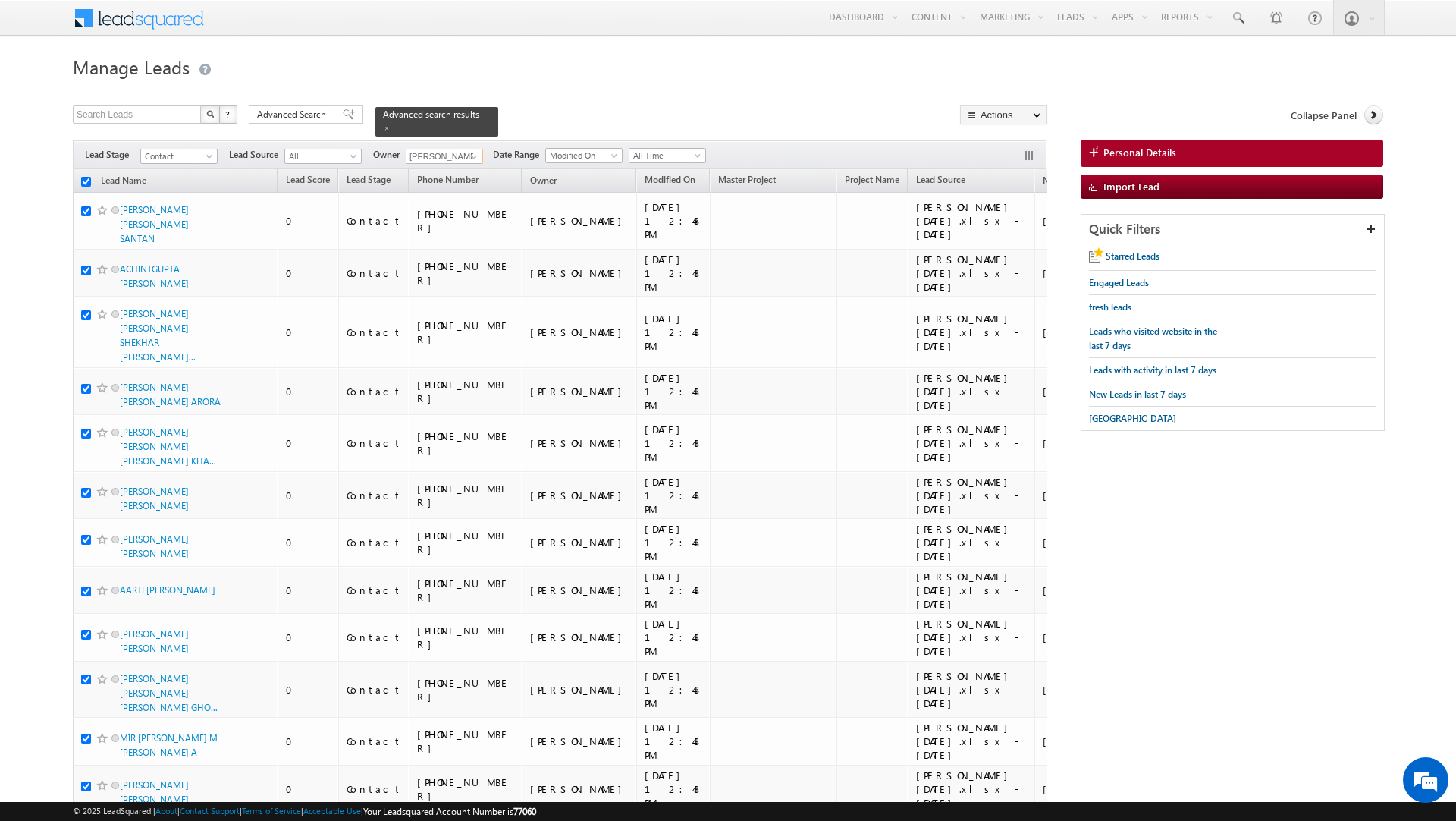
checkbox input "true"
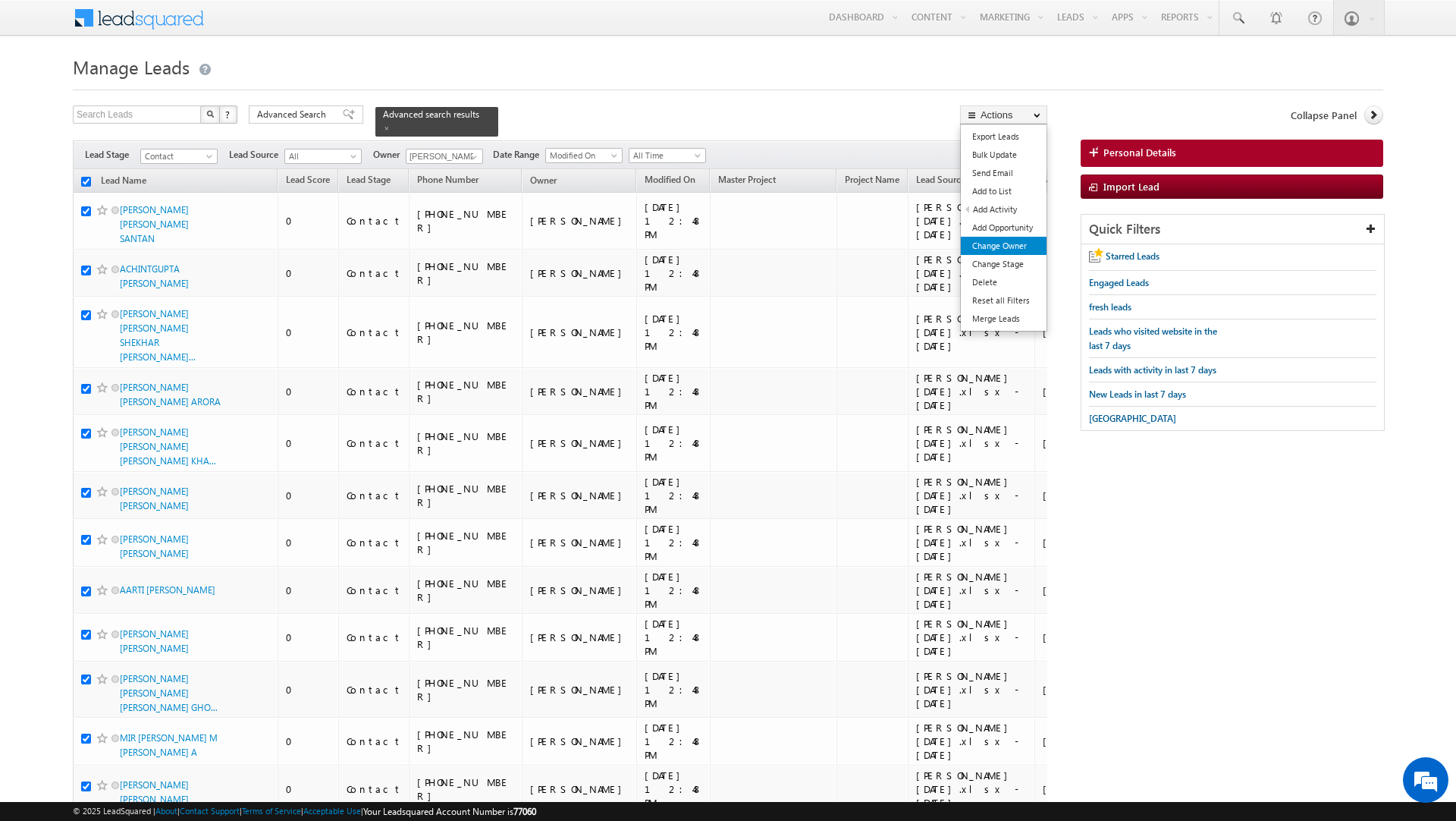
click at [987, 249] on link "Change Owner" at bounding box center [1003, 246] width 86 height 18
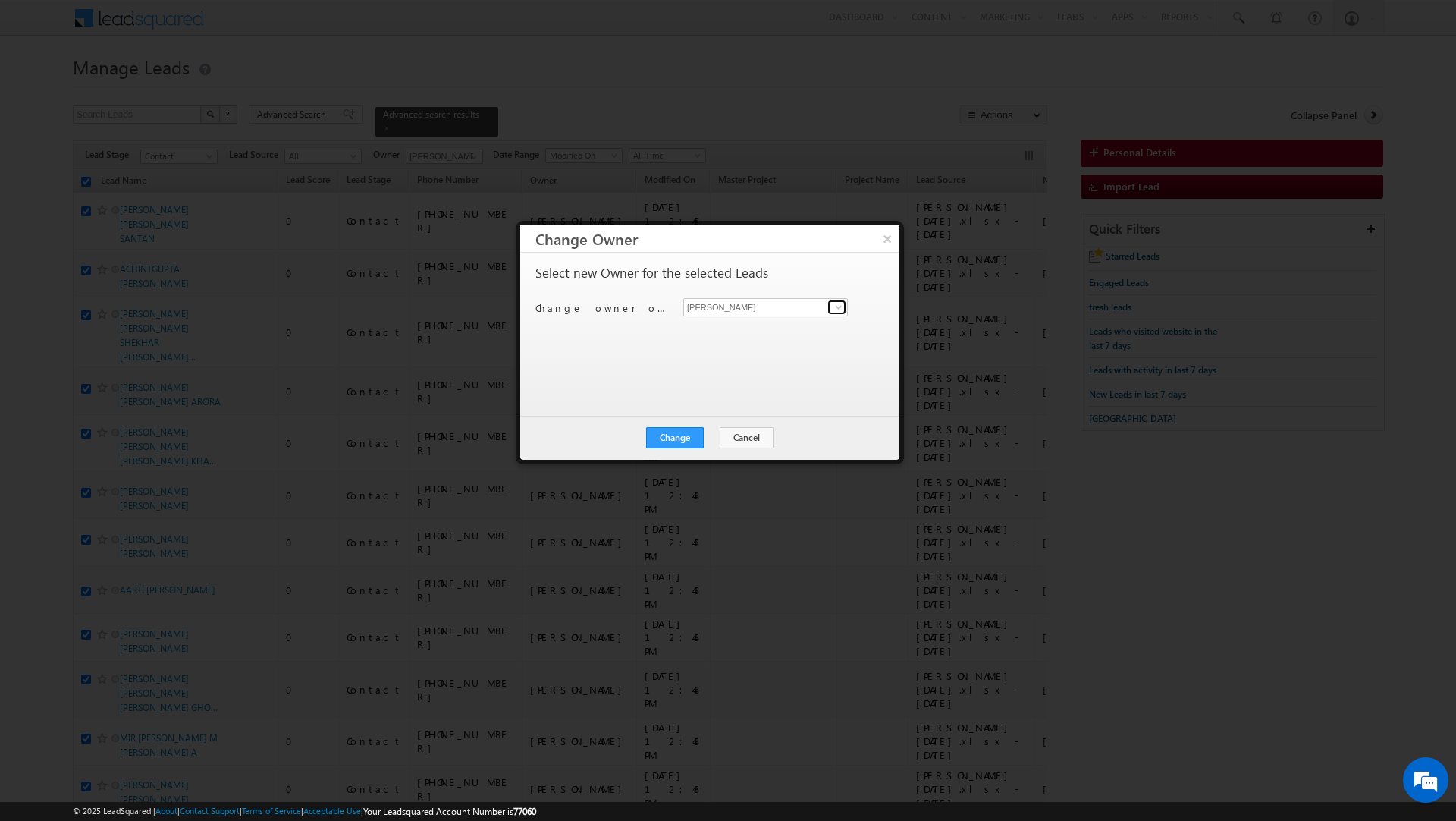
click at [837, 305] on span at bounding box center [839, 307] width 12 height 12
click at [759, 432] on link "Rahul Rajpurohit rahul.rajpurohit@indglobal.ae" at bounding box center [766, 435] width 165 height 29
click at [672, 429] on button "Change" at bounding box center [675, 437] width 57 height 21
click at [712, 440] on button "Close" at bounding box center [712, 437] width 49 height 21
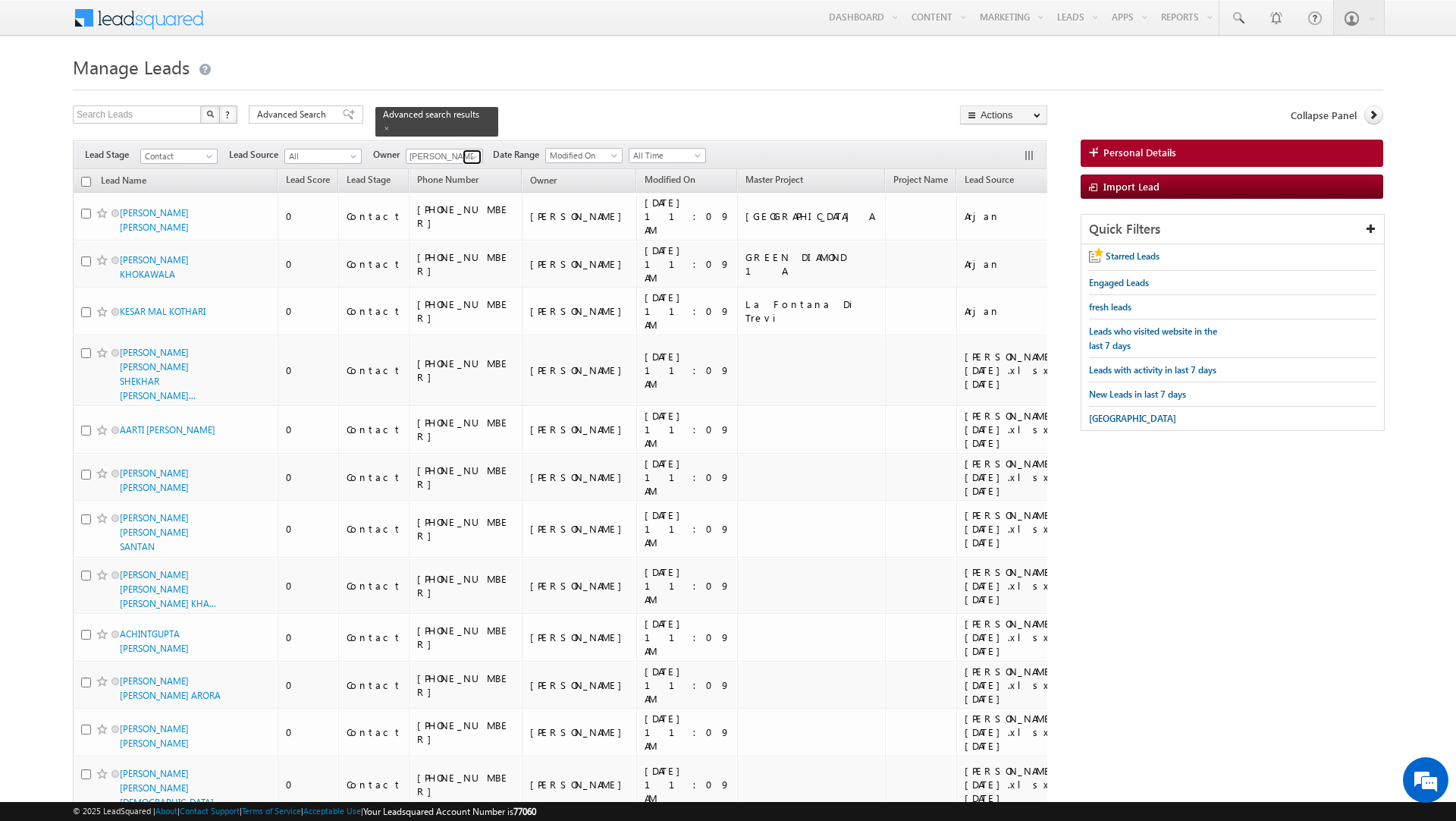
click at [475, 151] on span at bounding box center [474, 156] width 12 height 12
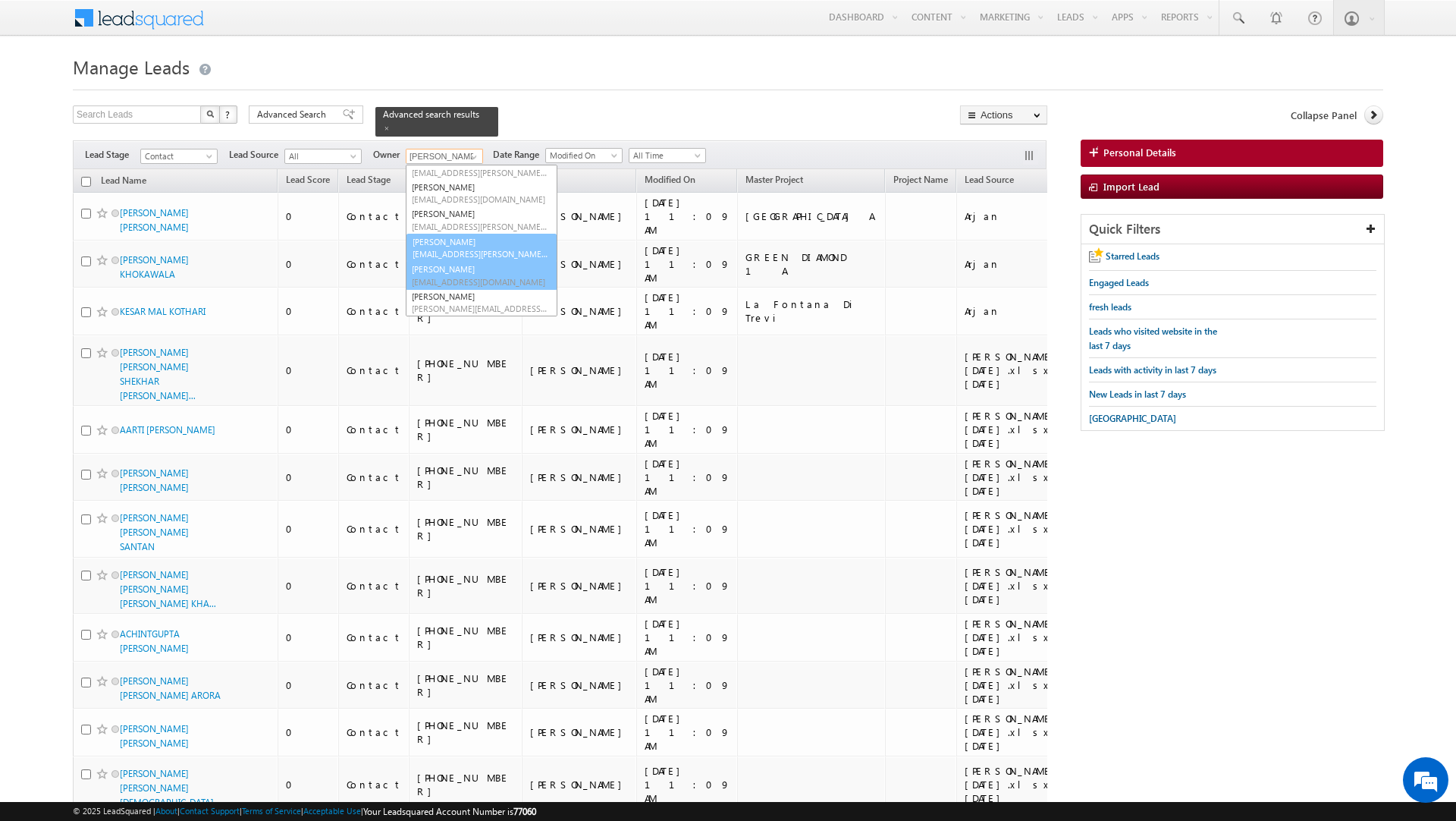
scroll to position [0, 0]
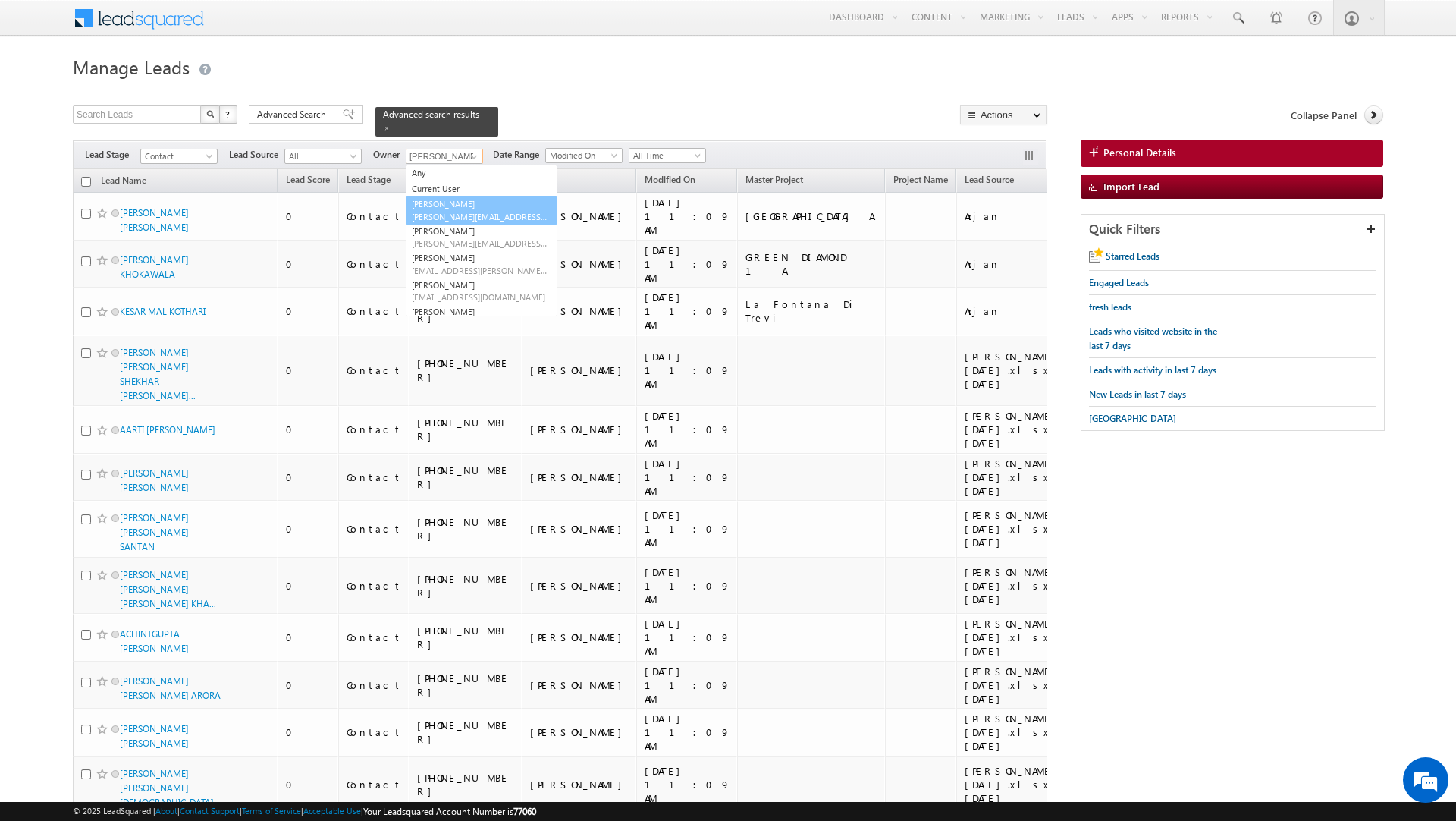
click at [445, 195] on link "Dheeraj Soni dheeraj.soni@indglobal.ae" at bounding box center [481, 210] width 151 height 29
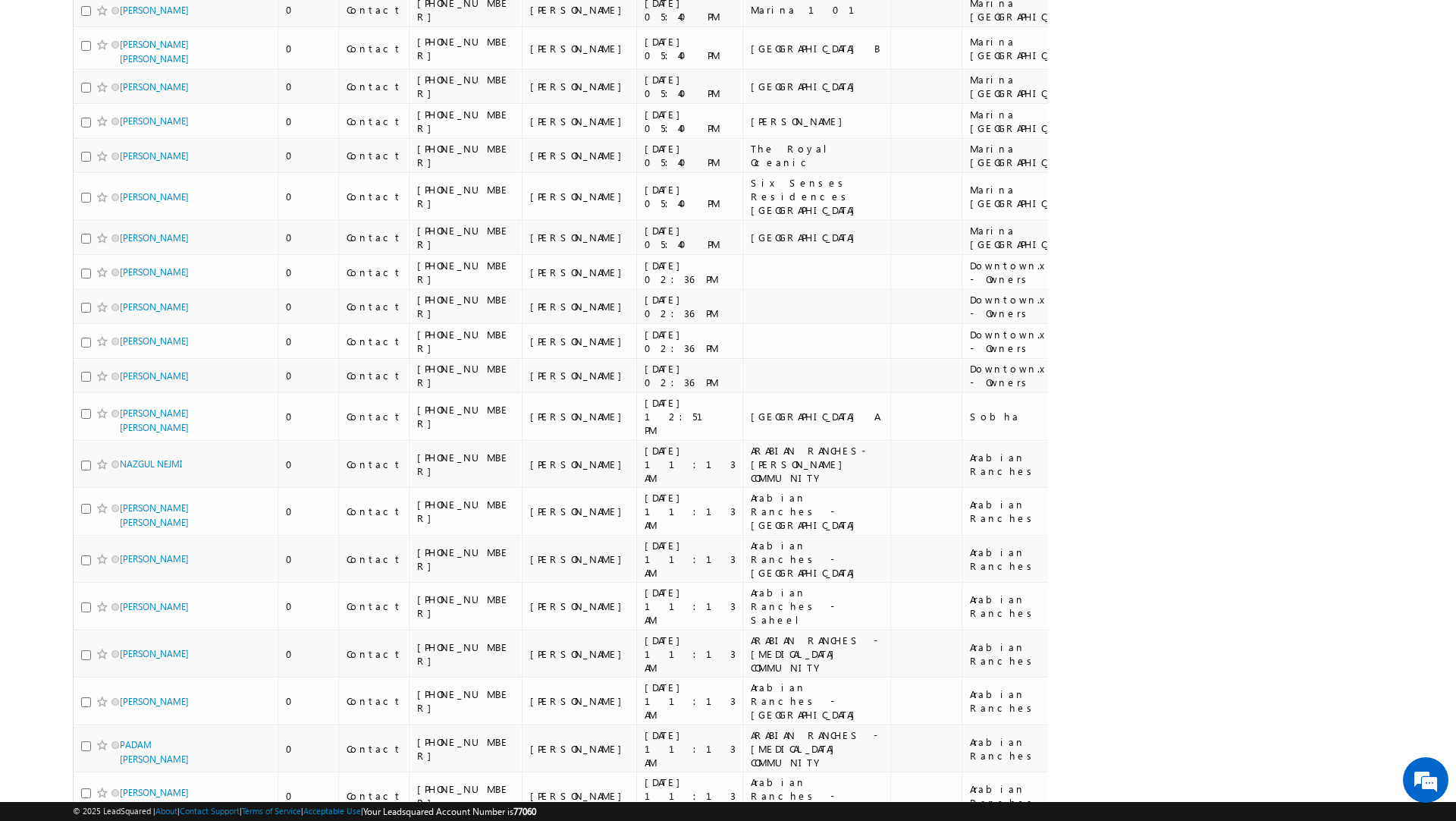
scroll to position [7784, 0]
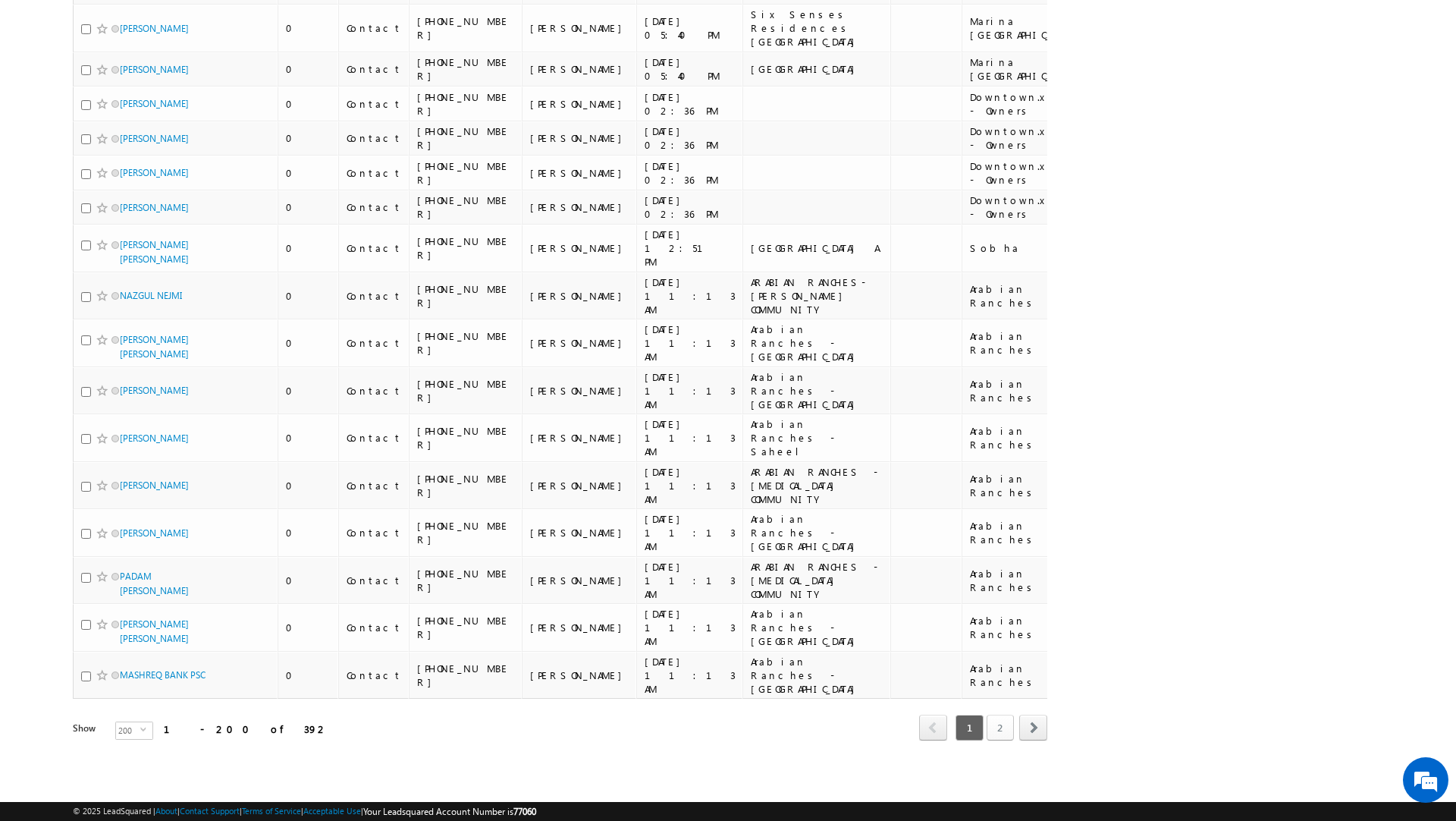
click at [999, 728] on link "2" at bounding box center [1000, 728] width 27 height 26
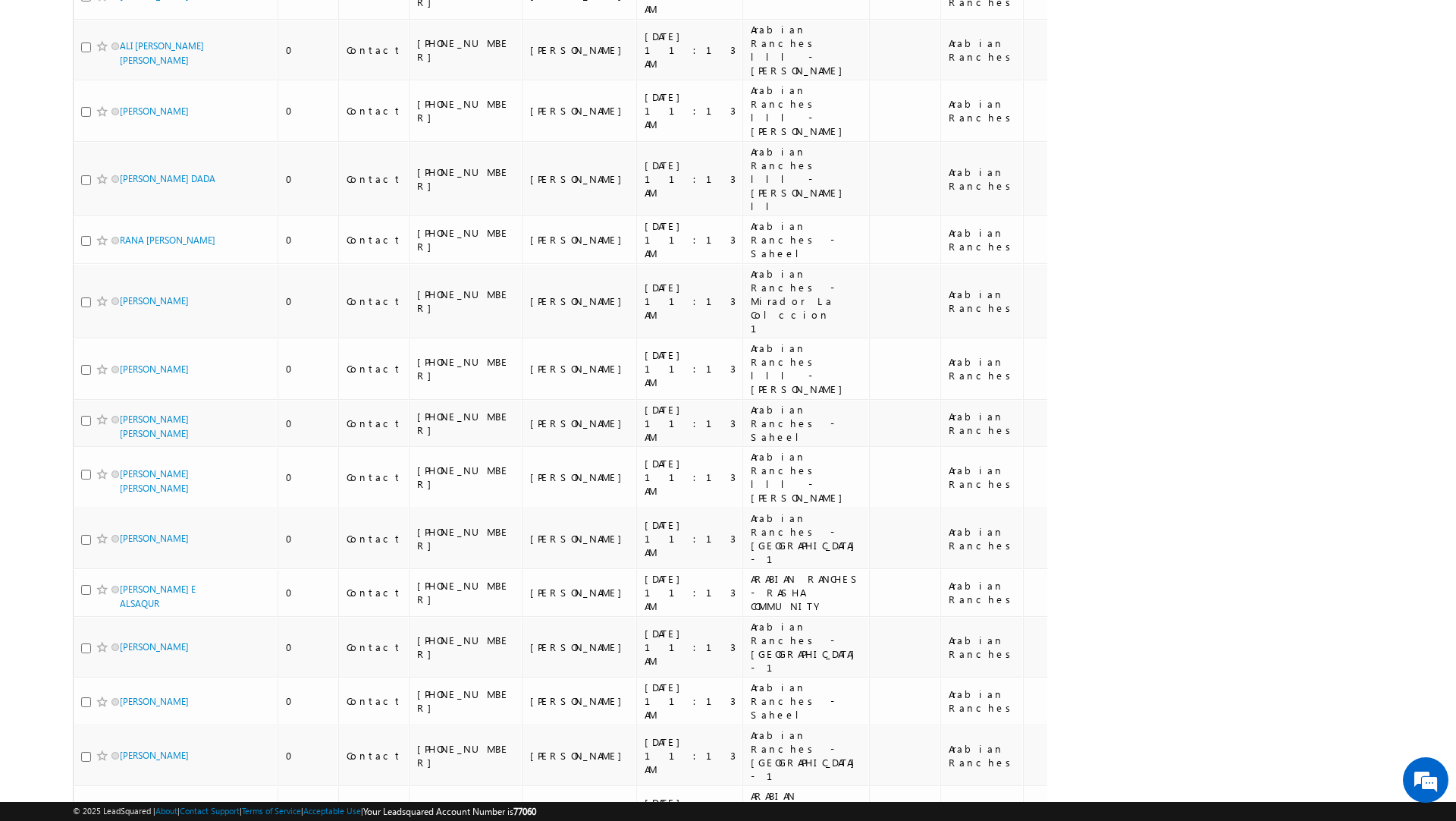
scroll to position [0, 0]
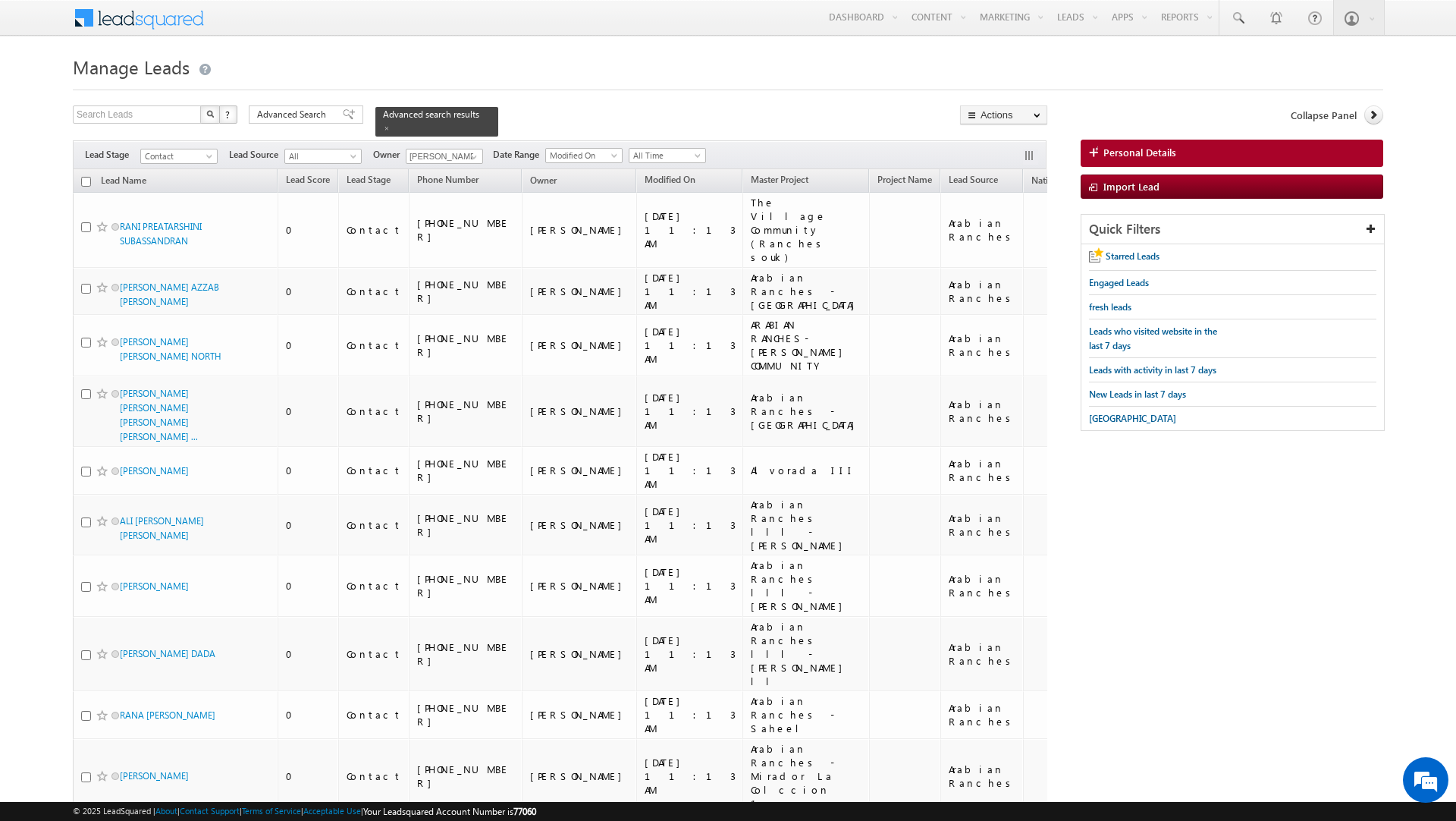
click at [85, 177] on input "checkbox" at bounding box center [86, 181] width 10 height 10
click at [994, 247] on link "Change Owner" at bounding box center [1003, 246] width 86 height 18
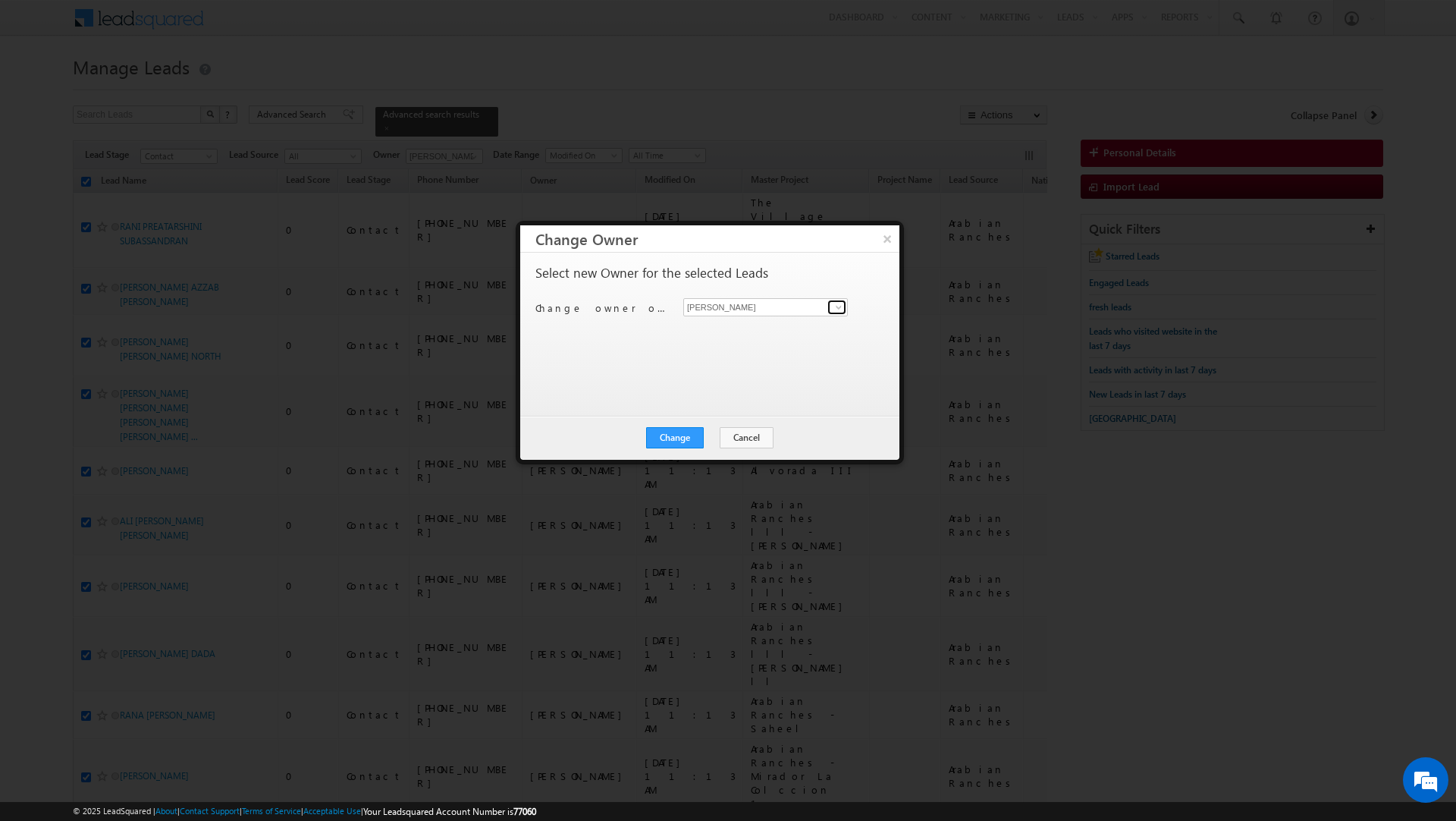
click at [835, 306] on span at bounding box center [839, 307] width 12 height 12
click at [756, 330] on link "Dheeraj Soni dheeraj.soni@indglobal.ae" at bounding box center [766, 331] width 165 height 29
click at [670, 436] on button "Change" at bounding box center [675, 437] width 57 height 21
click at [715, 440] on button "Close" at bounding box center [712, 437] width 49 height 21
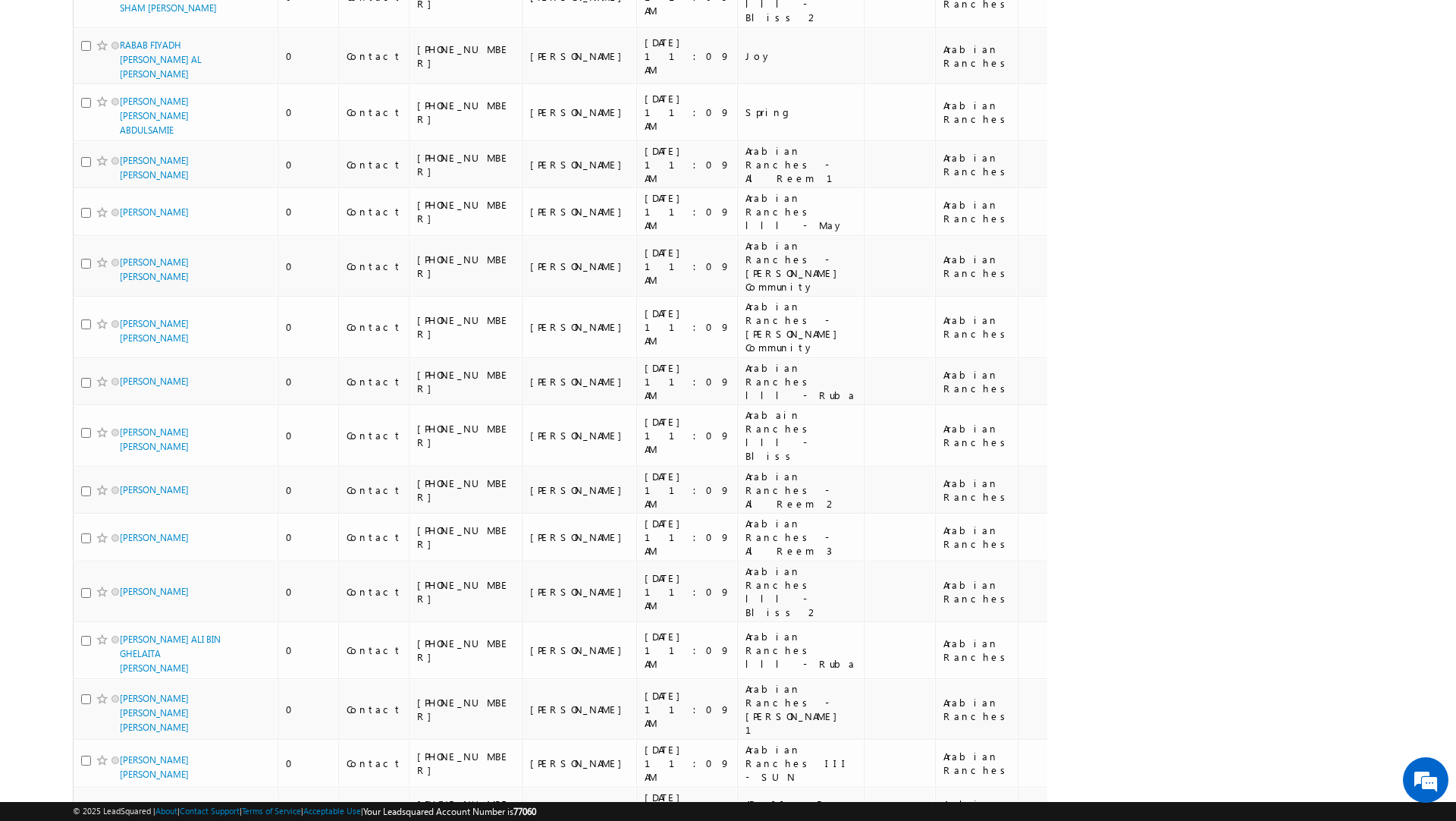
scroll to position [9077, 0]
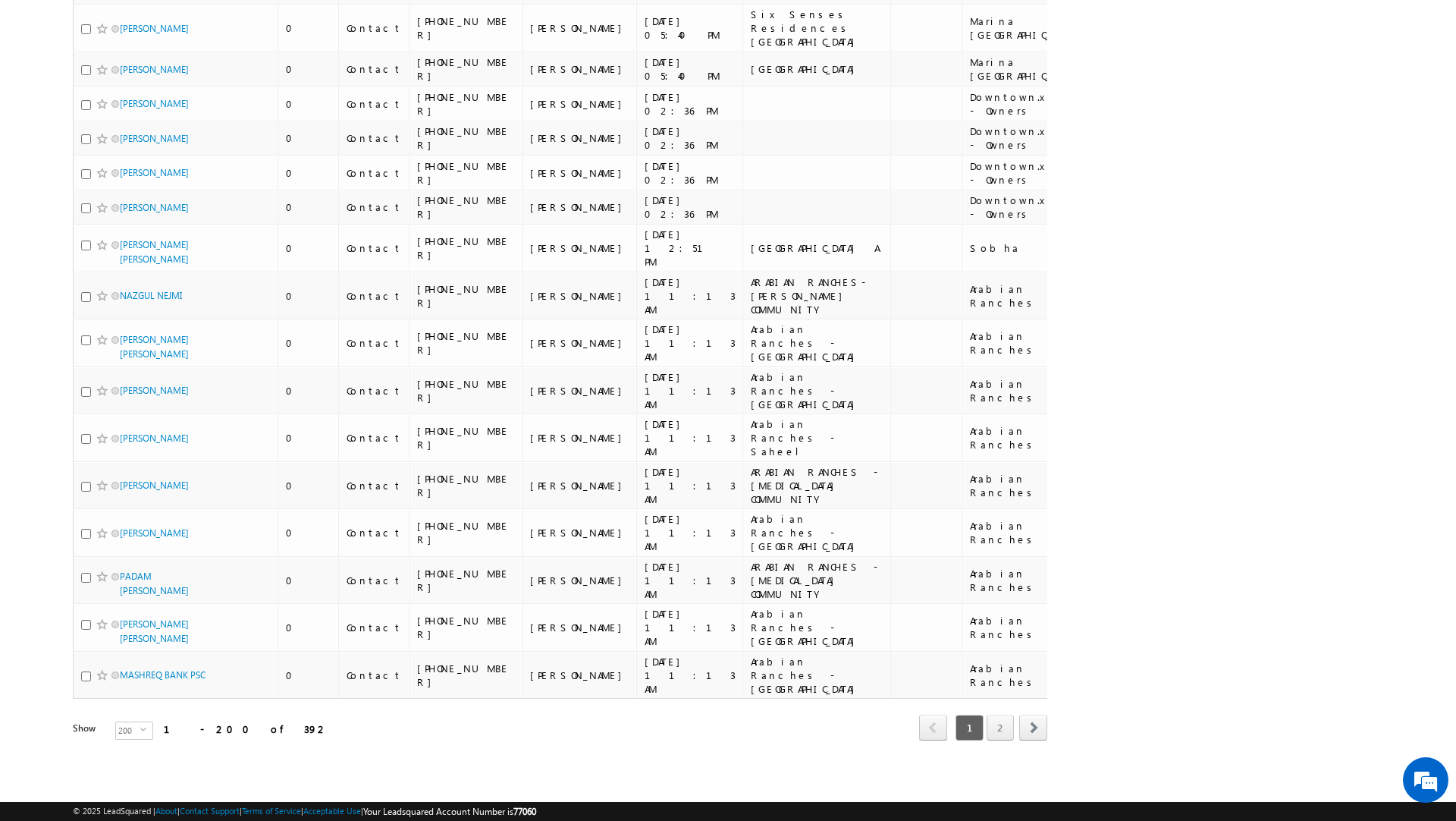
scroll to position [7784, 0]
